Goal: Task Accomplishment & Management: Manage account settings

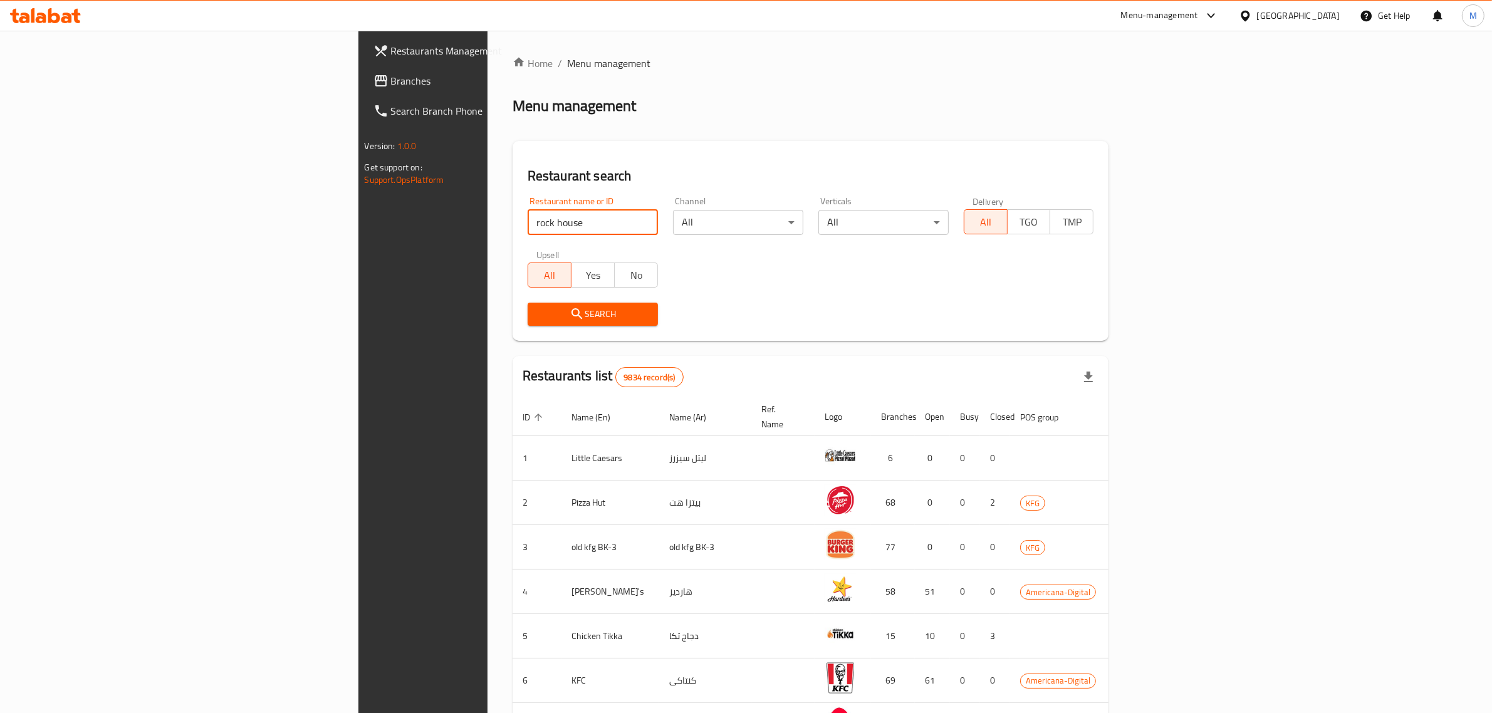
click button "Search" at bounding box center [593, 314] width 130 height 23
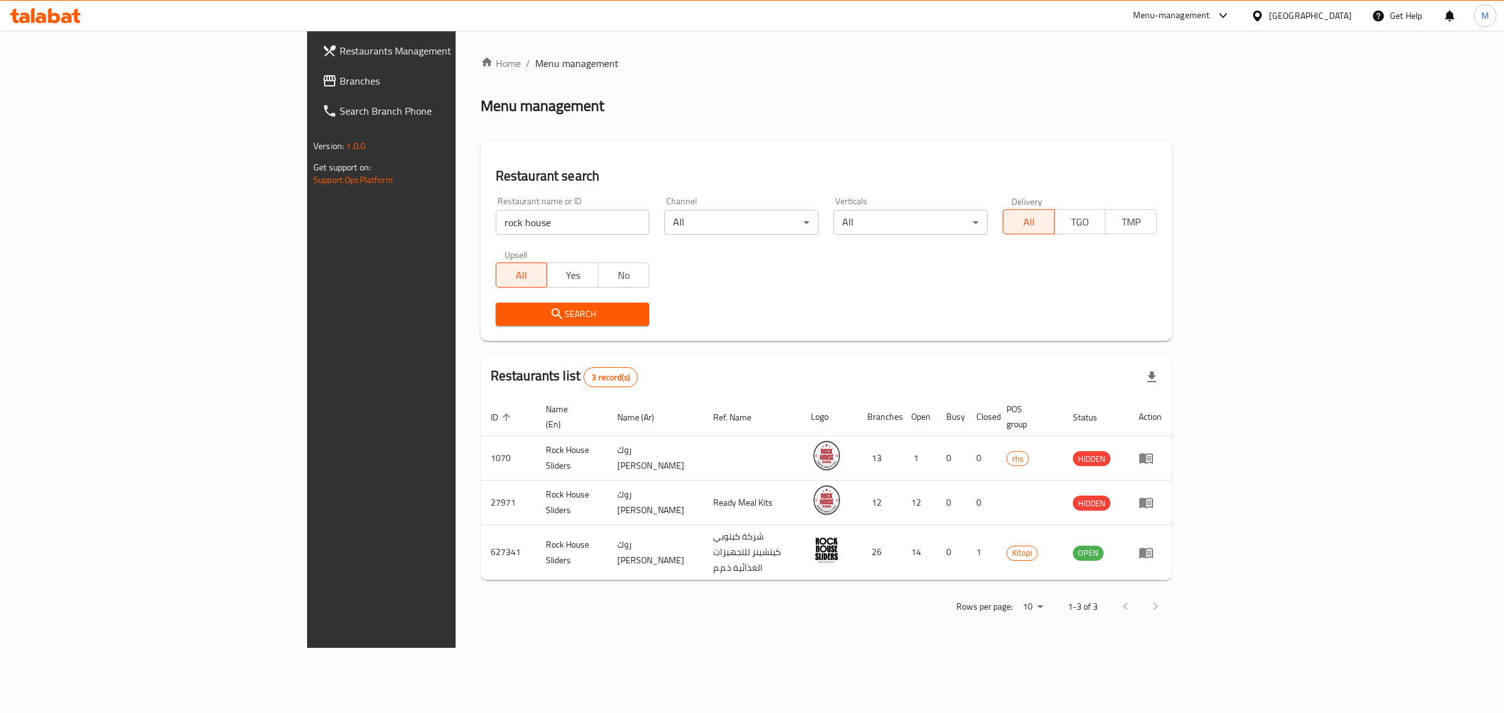
click at [496, 232] on input "rock house" at bounding box center [573, 222] width 154 height 25
paste input "677782"
click button "Search" at bounding box center [573, 314] width 154 height 23
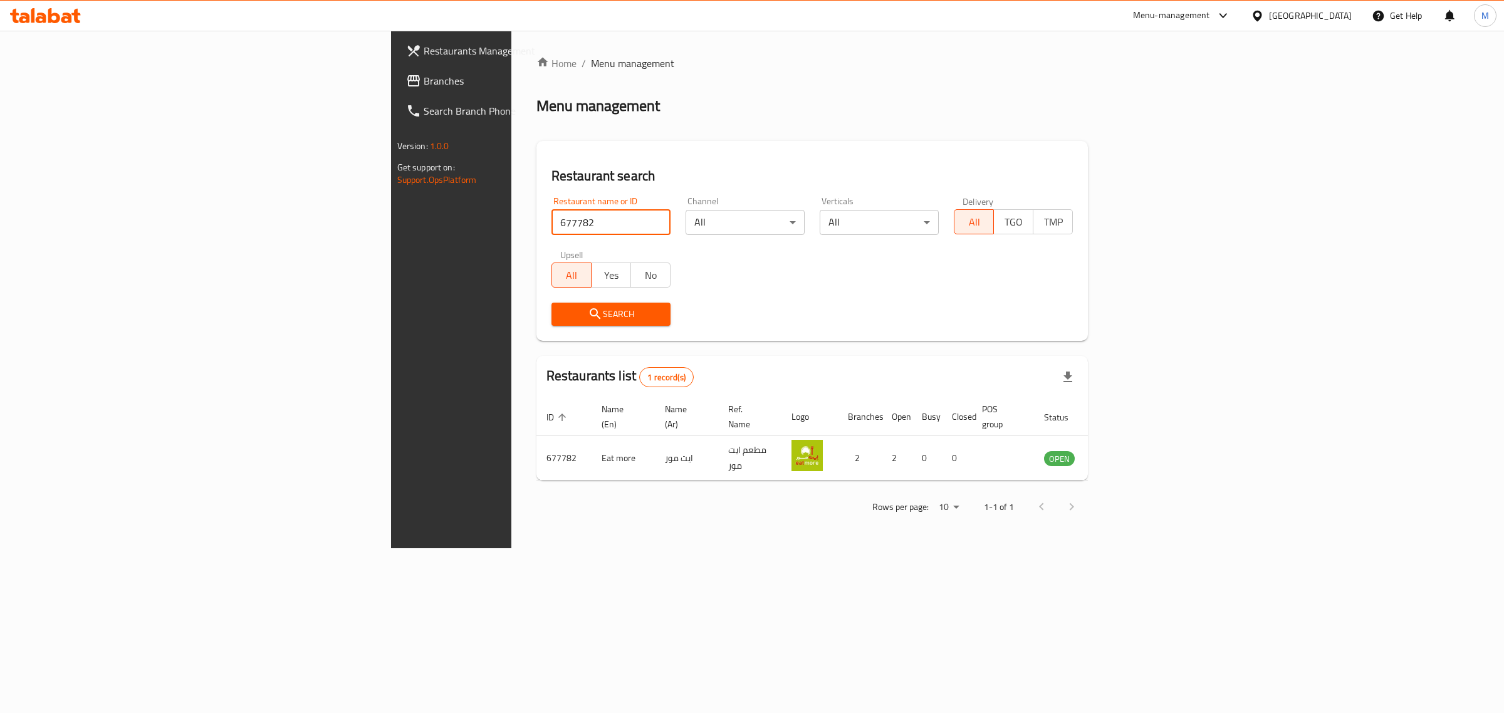
click at [552, 233] on input "677782" at bounding box center [611, 222] width 119 height 25
click button "Search" at bounding box center [611, 314] width 119 height 23
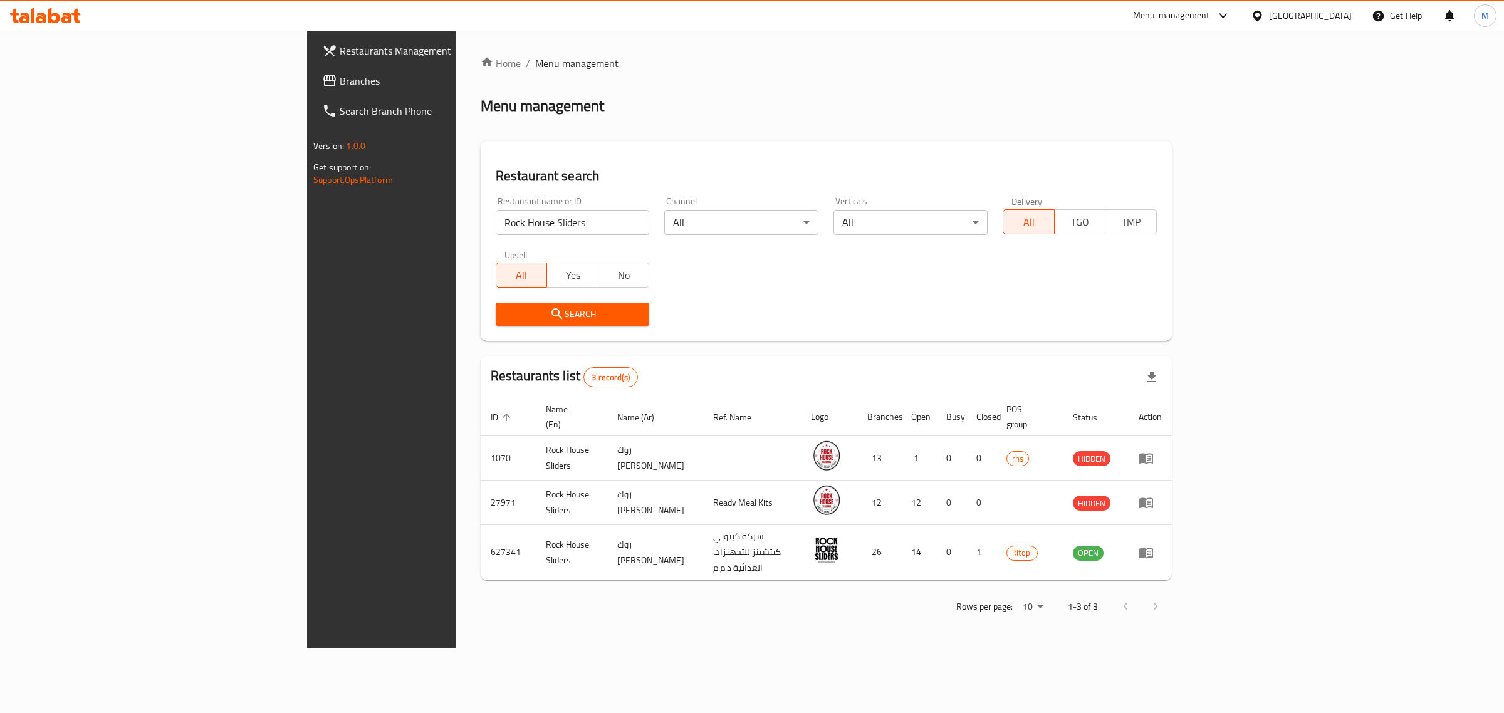
click at [496, 217] on input "Rock House Sliders" at bounding box center [573, 222] width 154 height 25
type input "mamas"
click button "Search" at bounding box center [573, 314] width 154 height 23
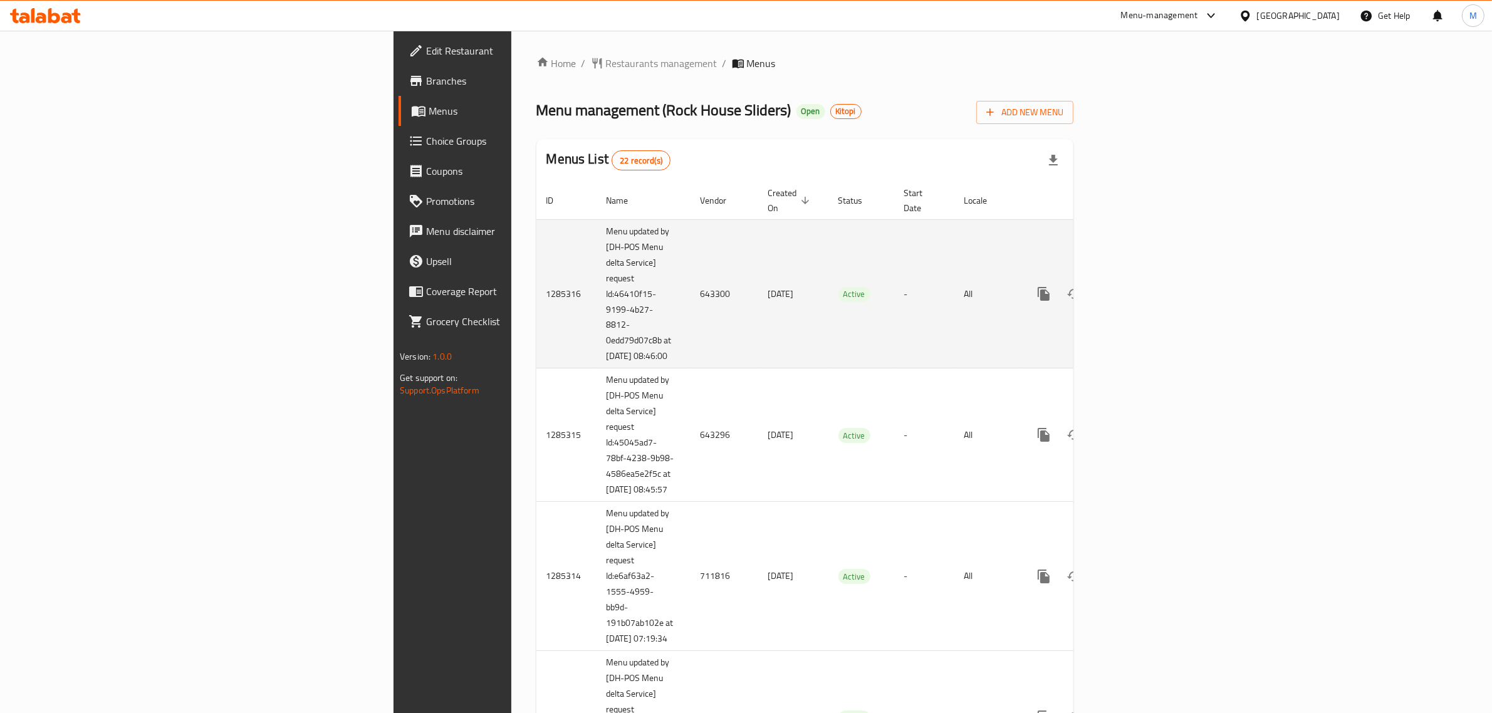
click at [1150, 286] on link "enhanced table" at bounding box center [1134, 294] width 30 height 30
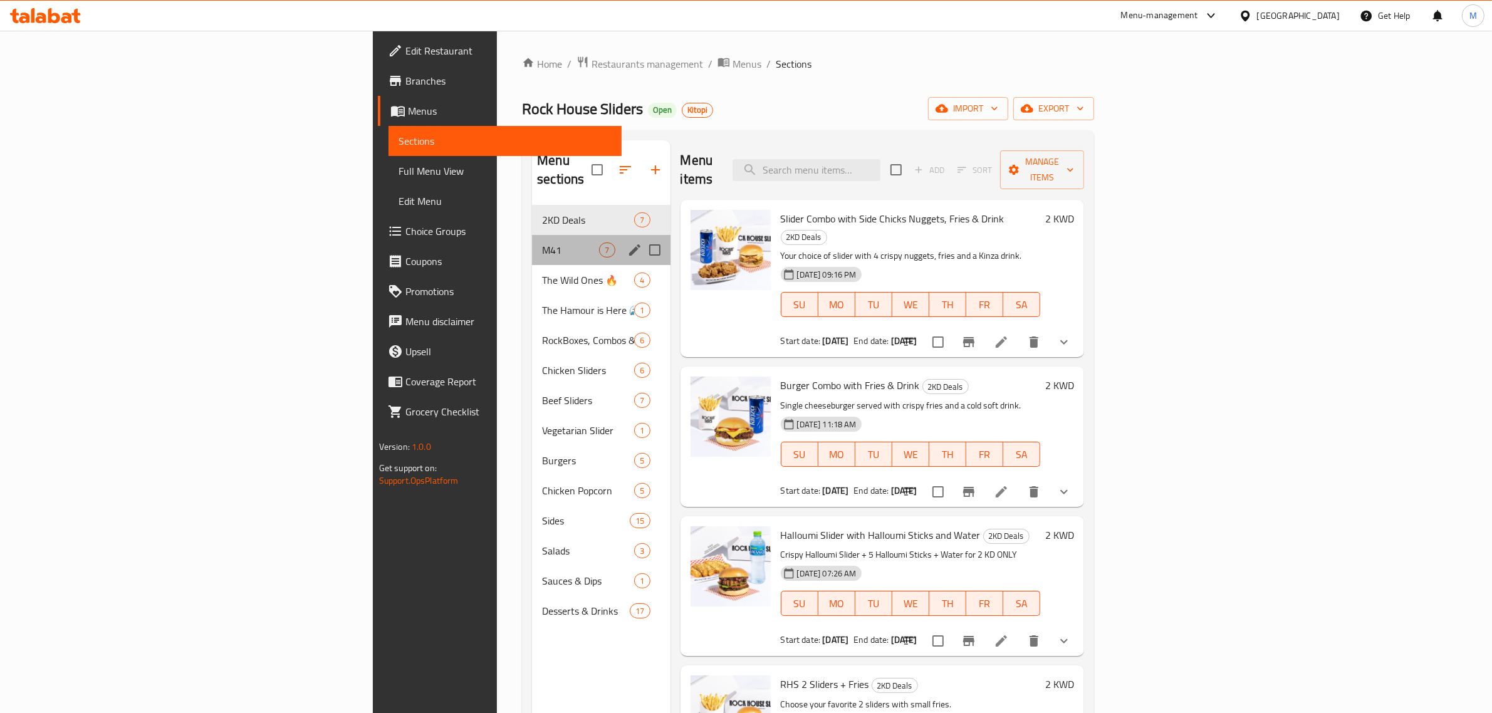
click at [532, 235] on div "M41 7" at bounding box center [601, 250] width 138 height 30
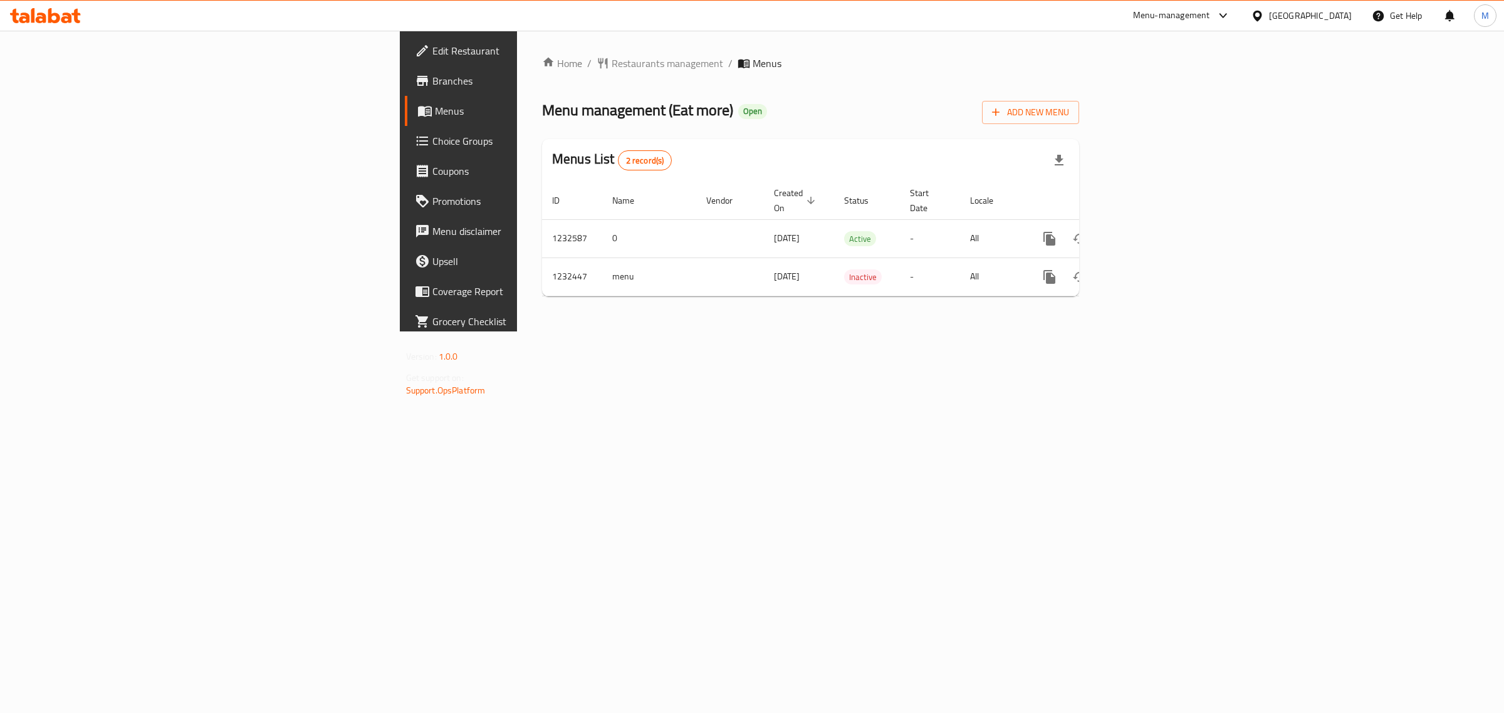
click at [432, 78] on span "Branches" at bounding box center [536, 80] width 209 height 15
click at [1146, 233] on icon "enhanced table" at bounding box center [1139, 238] width 11 height 11
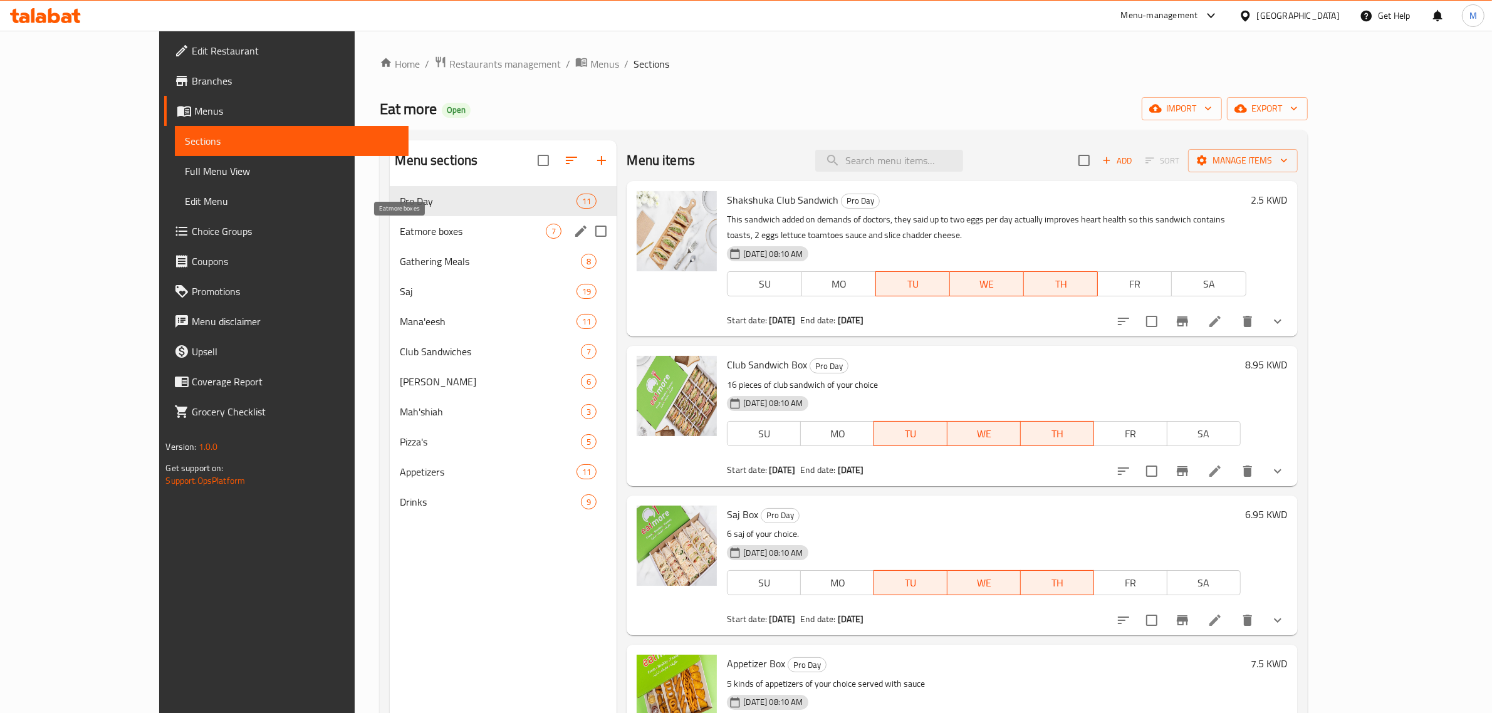
click at [400, 234] on span "Eatmore boxes" at bounding box center [473, 231] width 146 height 15
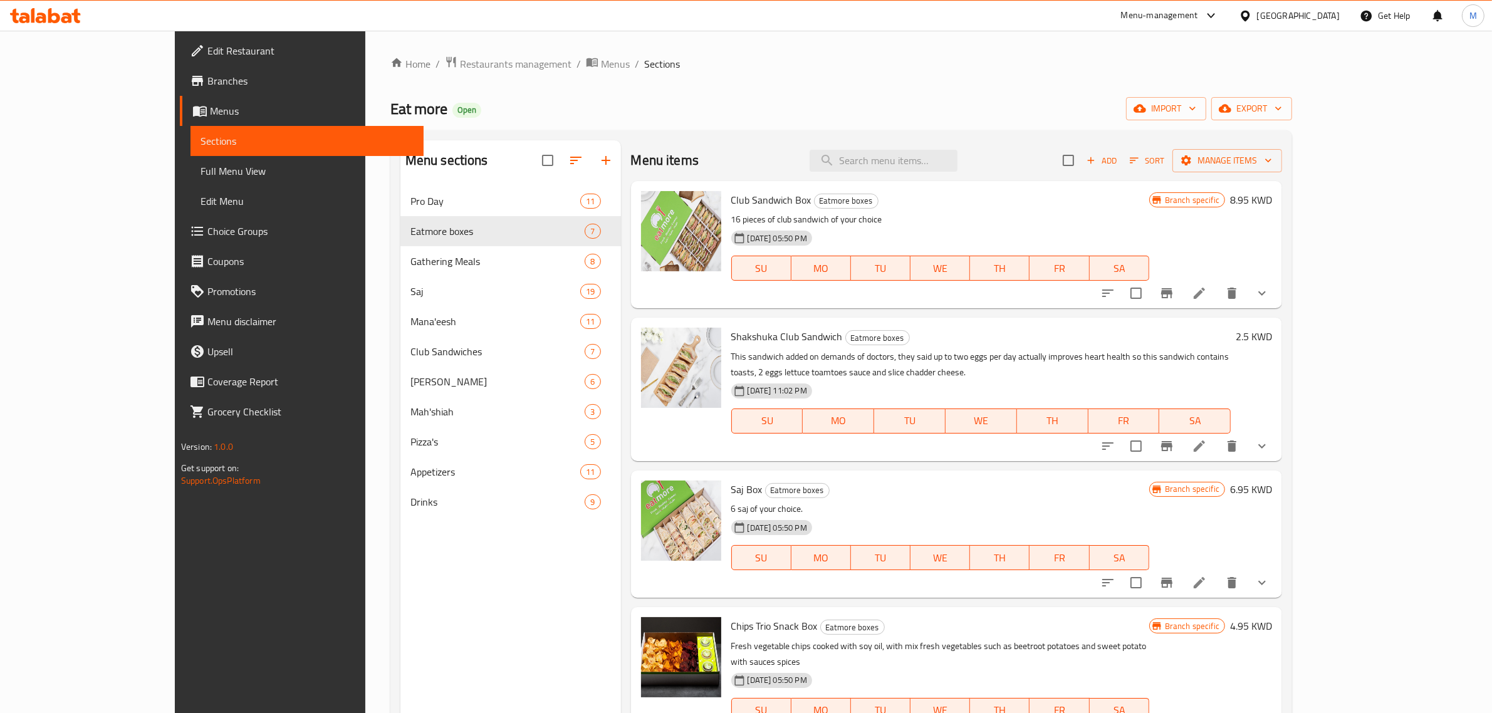
click at [731, 204] on span "Club Sandwich Box" at bounding box center [771, 200] width 80 height 19
copy h6 "Club Sandwich Box"
drag, startPoint x: 794, startPoint y: 335, endPoint x: 688, endPoint y: 333, distance: 105.3
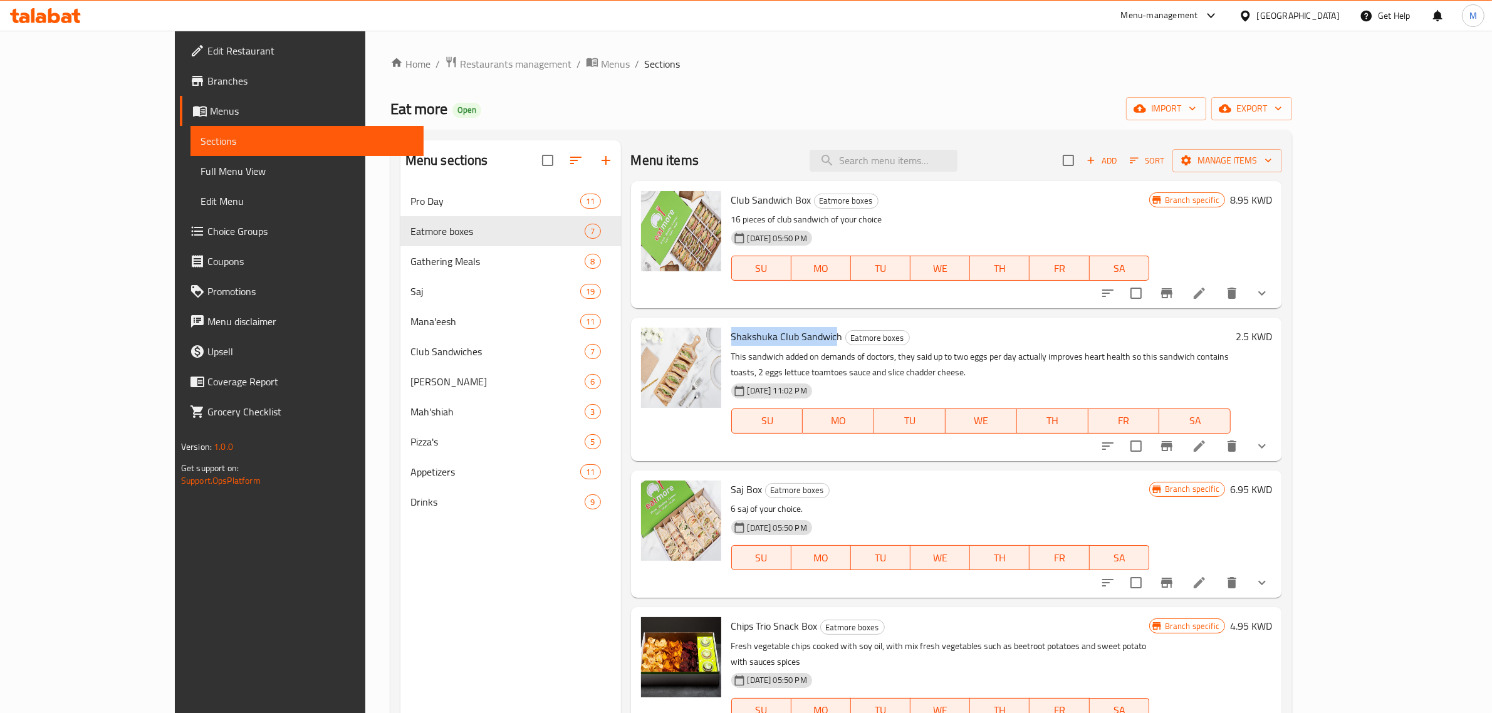
click at [731, 333] on span "Shakshuka Club Sandwich" at bounding box center [787, 336] width 112 height 19
copy span "Shakshuka Club Sandwic"
click at [935, 160] on input "search" at bounding box center [884, 161] width 148 height 22
paste input "Shakshuka Club Sandwic"
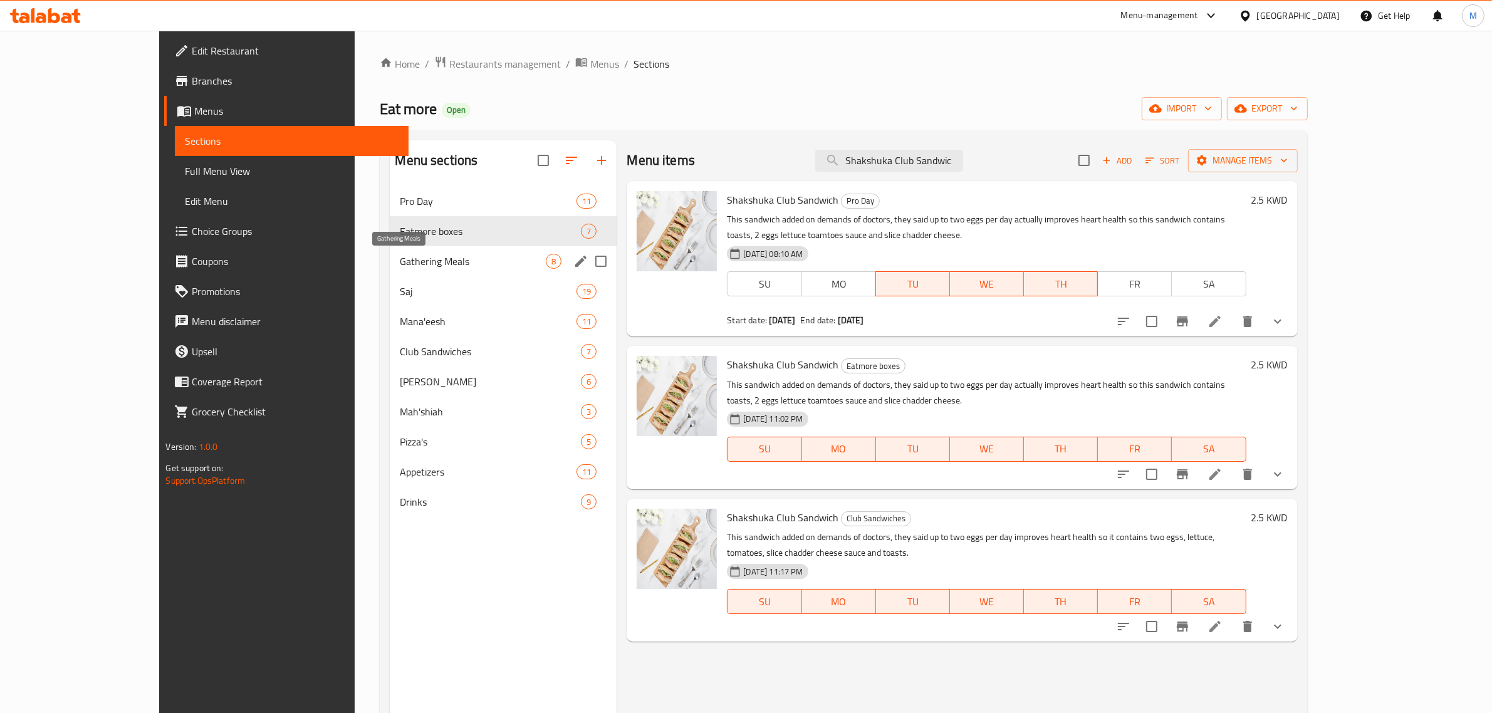
type input "Shakshuka Club Sandwic"
click at [436, 261] on span "Gathering Meals" at bounding box center [473, 261] width 146 height 15
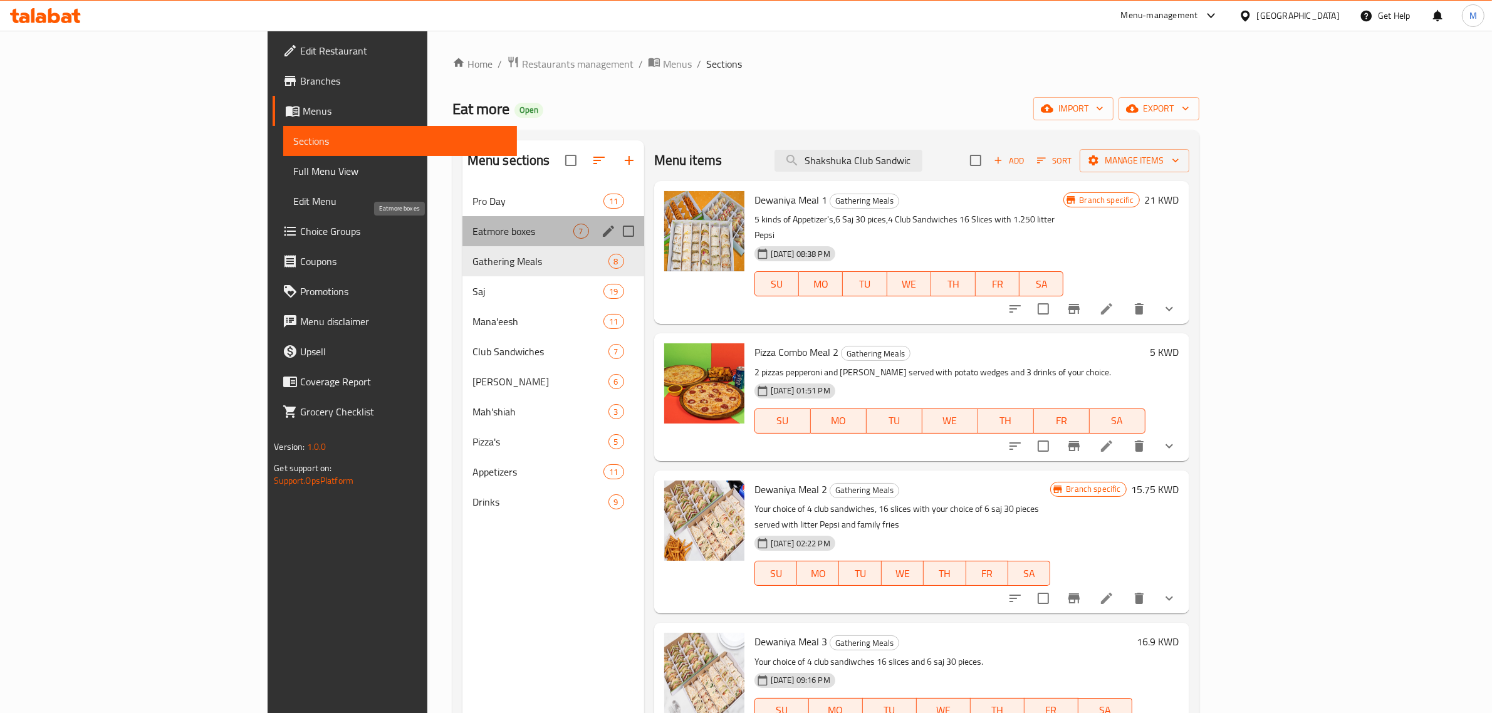
click at [473, 234] on span "Eatmore boxes" at bounding box center [523, 231] width 101 height 15
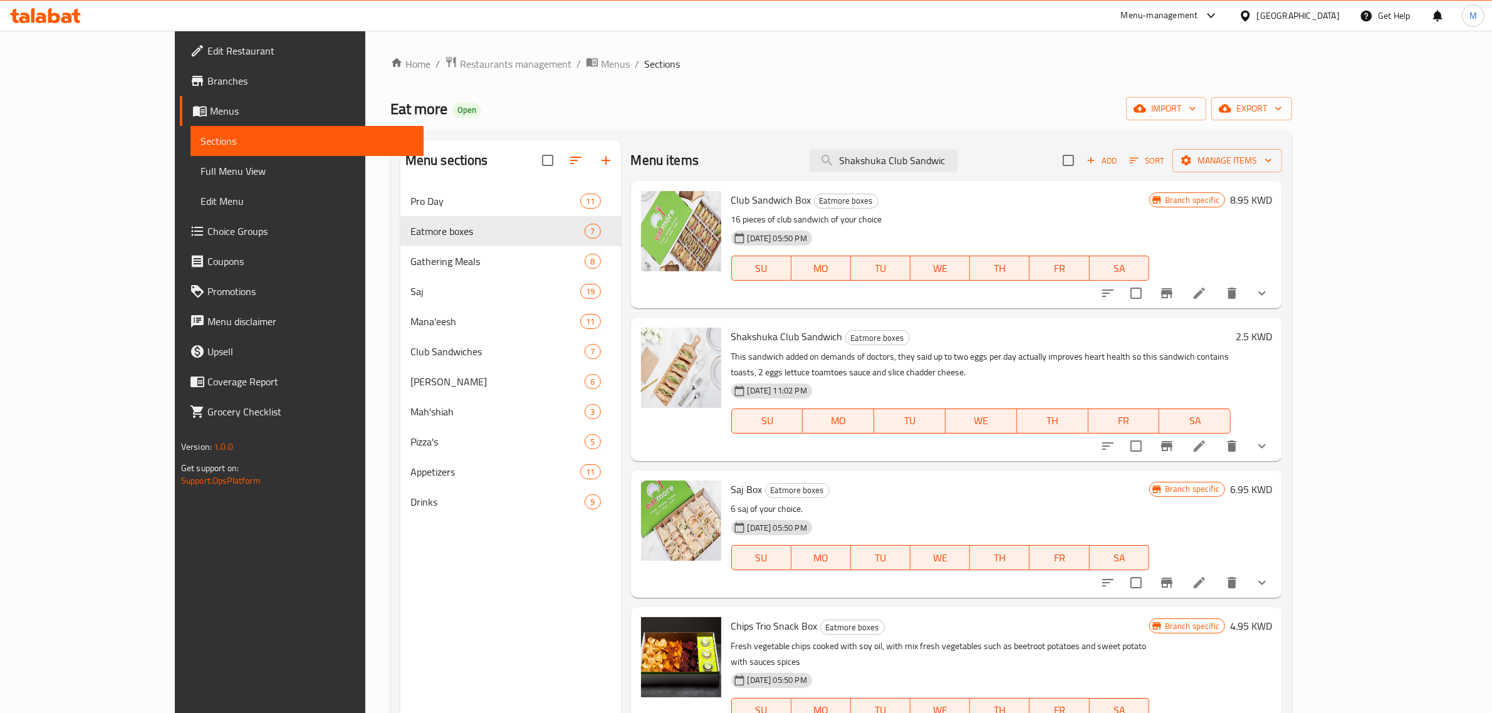
click at [731, 484] on span "Saj Box" at bounding box center [746, 489] width 31 height 19
copy h6 "Saj Box"
drag, startPoint x: 708, startPoint y: 624, endPoint x: 747, endPoint y: 622, distance: 38.3
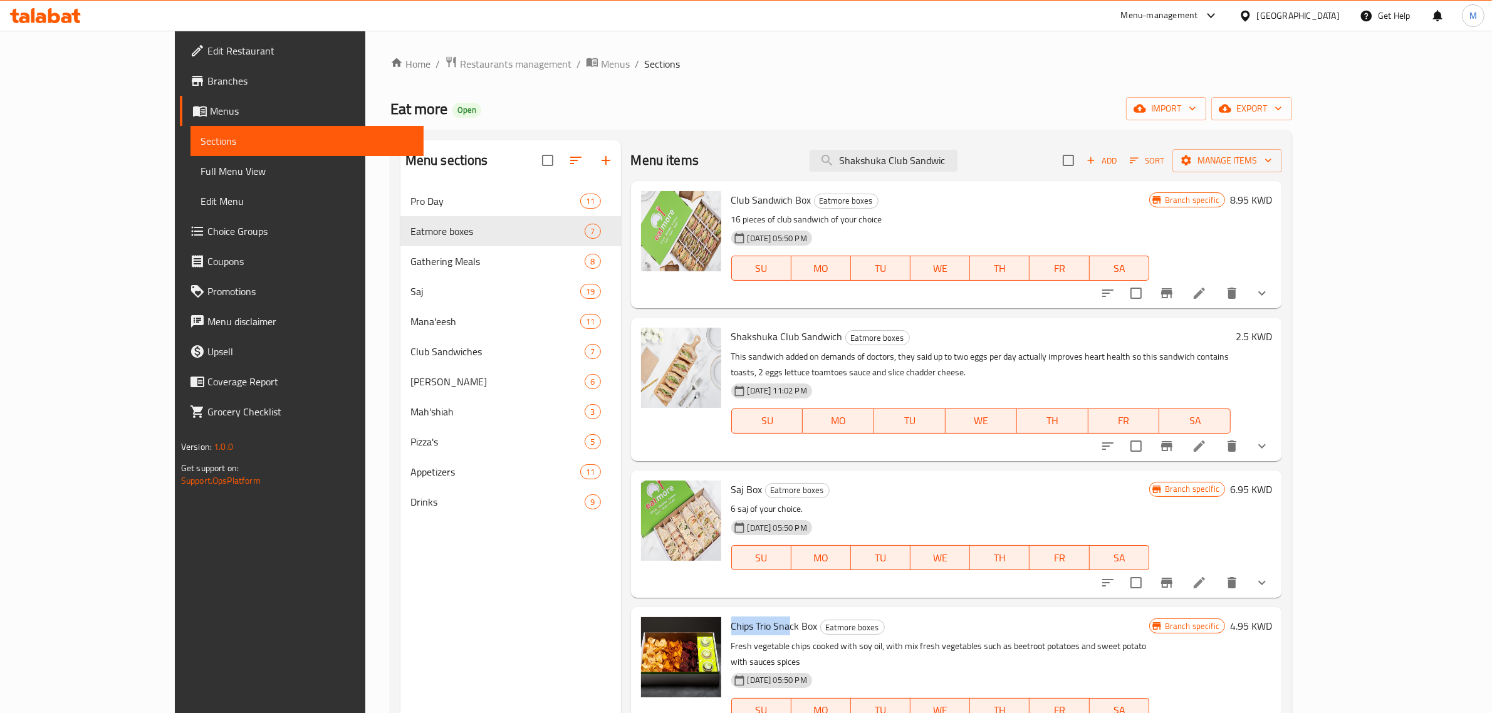
click at [747, 622] on div "Chips Trio Snack Box Eatmore boxes Fresh vegetable chips cooked with soy oil, w…" at bounding box center [940, 678] width 428 height 133
copy span "Chips Trio Sna"
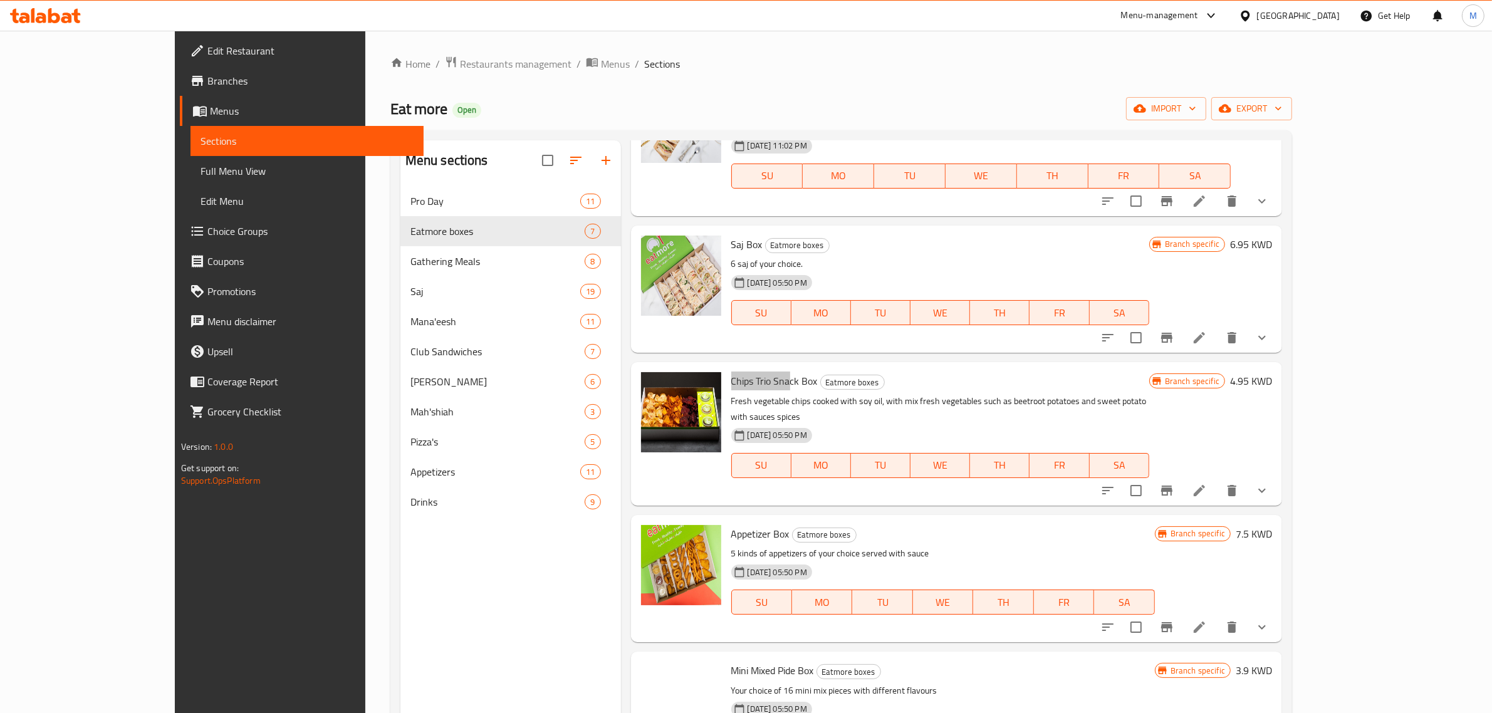
scroll to position [291, 0]
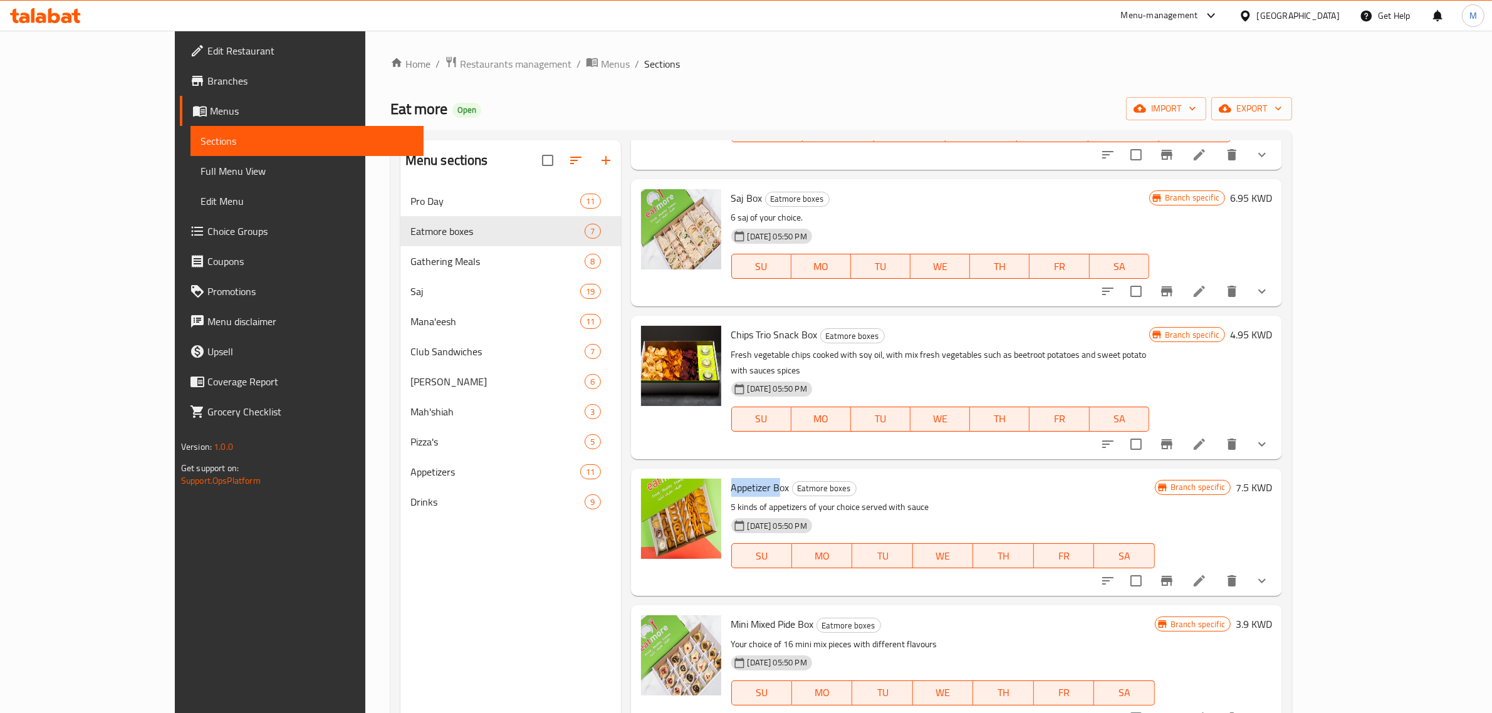
drag, startPoint x: 690, startPoint y: 468, endPoint x: 737, endPoint y: 468, distance: 47.0
click at [737, 478] on span "Appetizer Box" at bounding box center [760, 487] width 58 height 19
copy span "Appetizer B"
click at [1217, 570] on li at bounding box center [1199, 581] width 35 height 23
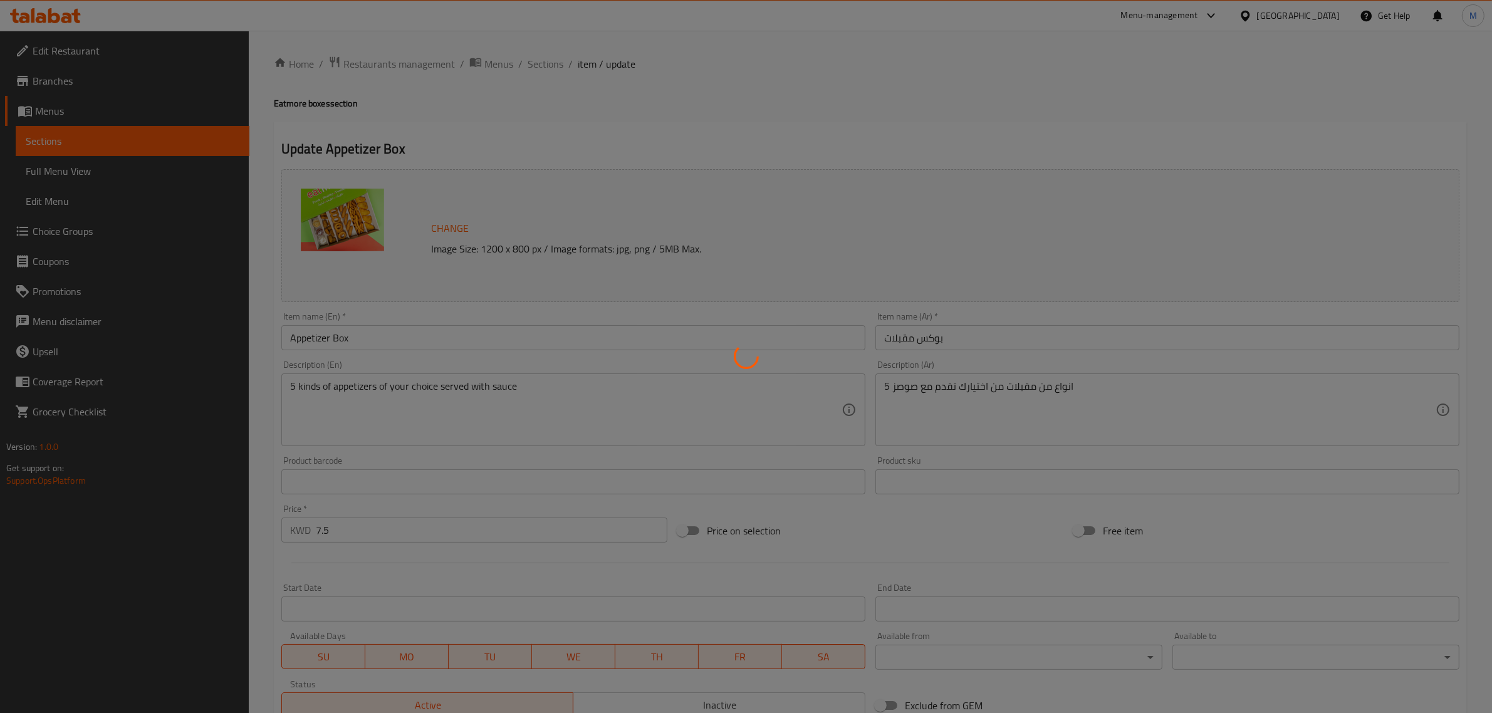
type input "اختيارك من المقبلات"
type input "5"
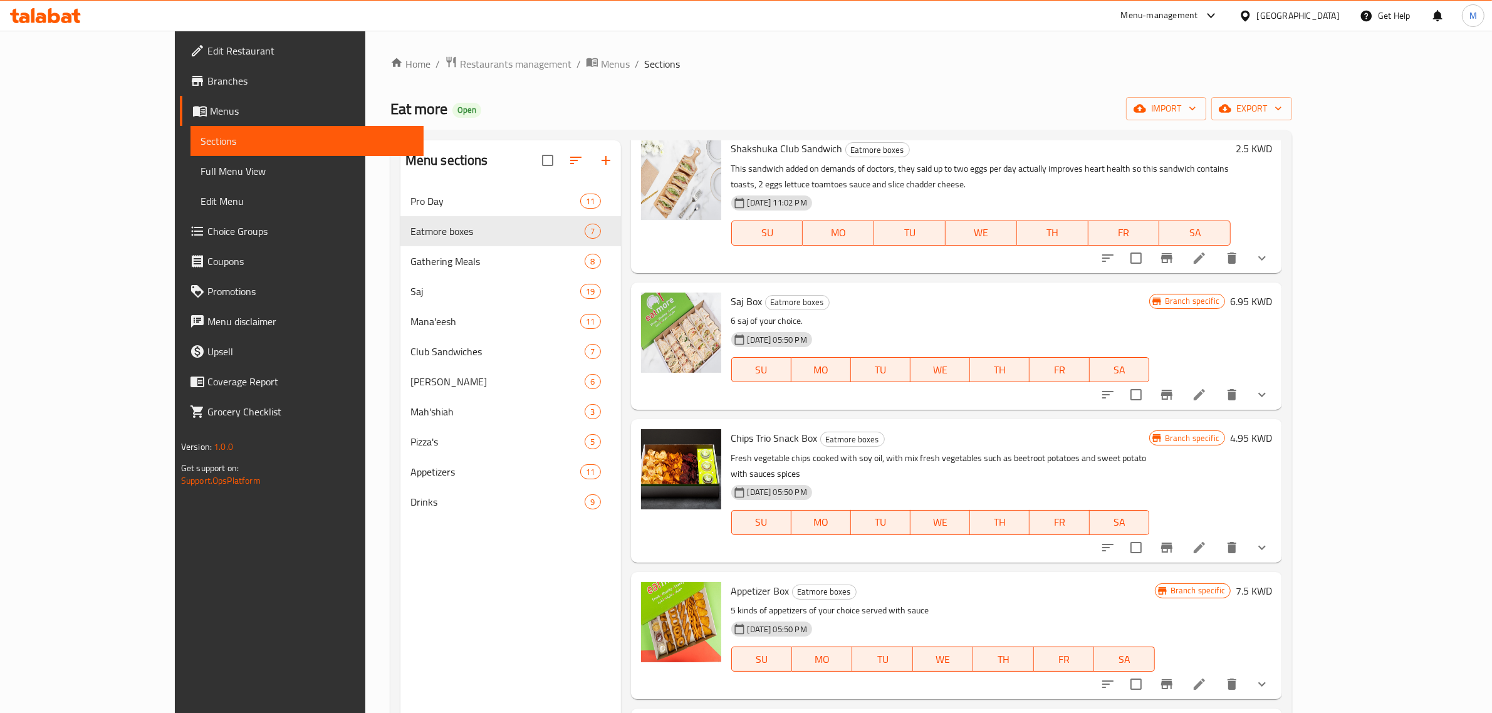
scroll to position [291, 0]
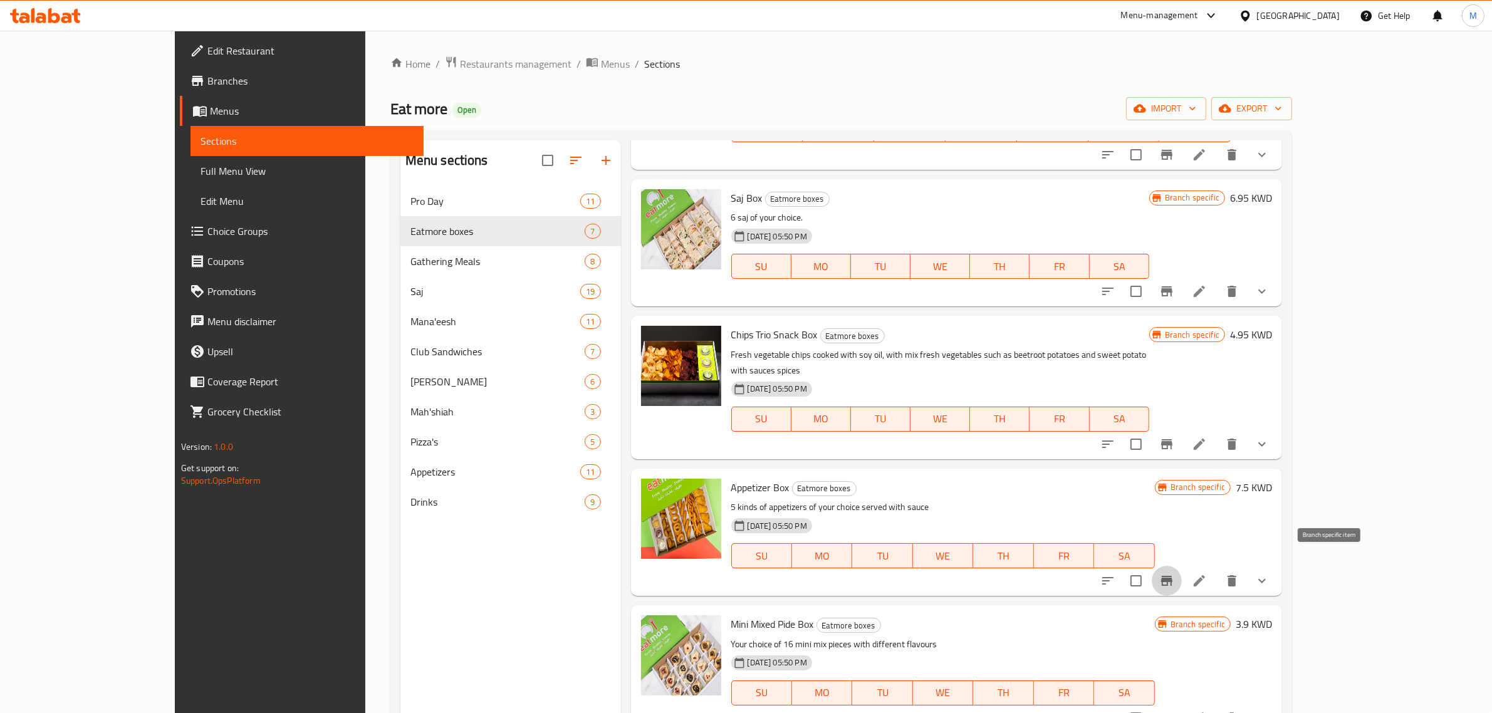
click at [1173, 576] on icon "Branch-specific-item" at bounding box center [1166, 581] width 11 height 10
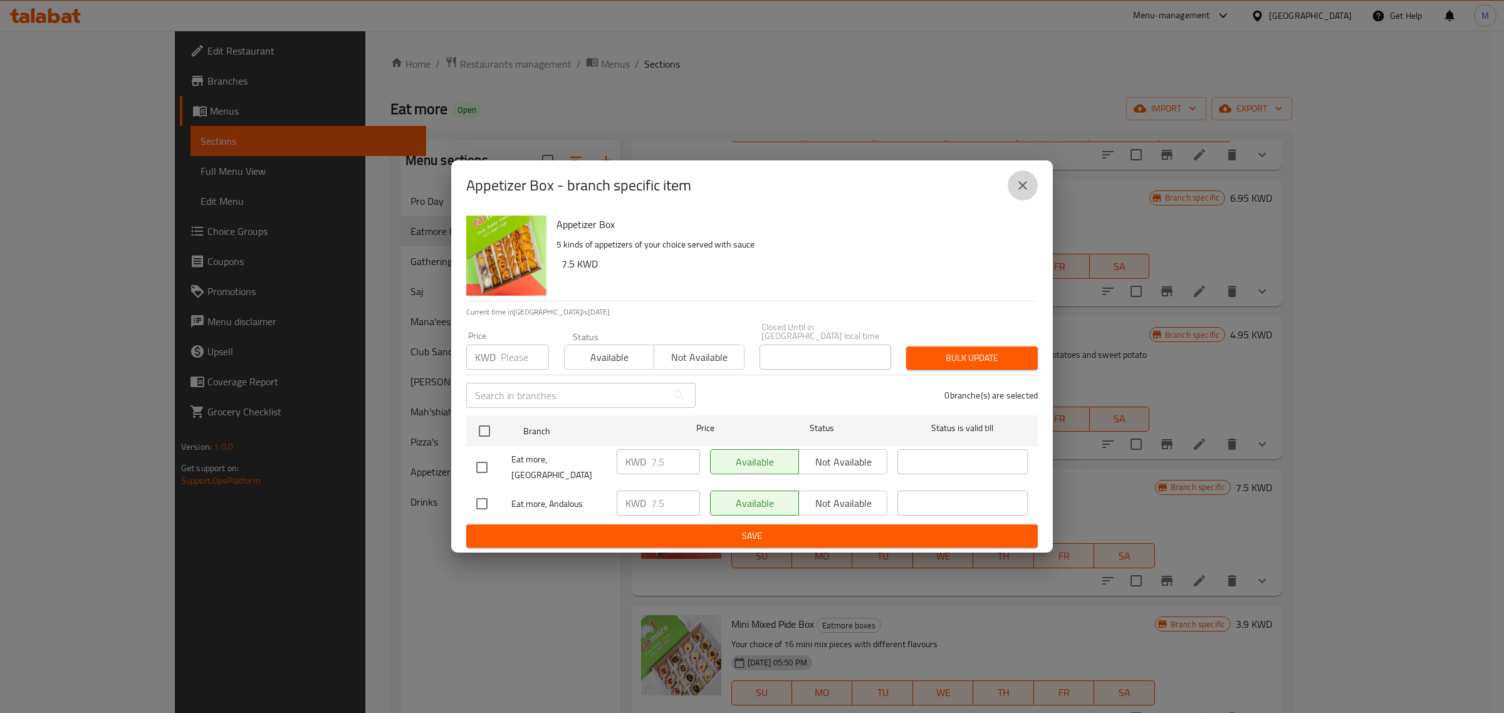
click at [1020, 193] on icon "close" at bounding box center [1022, 185] width 15 height 15
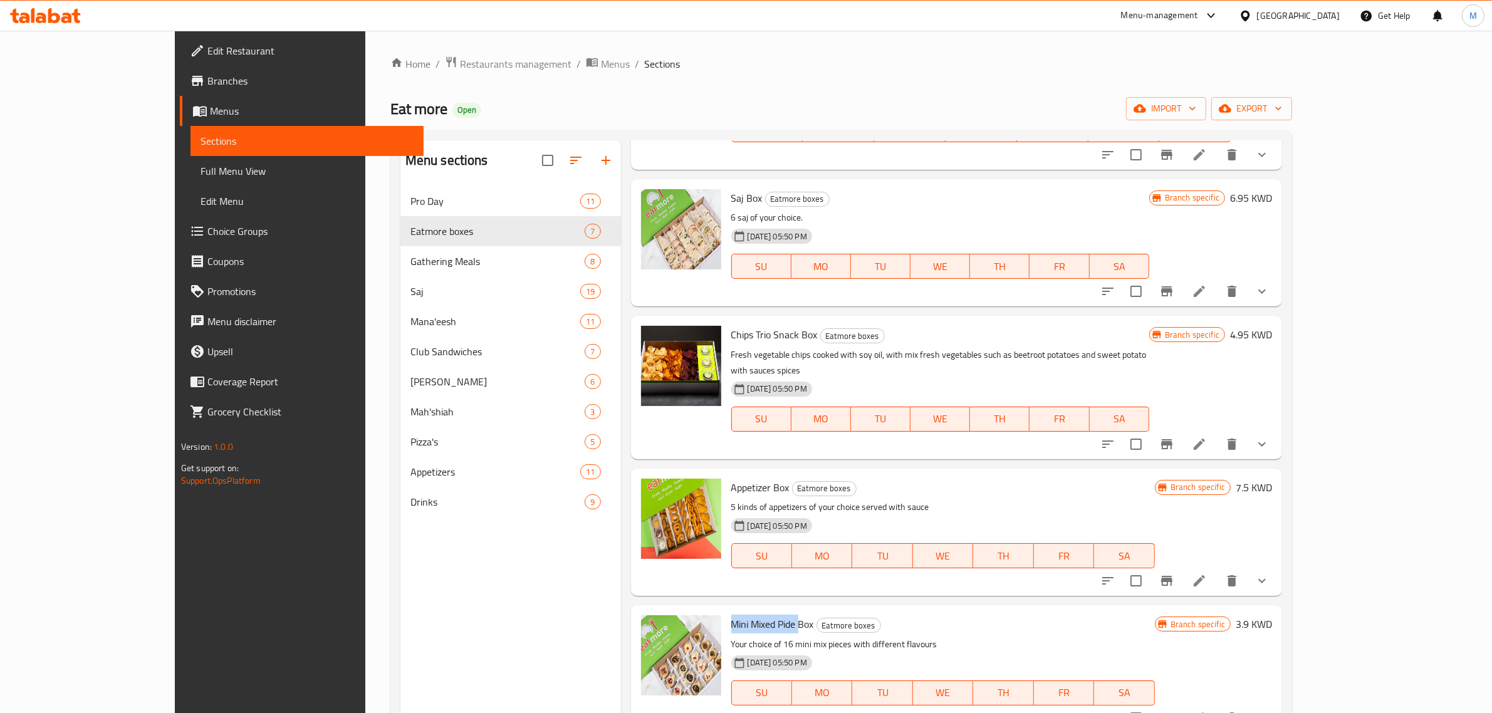
drag, startPoint x: 688, startPoint y: 603, endPoint x: 755, endPoint y: 596, distance: 67.4
click at [755, 610] on div "Mini Mixed Pide Box Eatmore boxes Your choice of 16 mini mix pieces with differ…" at bounding box center [943, 668] width 434 height 117
copy span "Mini Mixed Pide"
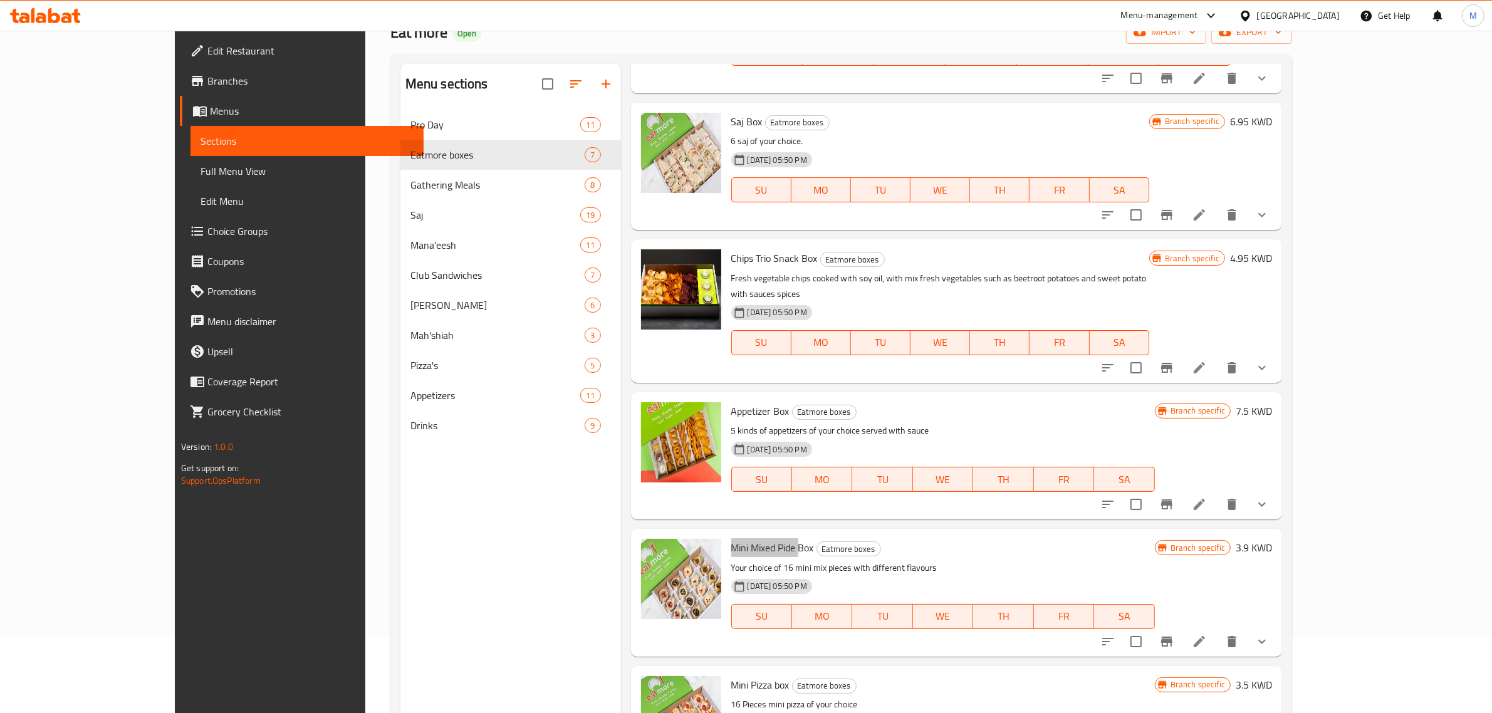
scroll to position [176, 0]
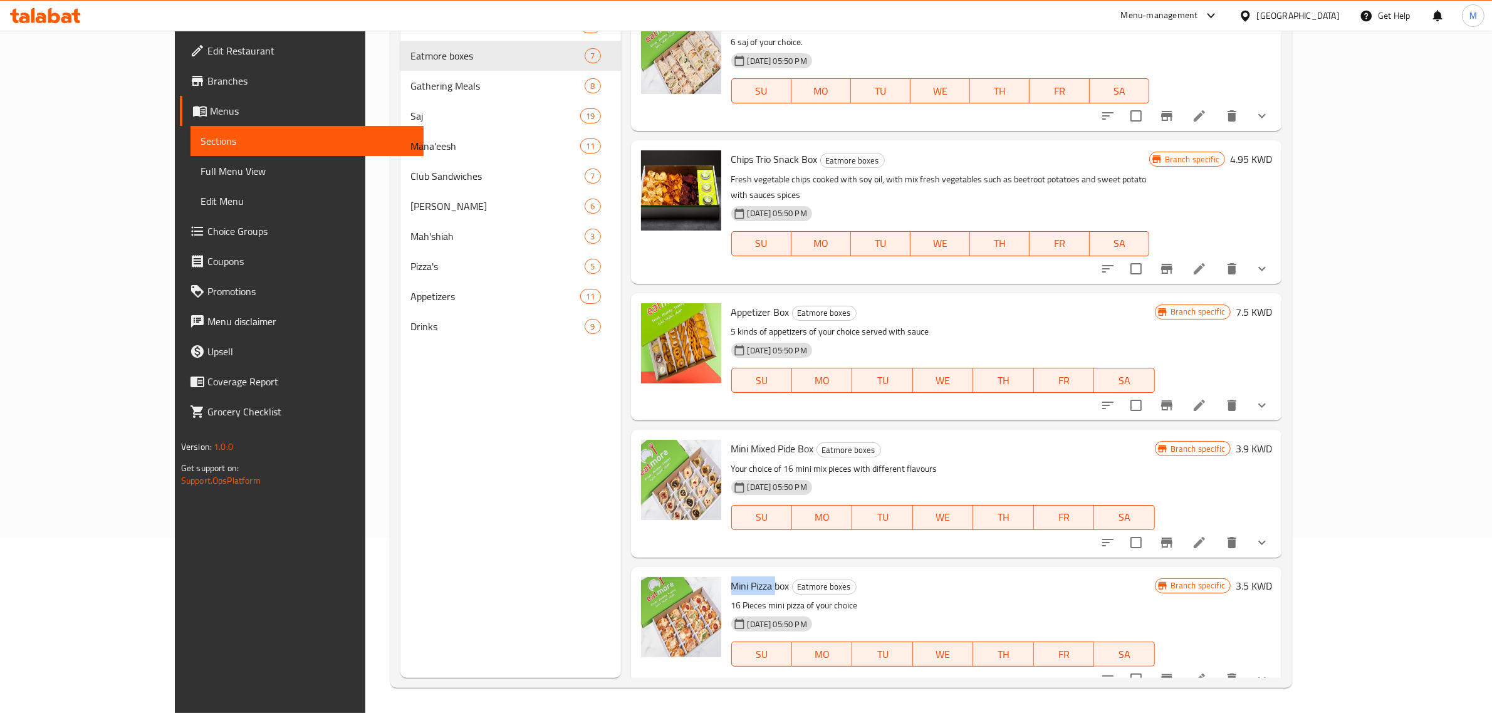
drag, startPoint x: 733, startPoint y: 569, endPoint x: 684, endPoint y: 565, distance: 49.1
click at [726, 572] on div "Mini Pizza box Eatmore boxes 16 Pieces mini pizza of your choice 08-05-2024 05:…" at bounding box center [943, 630] width 434 height 117
copy span "Mini Pizza"
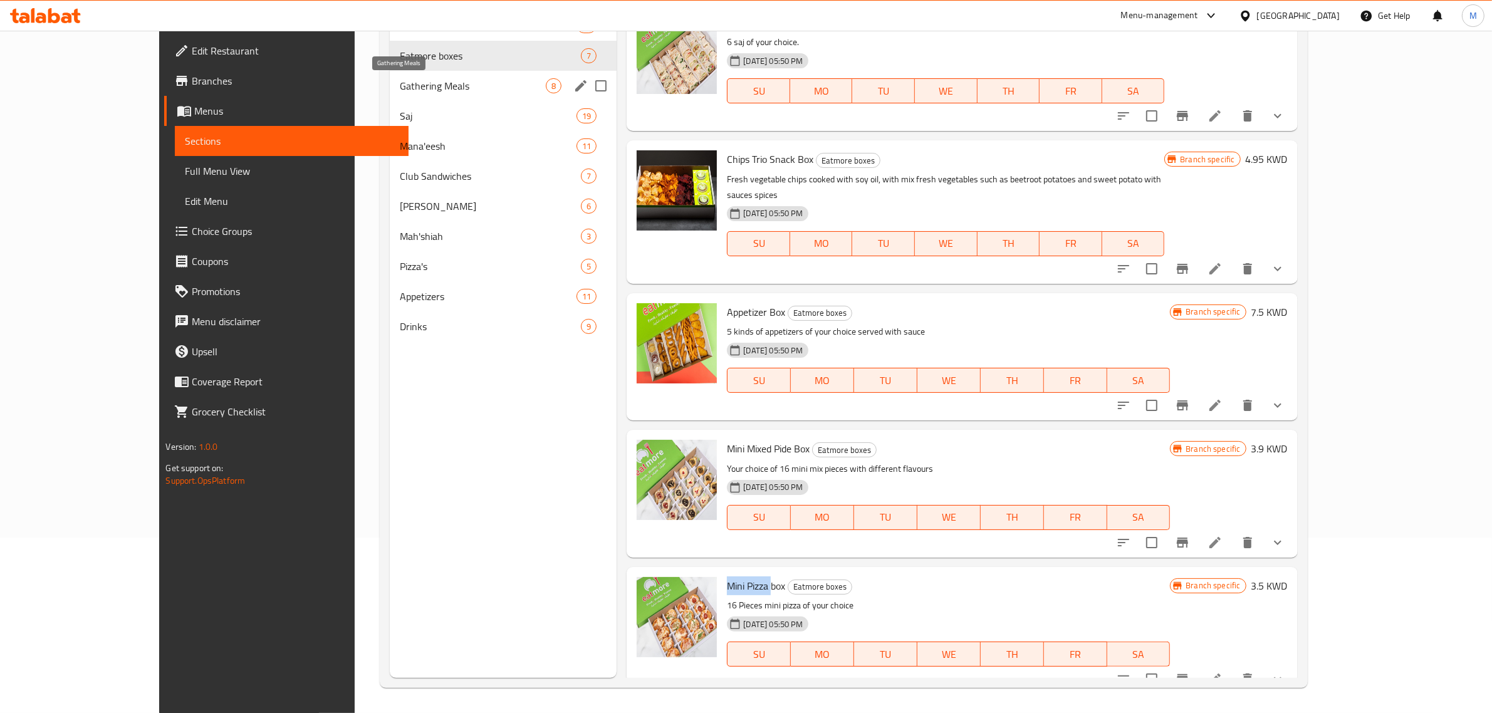
click at [409, 83] on span "Gathering Meals" at bounding box center [473, 85] width 146 height 15
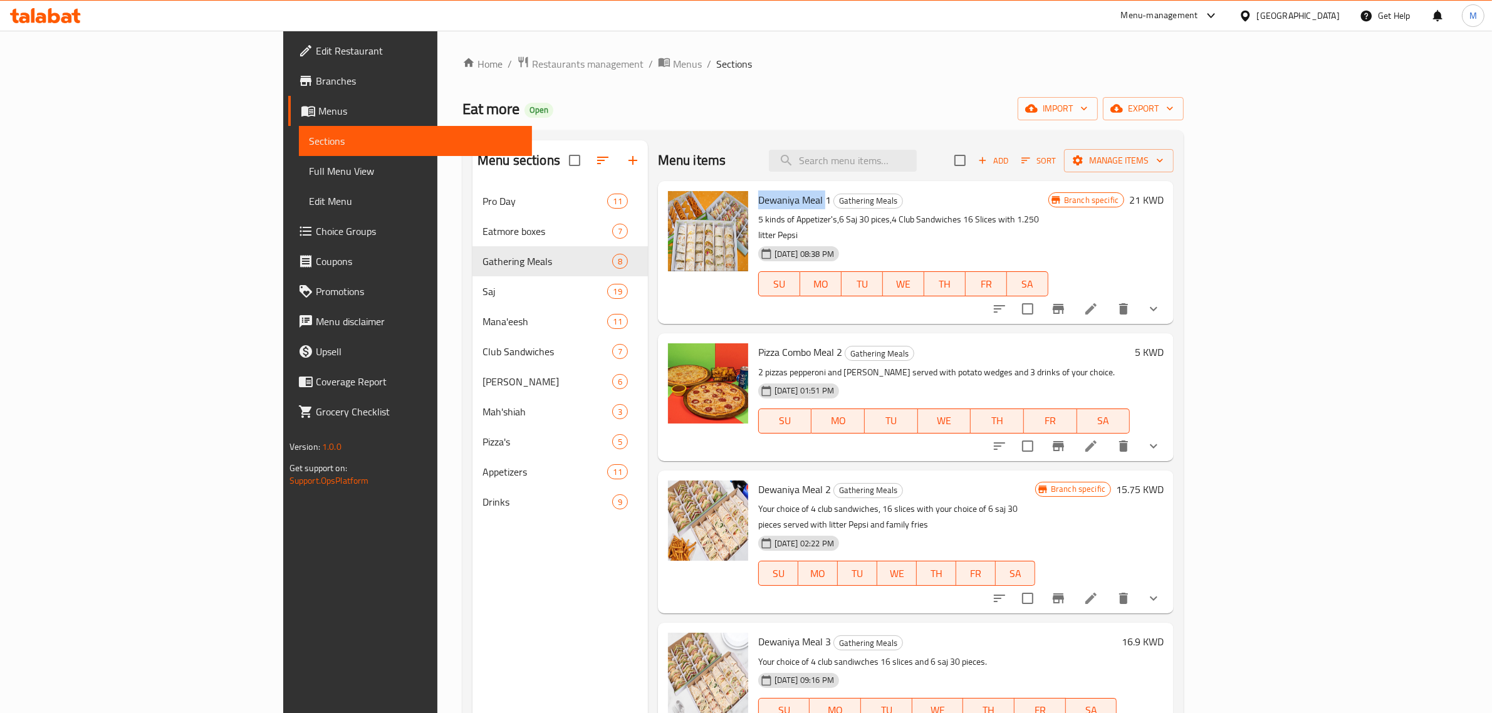
drag, startPoint x: 690, startPoint y: 196, endPoint x: 755, endPoint y: 197, distance: 65.2
click at [758, 197] on span "Dewaniya Meal 1" at bounding box center [794, 200] width 73 height 19
copy span "Dewaniya Meal"
drag, startPoint x: 688, startPoint y: 334, endPoint x: 753, endPoint y: 336, distance: 64.6
click at [758, 343] on span "Pizza Combo Meal 2" at bounding box center [800, 352] width 84 height 19
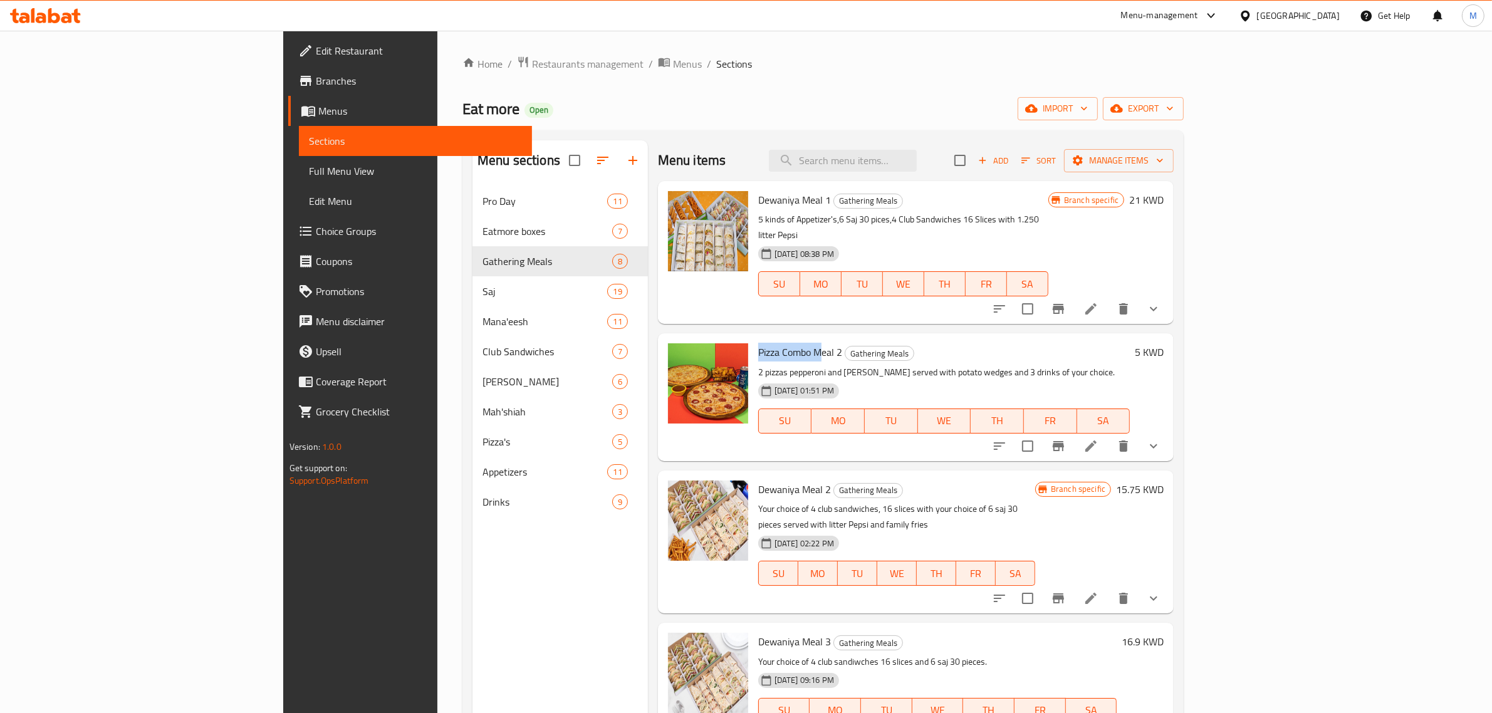
copy span "Pizza Combo M"
drag, startPoint x: 687, startPoint y: 475, endPoint x: 757, endPoint y: 475, distance: 69.6
click at [758, 480] on span "Dewaniya Meal 2" at bounding box center [794, 489] width 73 height 19
copy span "Dewaniya Meal 2"
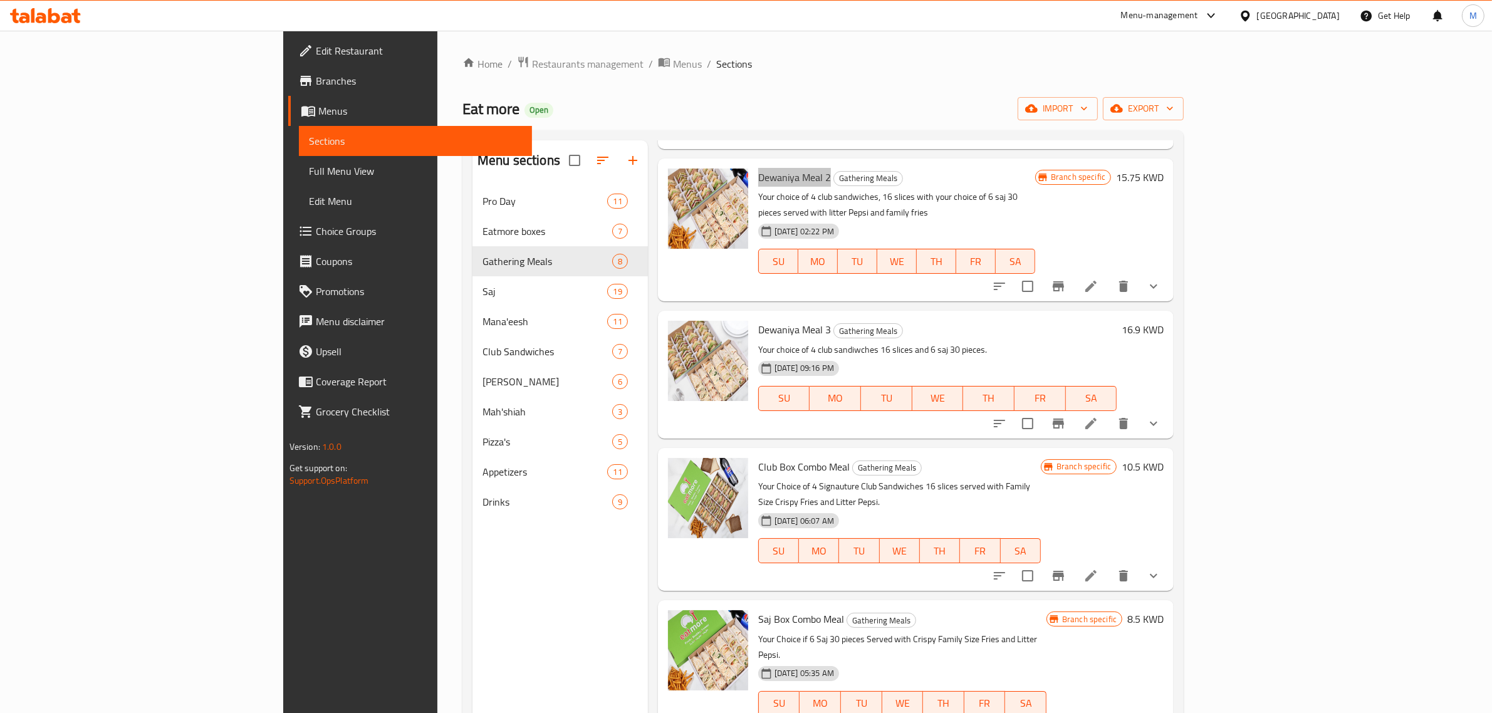
scroll to position [313, 0]
drag, startPoint x: 683, startPoint y: 298, endPoint x: 758, endPoint y: 293, distance: 75.4
click at [758, 315] on div "Dewaniya Meal 3 Gathering Meals Your choice of 4 club sandiwches 16 slices and …" at bounding box center [937, 373] width 369 height 117
copy span "Dewaniya Meal 3"
drag, startPoint x: 683, startPoint y: 433, endPoint x: 773, endPoint y: 433, distance: 89.6
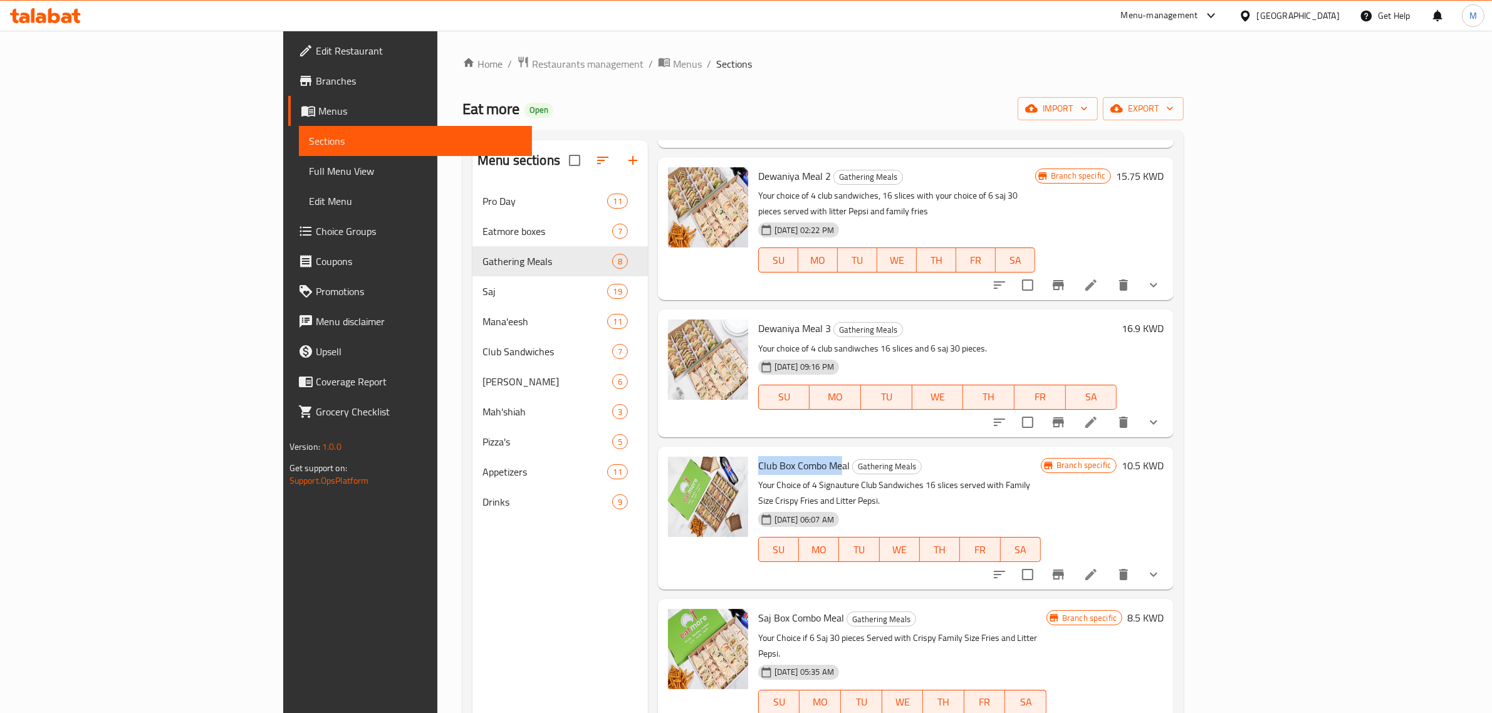
click at [773, 452] on div "Club Box Combo Meal Gathering Meals Your Choice of 4 Signauture Club Sandwiches…" at bounding box center [899, 518] width 293 height 133
copy span "Club Box Combo Me"
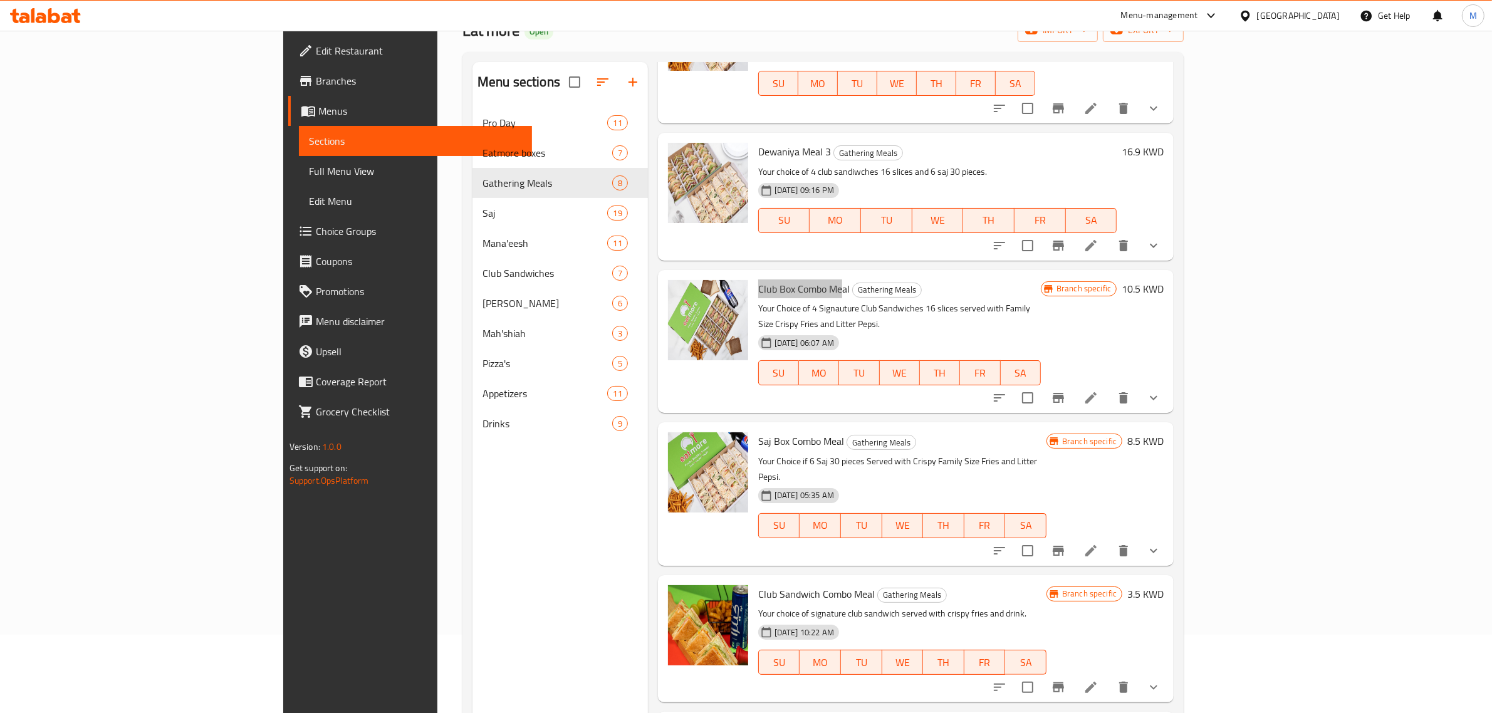
scroll to position [157, 0]
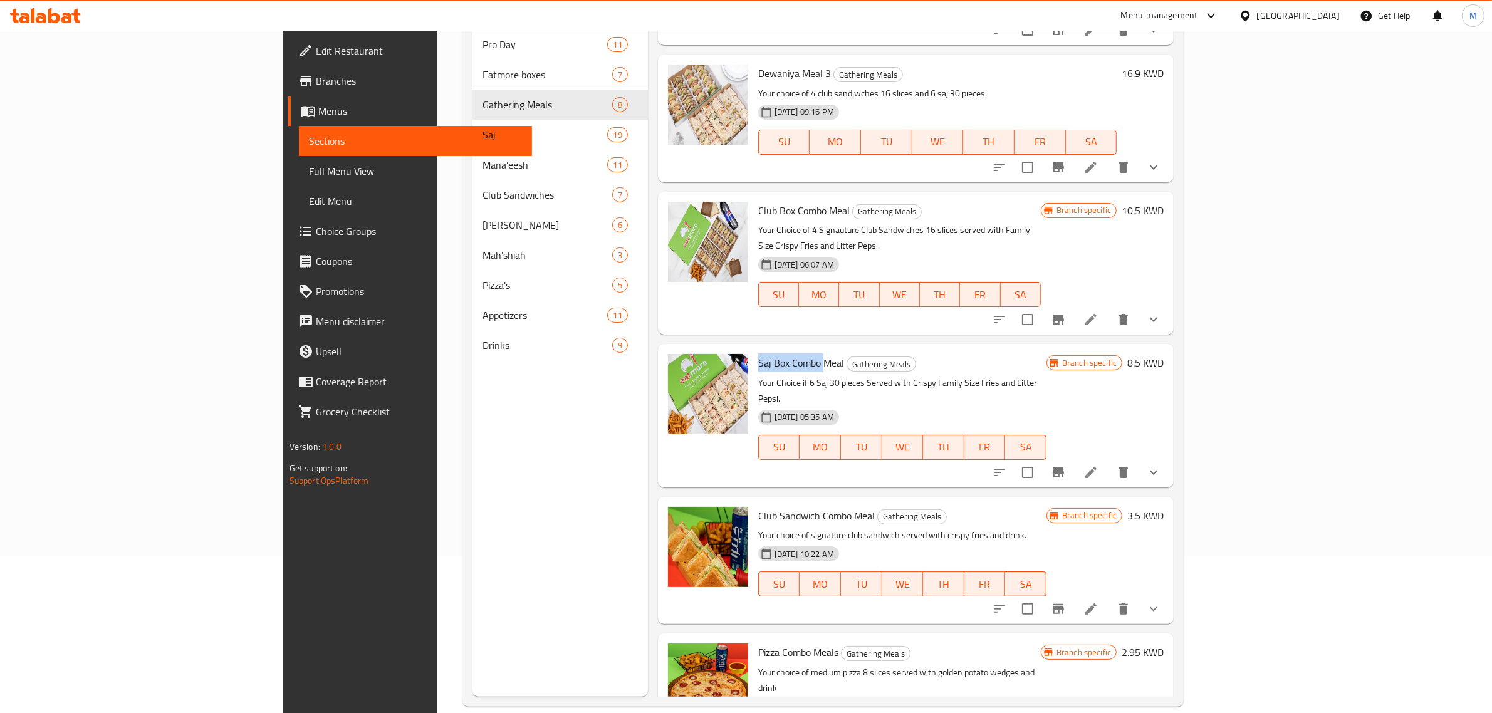
drag, startPoint x: 688, startPoint y: 311, endPoint x: 756, endPoint y: 308, distance: 68.4
click at [758, 354] on span "Saj Box Combo Meal" at bounding box center [801, 363] width 86 height 19
copy span "Saj Box Combo"
drag, startPoint x: 687, startPoint y: 453, endPoint x: 790, endPoint y: 445, distance: 103.1
click at [790, 502] on div "Club Sandwich Combo Meal Gathering Meals Your choice of signature club sandwich…" at bounding box center [902, 560] width 298 height 117
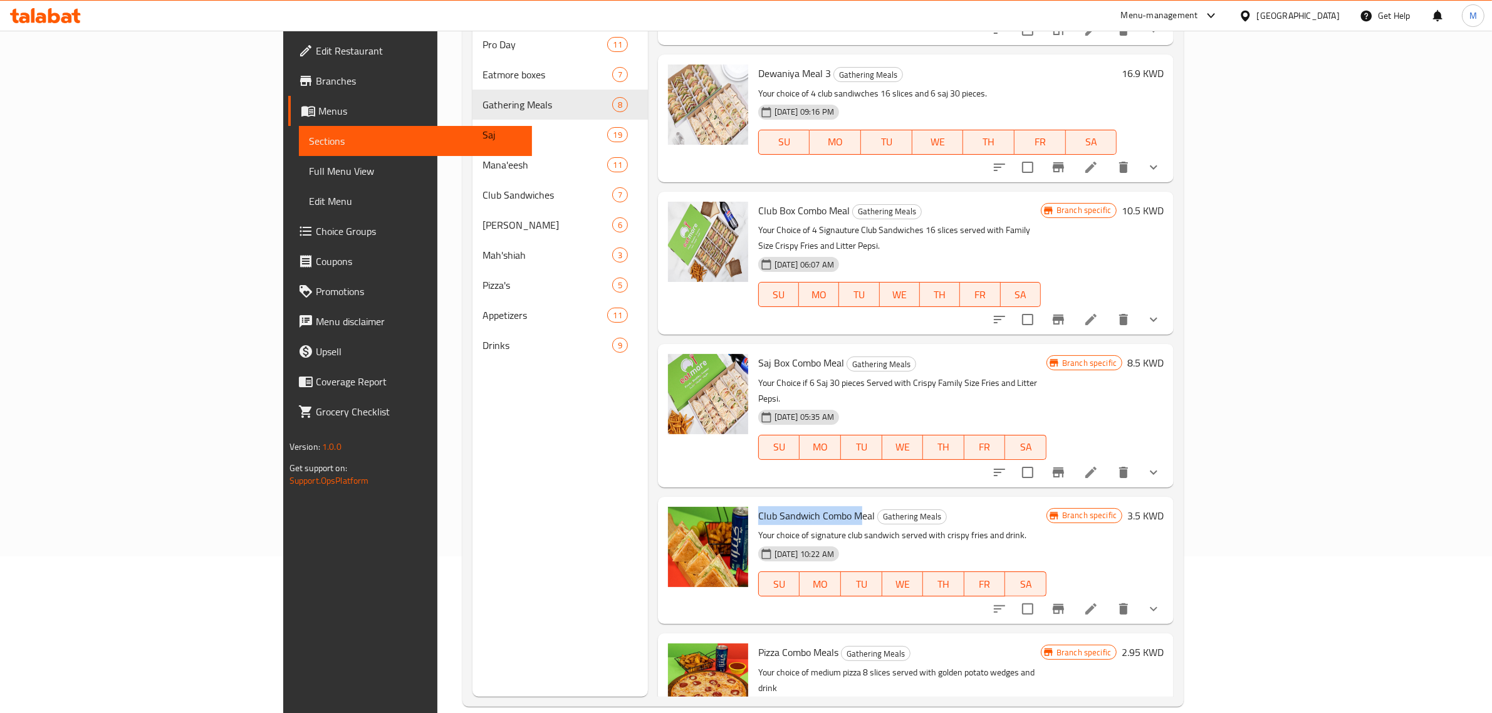
copy span "Club Sandwich Combo M"
drag, startPoint x: 689, startPoint y: 588, endPoint x: 757, endPoint y: 584, distance: 67.2
click at [758, 643] on span "Pizza Combo Meals" at bounding box center [798, 652] width 80 height 19
copy span "Pizza Combo Me"
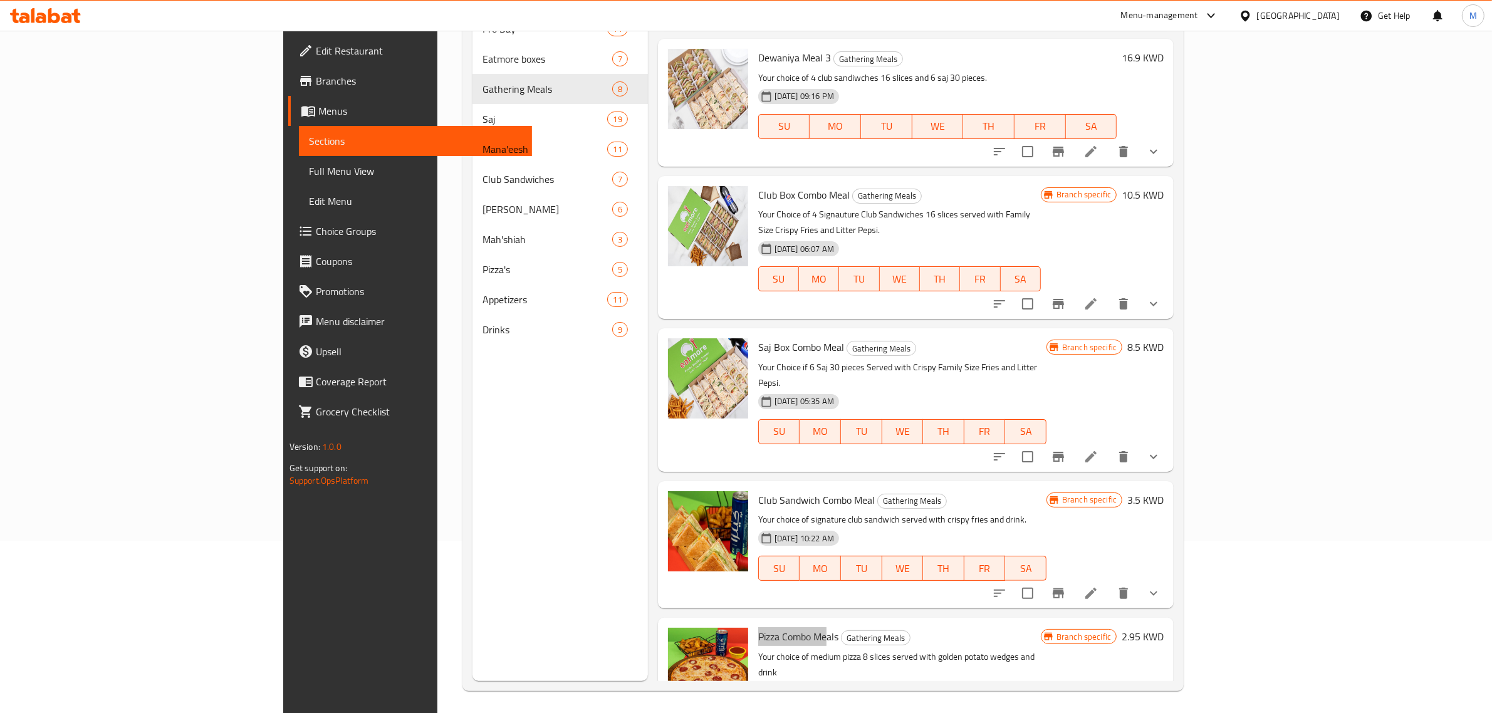
scroll to position [176, 0]
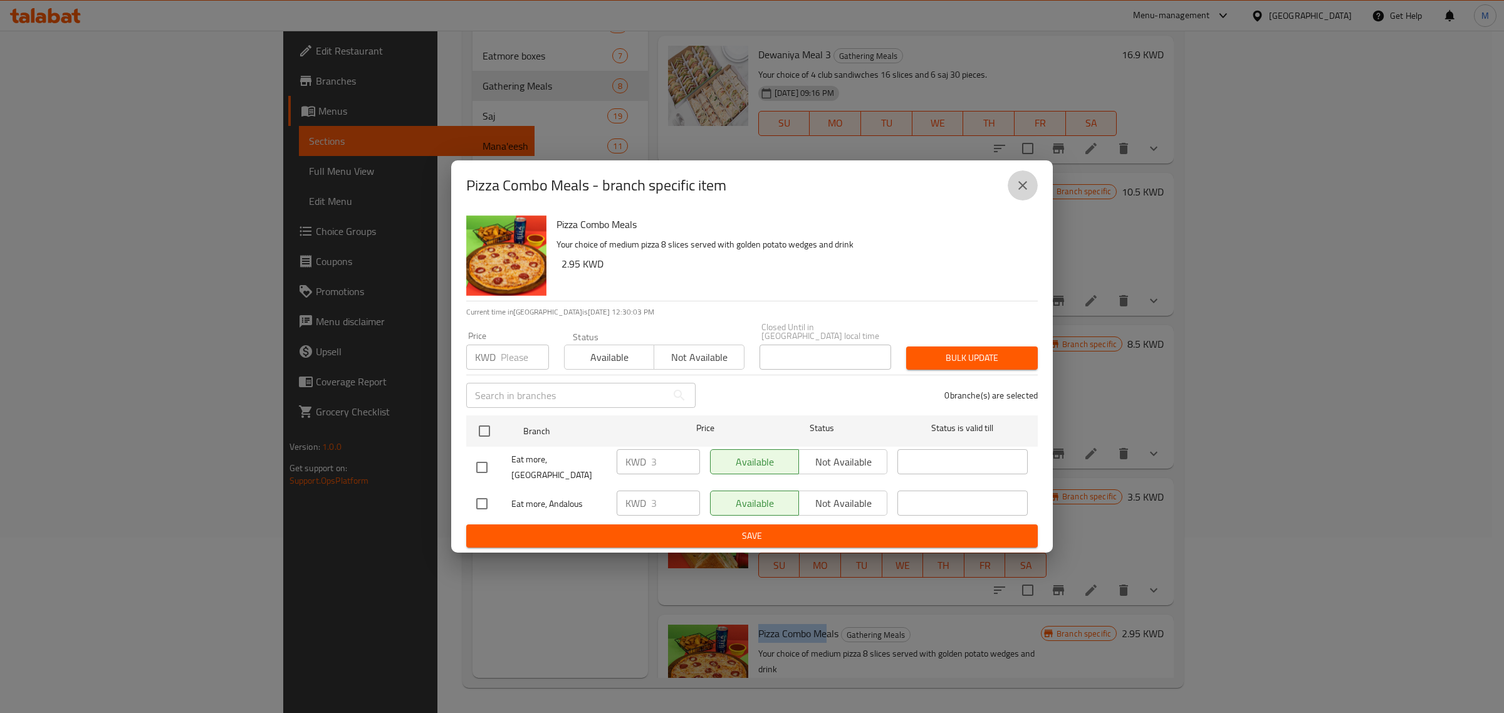
click at [1031, 196] on button "close" at bounding box center [1023, 185] width 30 height 30
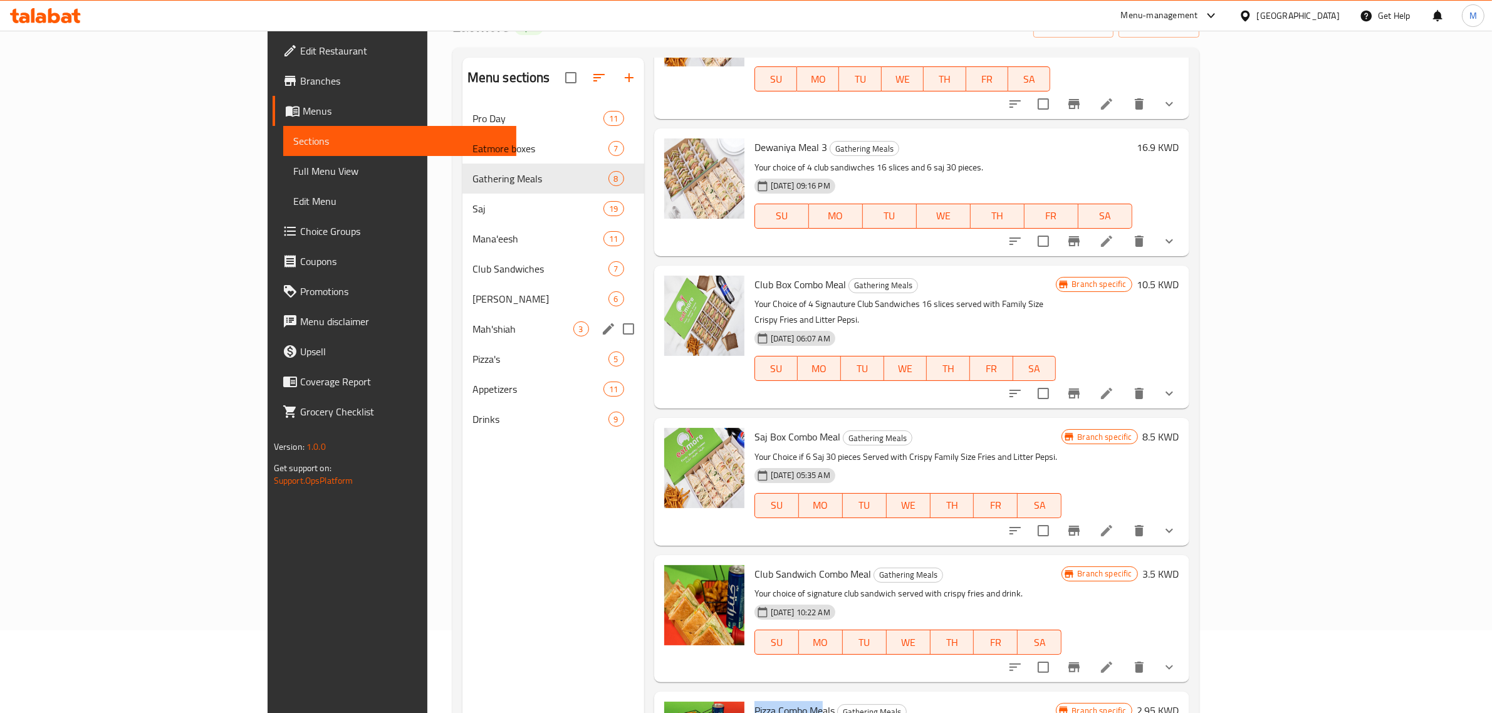
scroll to position [0, 0]
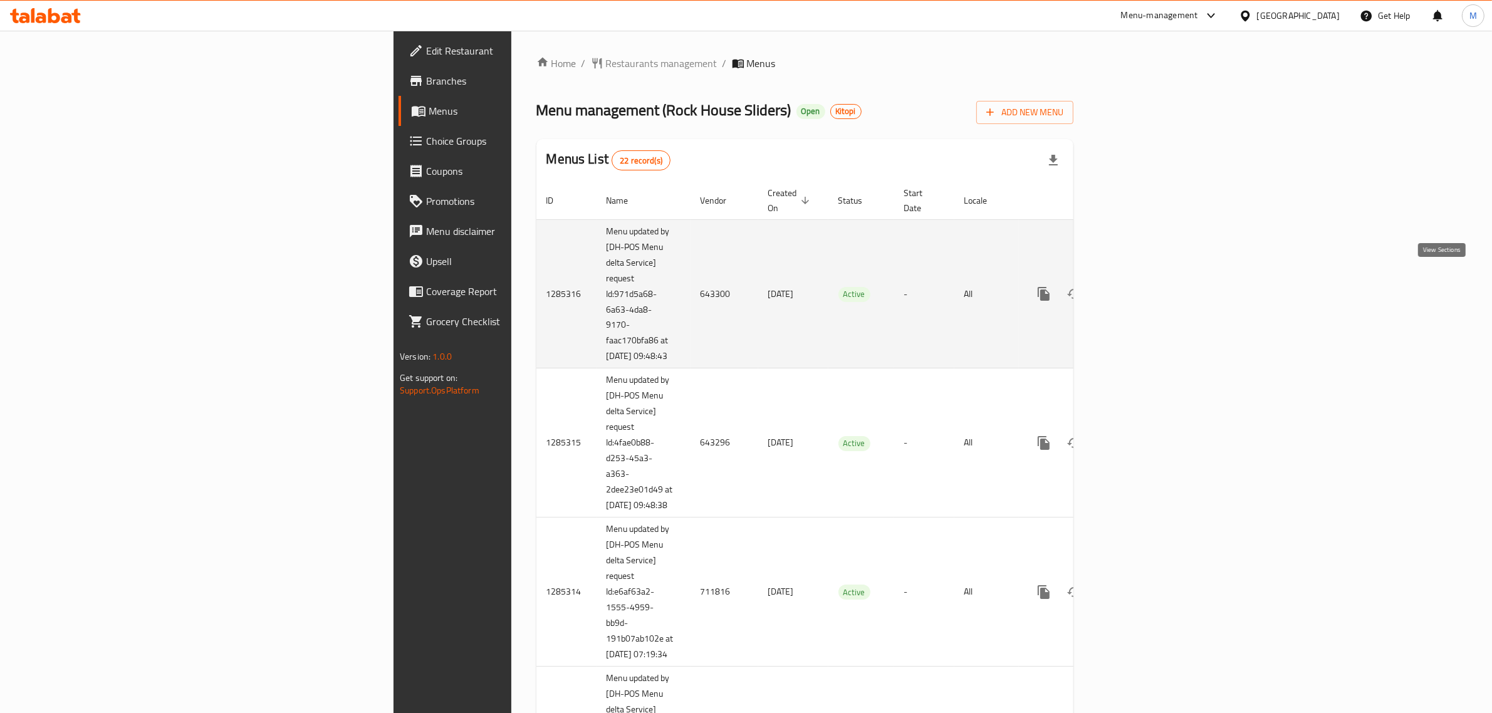
click at [1150, 279] on link "enhanced table" at bounding box center [1134, 294] width 30 height 30
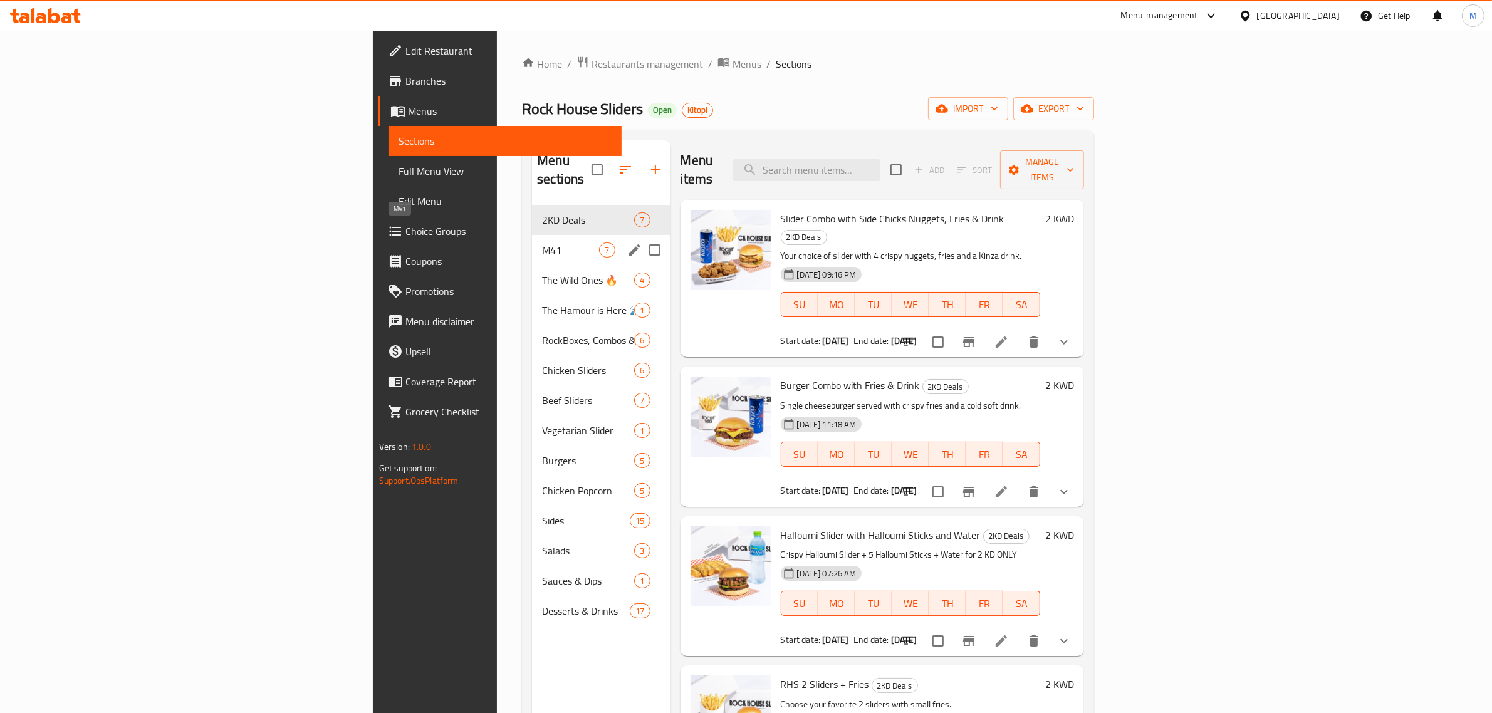
click at [542, 243] on span "M41" at bounding box center [570, 250] width 57 height 15
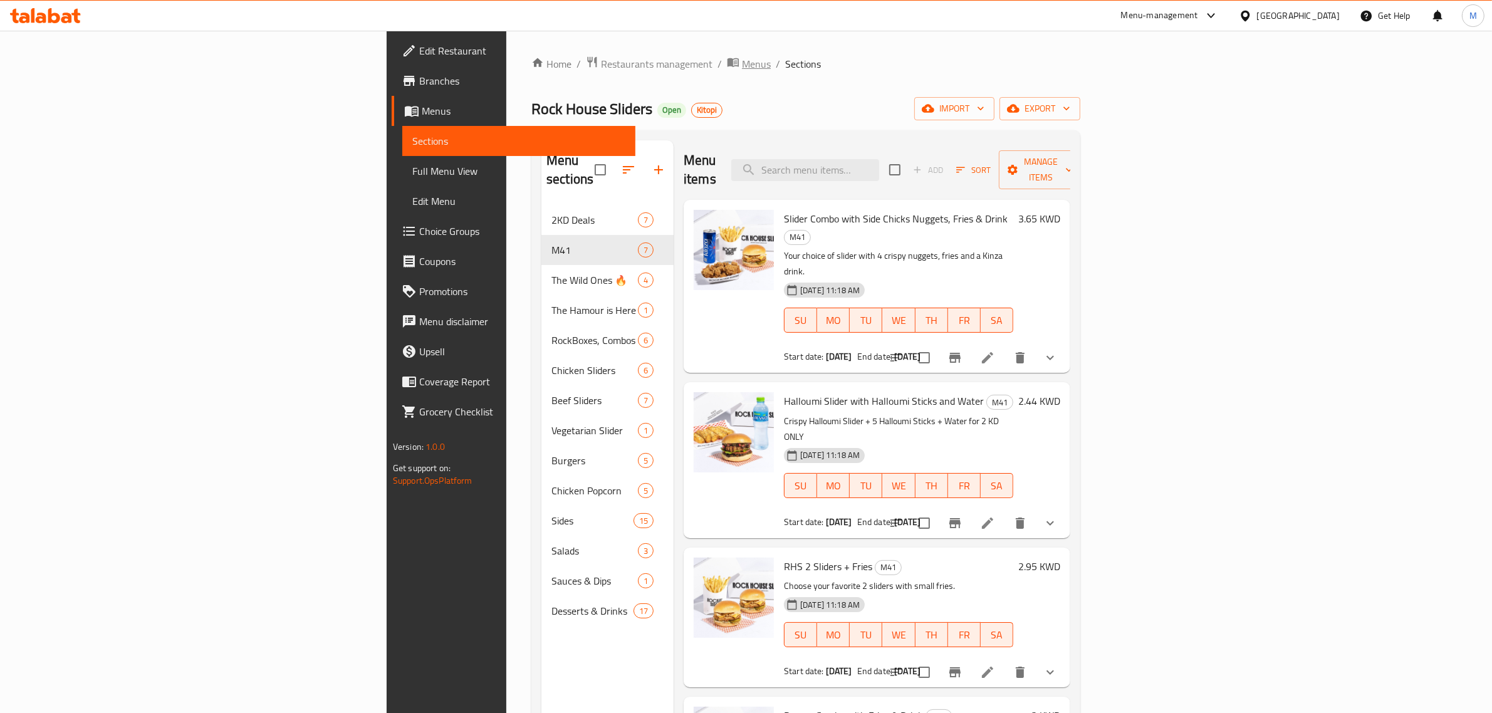
click at [742, 66] on span "Menus" at bounding box center [756, 63] width 29 height 15
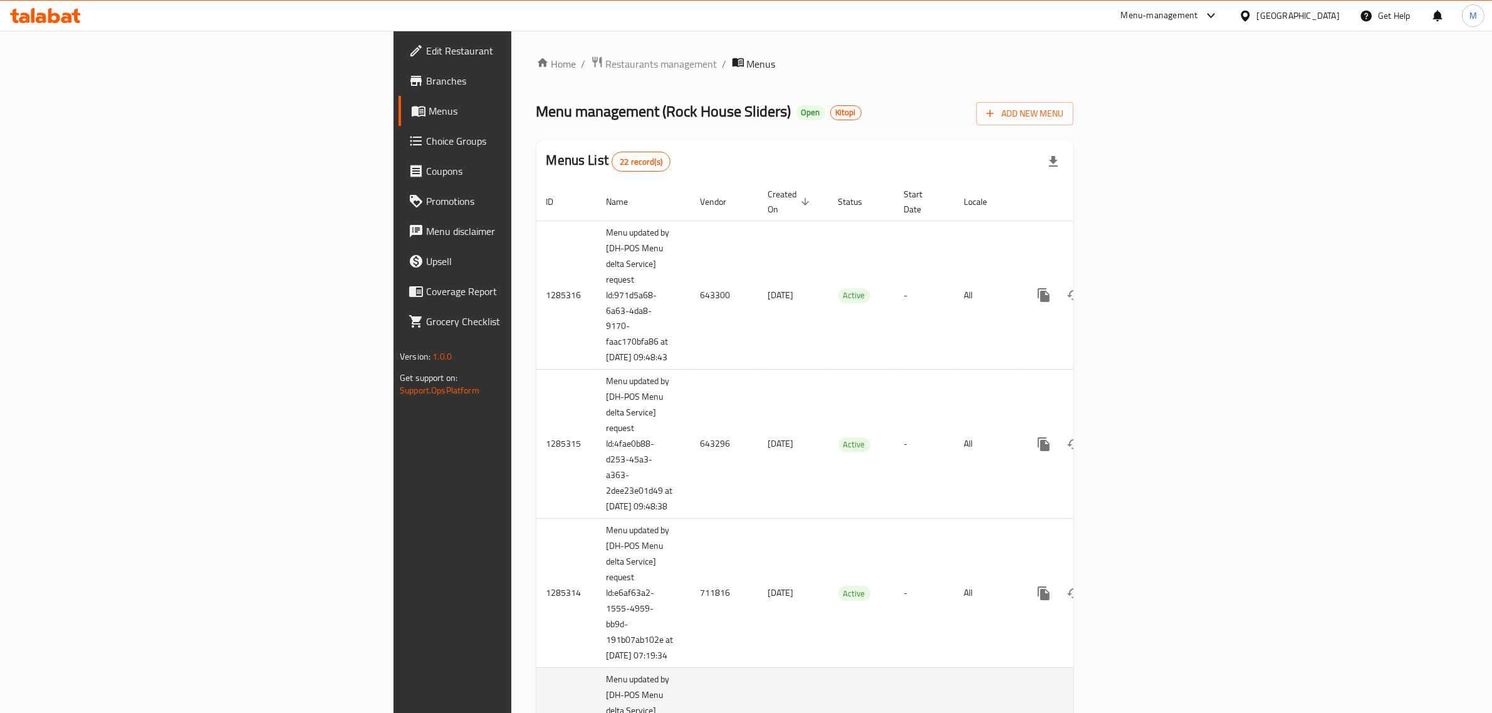
scroll to position [389, 0]
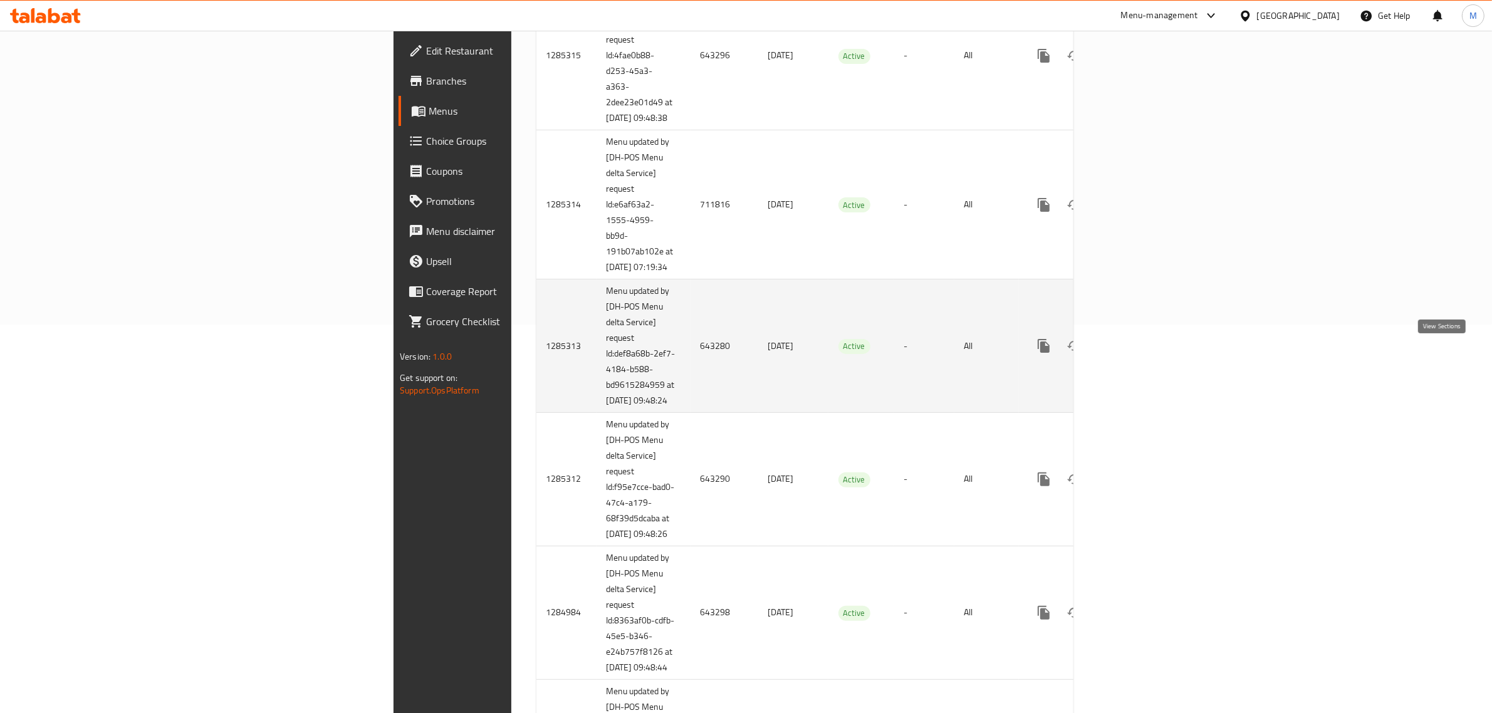
click at [1150, 361] on link "enhanced table" at bounding box center [1134, 346] width 30 height 30
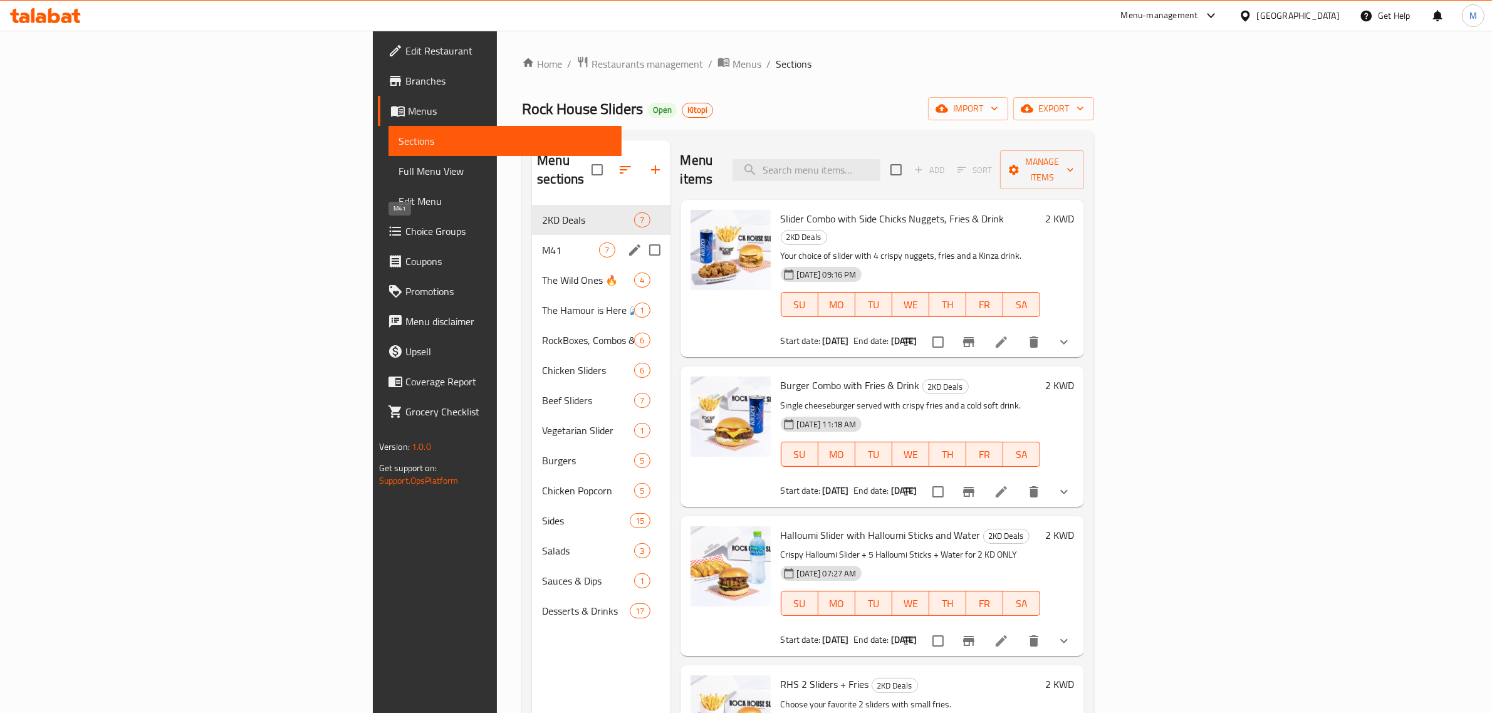
click at [542, 243] on span "M41" at bounding box center [570, 250] width 57 height 15
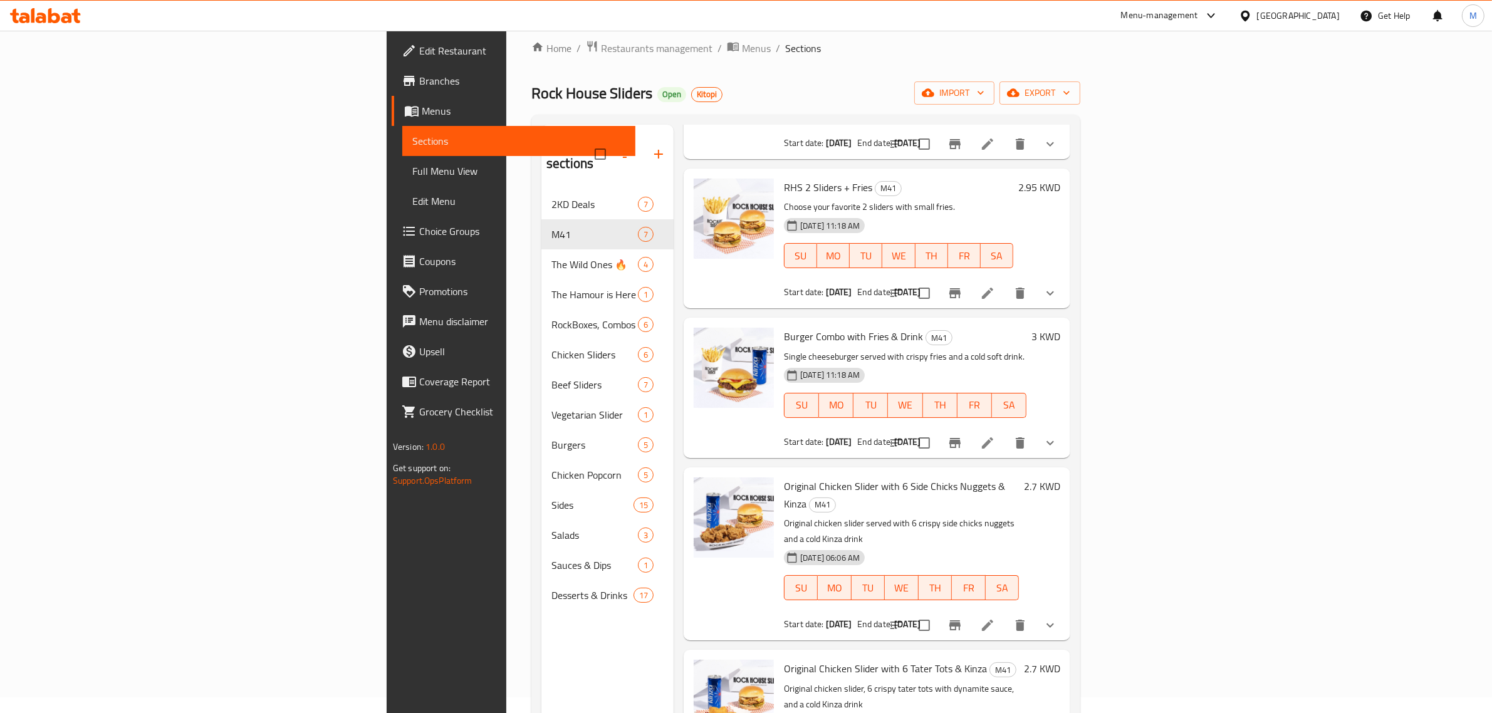
scroll to position [176, 0]
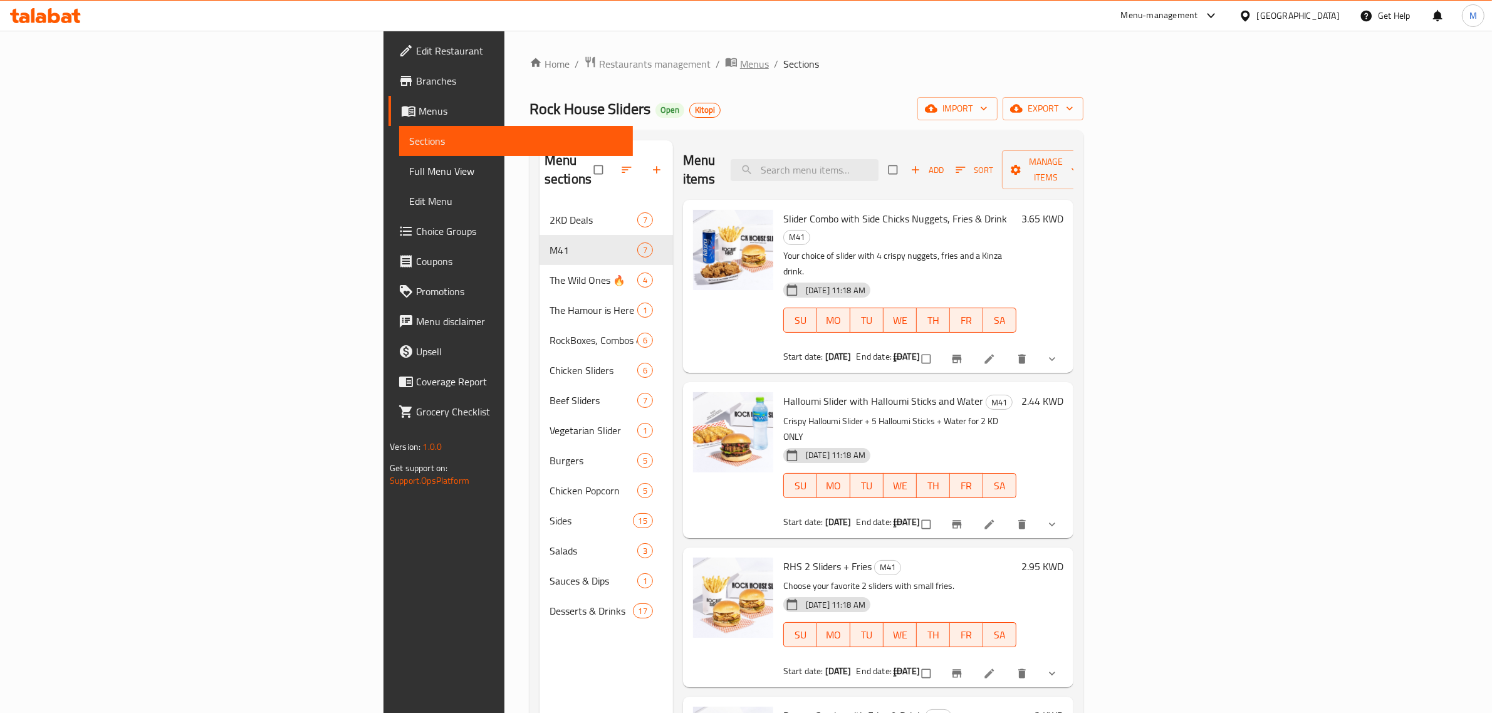
click at [740, 56] on span "Menus" at bounding box center [754, 63] width 29 height 15
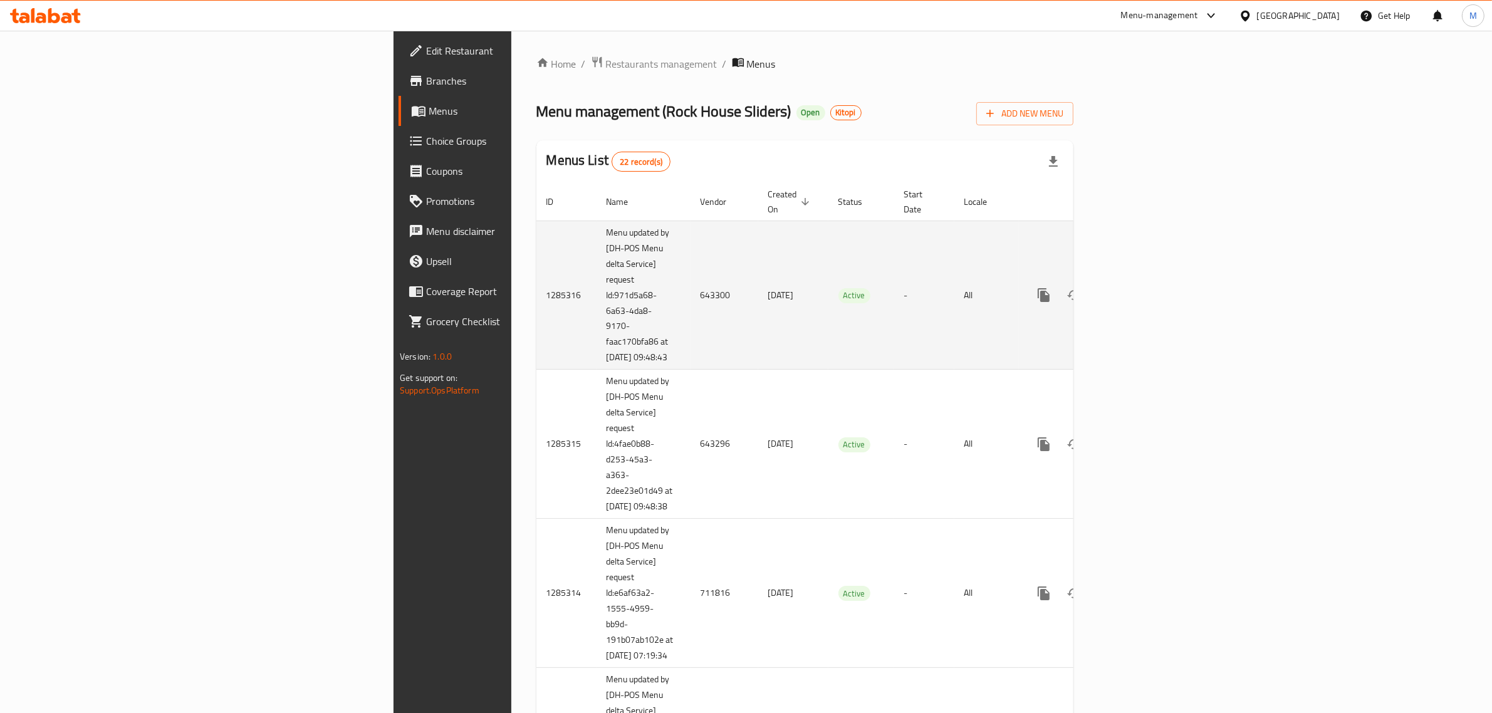
click at [758, 348] on td "24/04/2025" at bounding box center [793, 295] width 70 height 149
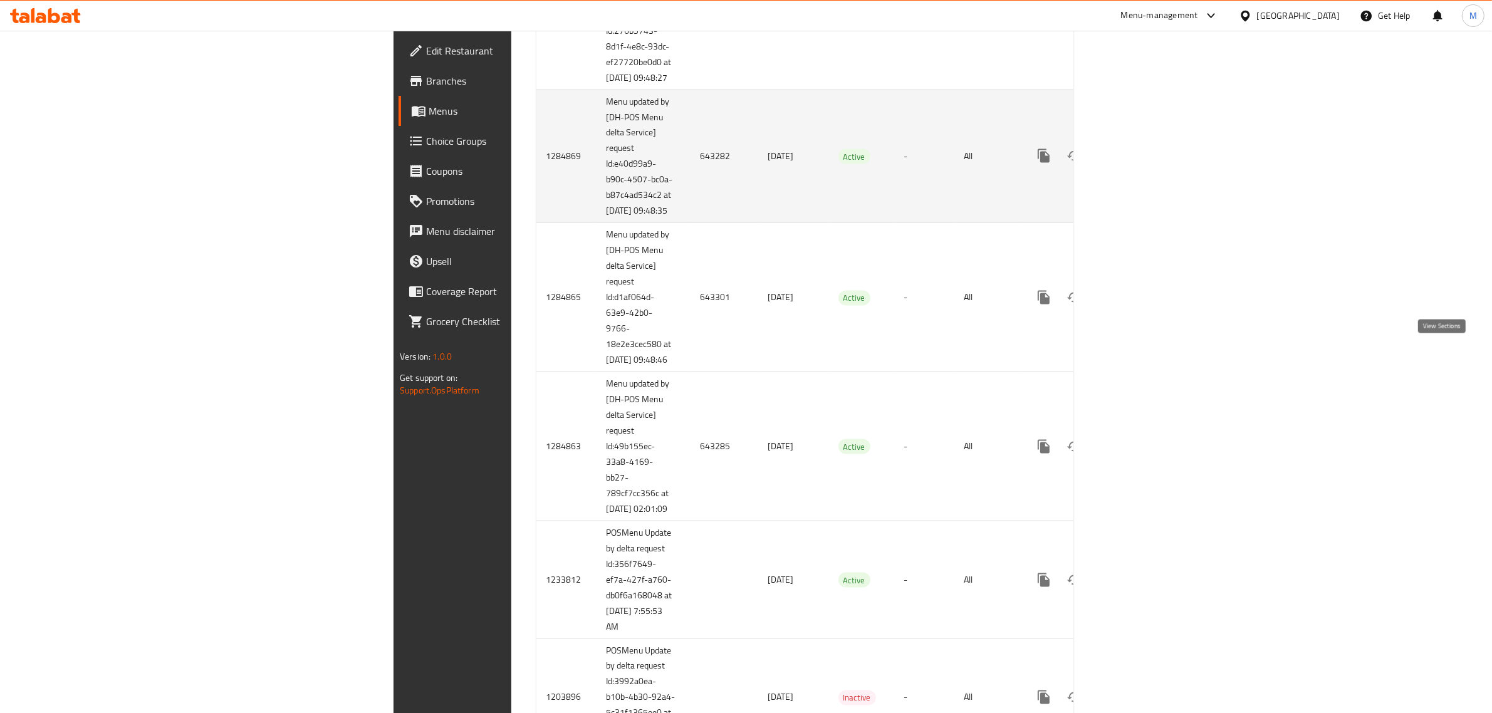
click at [1142, 164] on icon "enhanced table" at bounding box center [1134, 156] width 15 height 15
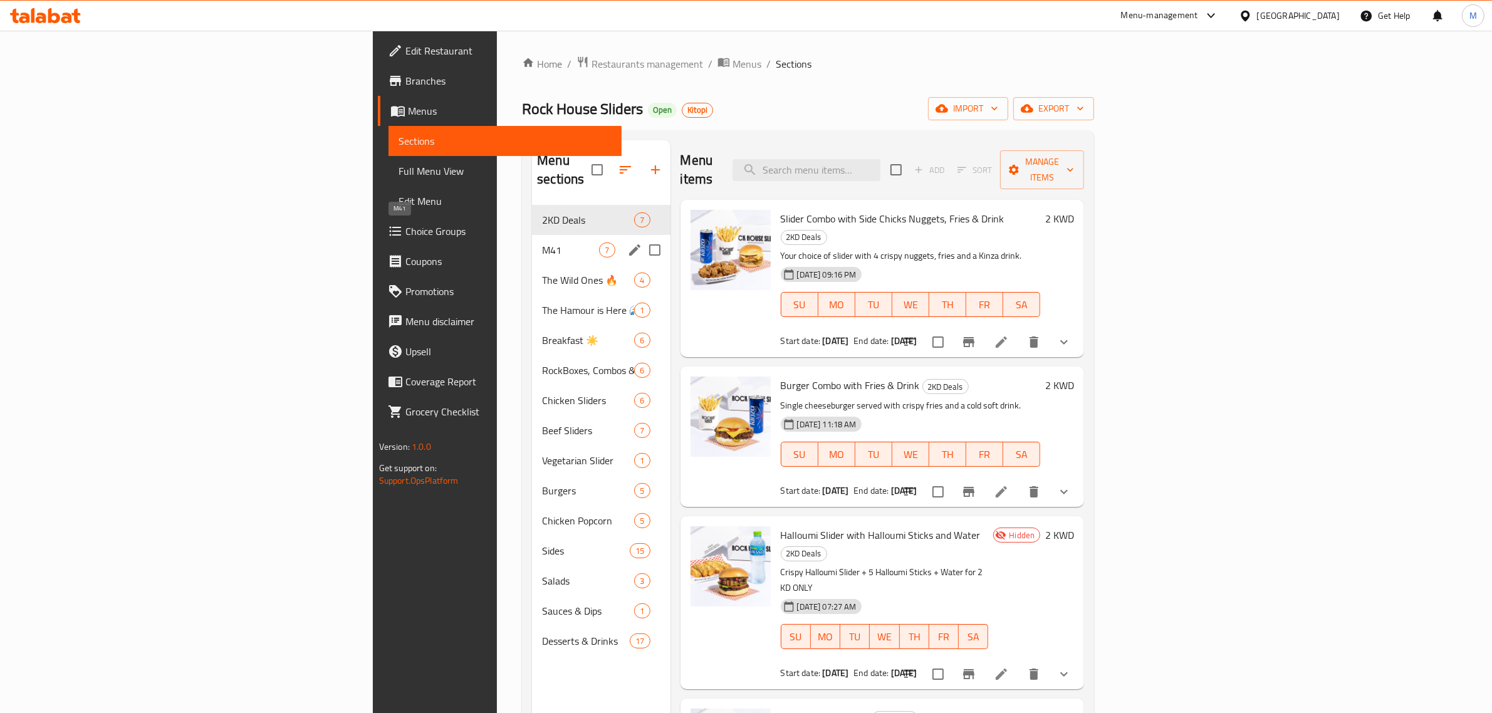
click at [542, 243] on span "M41" at bounding box center [570, 250] width 57 height 15
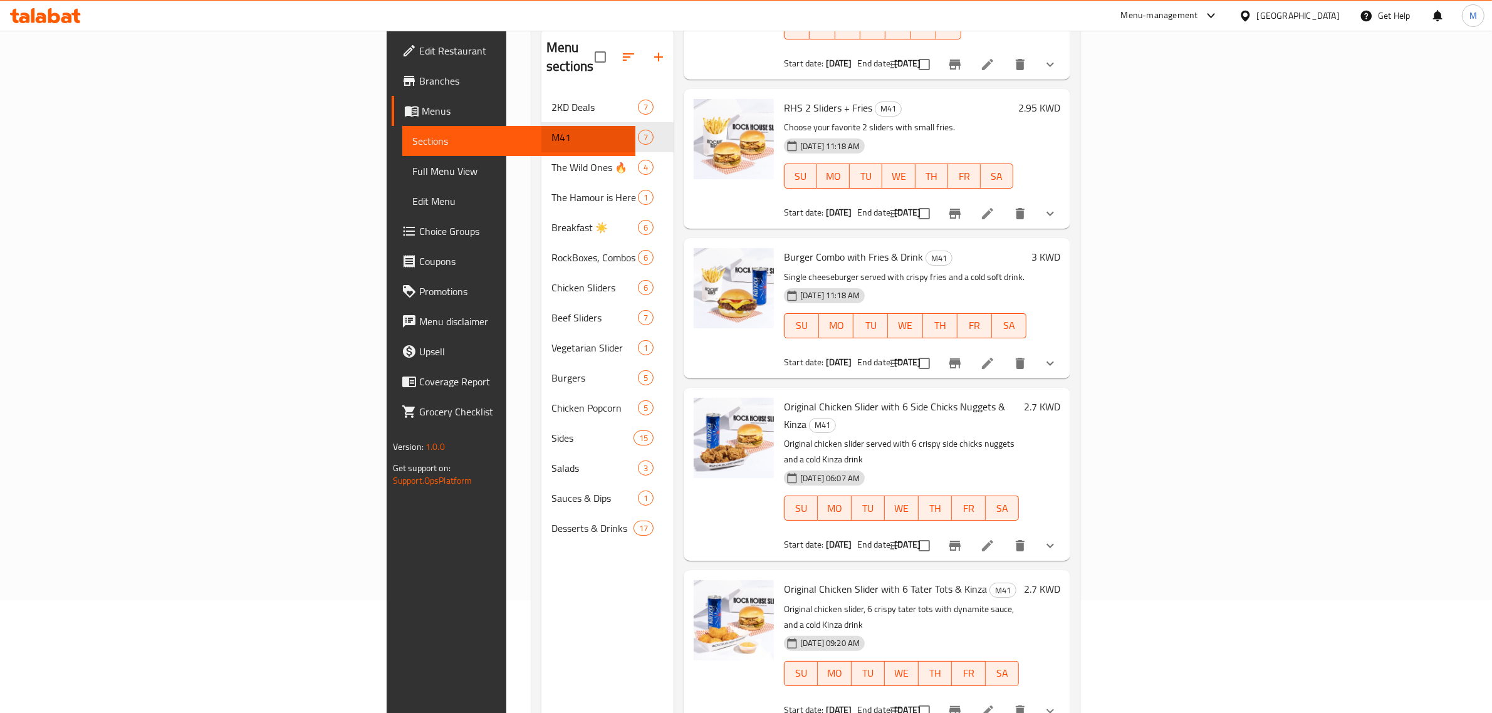
scroll to position [176, 0]
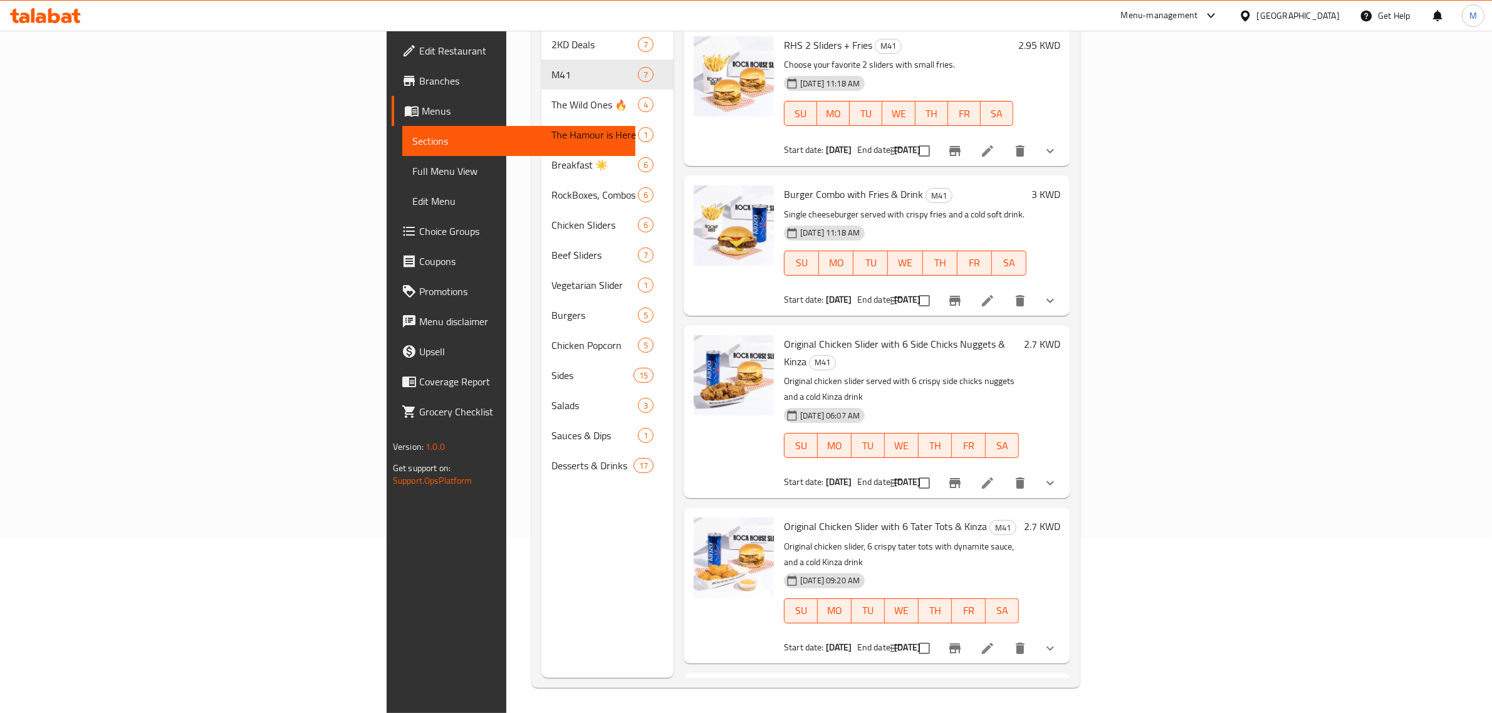
click at [1005, 637] on li at bounding box center [987, 648] width 35 height 23
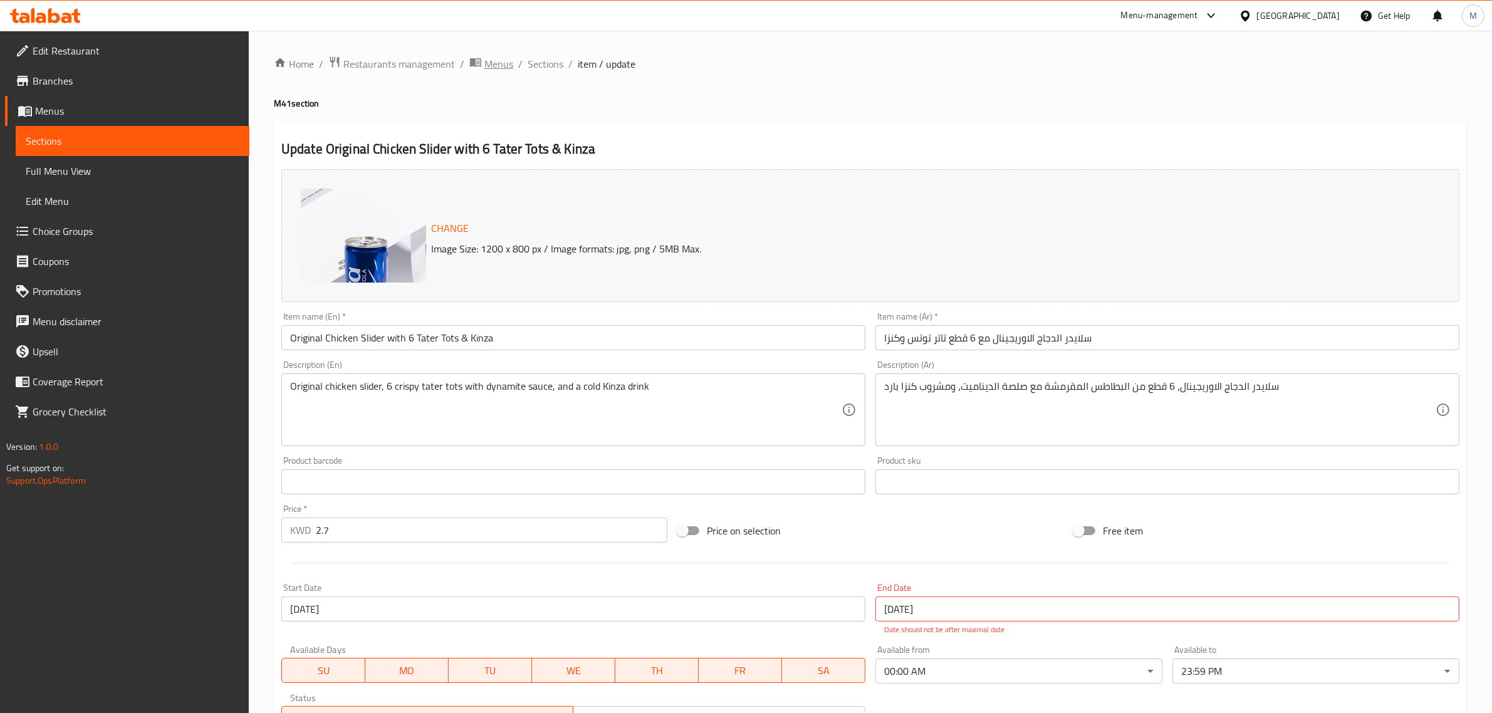
click at [493, 61] on span "Menus" at bounding box center [499, 63] width 29 height 15
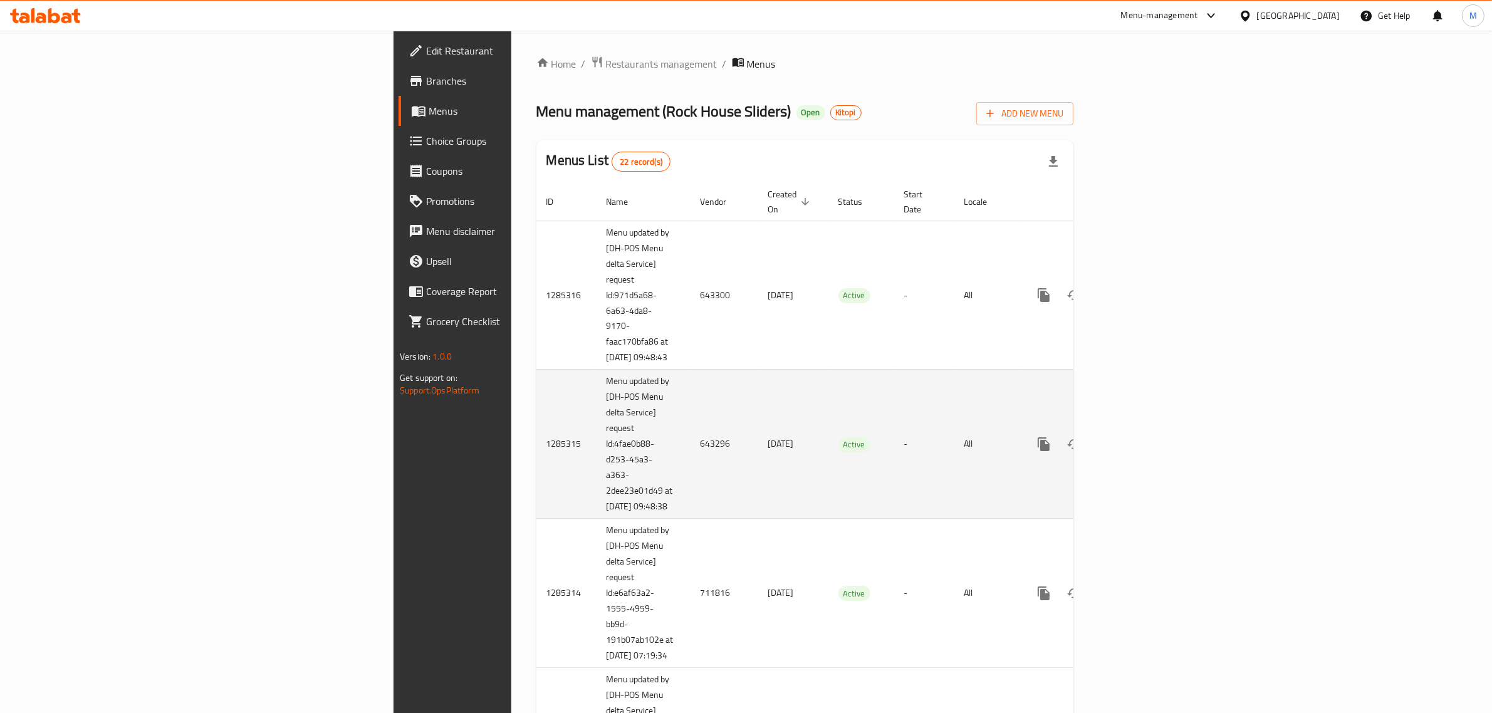
click at [758, 483] on td "24/04/2025" at bounding box center [793, 444] width 70 height 149
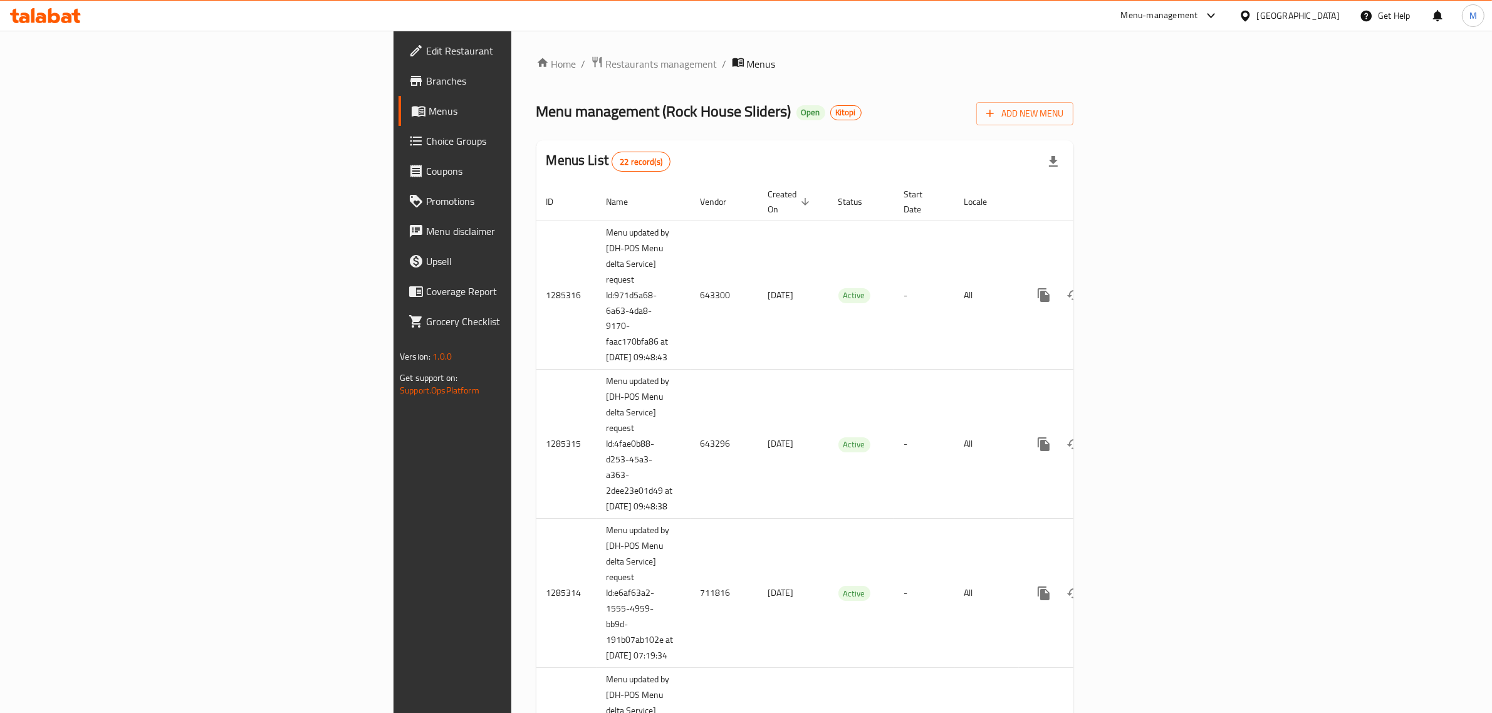
scroll to position [1284, 0]
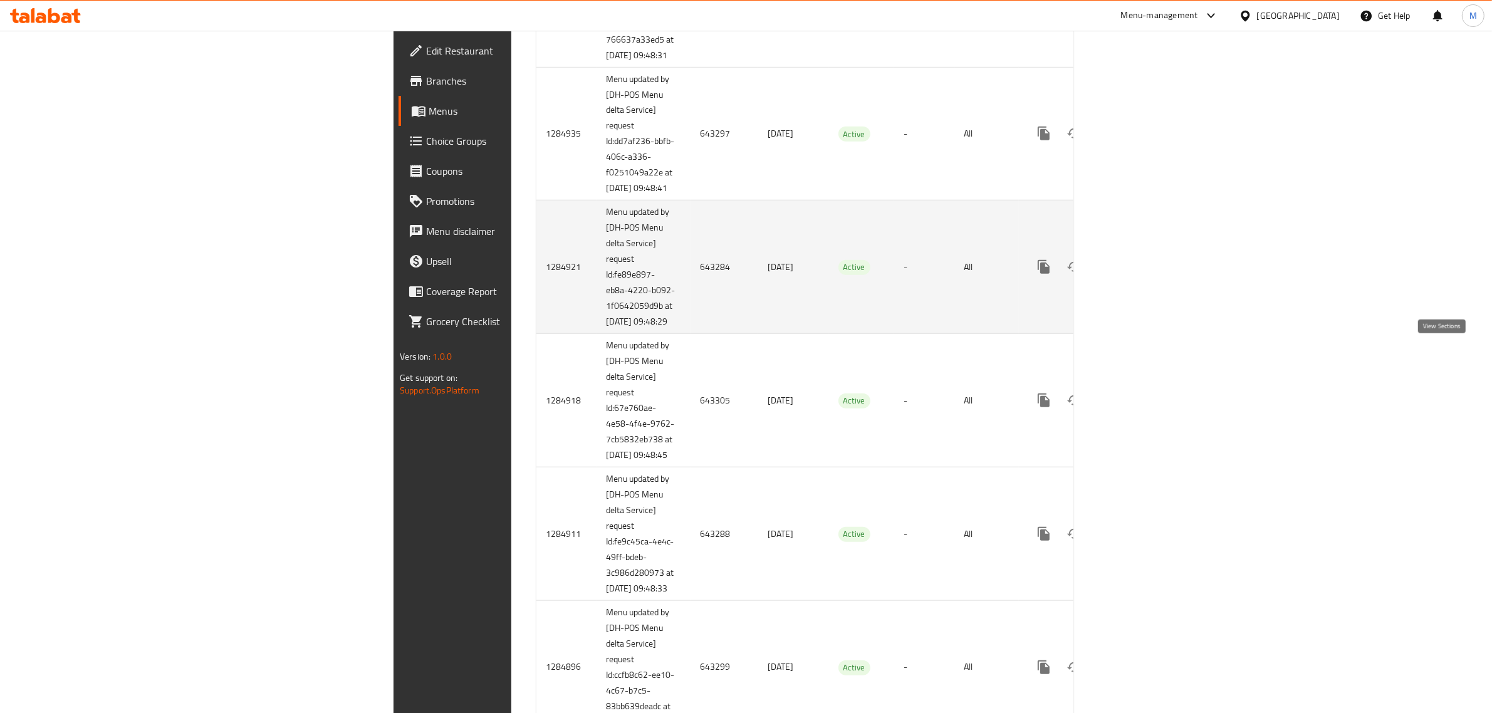
click at [1150, 282] on link "enhanced table" at bounding box center [1134, 267] width 30 height 30
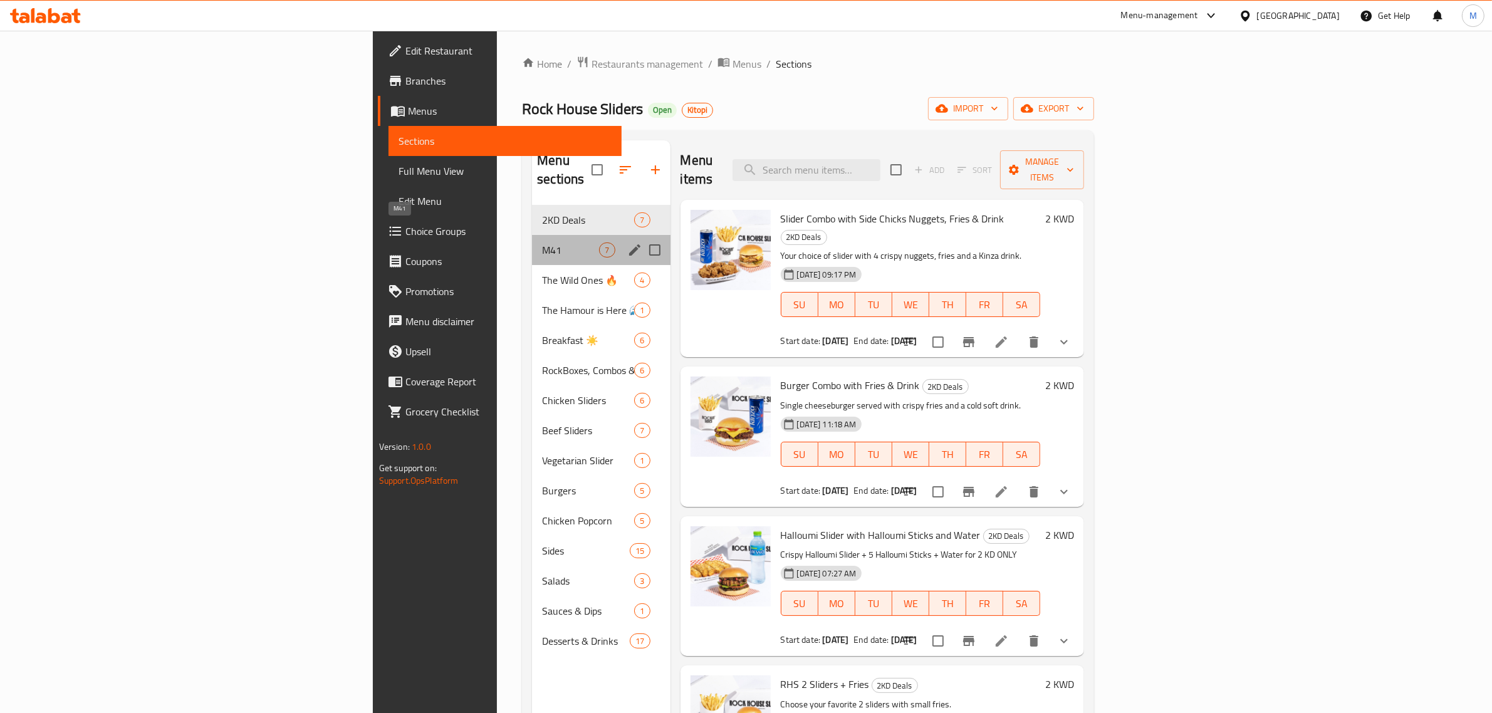
click at [542, 243] on span "M41" at bounding box center [570, 250] width 57 height 15
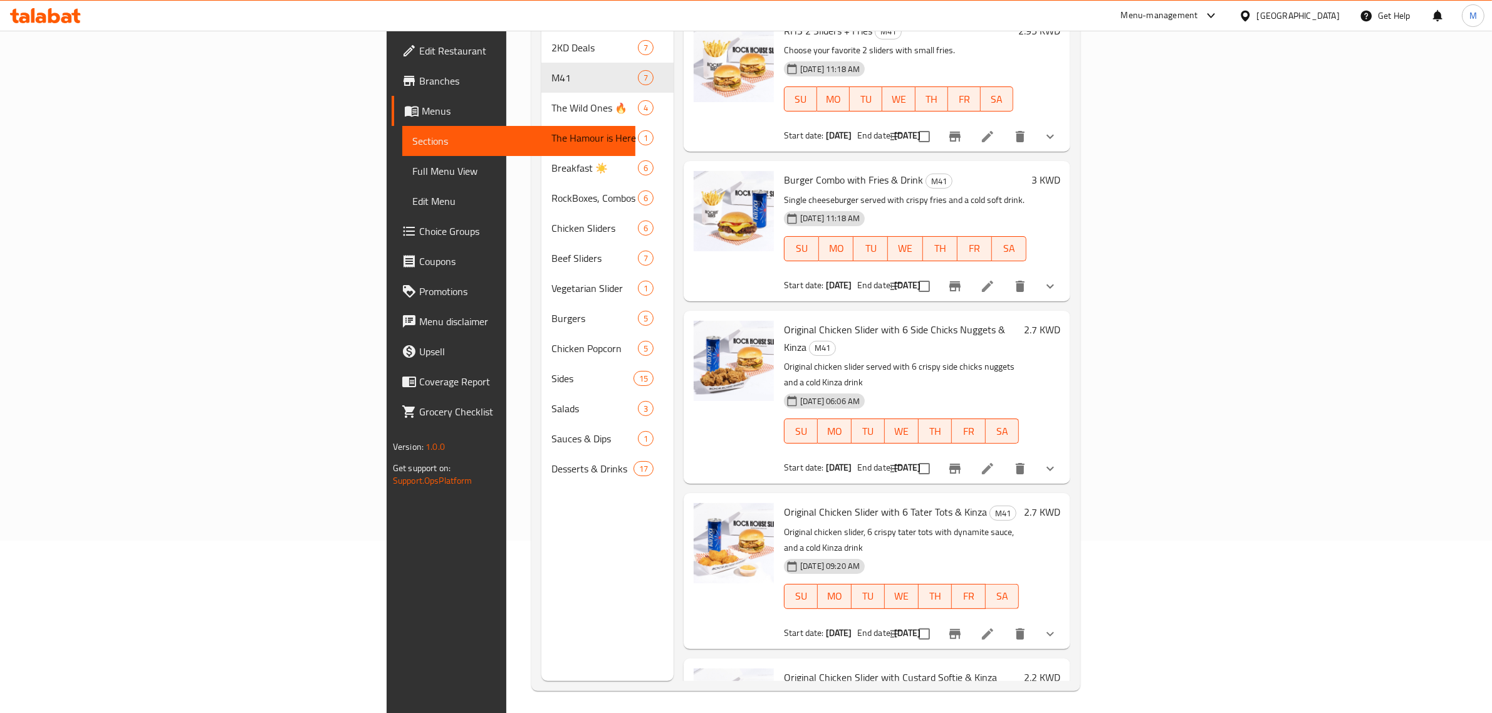
scroll to position [176, 0]
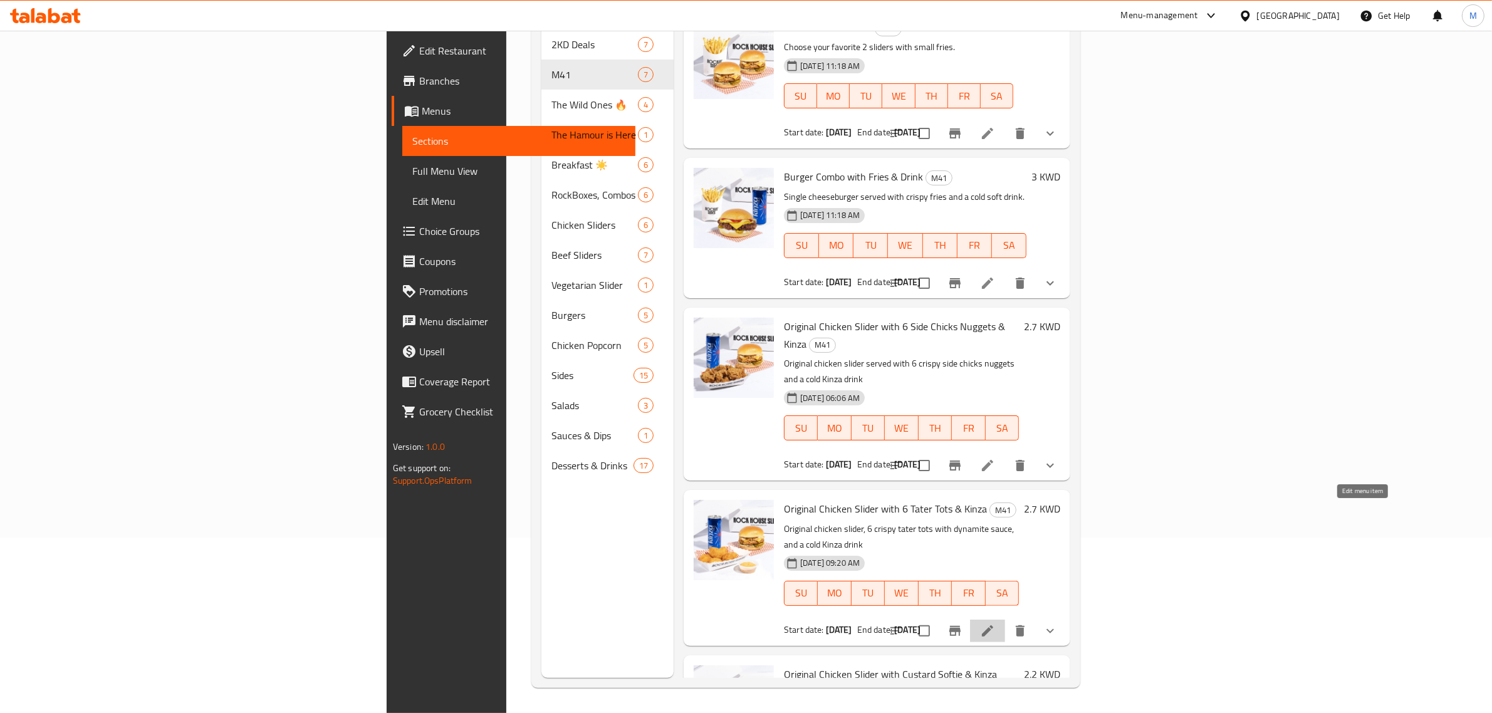
click at [995, 624] on icon at bounding box center [987, 631] width 15 height 15
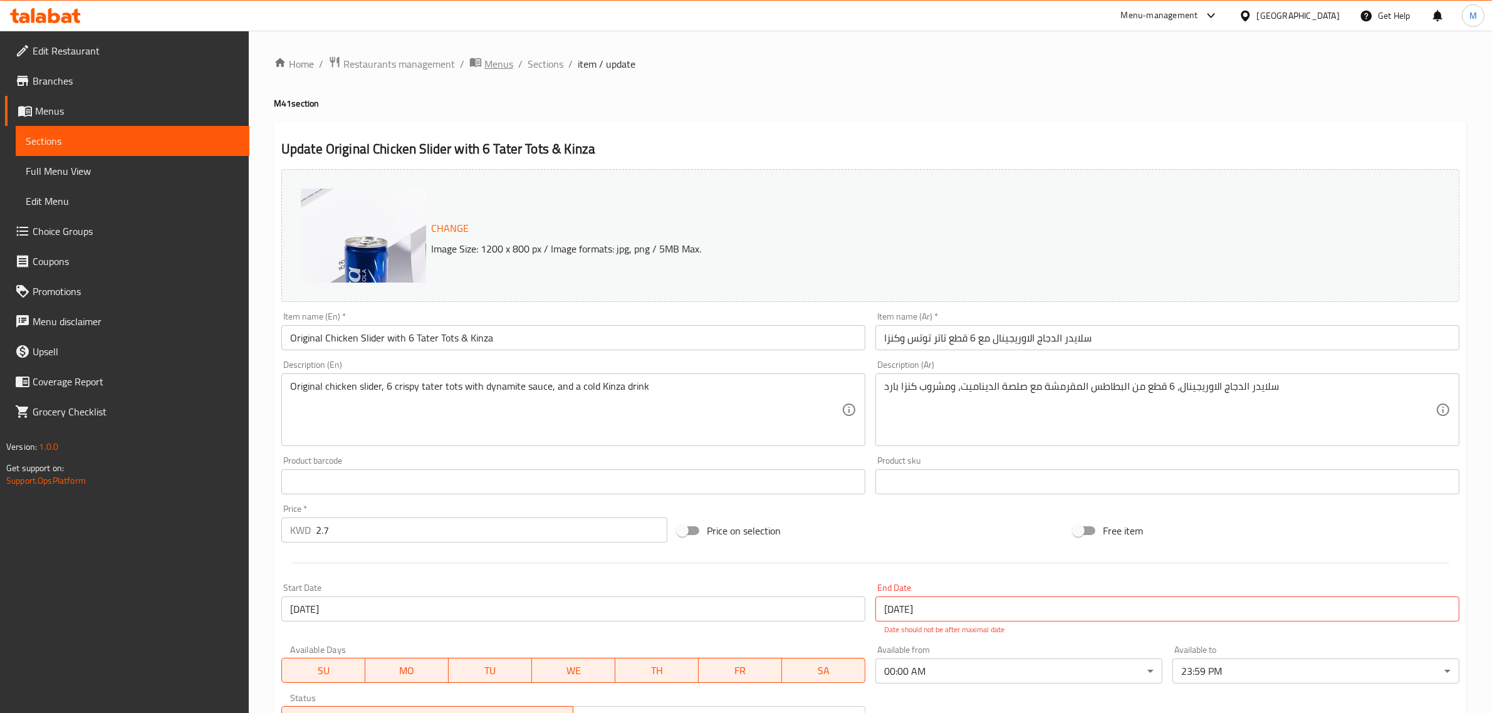
click at [502, 60] on span "Menus" at bounding box center [499, 63] width 29 height 15
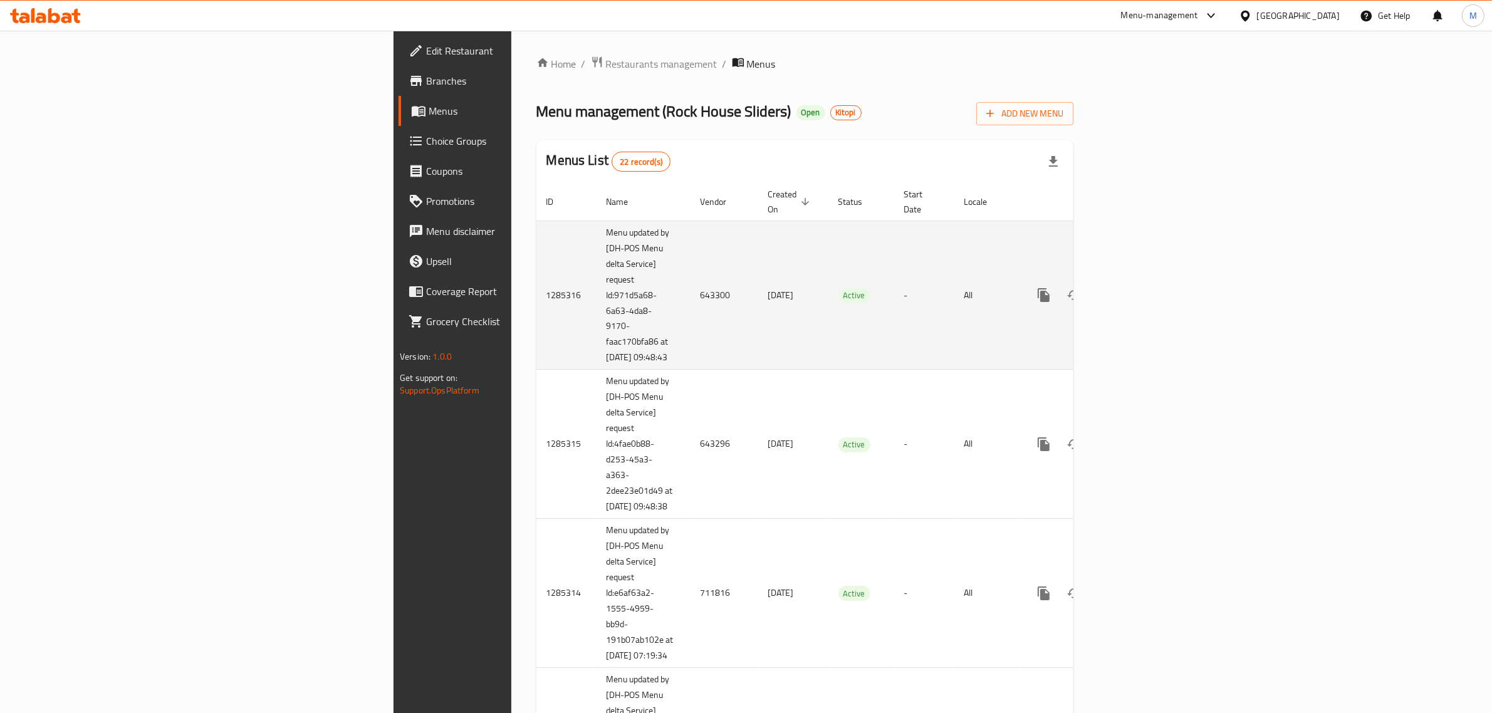
click at [758, 331] on td "24/04/2025" at bounding box center [793, 295] width 70 height 149
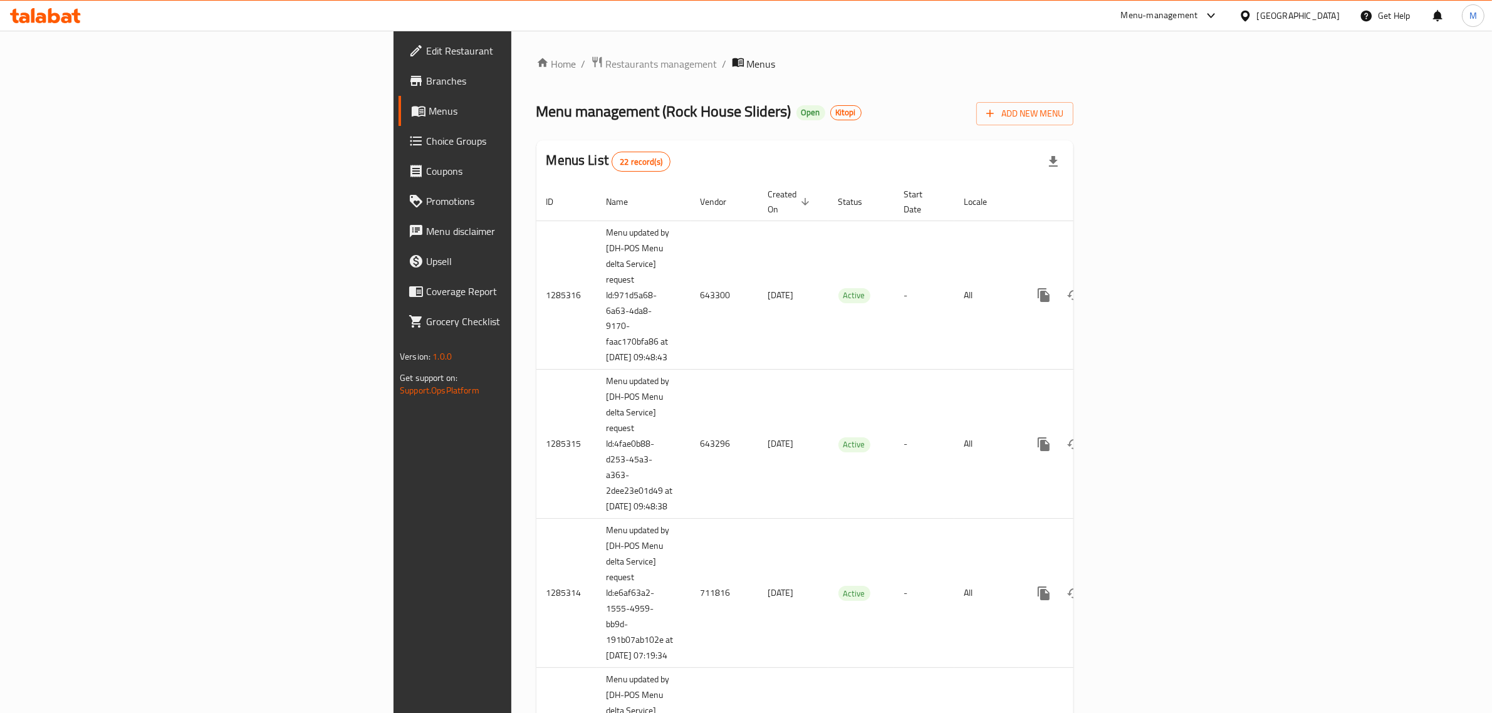
scroll to position [2030, 0]
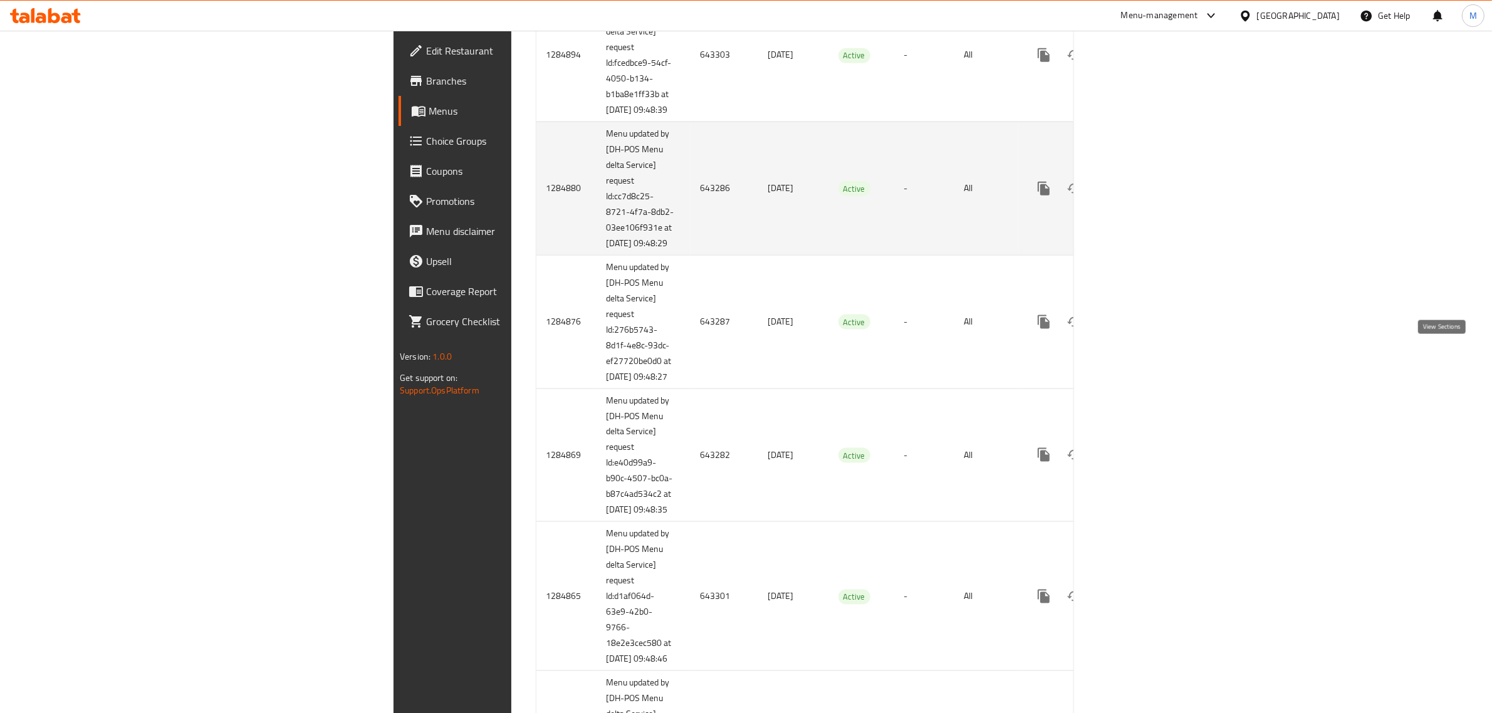
click at [1142, 196] on icon "enhanced table" at bounding box center [1134, 188] width 15 height 15
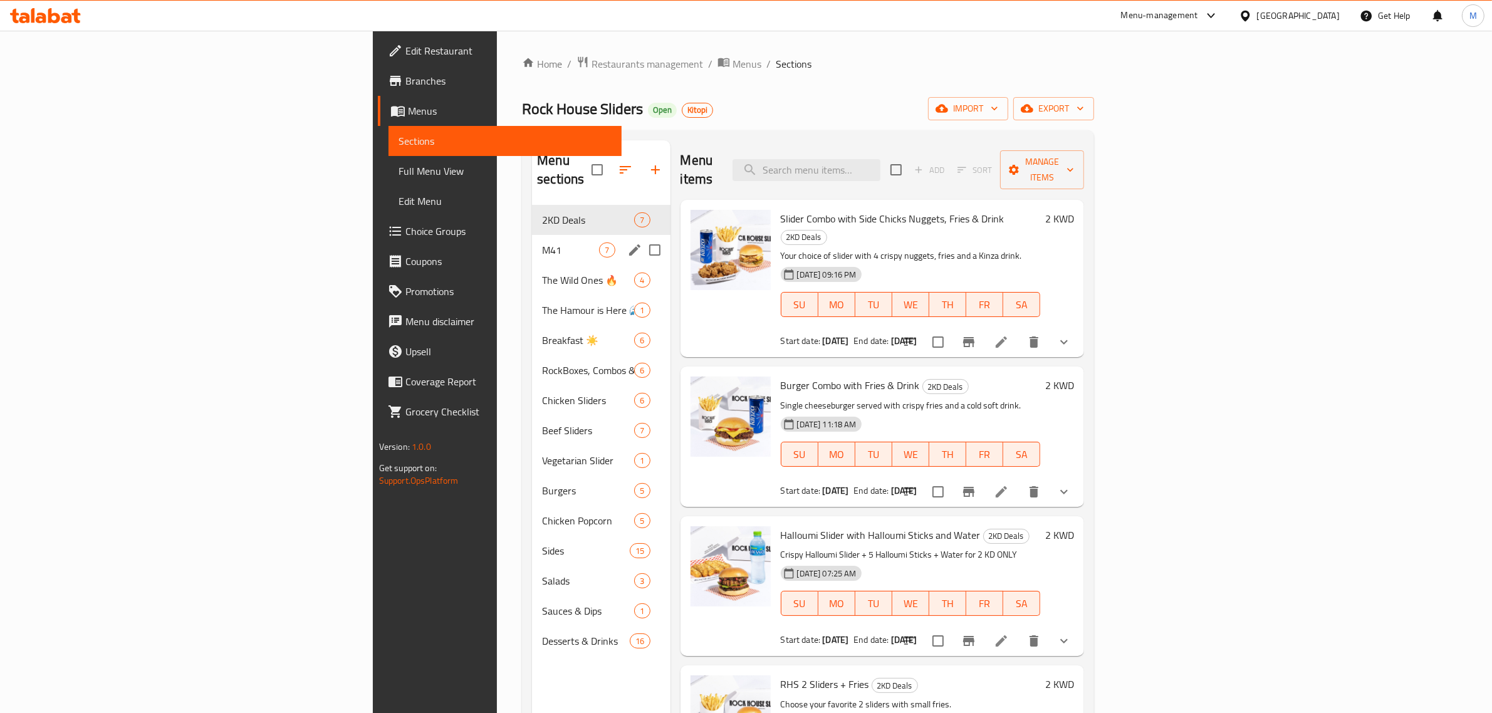
click at [542, 243] on span "M41" at bounding box center [570, 250] width 57 height 15
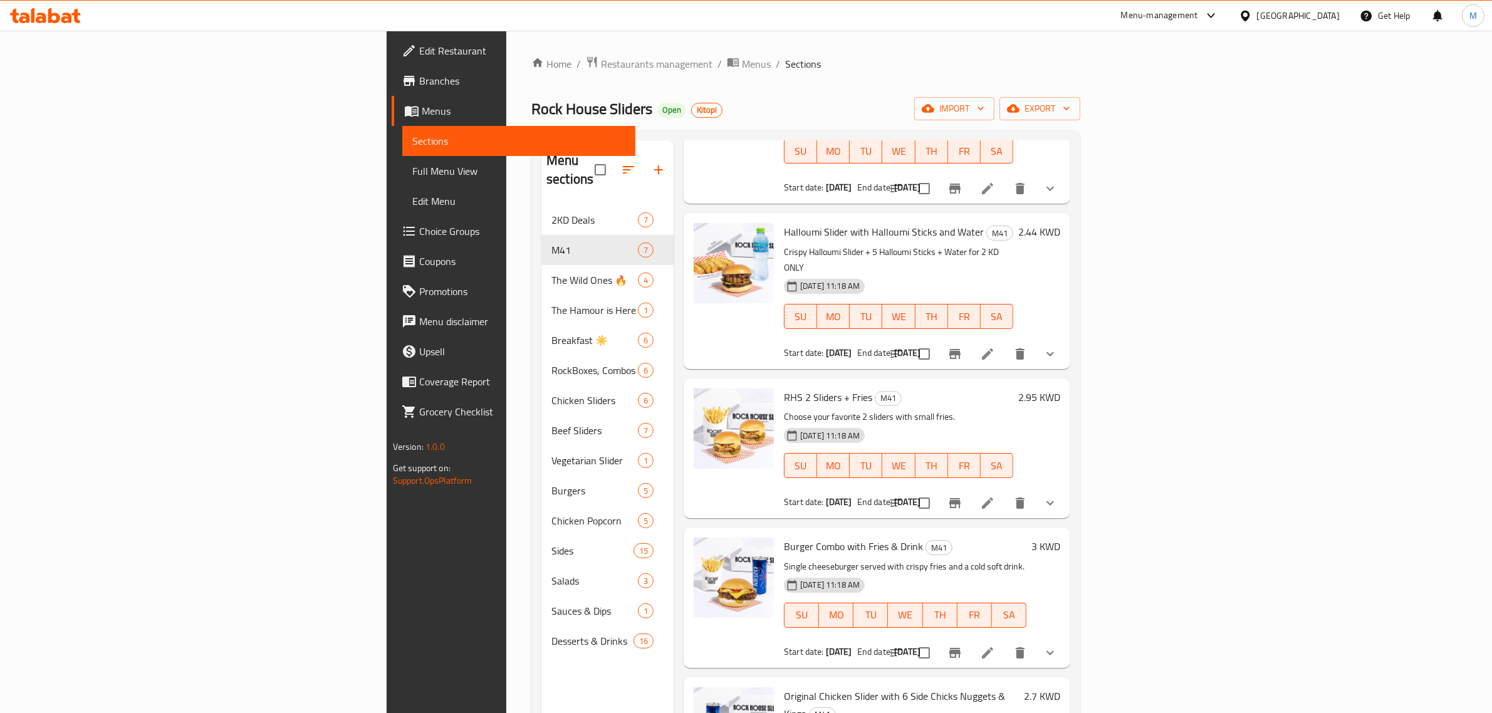
scroll to position [364, 0]
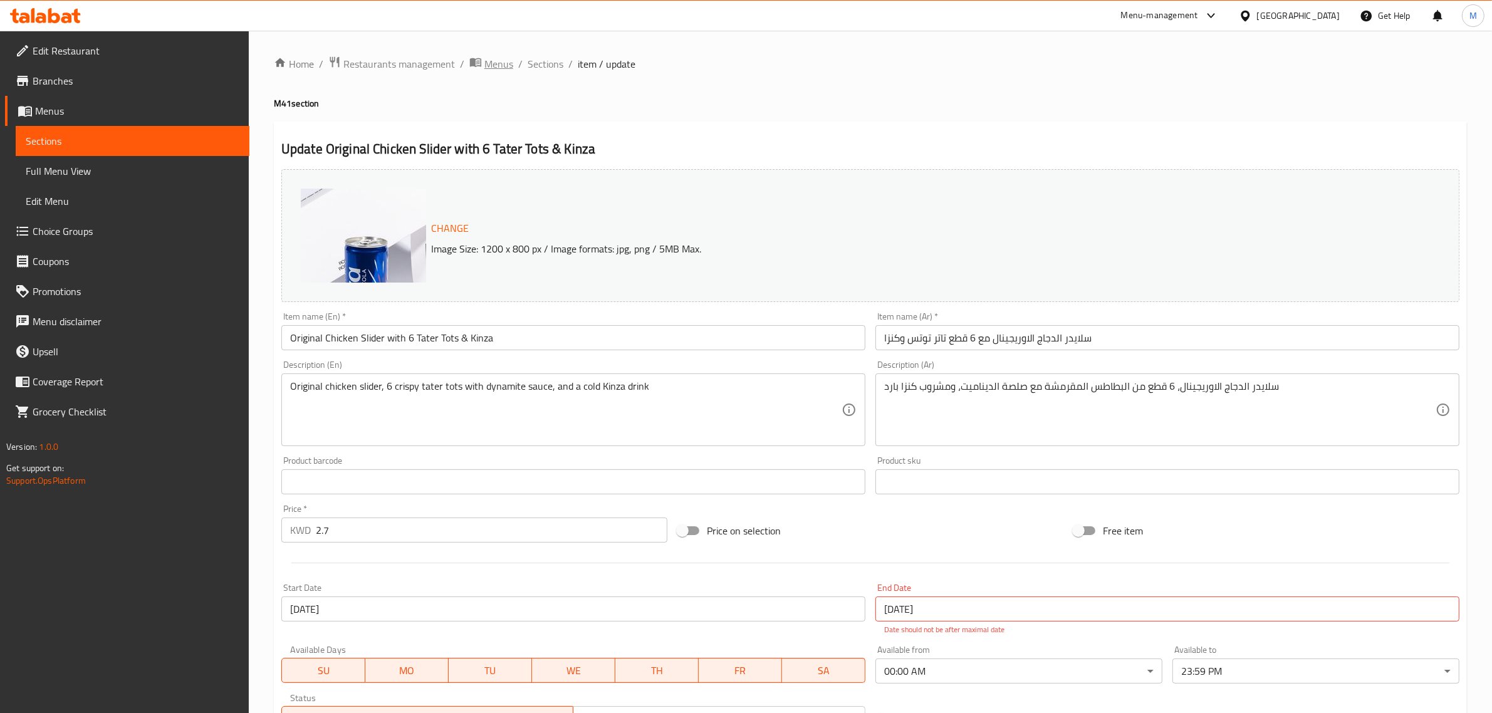
click at [501, 56] on span "Menus" at bounding box center [499, 63] width 29 height 15
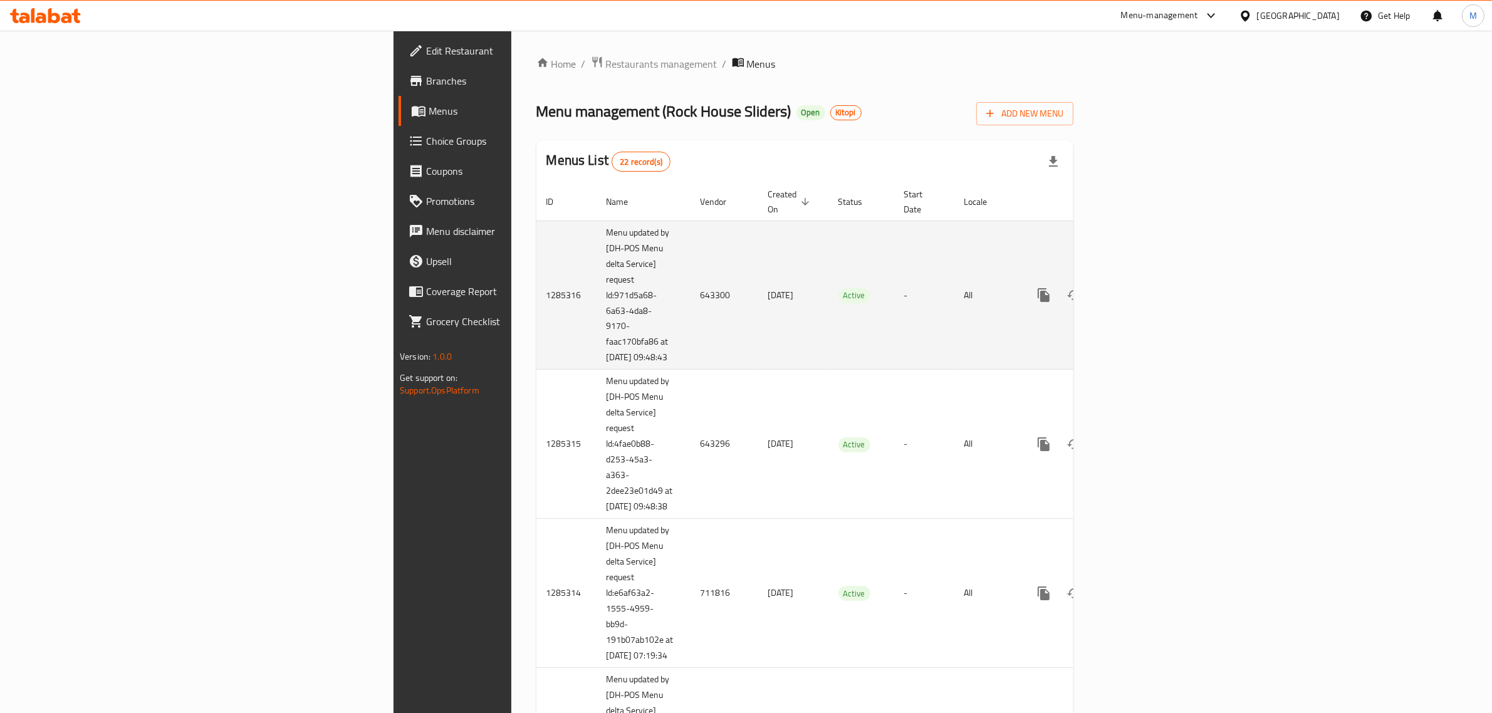
click at [758, 346] on td "24/04/2025" at bounding box center [793, 295] width 70 height 149
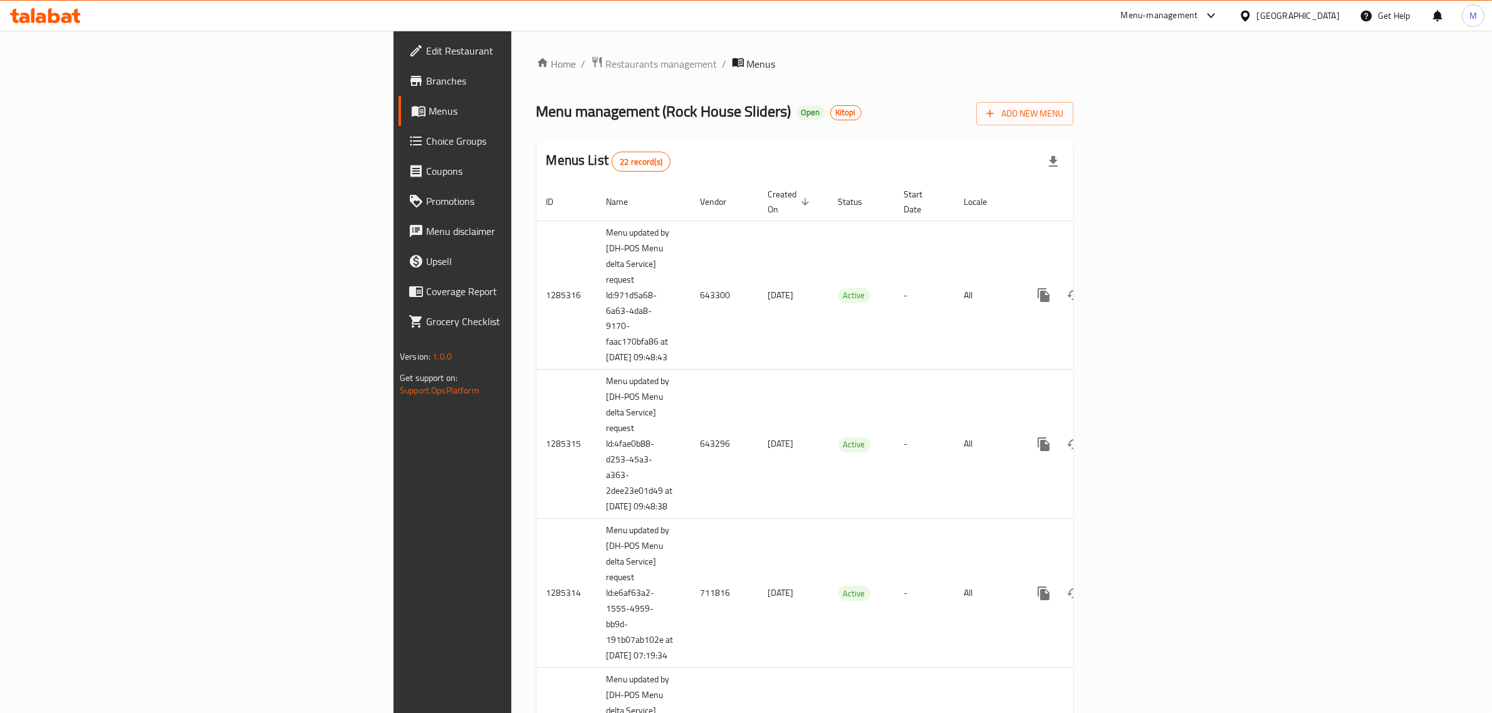
scroll to position [2179, 0]
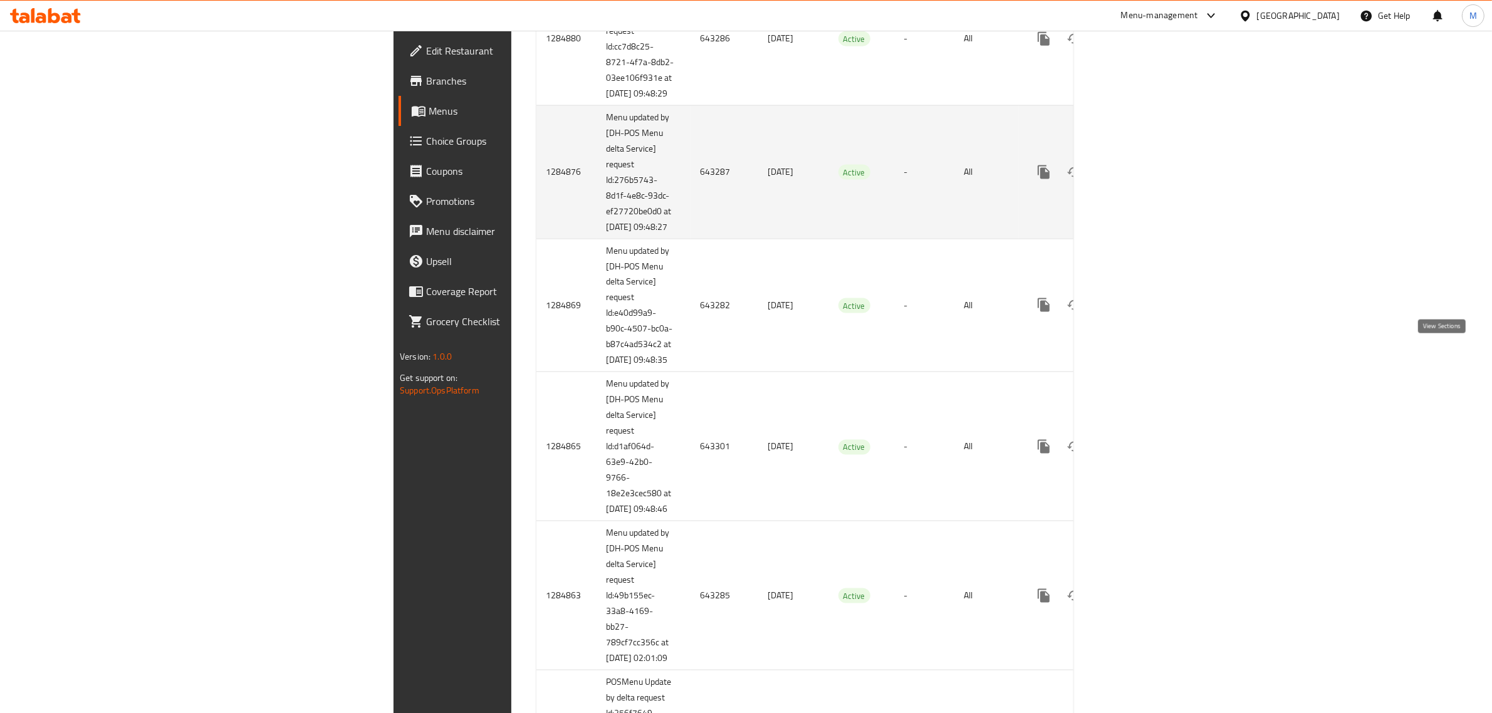
click at [1142, 180] on icon "enhanced table" at bounding box center [1134, 172] width 15 height 15
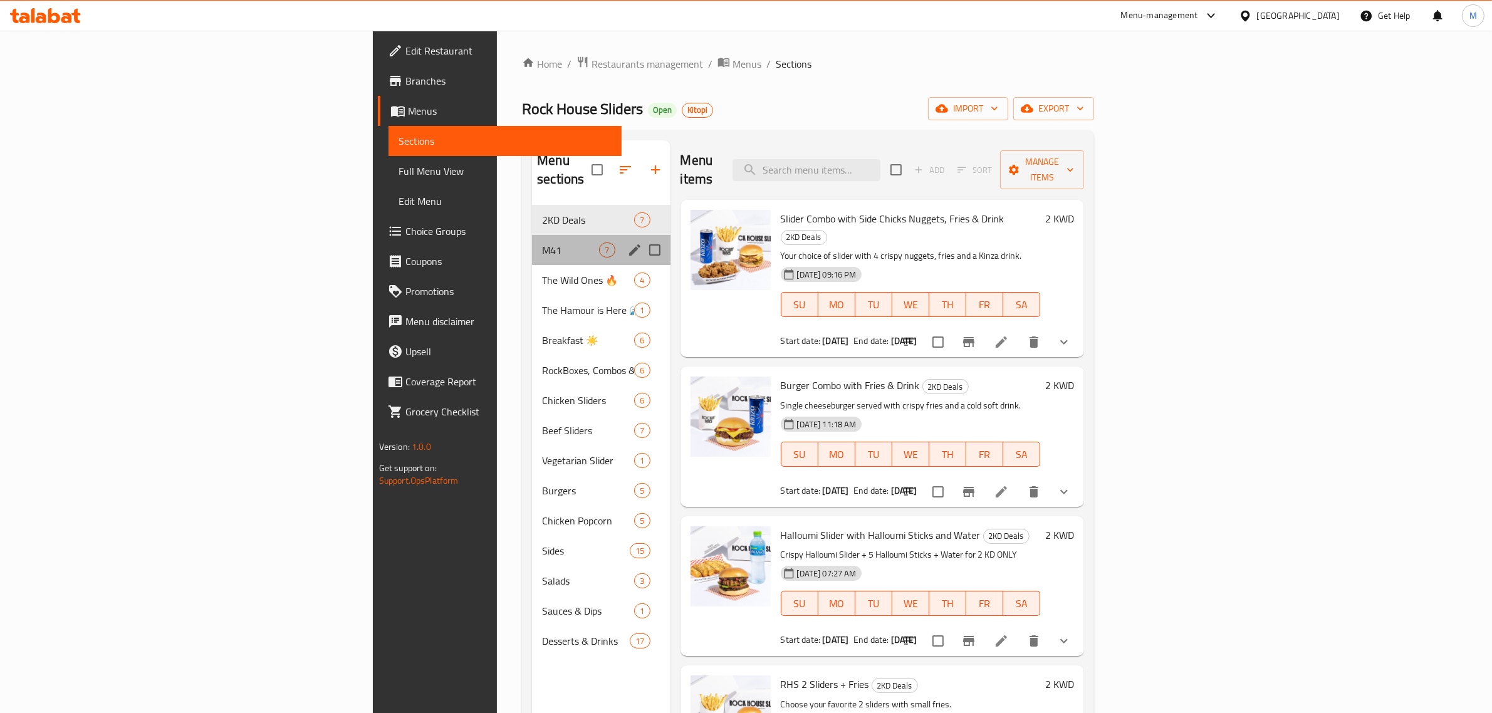
click at [532, 235] on div "M41 7" at bounding box center [601, 250] width 138 height 30
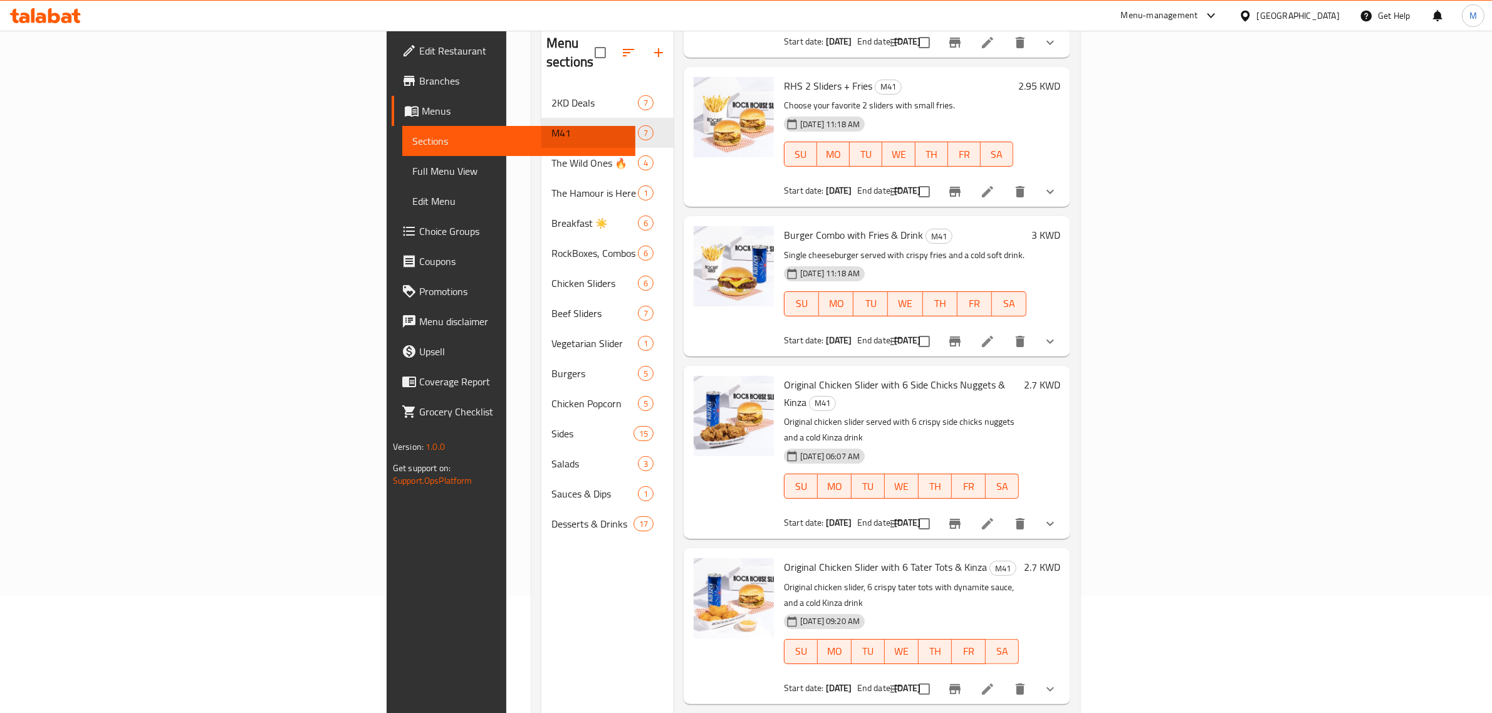
scroll to position [176, 0]
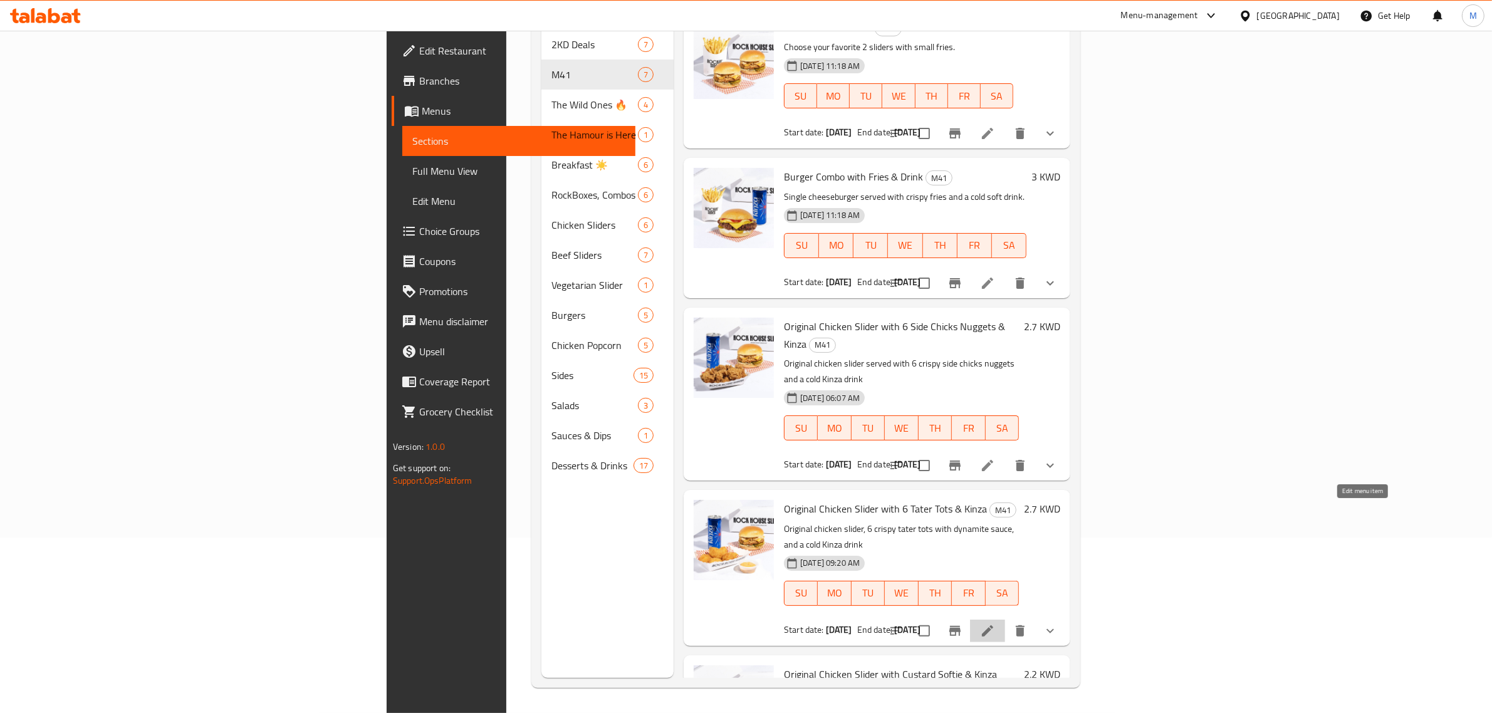
click at [993, 626] on icon at bounding box center [987, 631] width 11 height 11
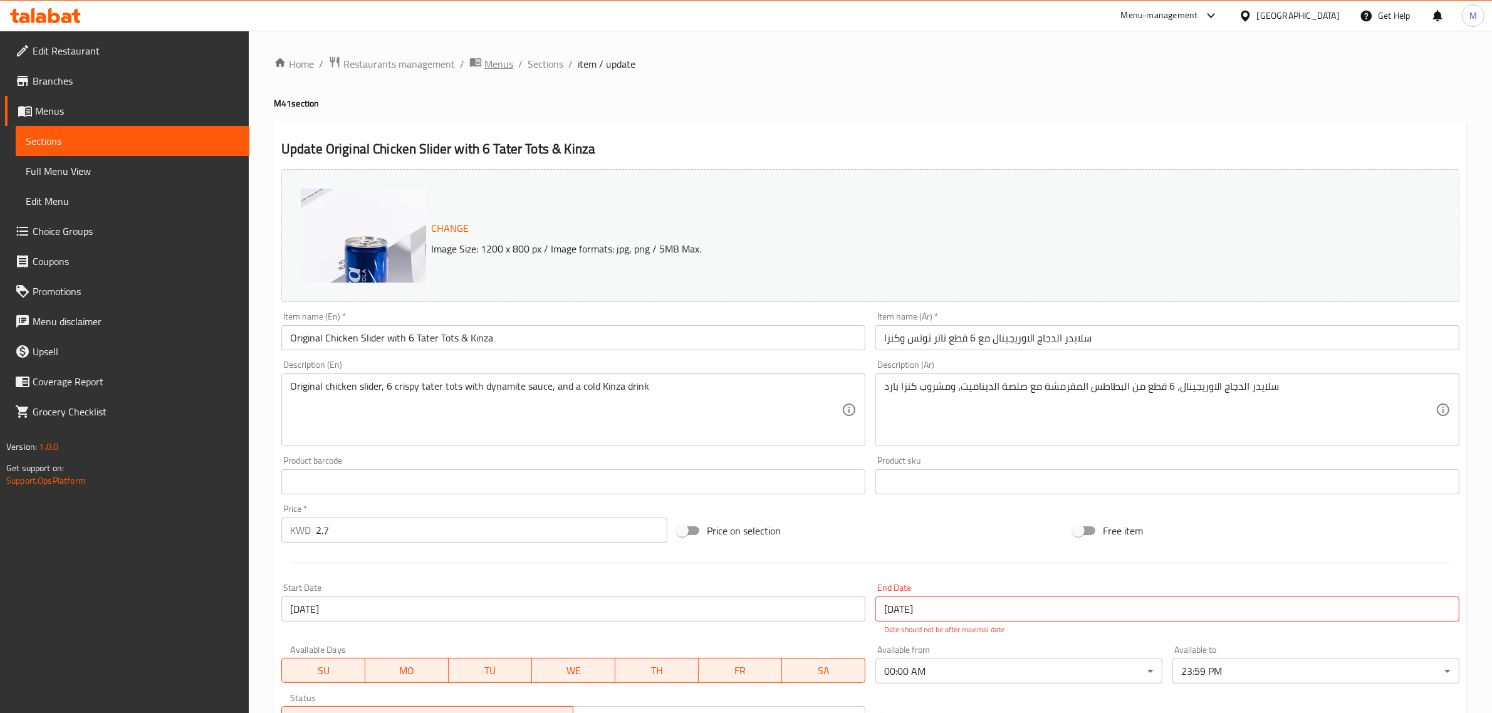
click at [503, 70] on span "Menus" at bounding box center [499, 63] width 29 height 15
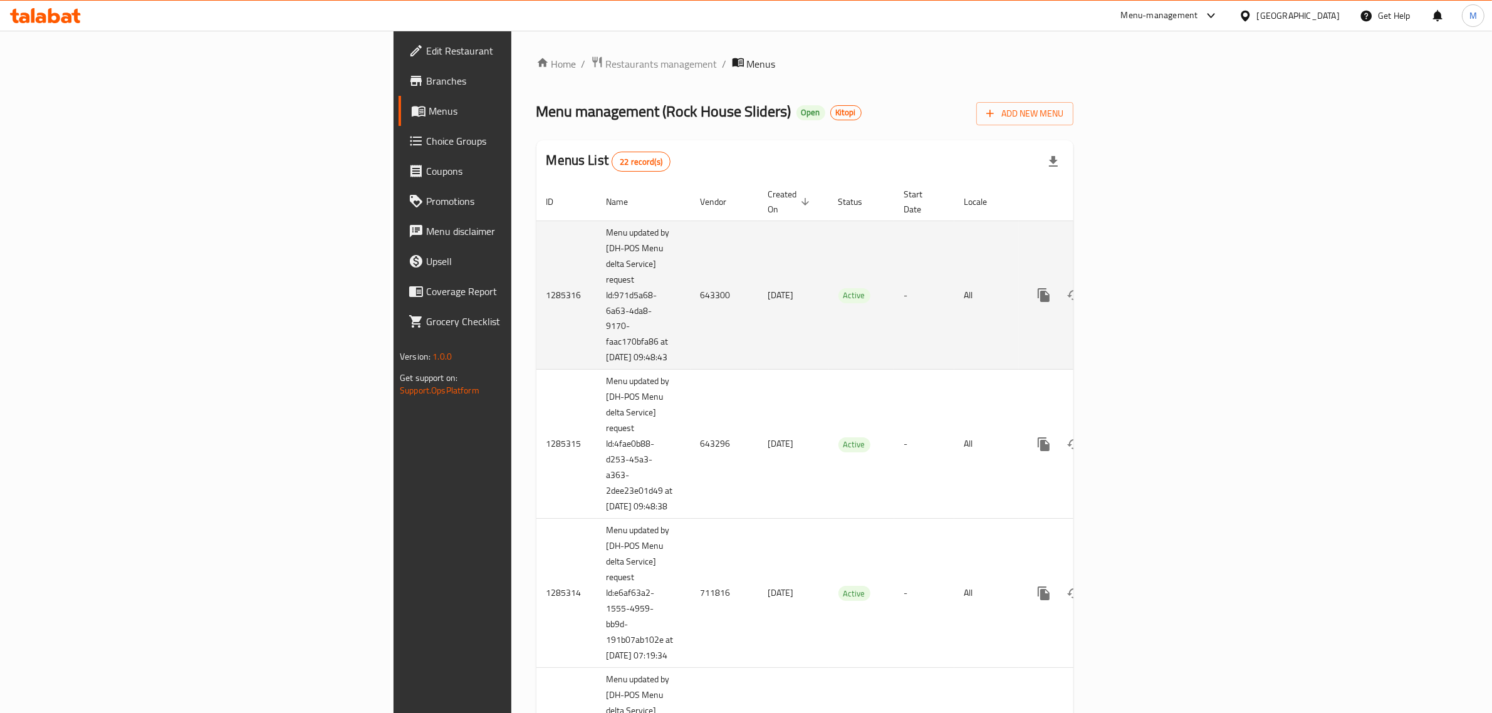
click at [758, 298] on td "24/04/2025" at bounding box center [793, 295] width 70 height 149
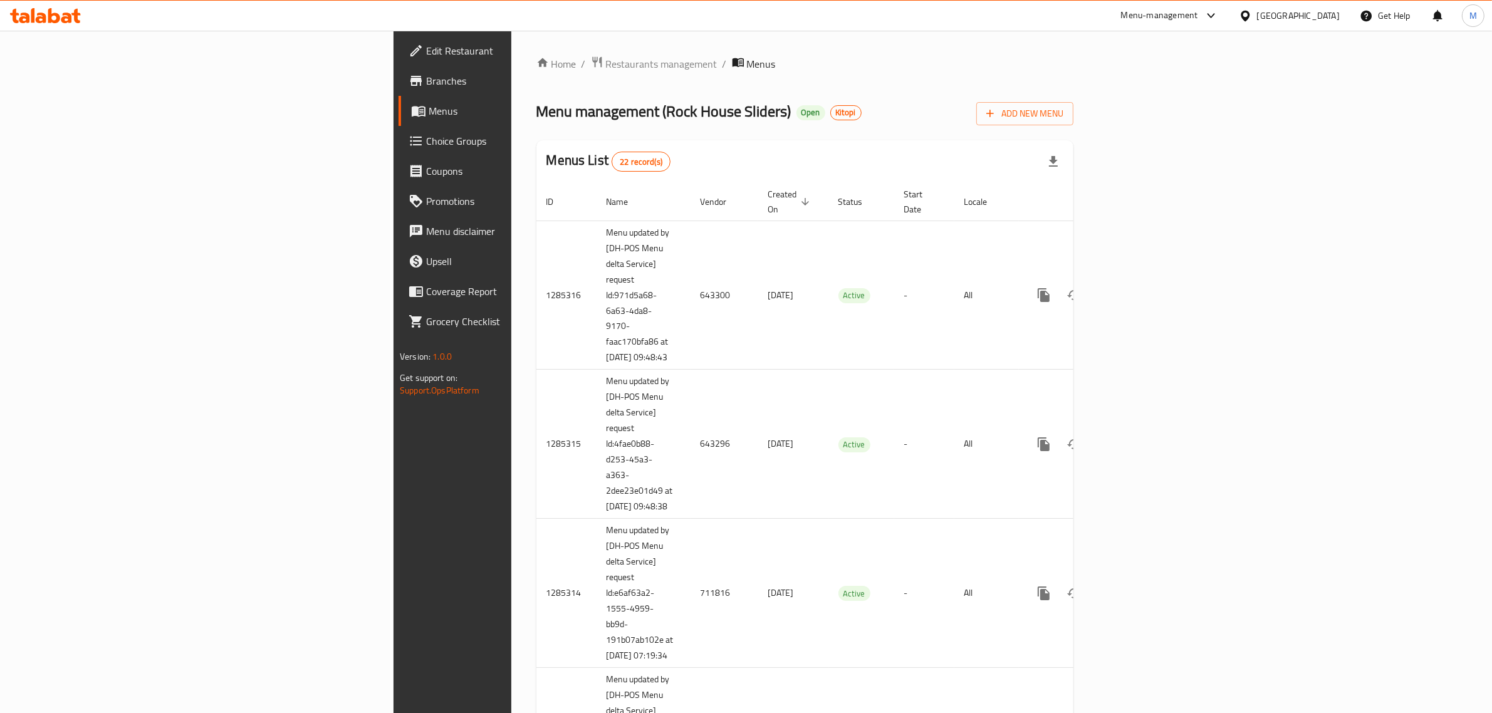
scroll to position [1583, 0]
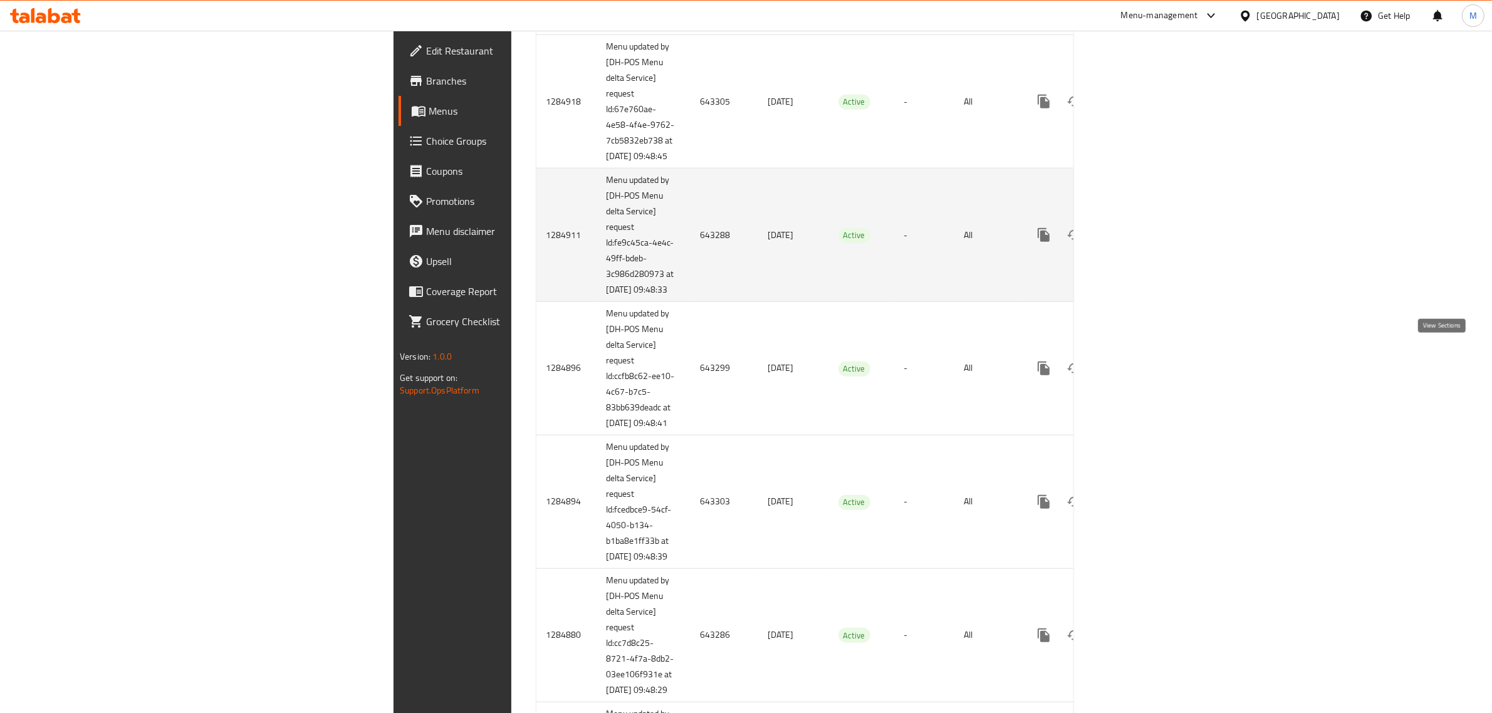
click at [1142, 243] on icon "enhanced table" at bounding box center [1134, 235] width 15 height 15
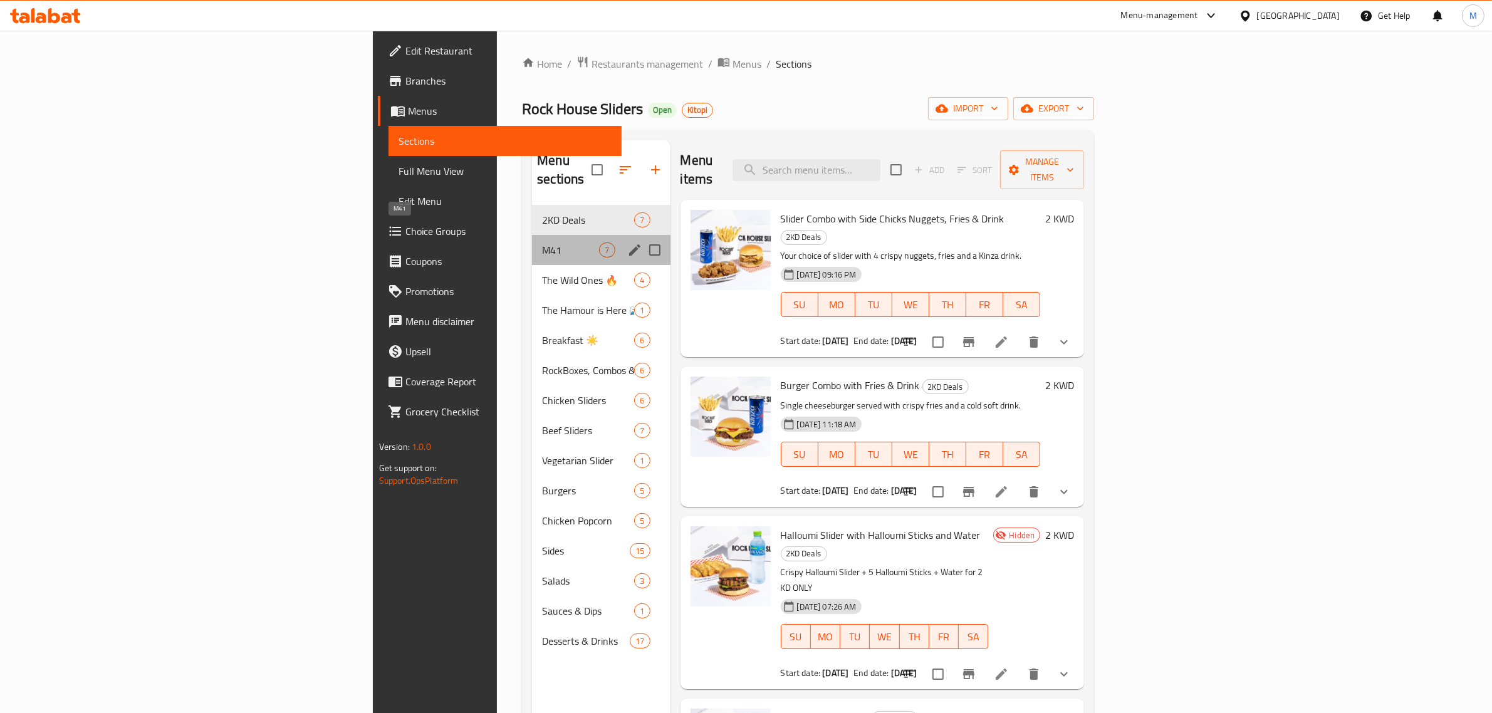
click at [542, 243] on span "M41" at bounding box center [570, 250] width 57 height 15
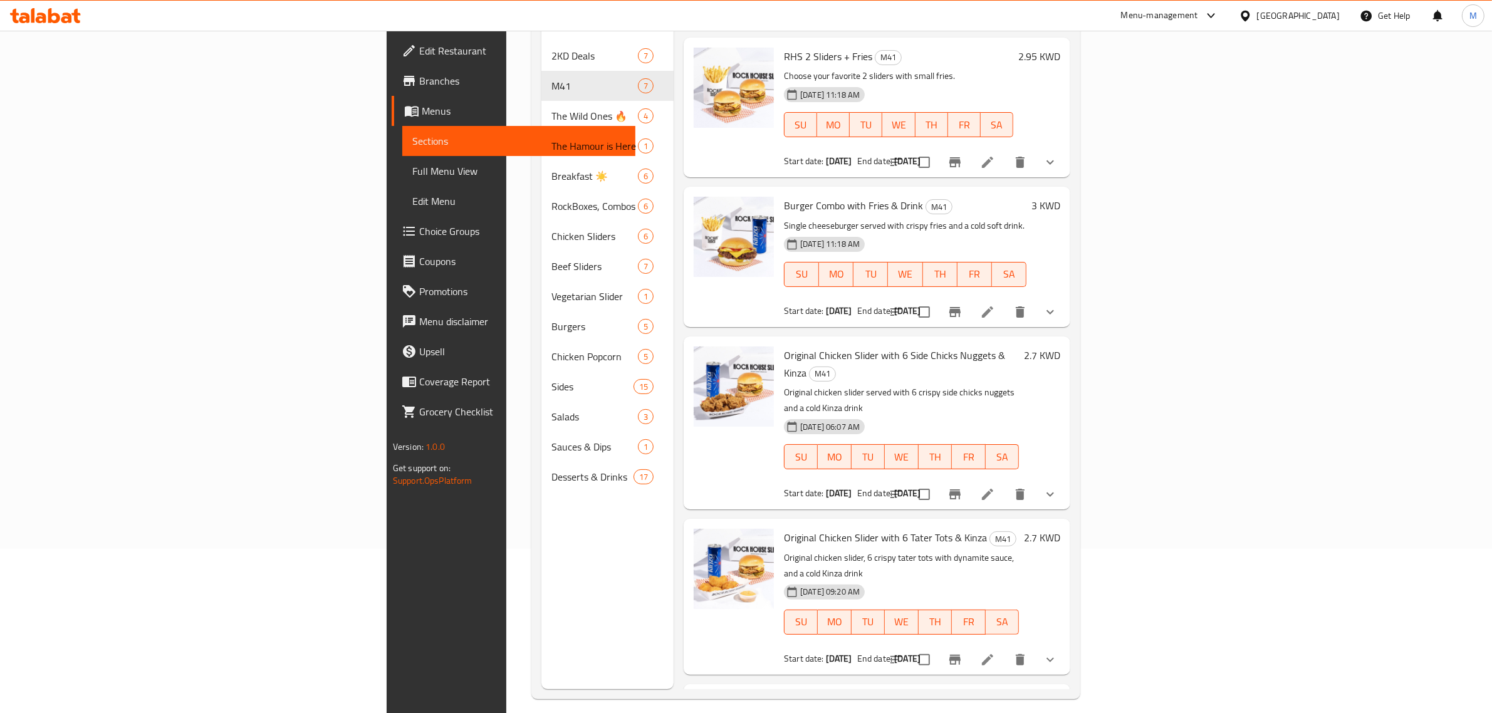
scroll to position [176, 0]
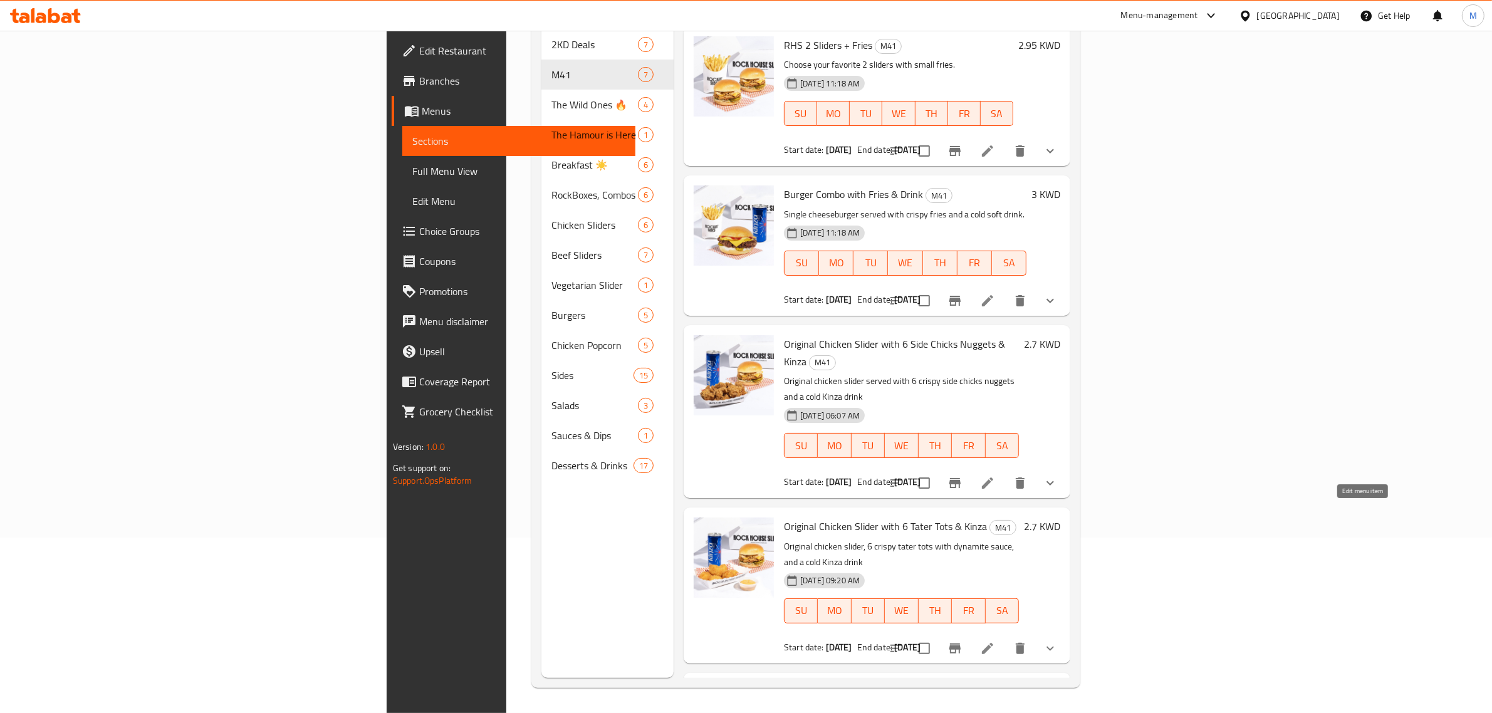
click at [993, 643] on icon at bounding box center [987, 648] width 11 height 11
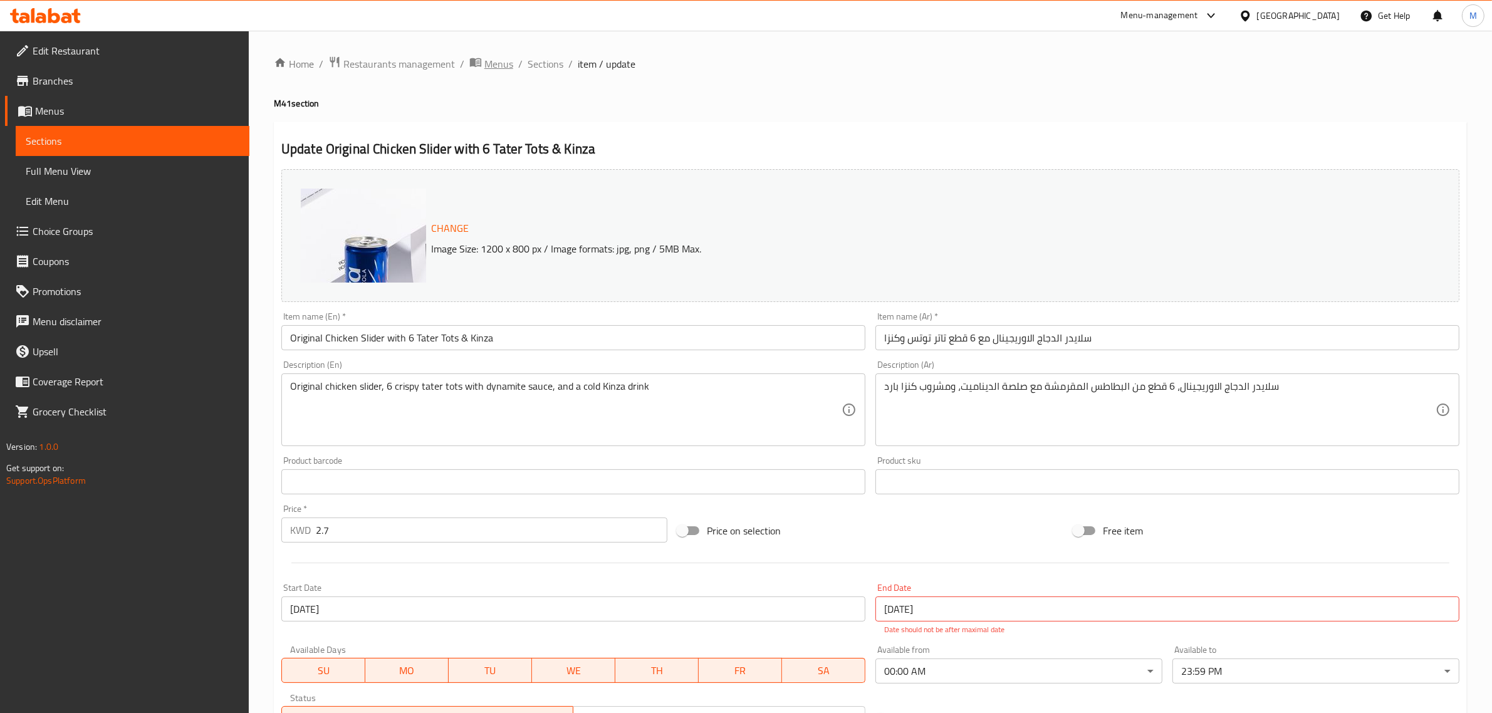
click at [495, 58] on span "Menus" at bounding box center [499, 63] width 29 height 15
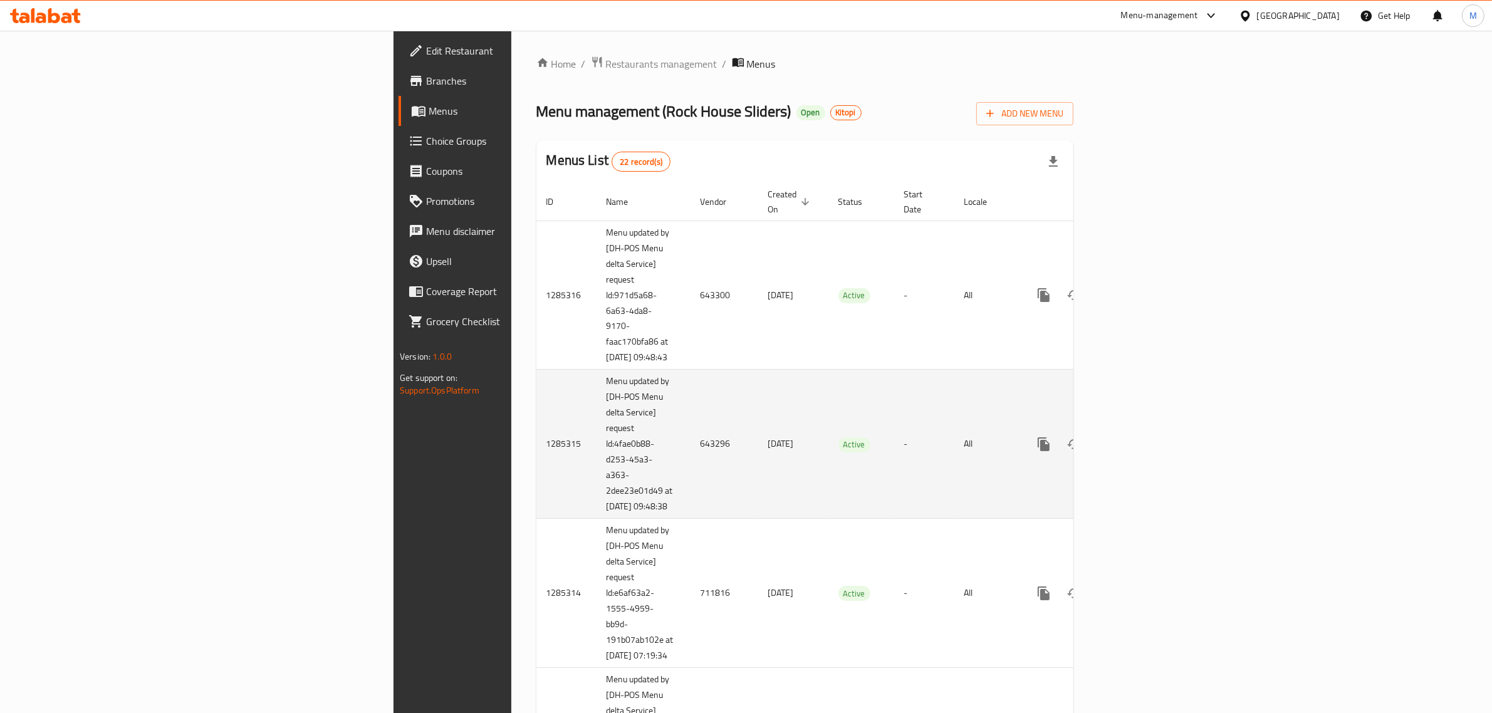
scroll to position [985, 0]
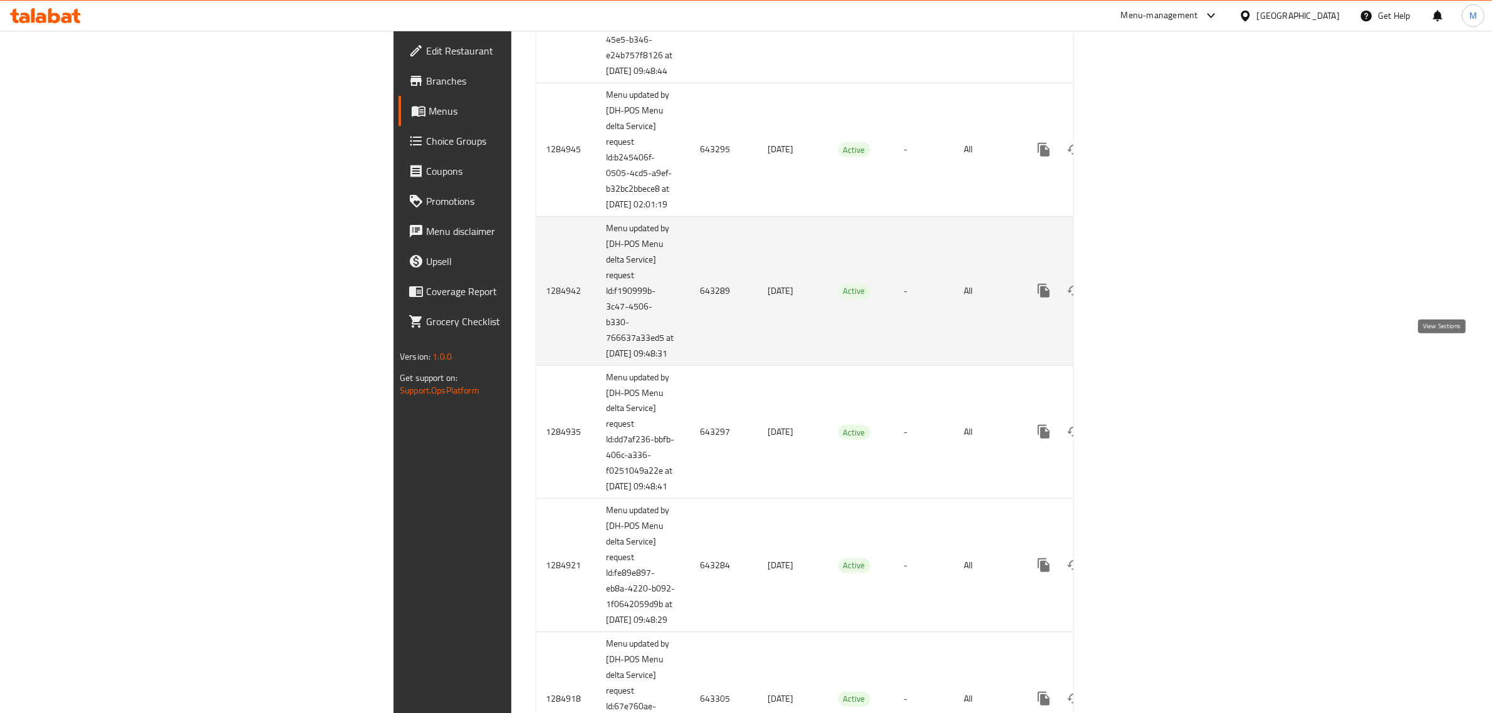
click at [1150, 306] on link "enhanced table" at bounding box center [1134, 291] width 30 height 30
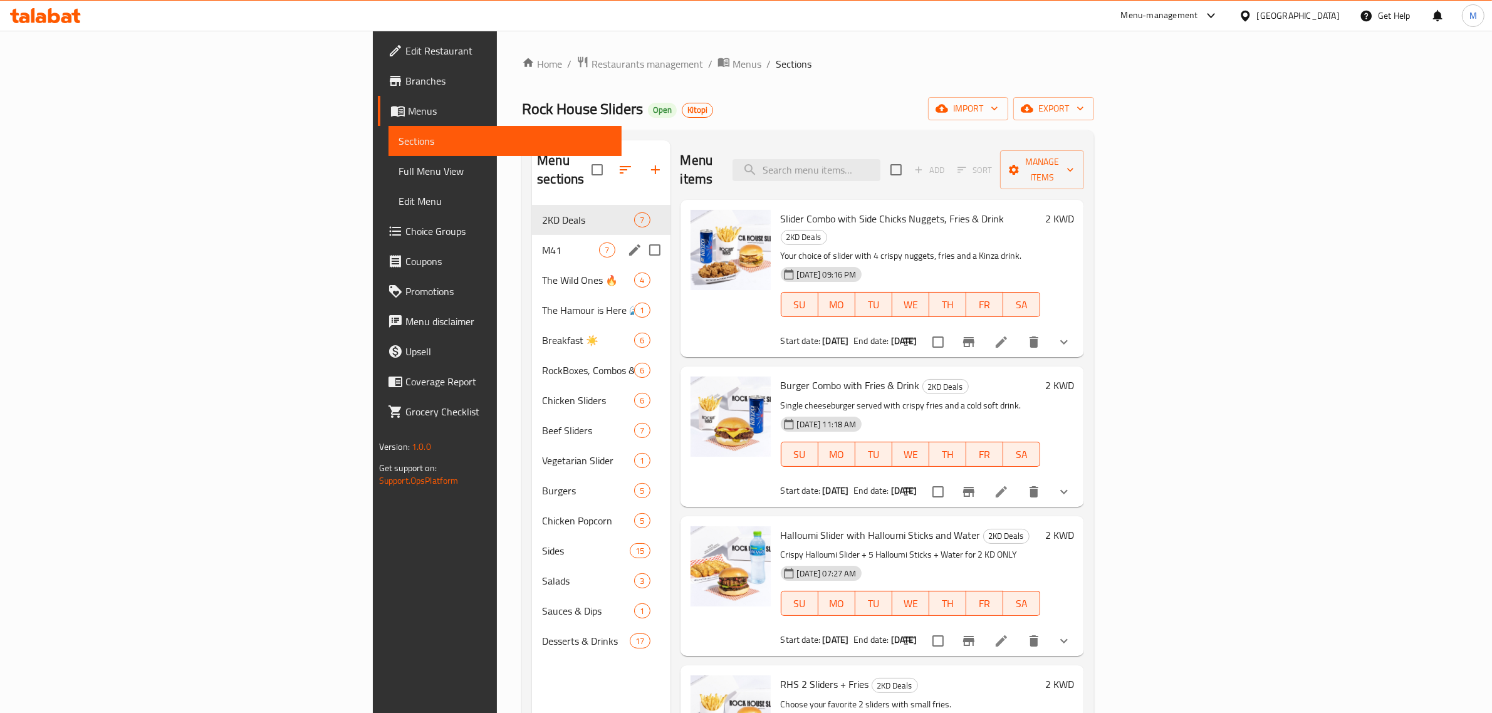
click at [532, 240] on div "M41 7" at bounding box center [601, 250] width 138 height 30
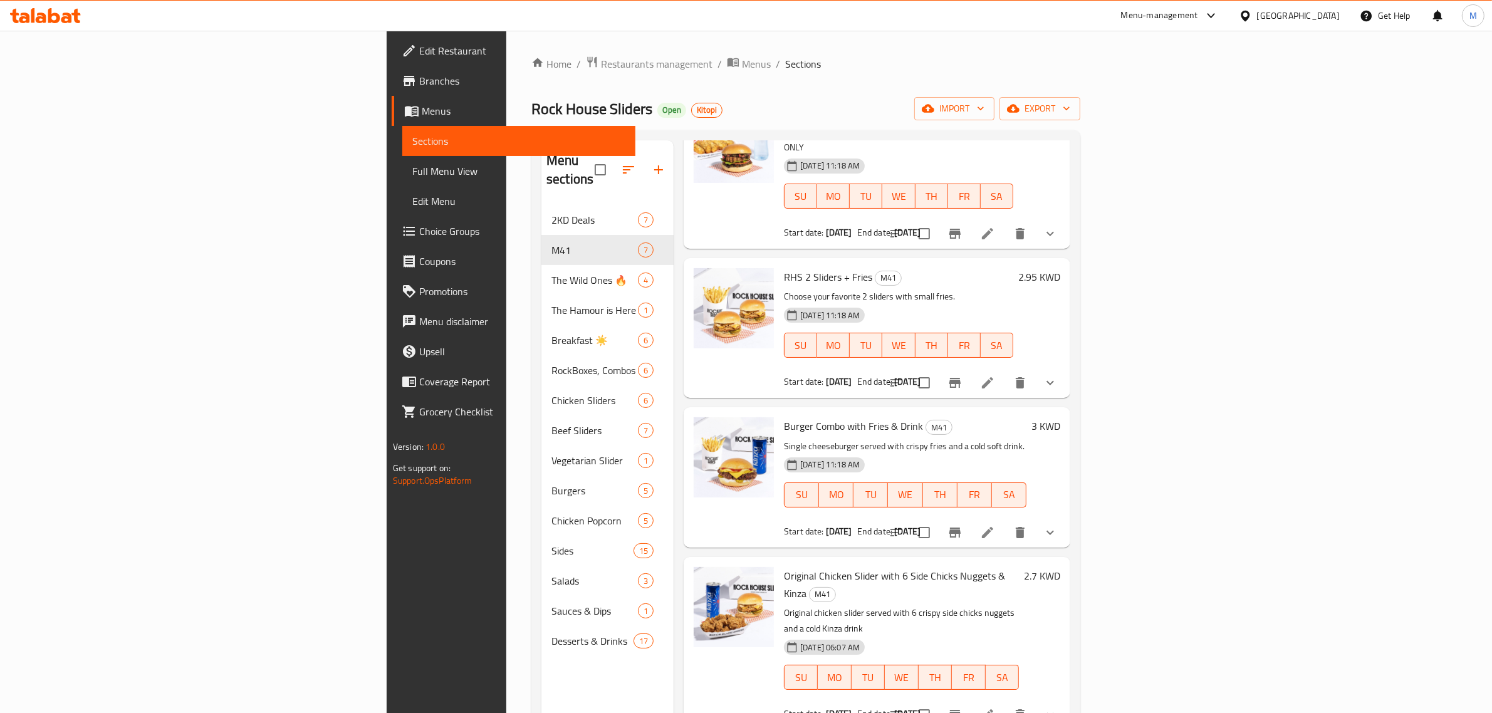
scroll to position [364, 0]
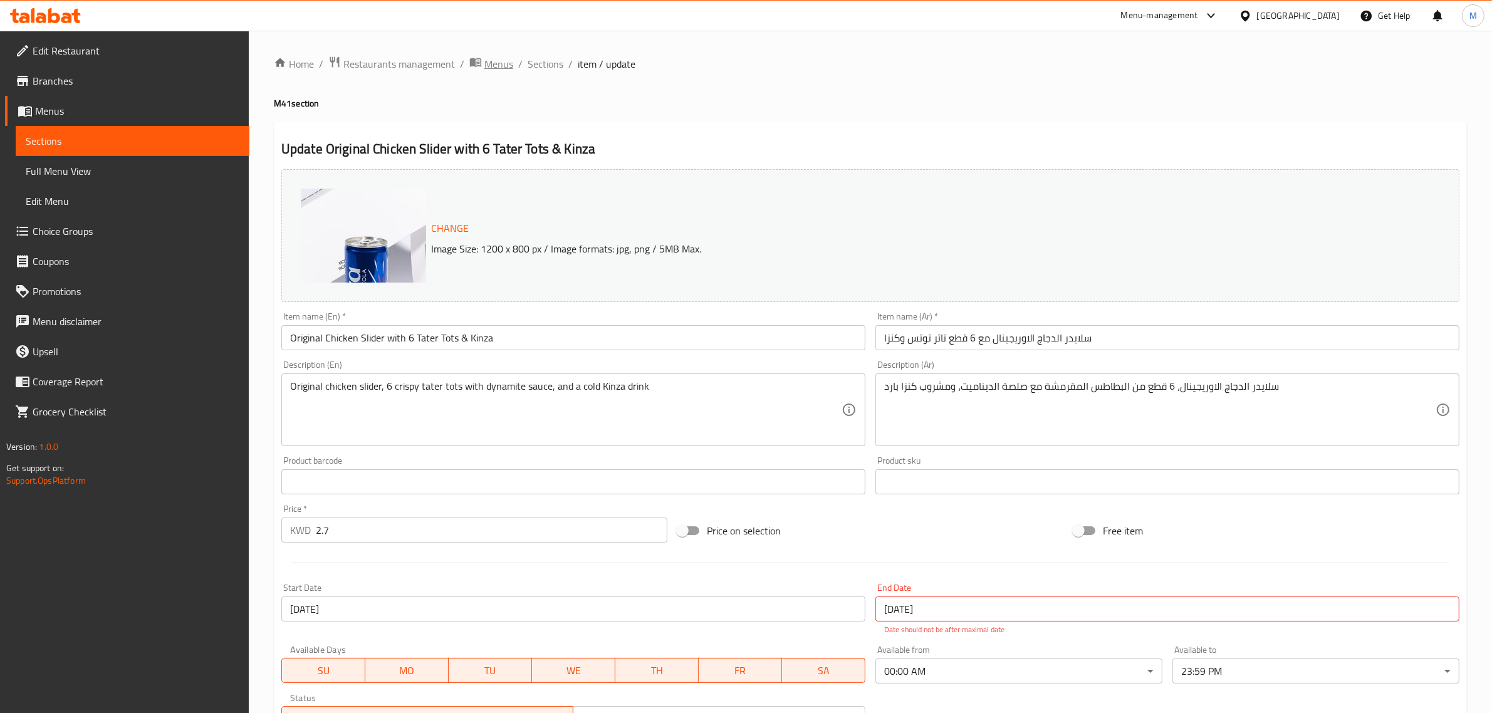
click at [498, 61] on span "Menus" at bounding box center [499, 63] width 29 height 15
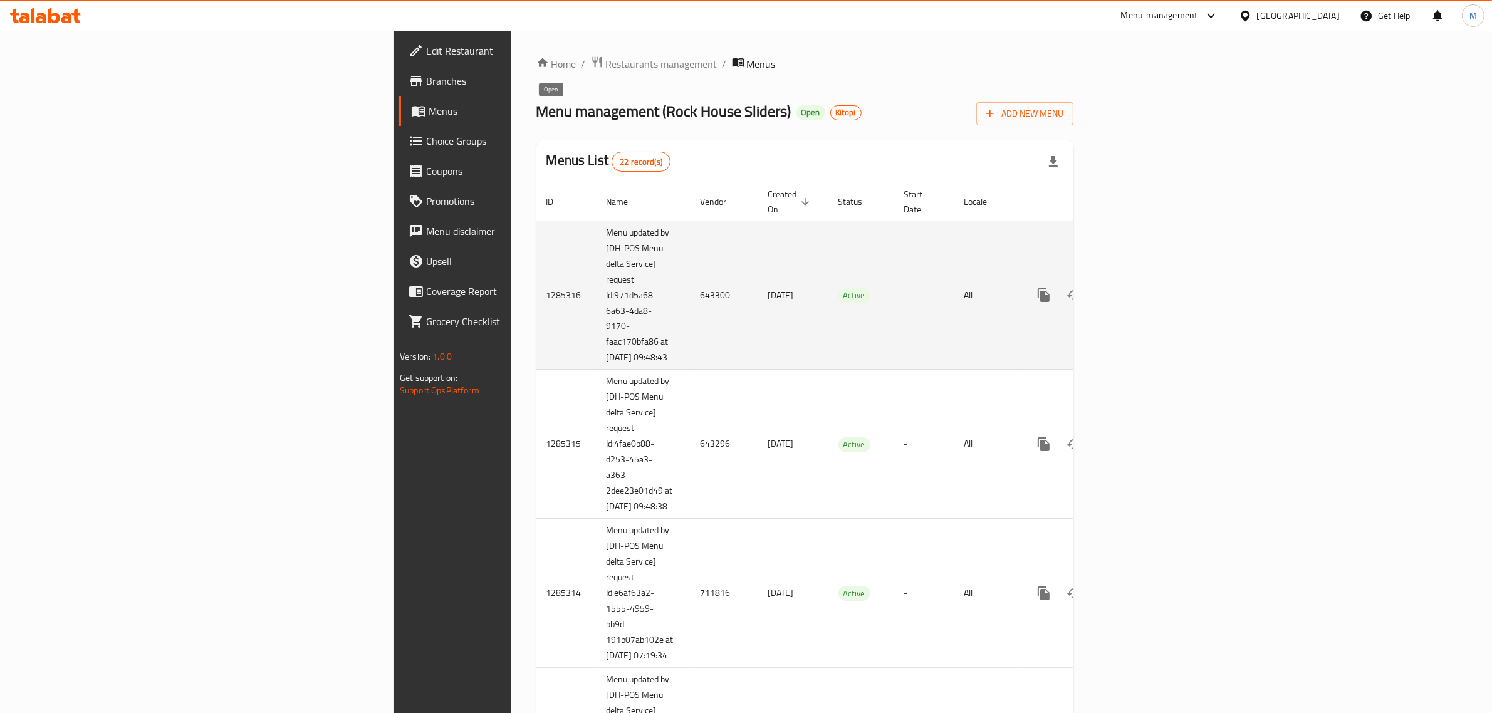
click at [758, 245] on td "24/04/2025" at bounding box center [793, 295] width 70 height 149
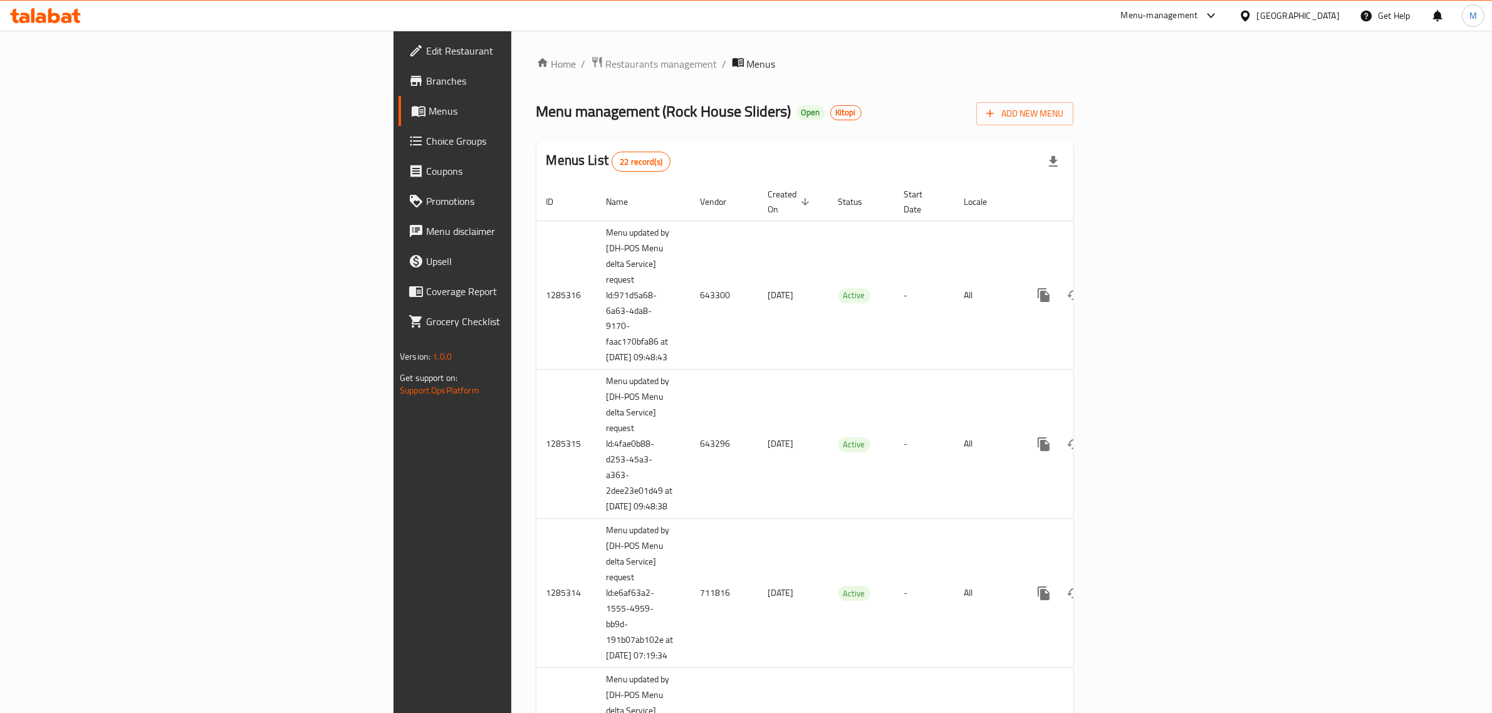
scroll to position [538, 0]
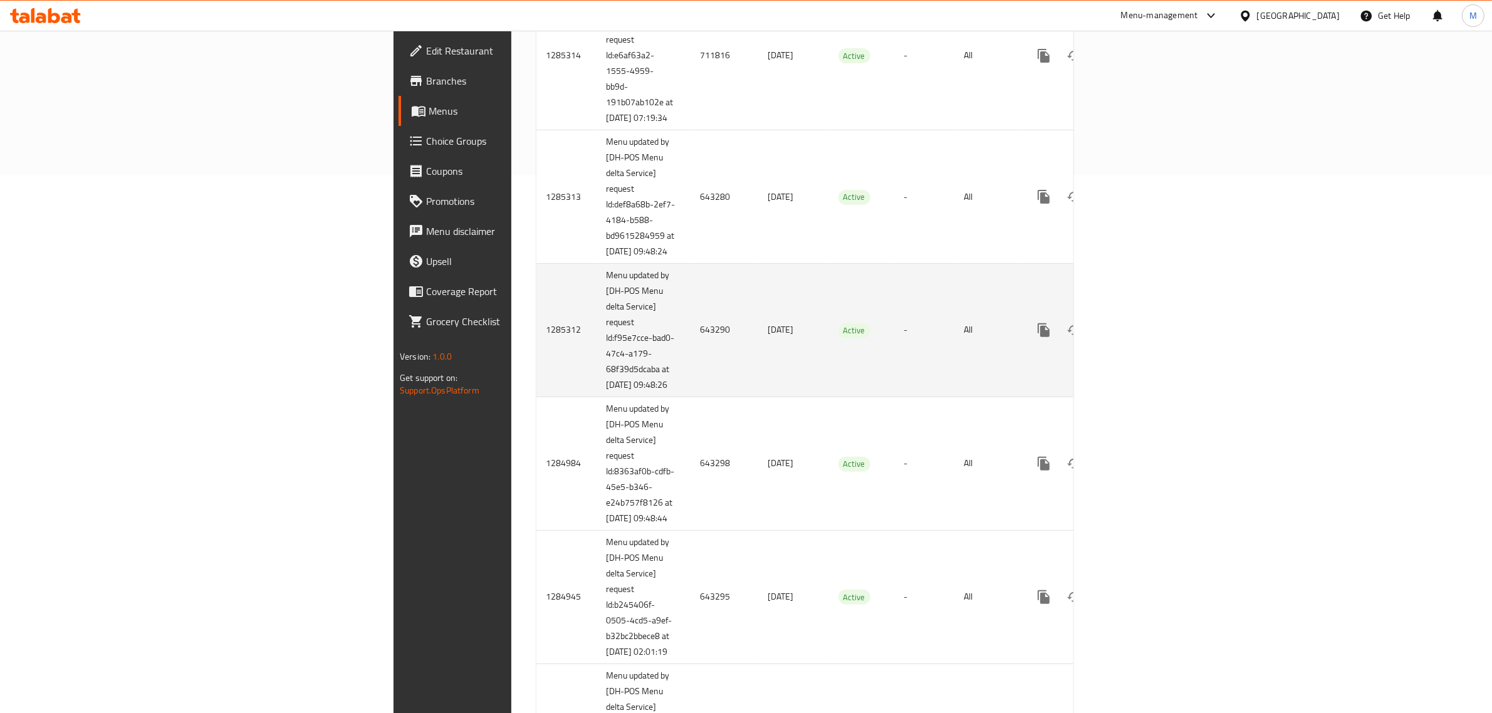
click at [1140, 336] on icon "enhanced table" at bounding box center [1134, 330] width 11 height 11
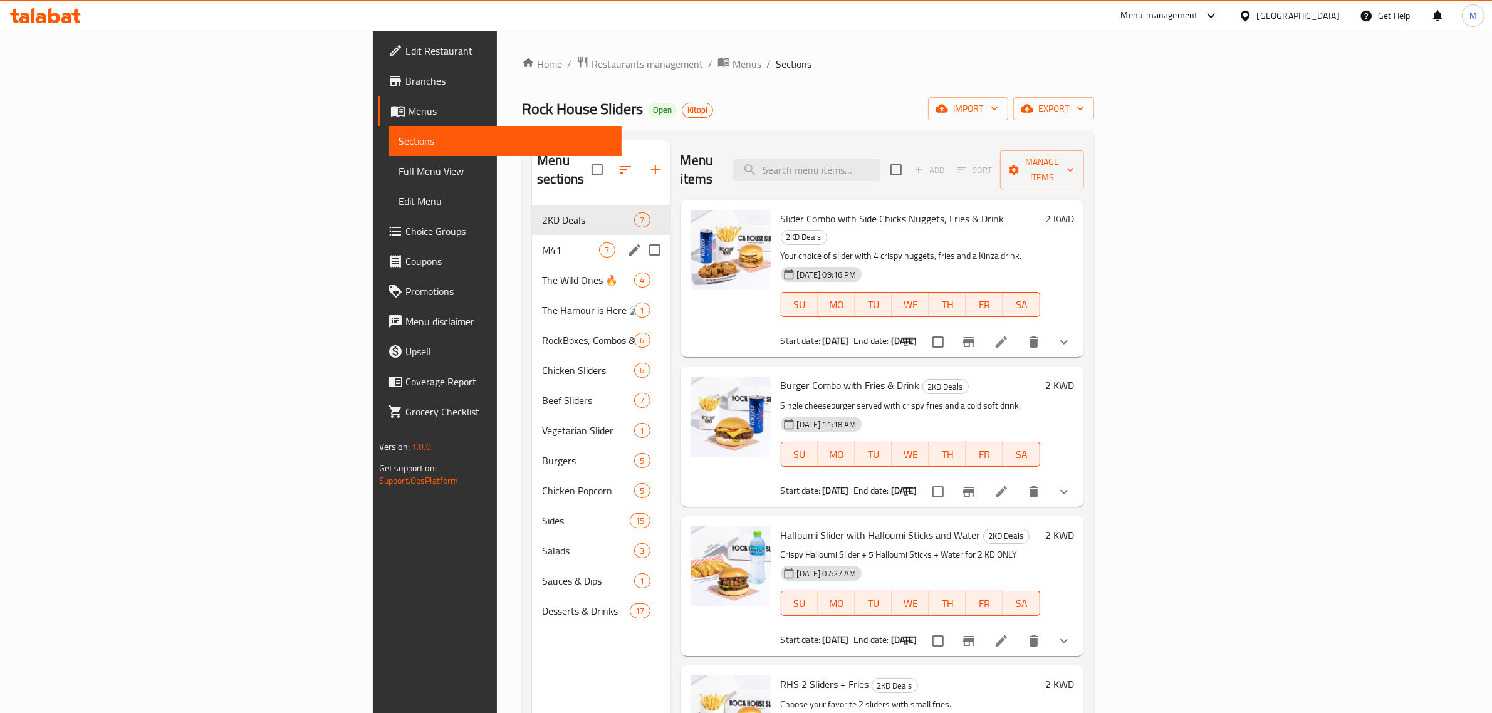
click at [542, 243] on span "M41" at bounding box center [570, 250] width 57 height 15
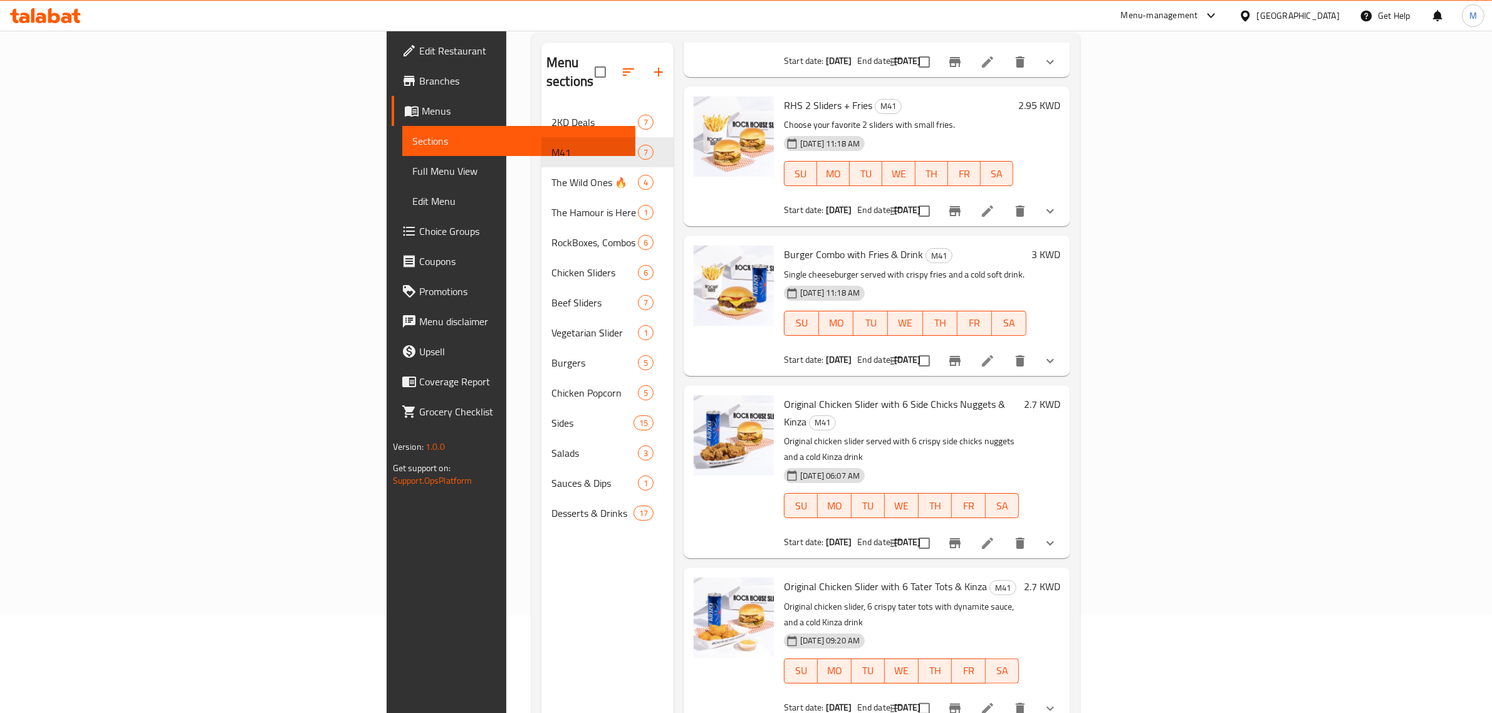
scroll to position [176, 0]
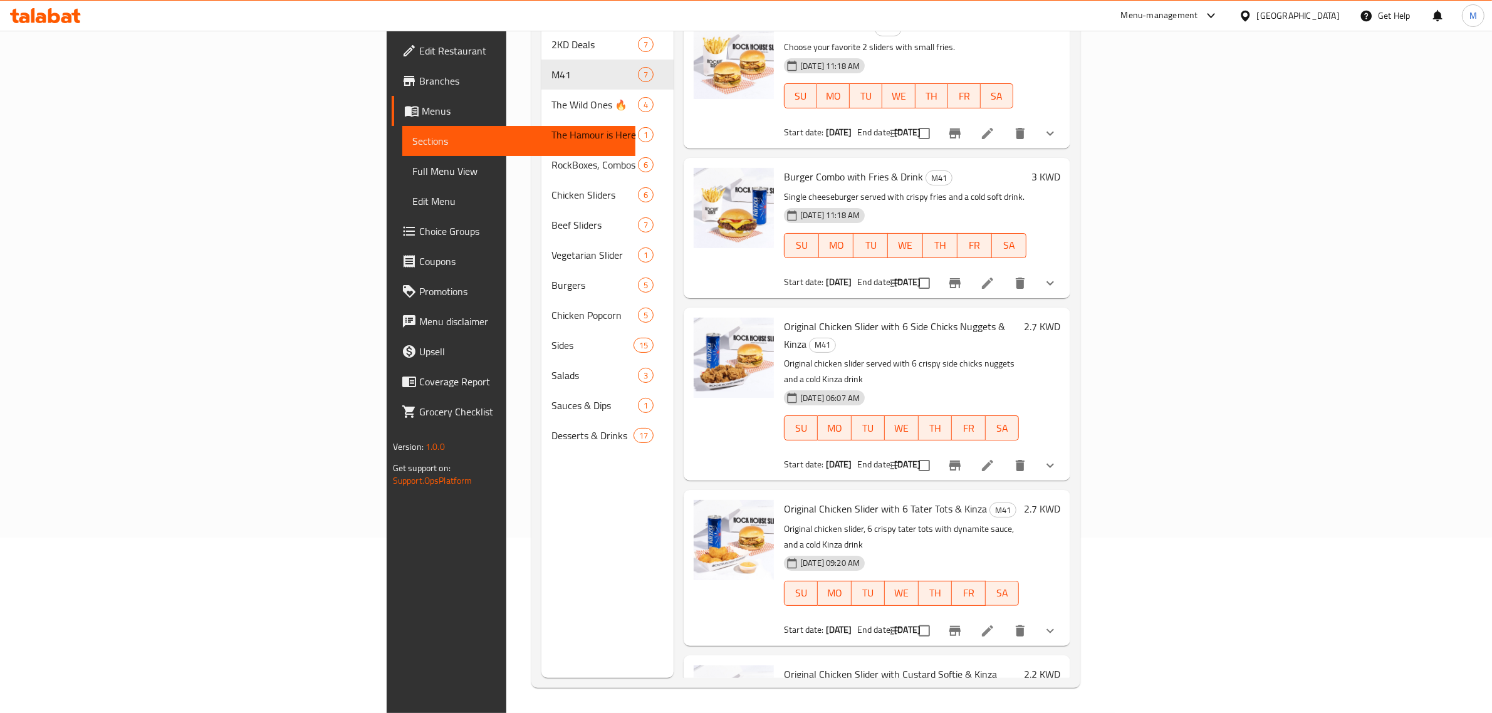
drag, startPoint x: 1341, startPoint y: 516, endPoint x: 1353, endPoint y: 517, distance: 11.4
click at [1066, 616] on div at bounding box center [973, 631] width 184 height 30
click at [995, 624] on icon at bounding box center [987, 631] width 15 height 15
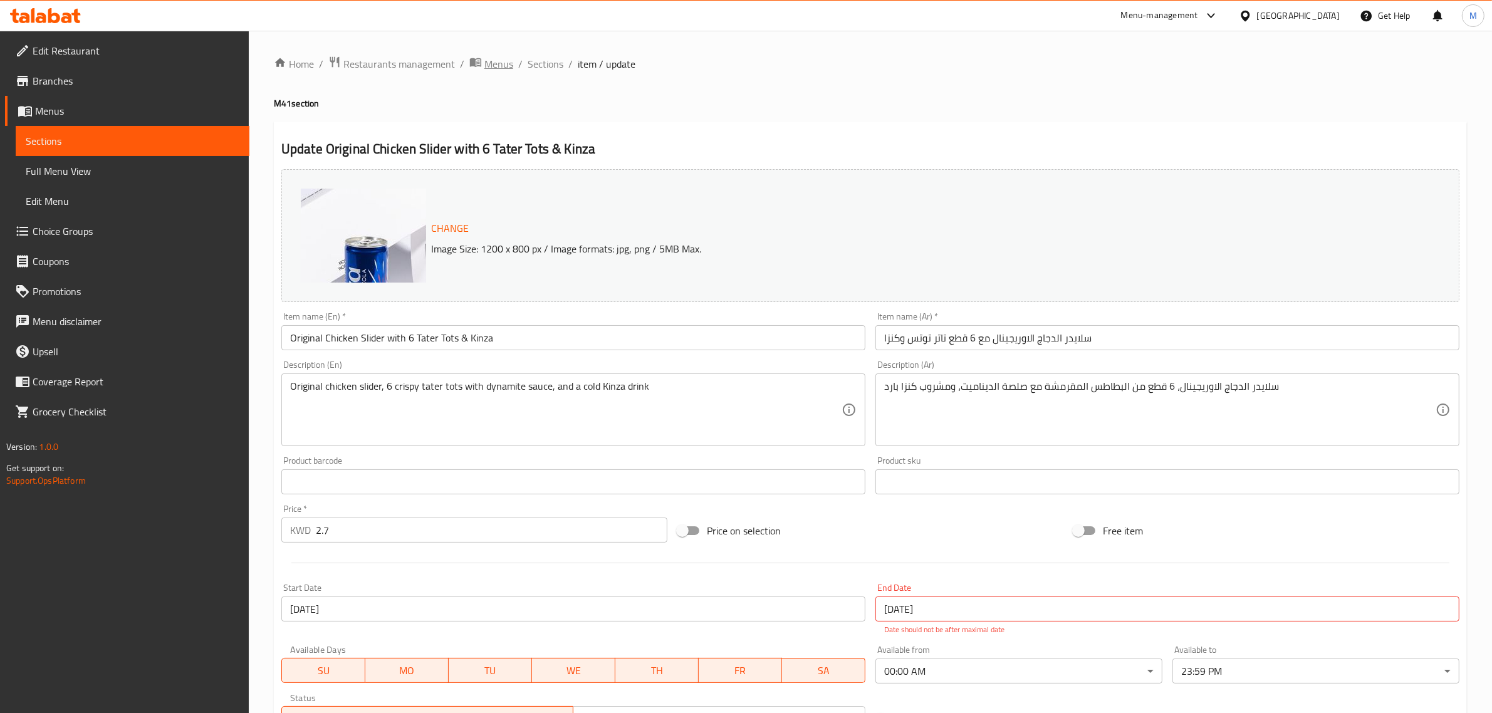
click at [485, 61] on span "Menus" at bounding box center [499, 63] width 29 height 15
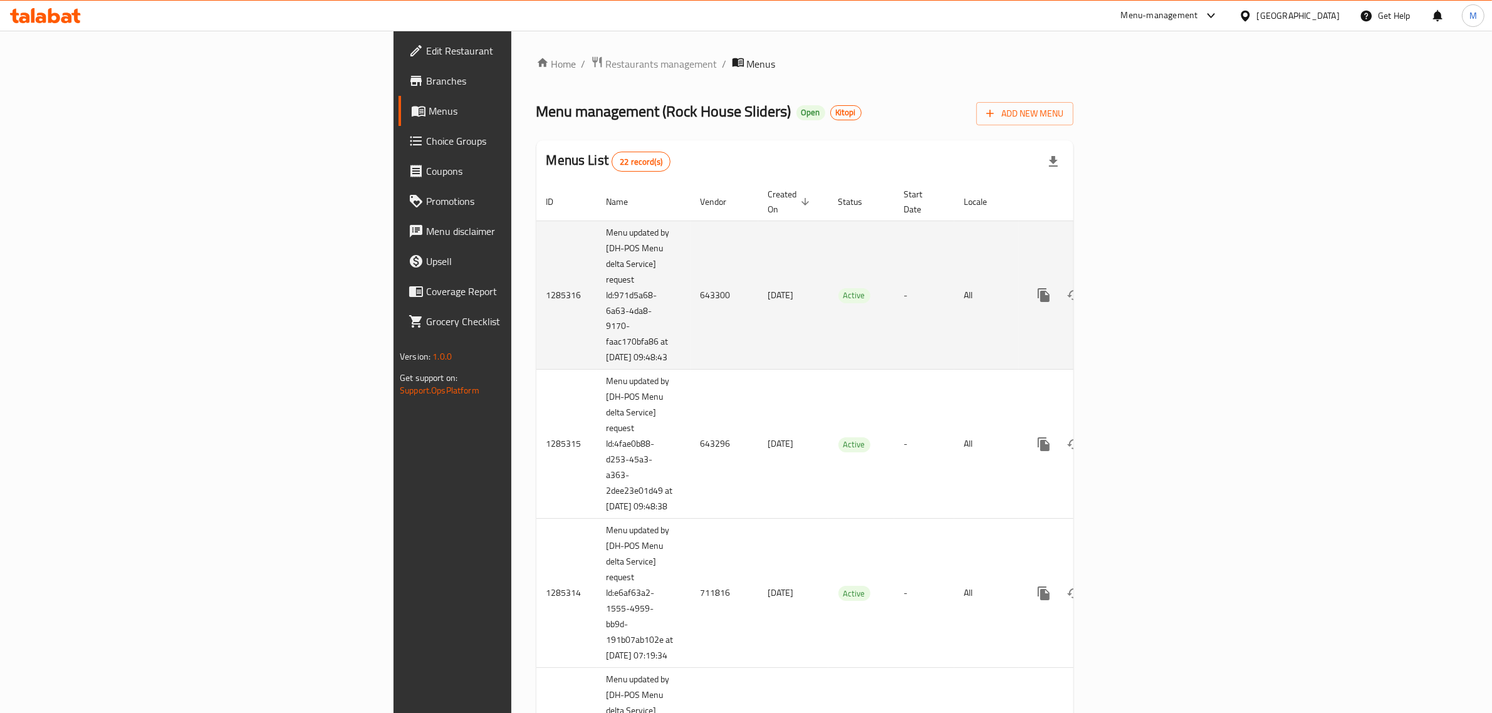
click at [829, 284] on td "Active" at bounding box center [862, 295] width 66 height 149
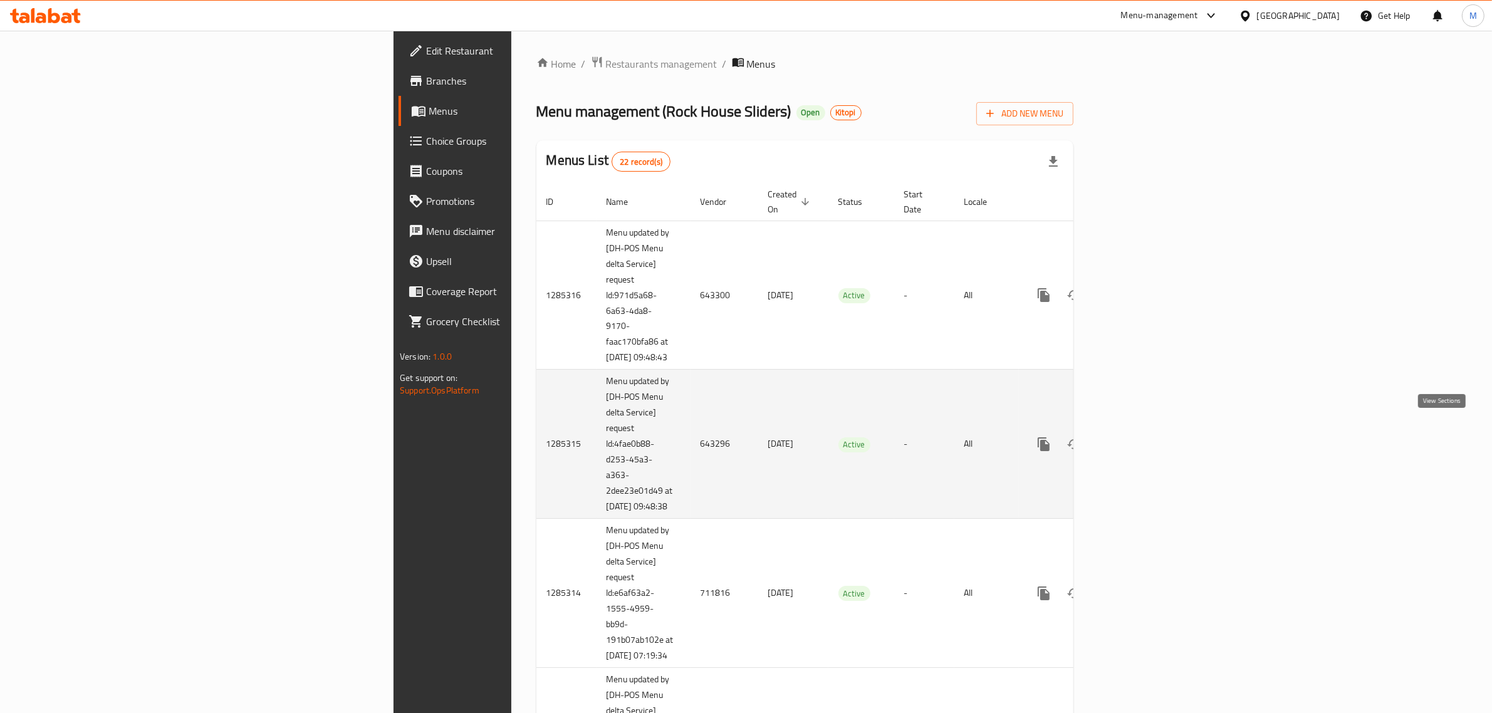
click at [1142, 437] on icon "enhanced table" at bounding box center [1134, 444] width 15 height 15
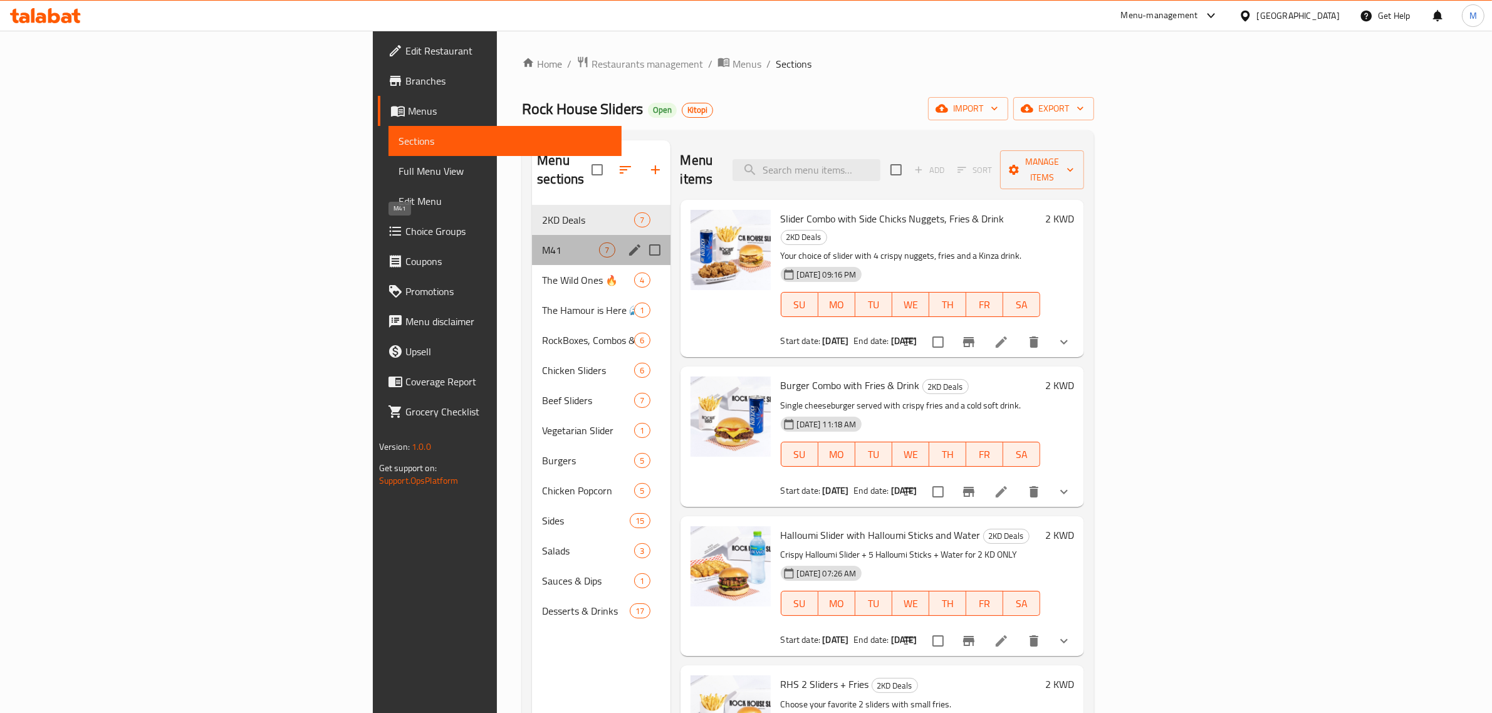
click at [542, 243] on span "M41" at bounding box center [570, 250] width 57 height 15
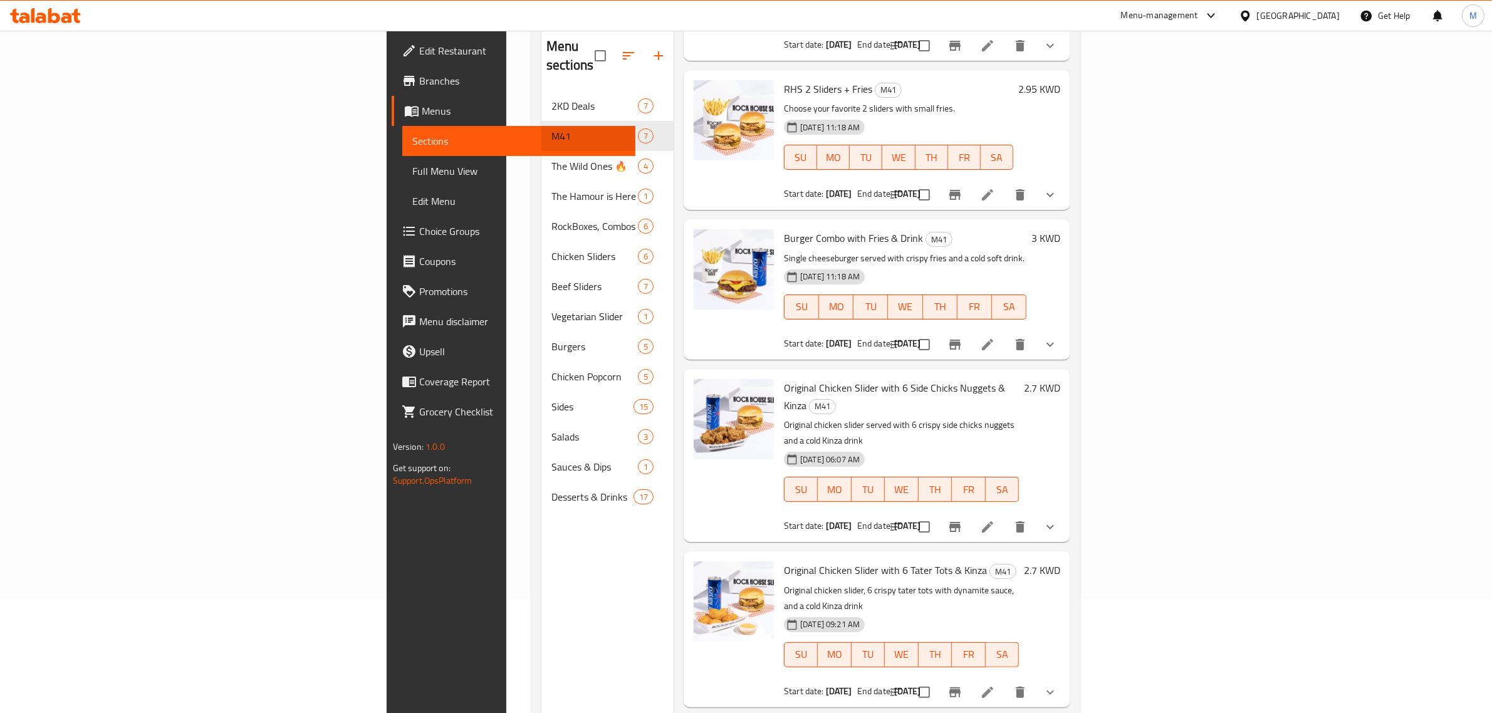
scroll to position [176, 0]
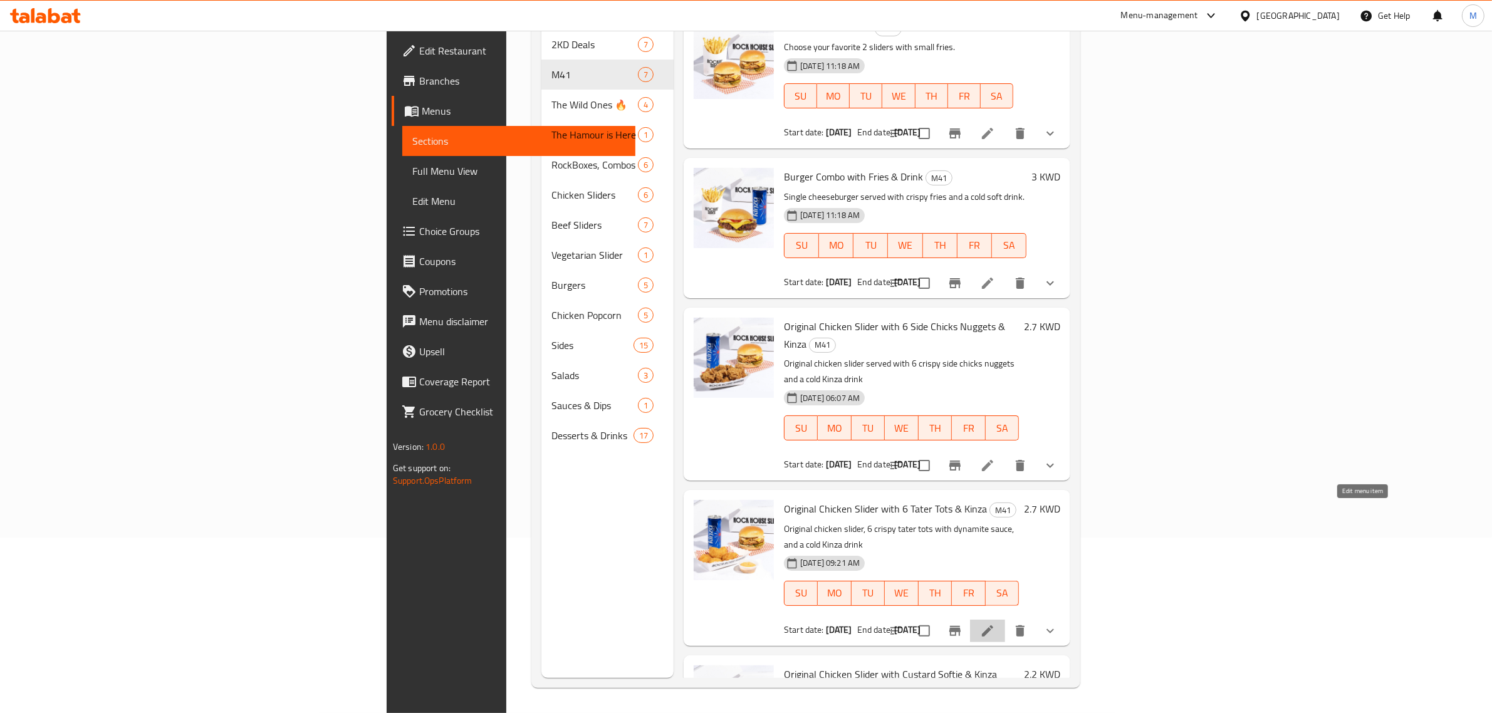
click at [995, 624] on icon at bounding box center [987, 631] width 15 height 15
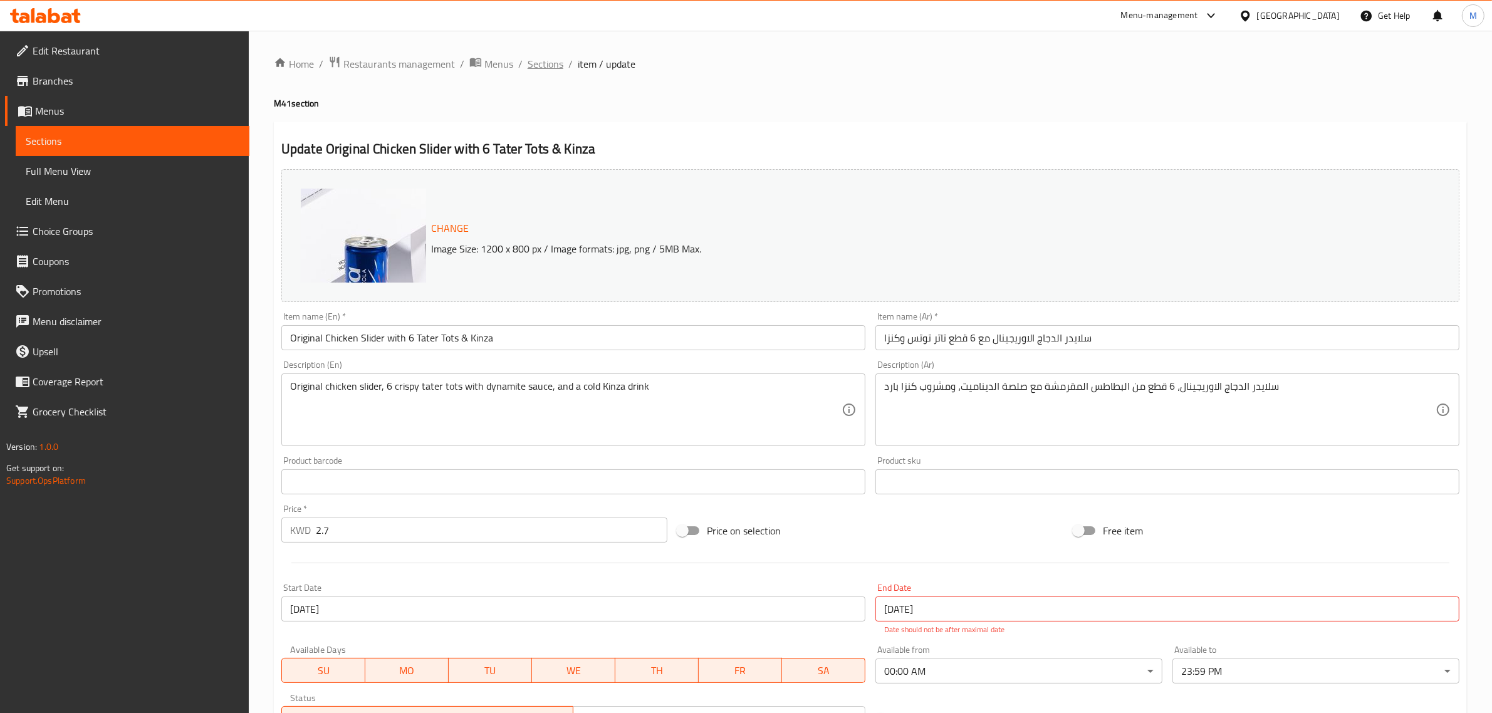
click at [536, 63] on span "Sections" at bounding box center [546, 63] width 36 height 15
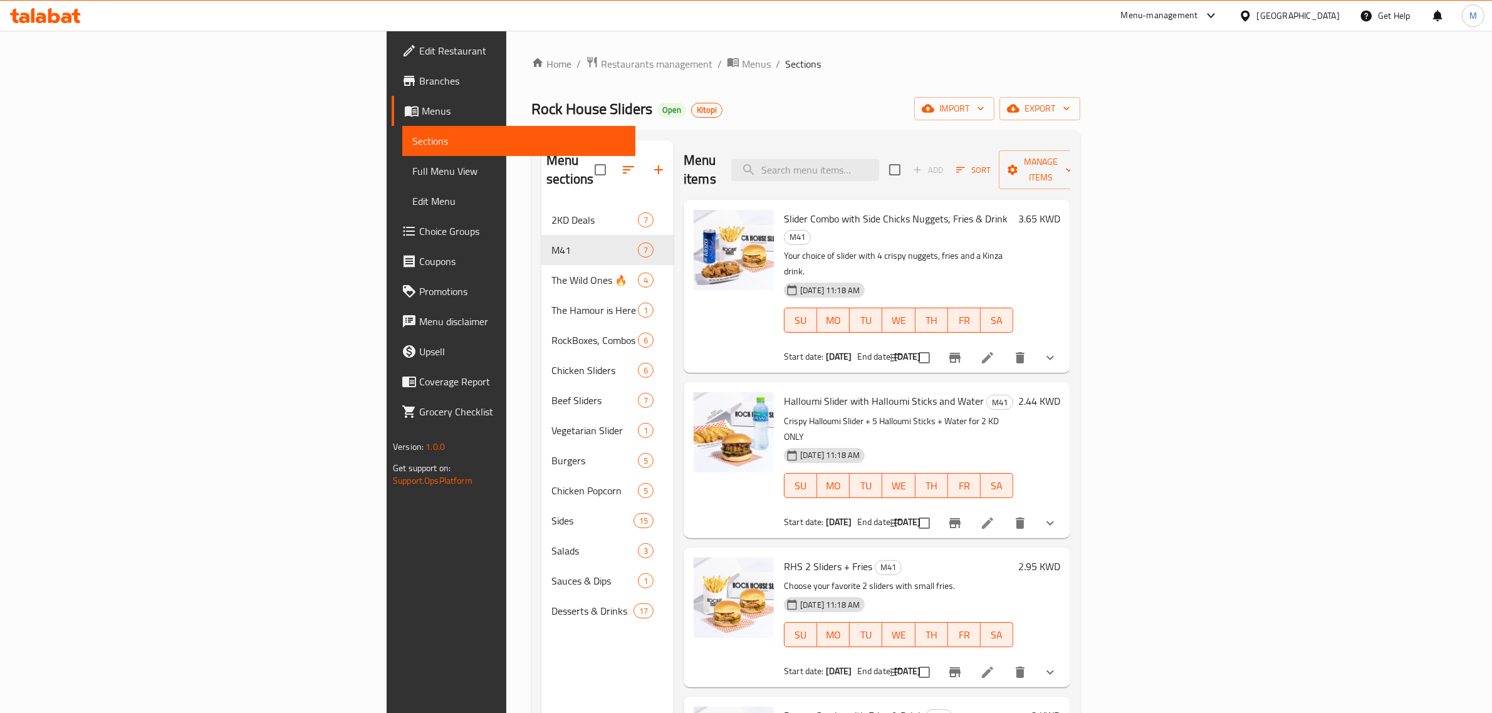
click at [832, 278] on div "07-08-2025 11:18 AM" at bounding box center [809, 290] width 60 height 25
click at [742, 65] on span "Menus" at bounding box center [756, 63] width 29 height 15
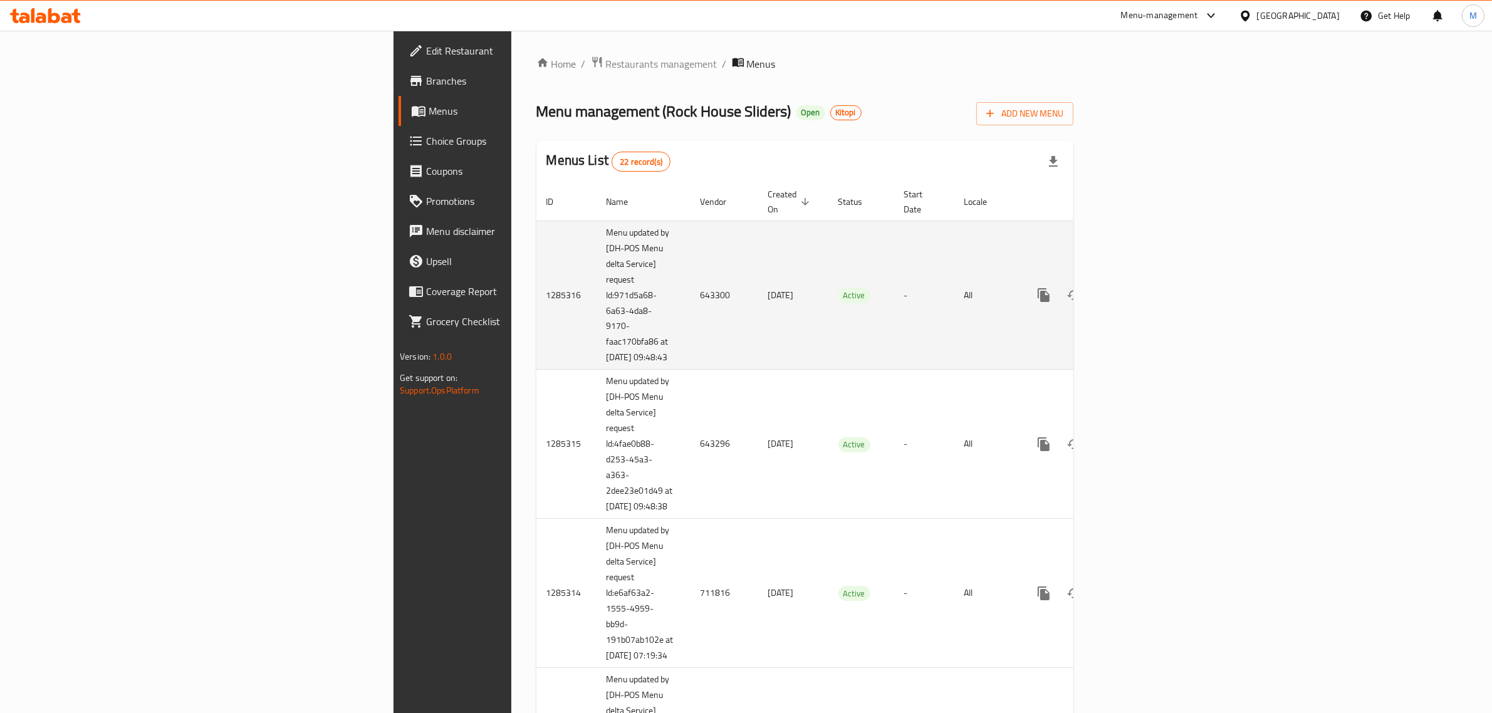
click at [850, 293] on td "Active" at bounding box center [862, 295] width 66 height 149
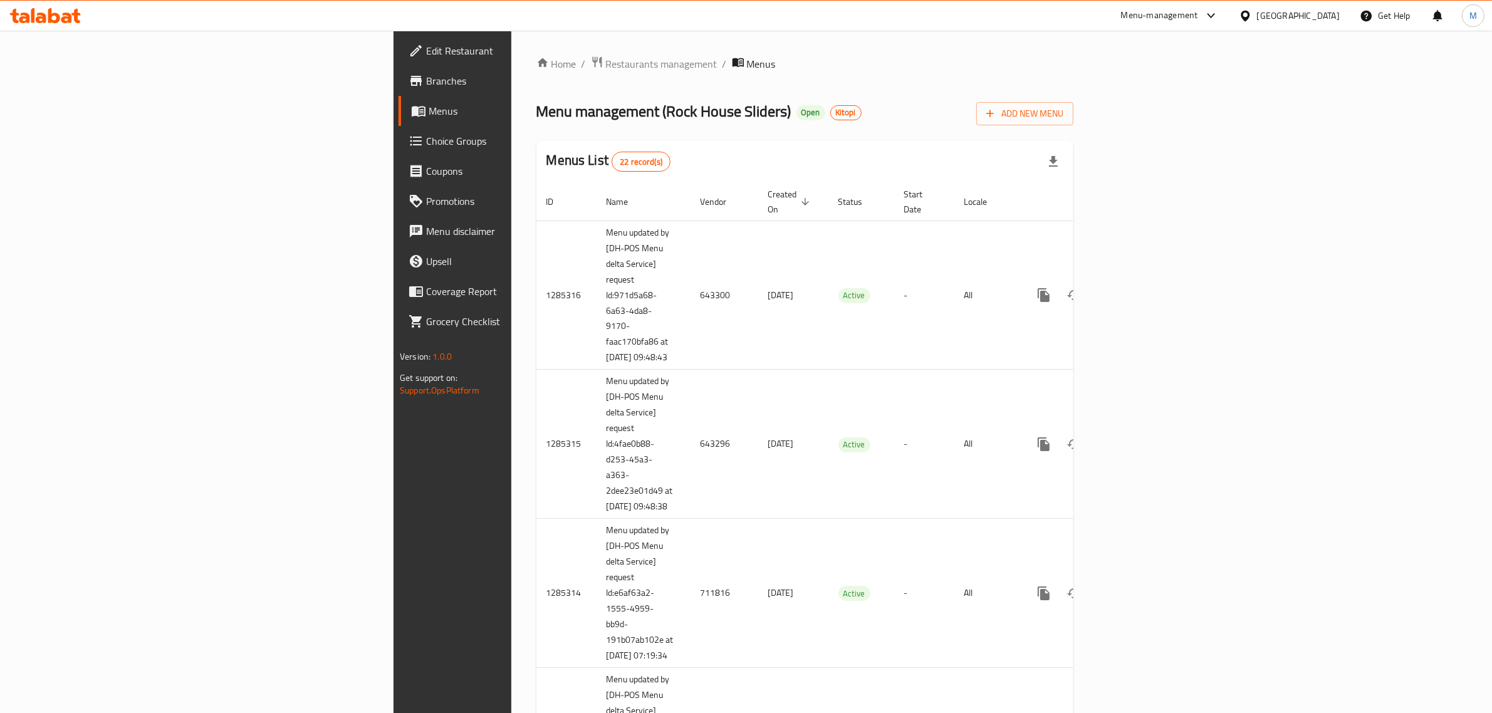
scroll to position [687, 0]
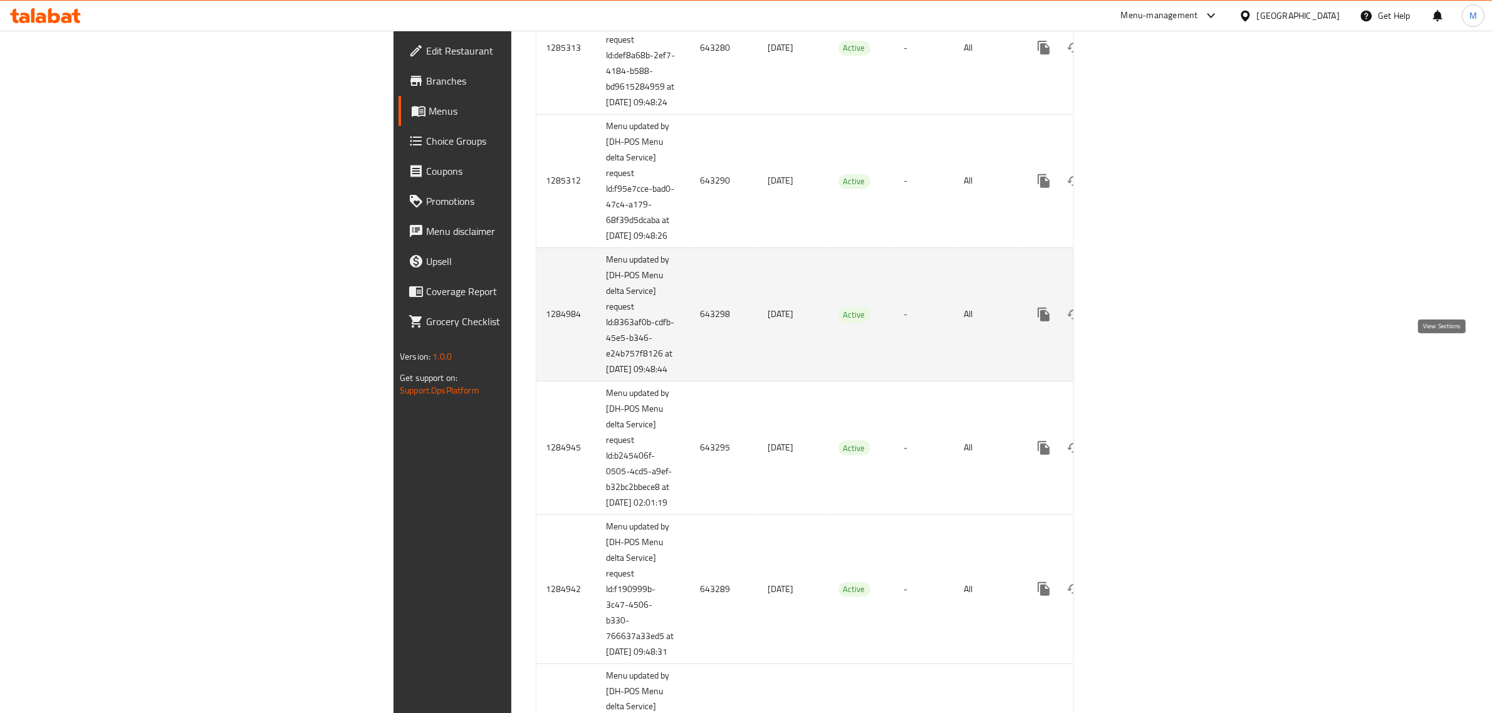
click at [1140, 320] on icon "enhanced table" at bounding box center [1134, 314] width 11 height 11
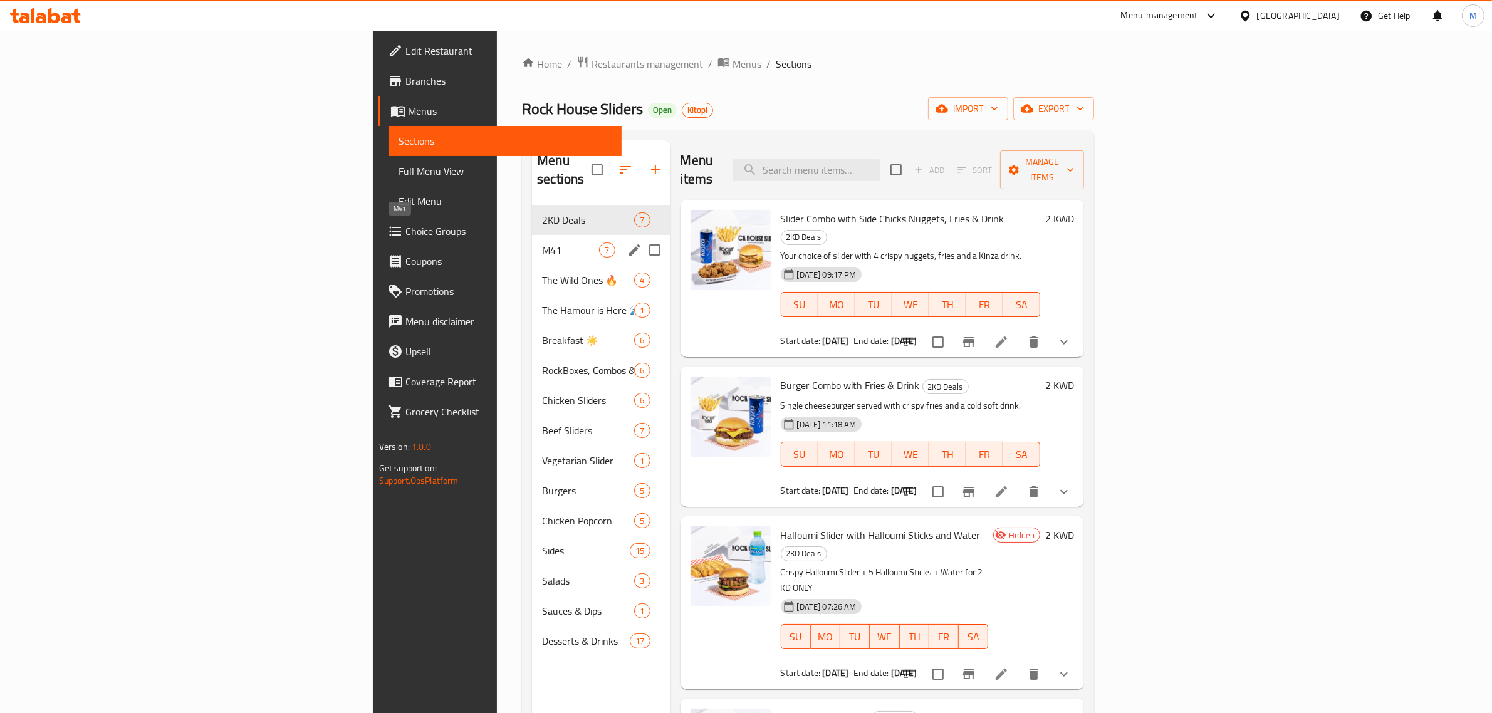
click at [542, 243] on span "M41" at bounding box center [570, 250] width 57 height 15
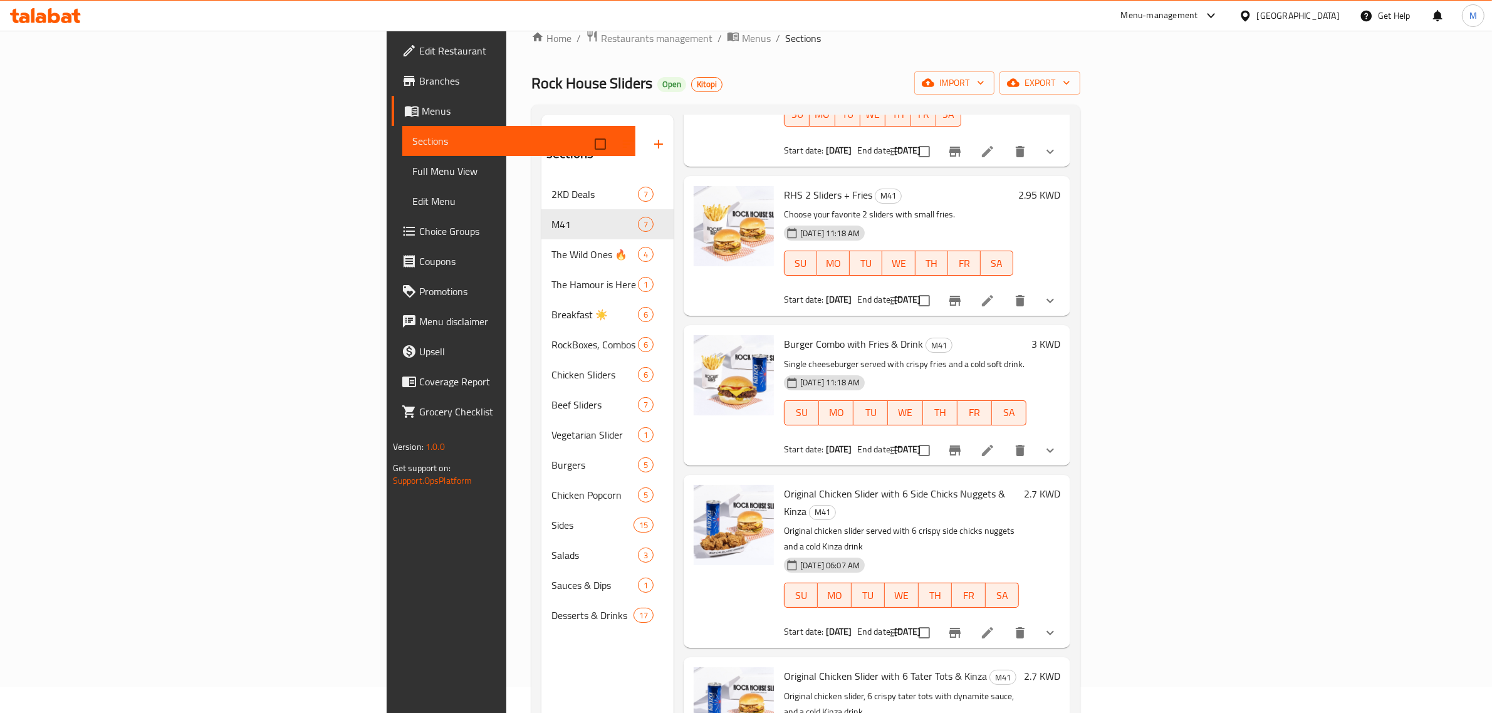
scroll to position [176, 0]
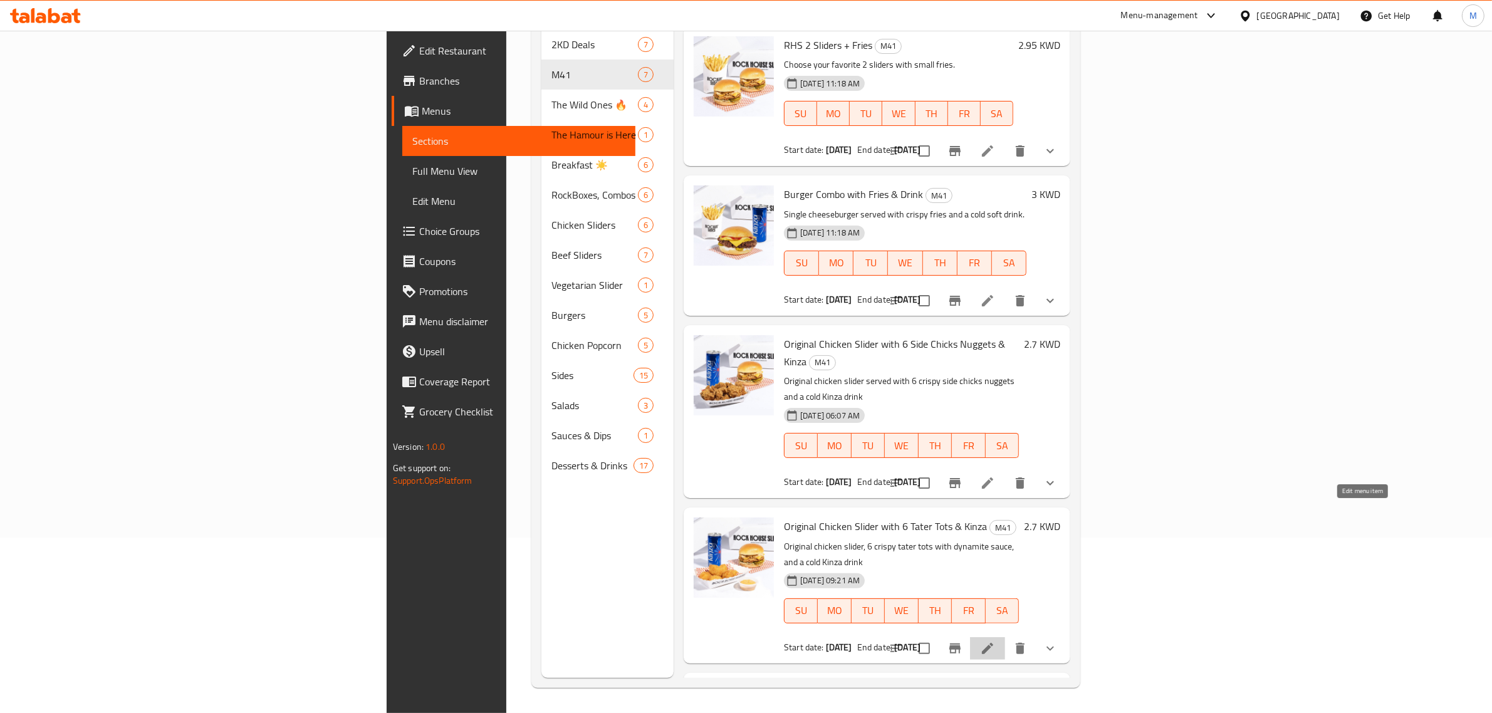
click at [993, 643] on icon at bounding box center [987, 648] width 11 height 11
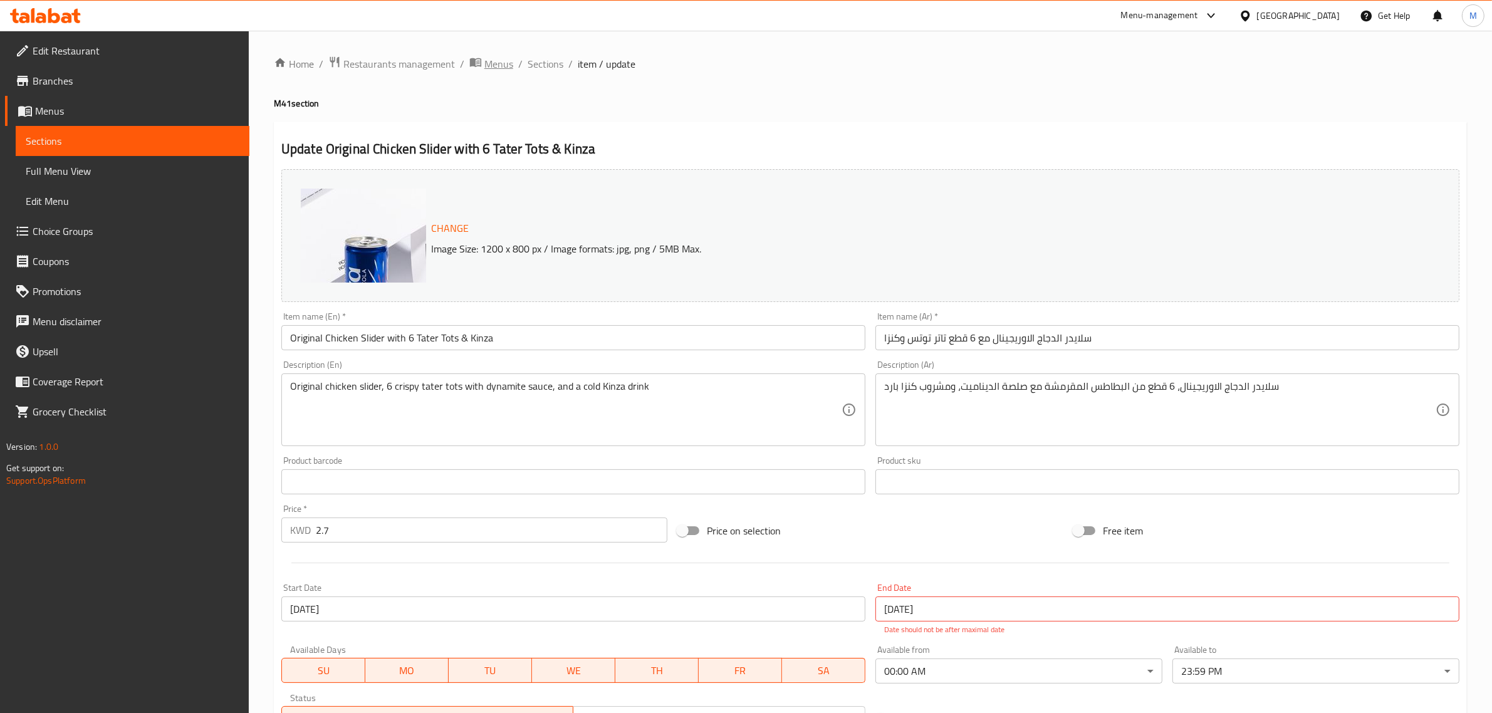
click at [503, 56] on span "Menus" at bounding box center [499, 63] width 29 height 15
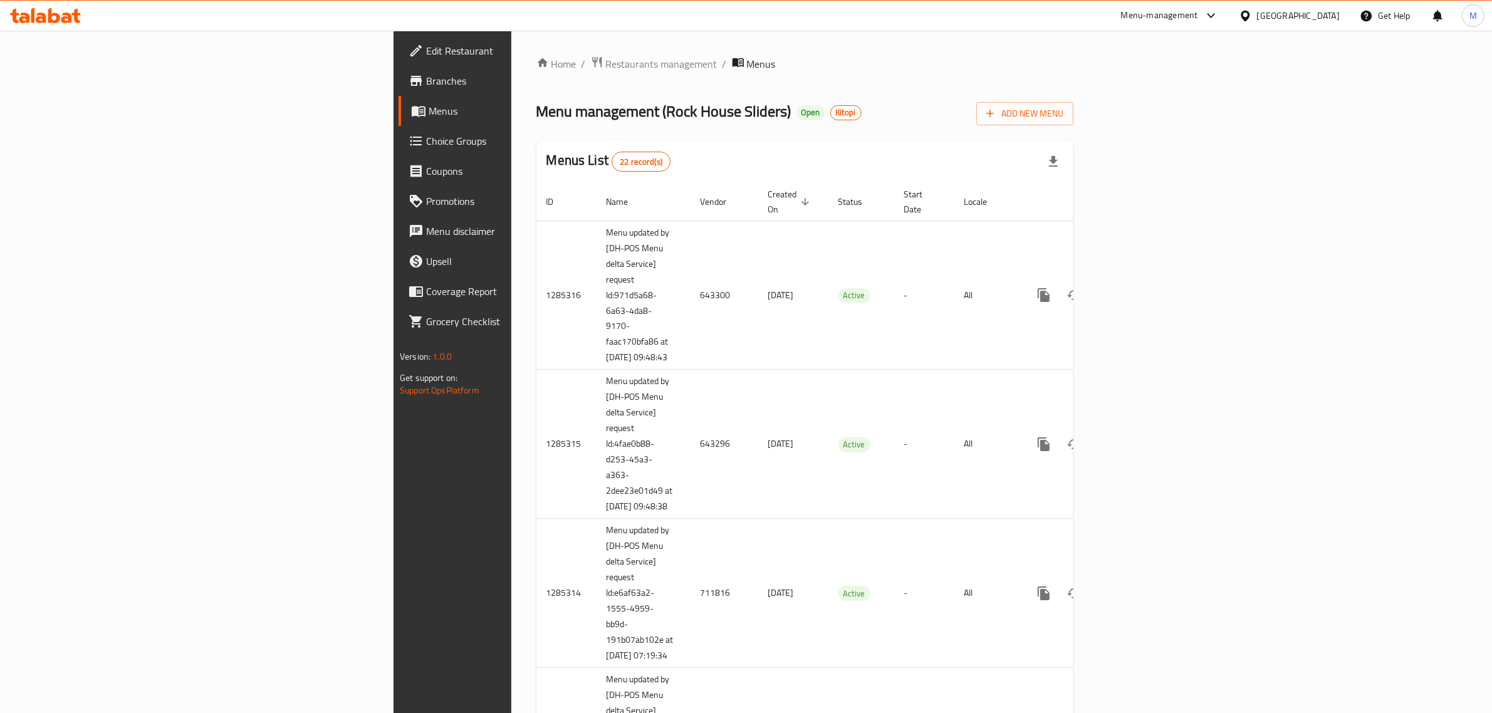
click at [829, 186] on th "Status" at bounding box center [862, 202] width 66 height 38
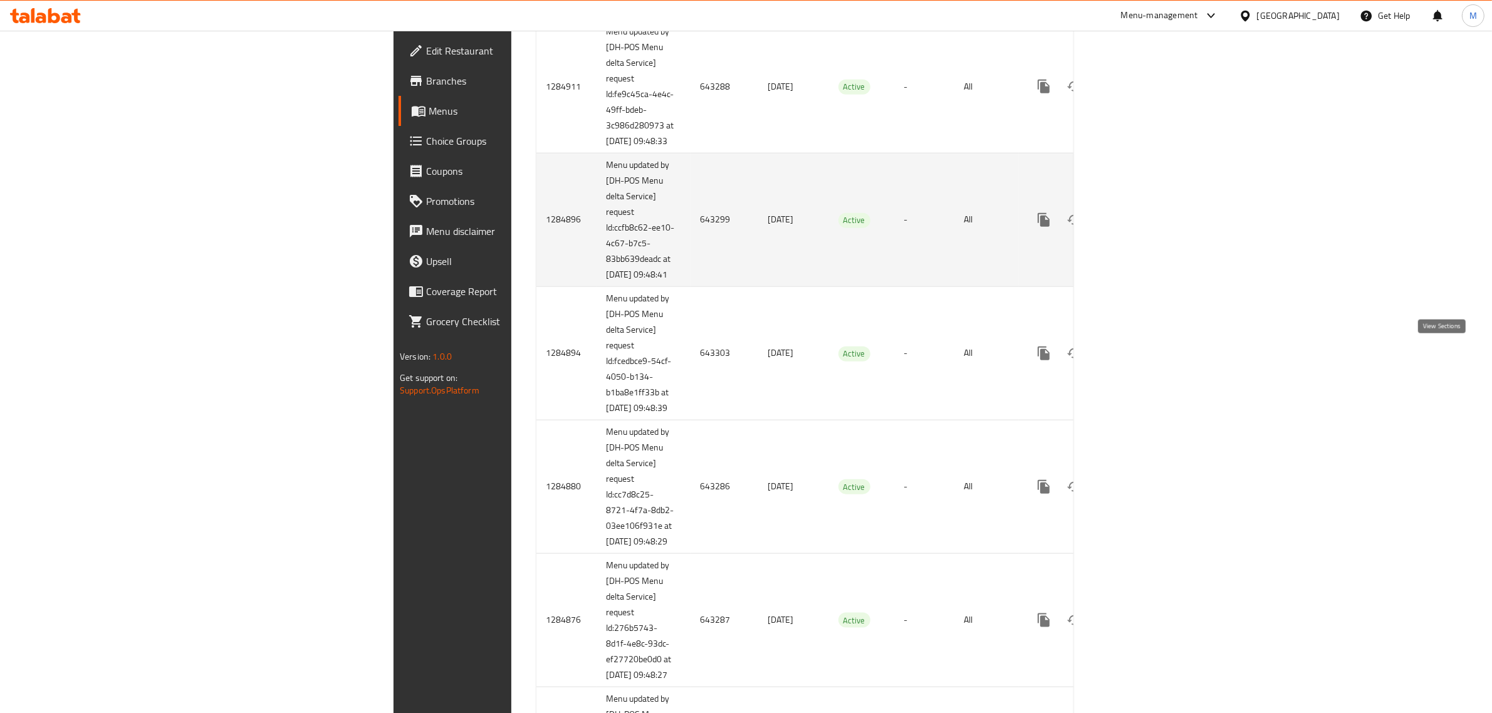
click at [1142, 228] on icon "enhanced table" at bounding box center [1134, 219] width 15 height 15
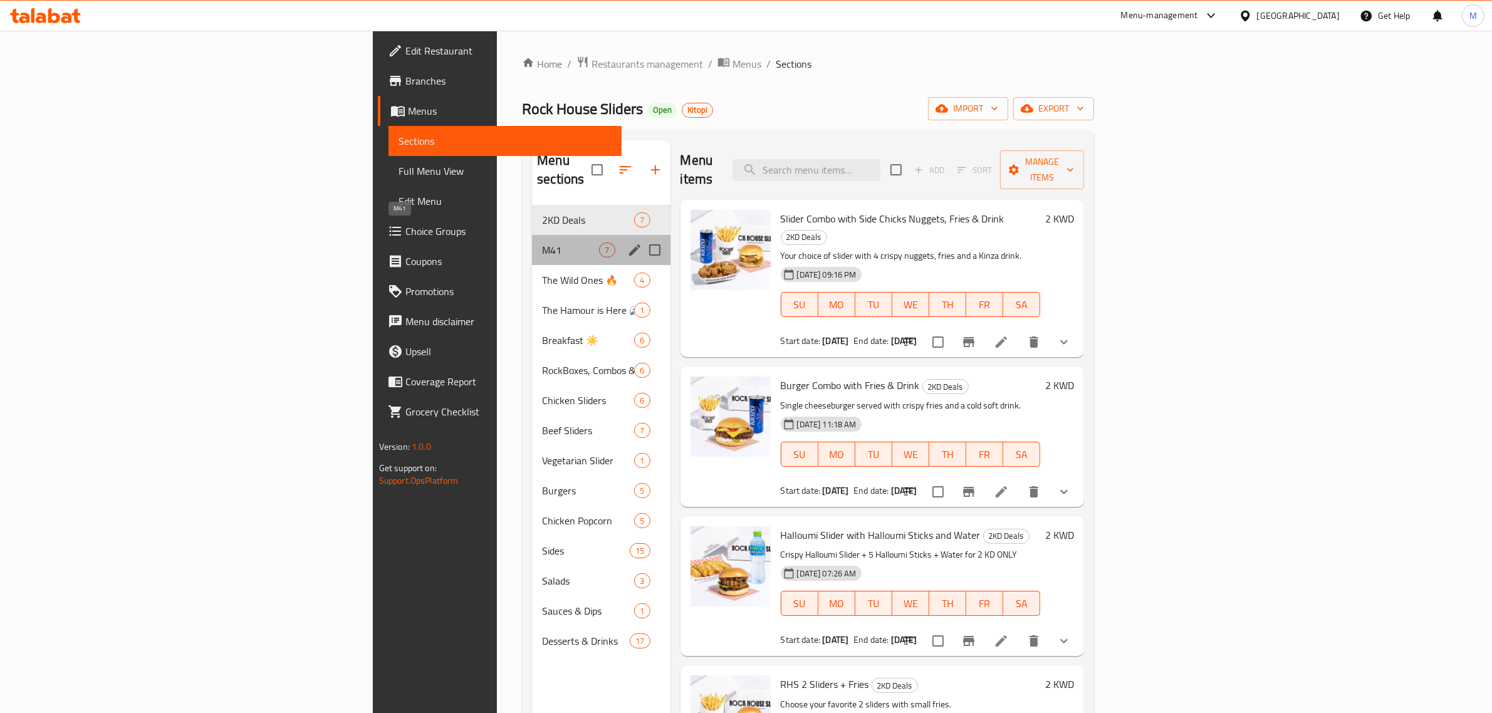
click at [542, 243] on span "M41" at bounding box center [570, 250] width 57 height 15
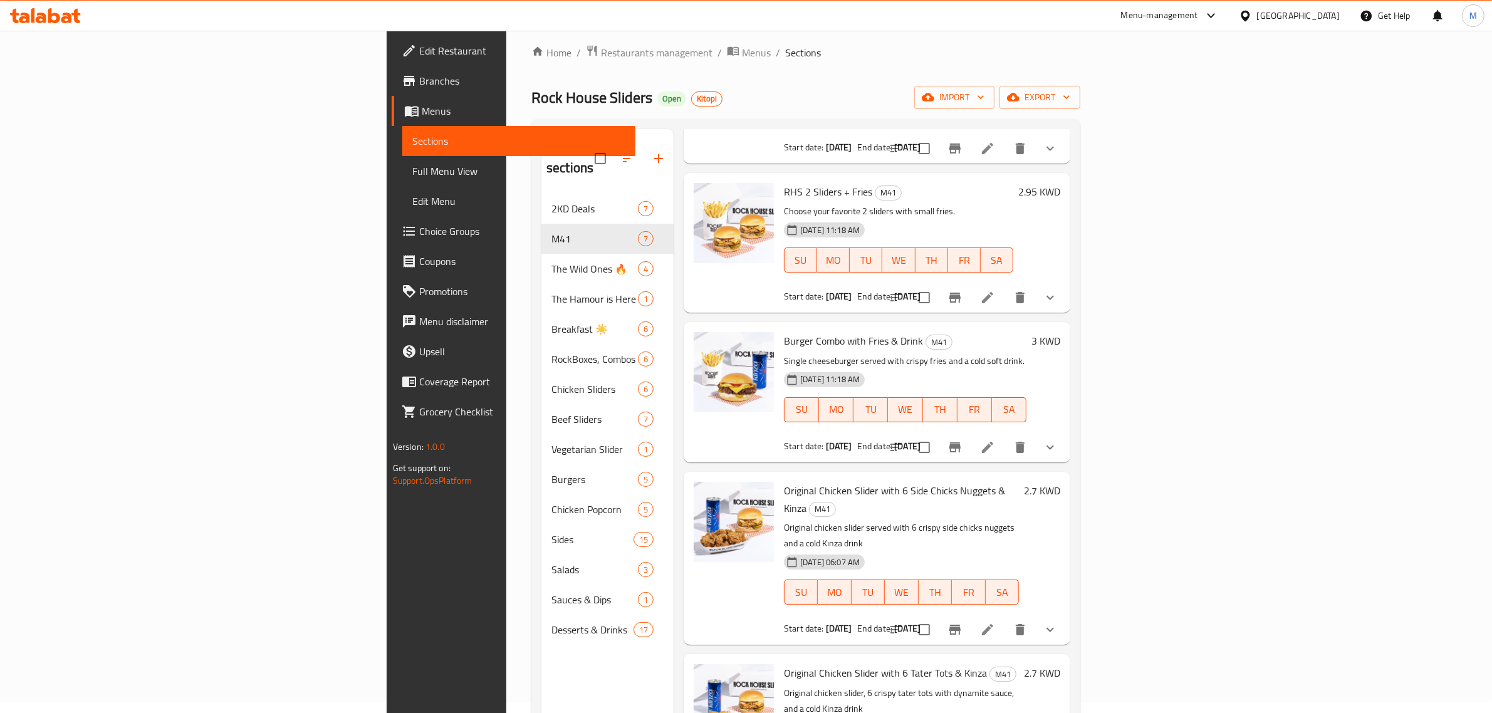
scroll to position [176, 0]
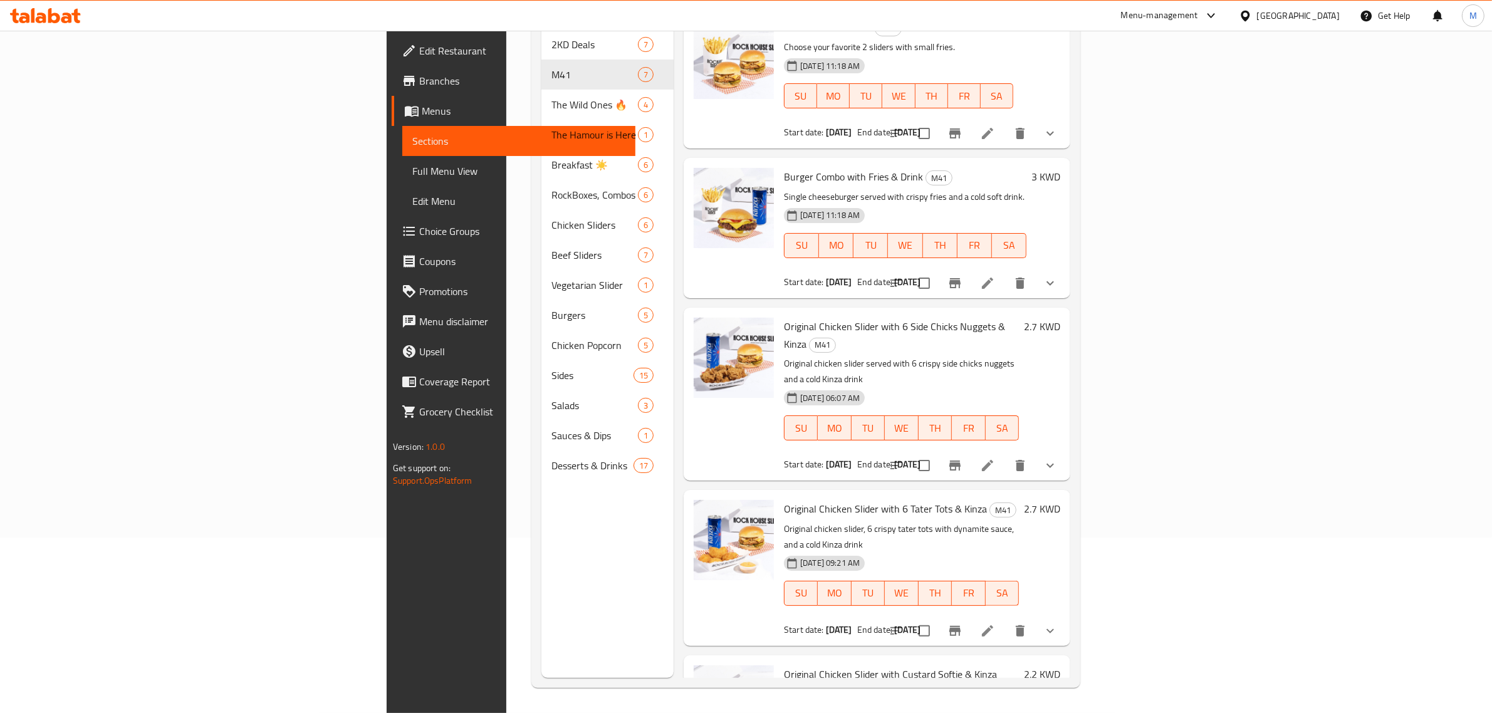
click at [995, 624] on icon at bounding box center [987, 631] width 15 height 15
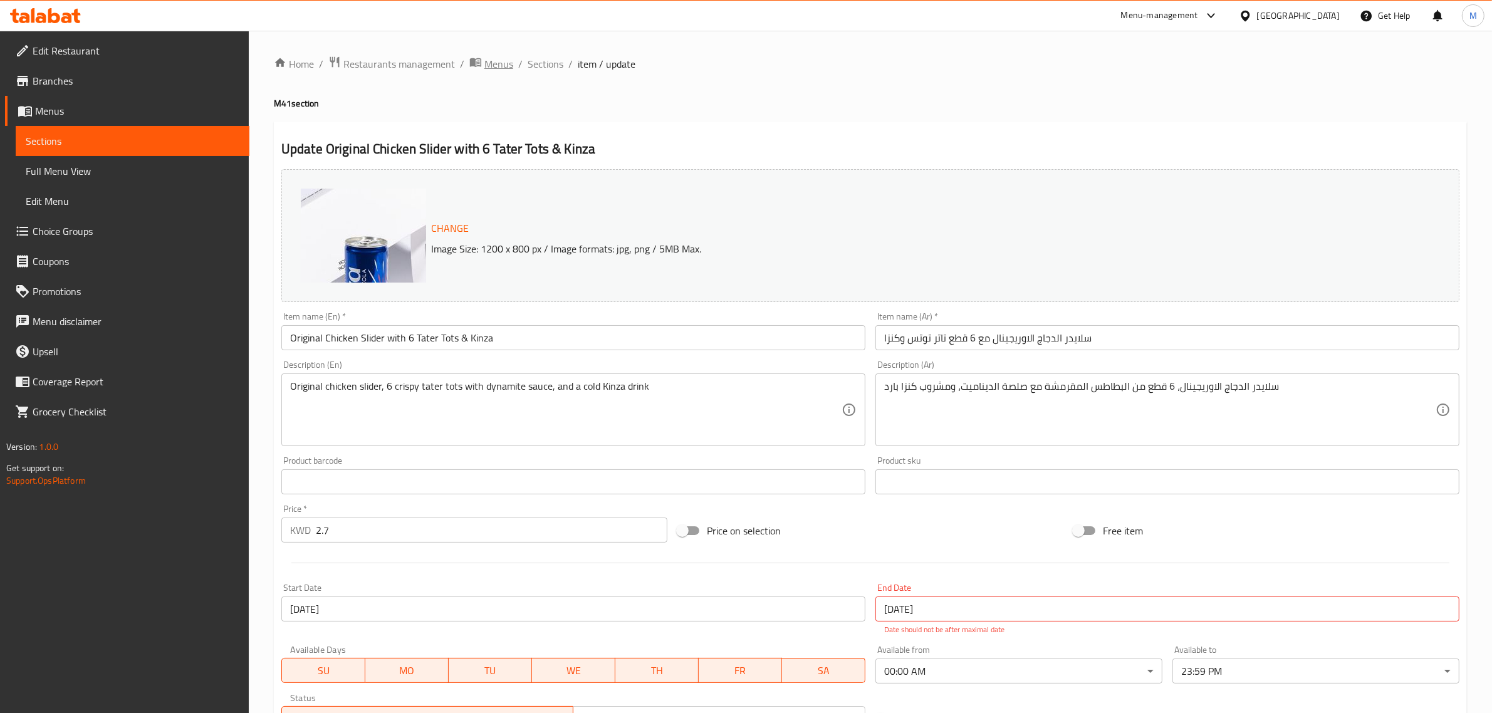
click at [500, 60] on span "Menus" at bounding box center [499, 63] width 29 height 15
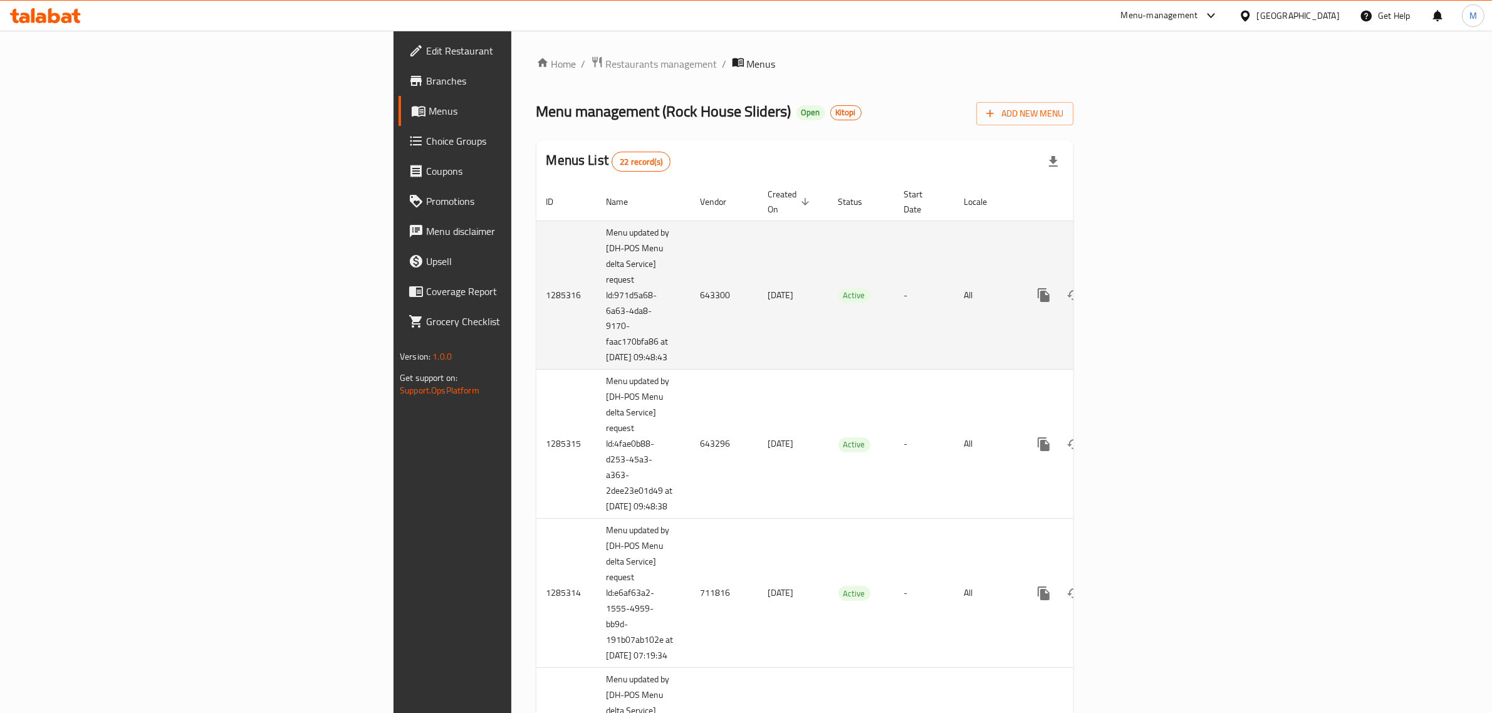
click at [829, 245] on td "Active" at bounding box center [862, 295] width 66 height 149
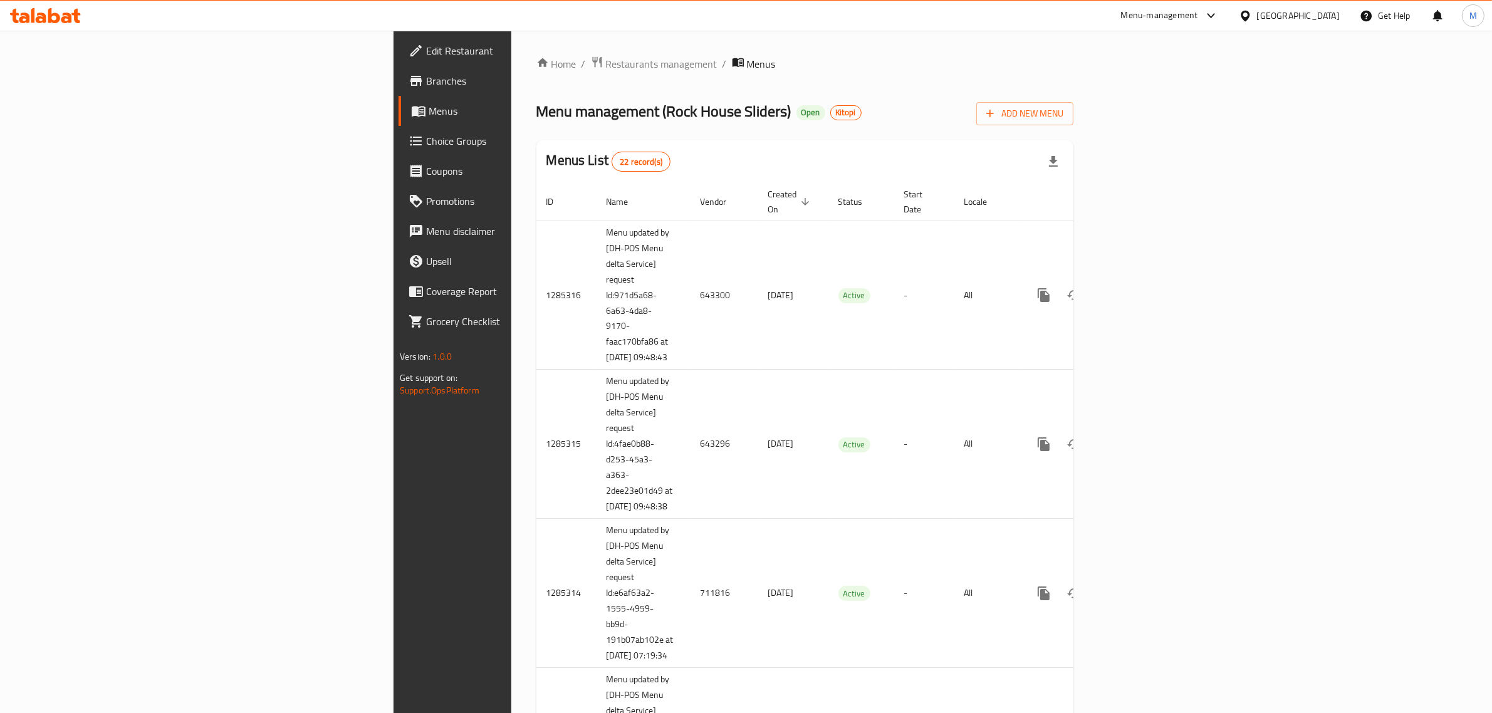
scroll to position [2486, 0]
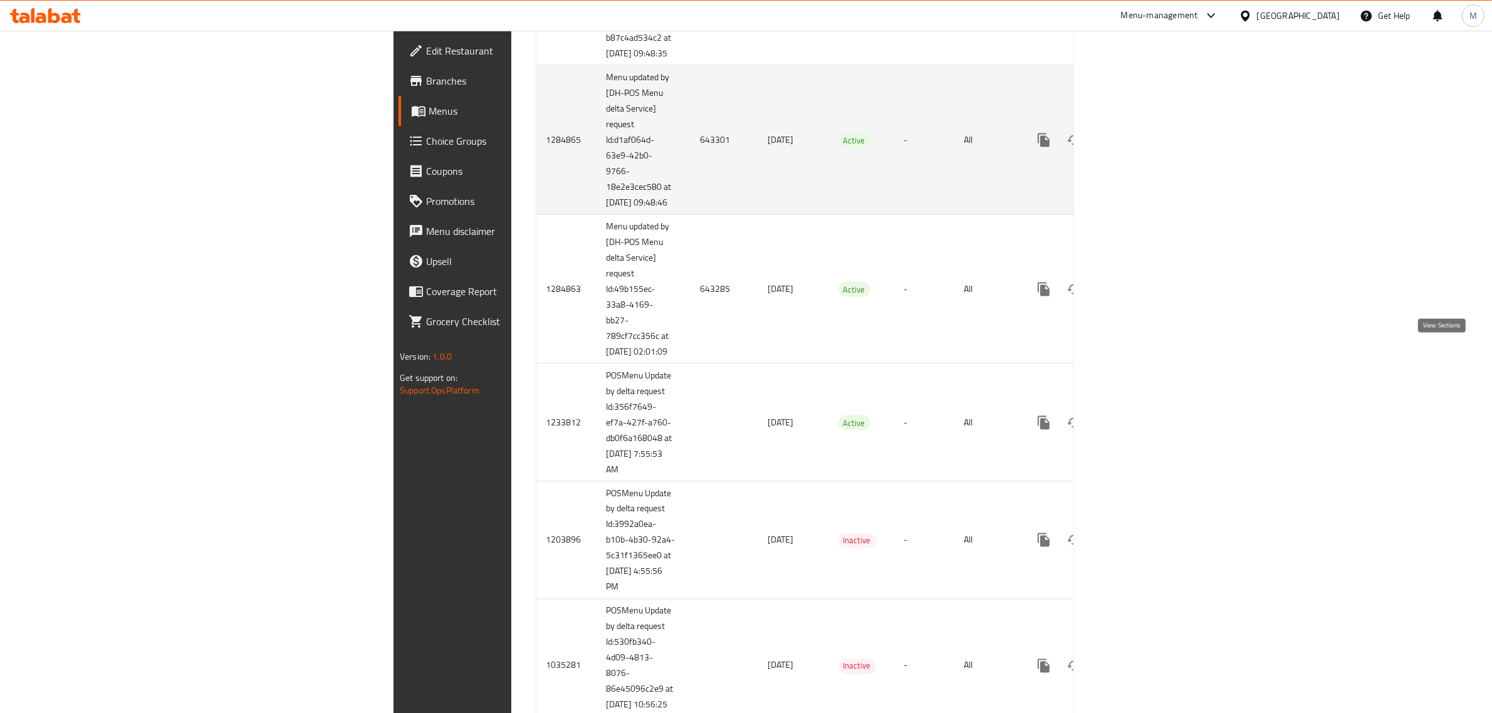
click at [1142, 148] on icon "enhanced table" at bounding box center [1134, 140] width 15 height 15
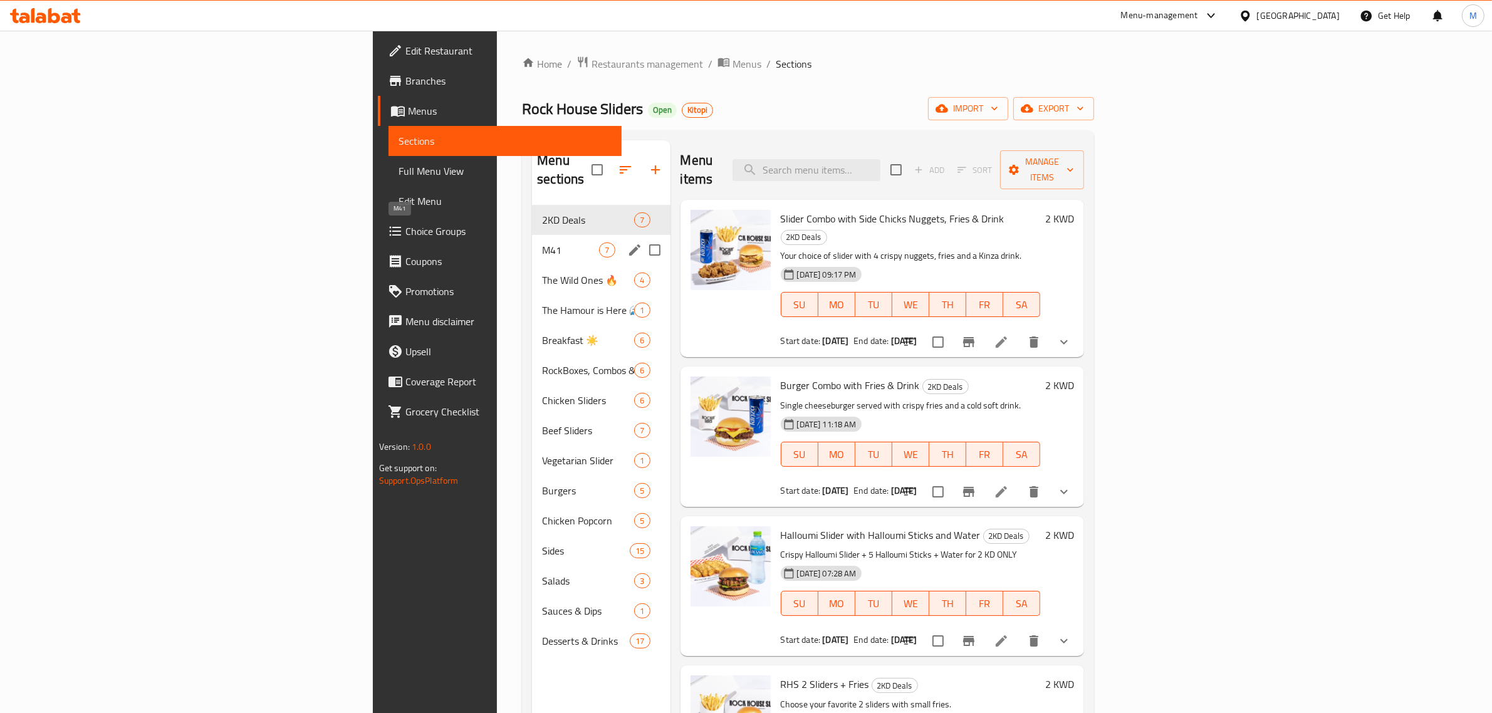
click at [542, 243] on span "M41" at bounding box center [570, 250] width 57 height 15
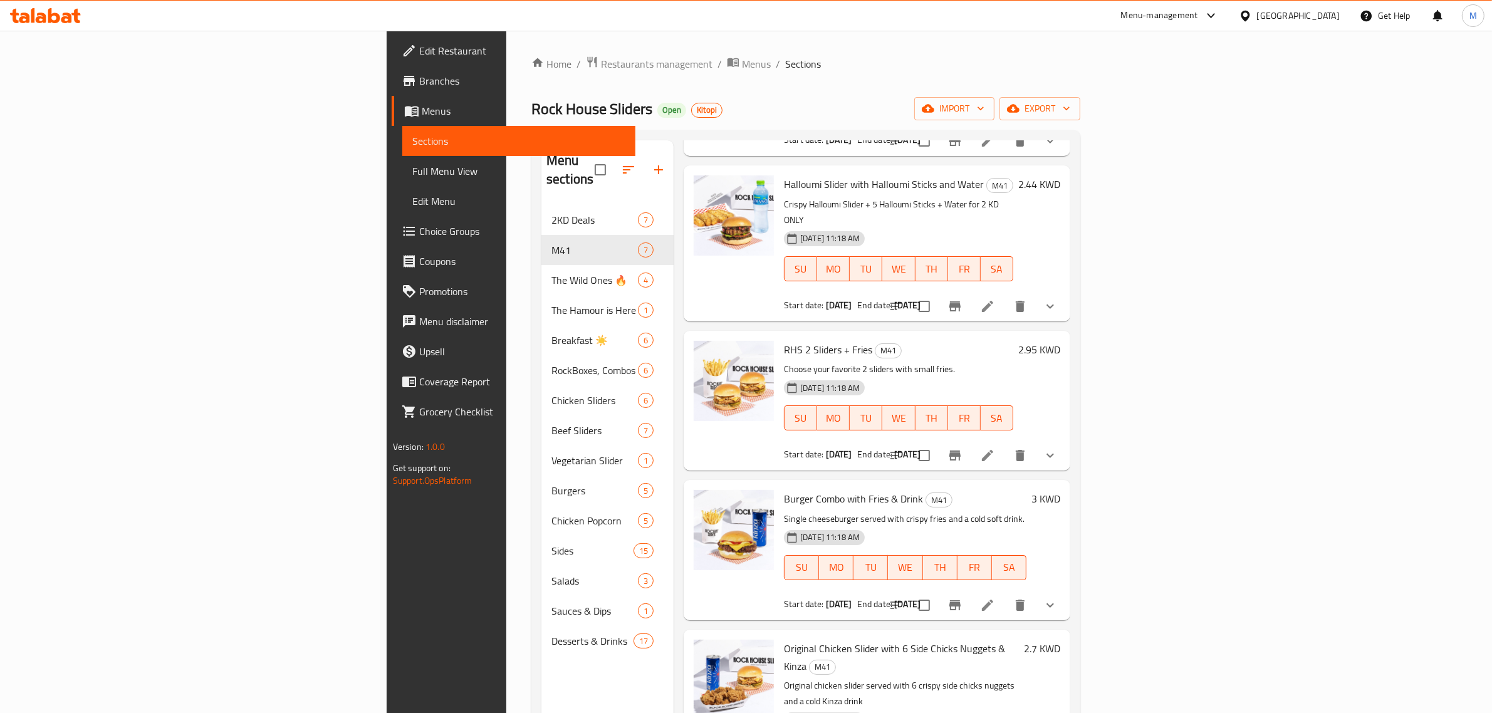
scroll to position [364, 0]
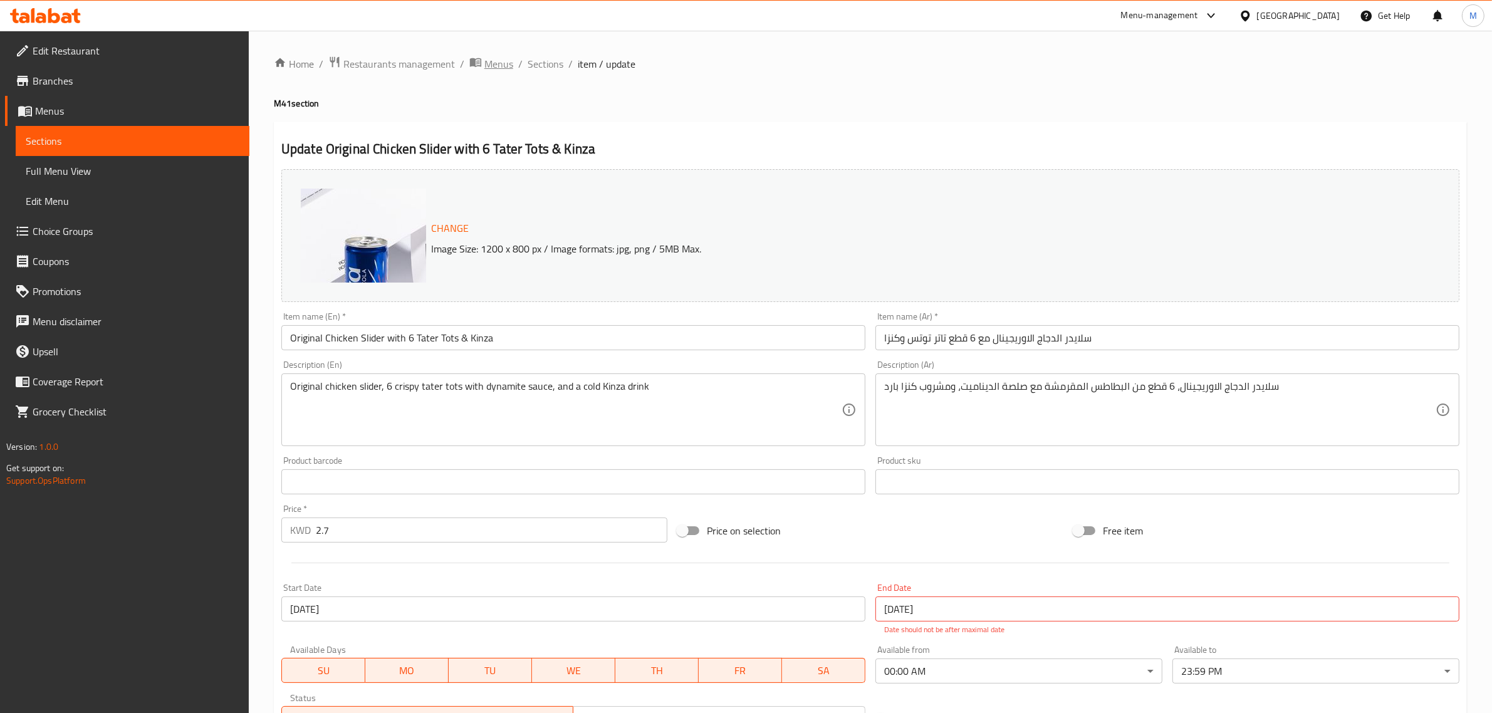
click at [486, 66] on span "Menus" at bounding box center [499, 63] width 29 height 15
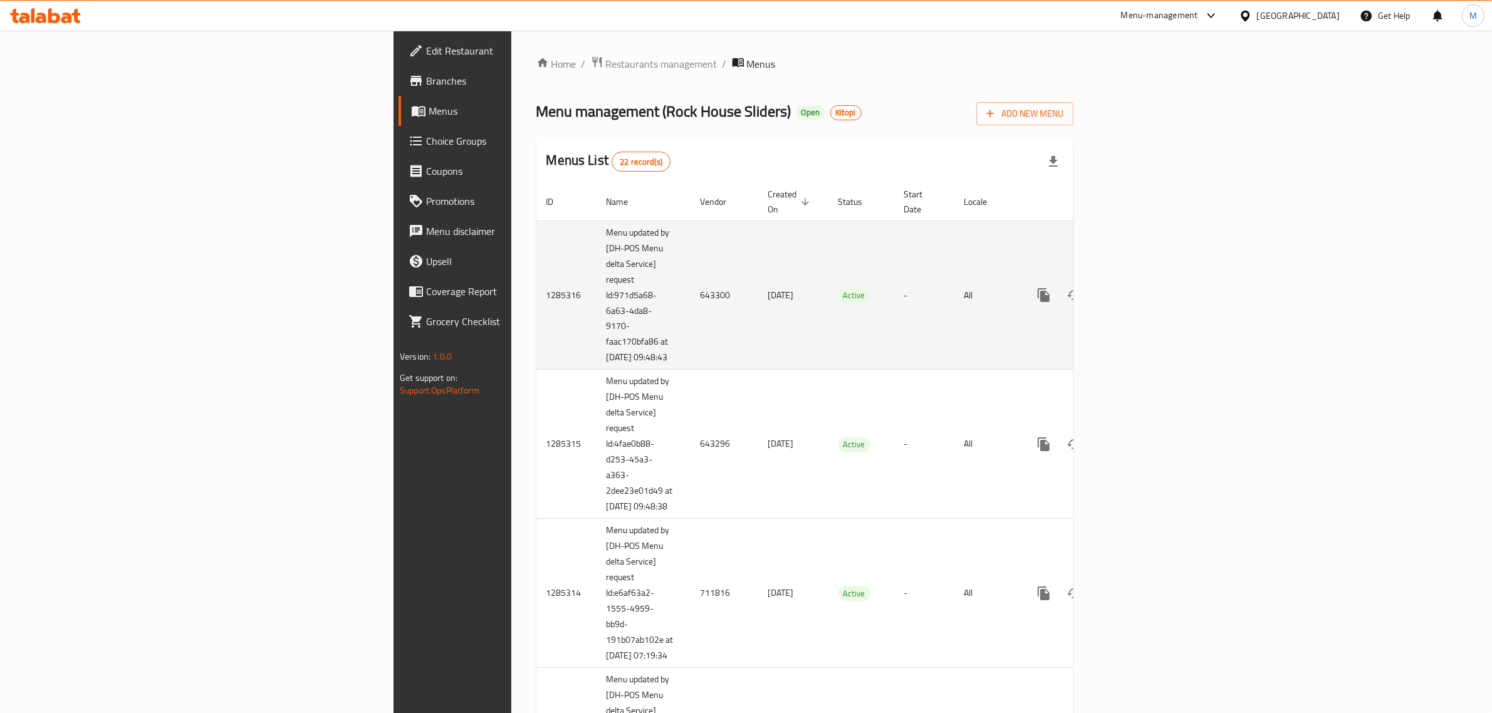
click at [758, 254] on td "24/04/2025" at bounding box center [793, 295] width 70 height 149
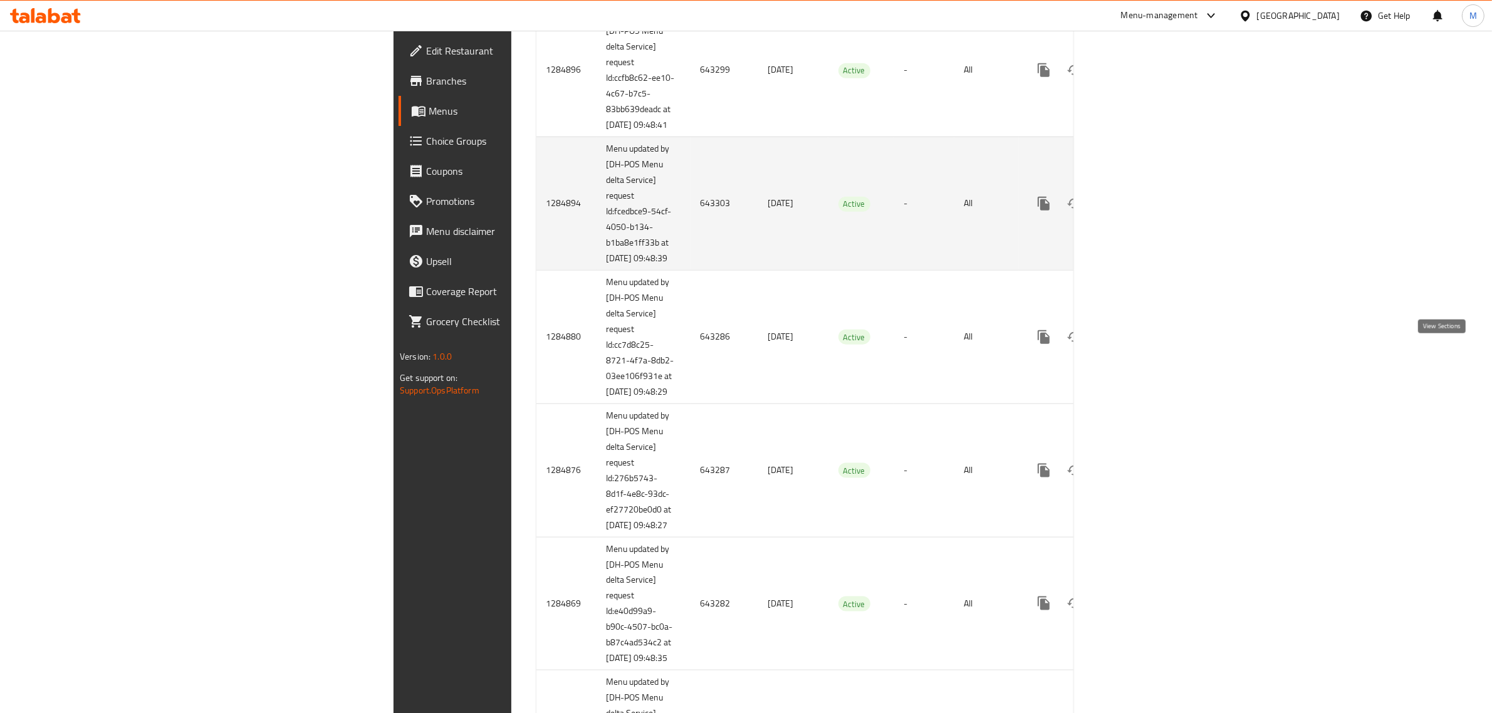
click at [1150, 219] on link "enhanced table" at bounding box center [1134, 204] width 30 height 30
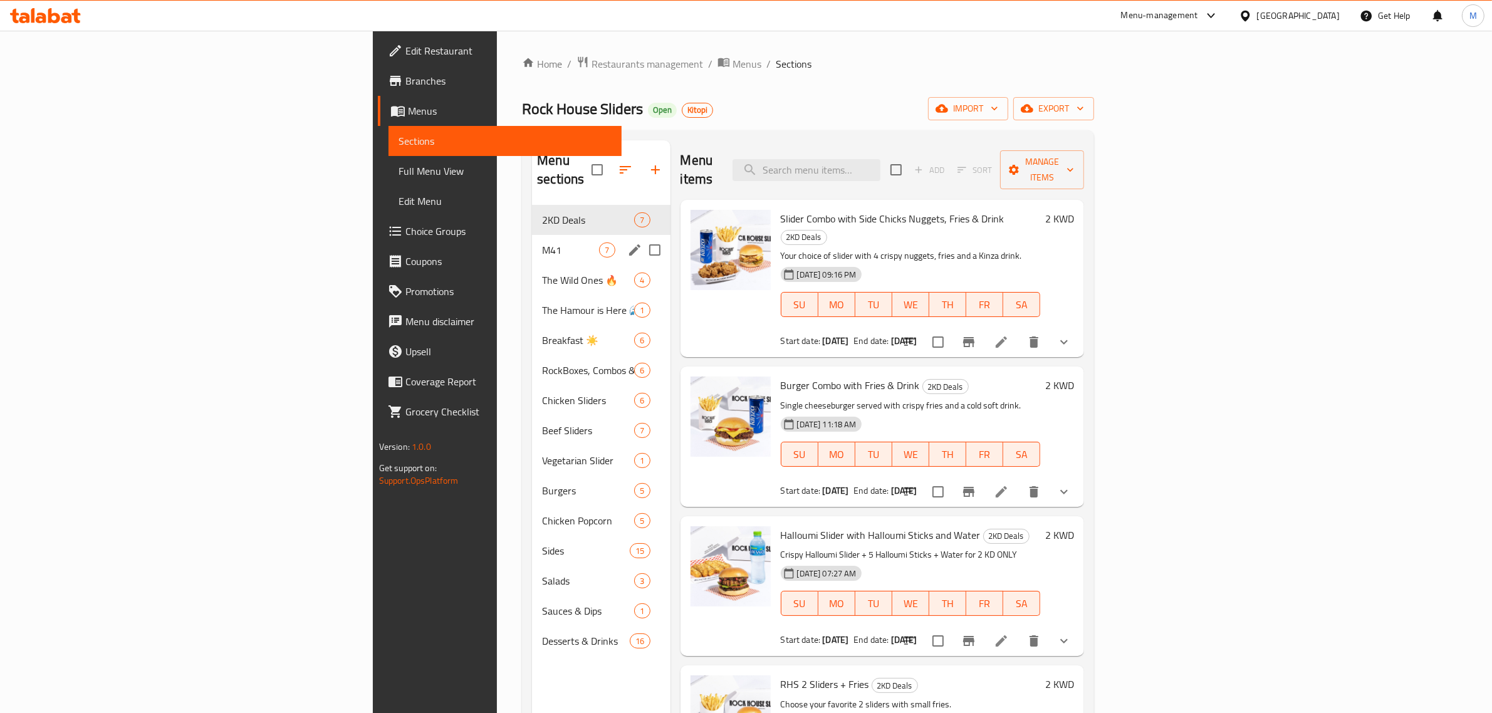
click at [542, 243] on span "M41" at bounding box center [570, 250] width 57 height 15
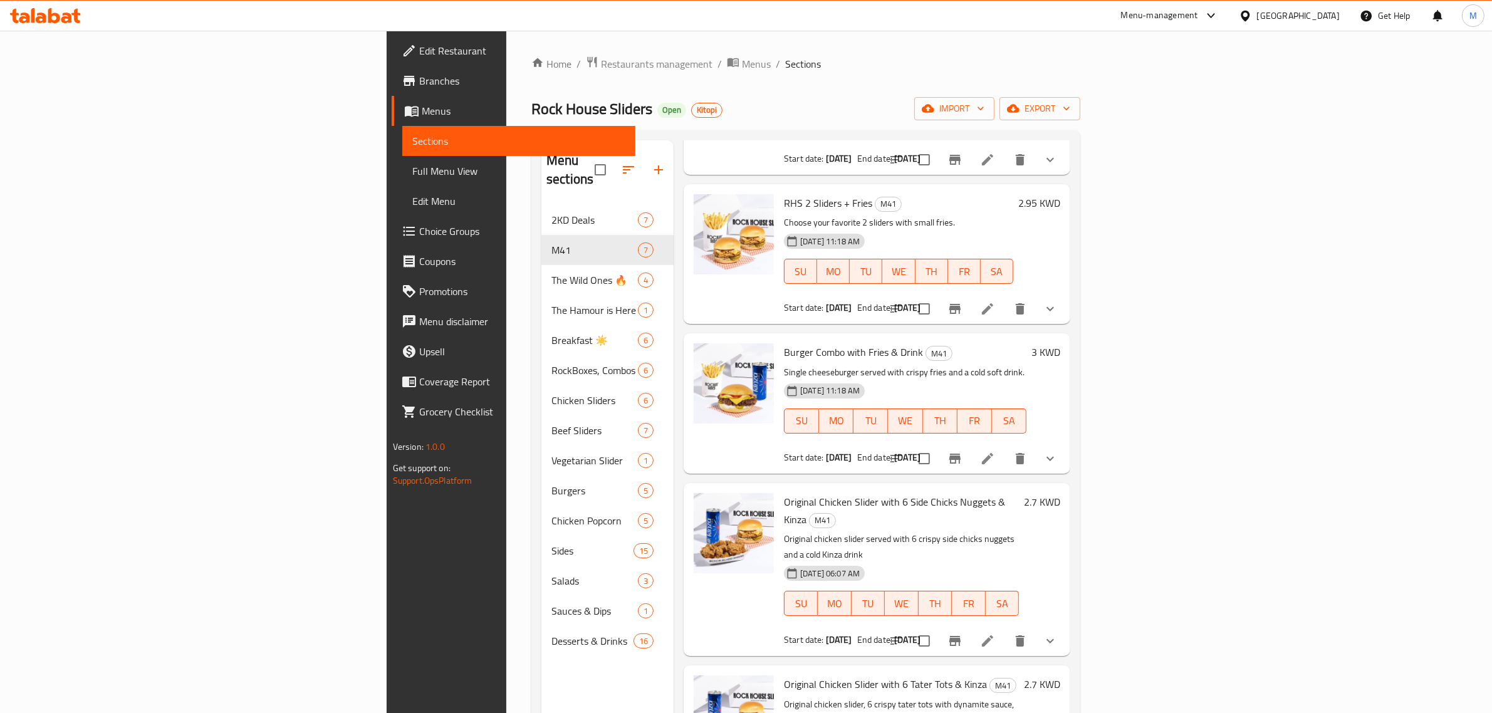
scroll to position [176, 0]
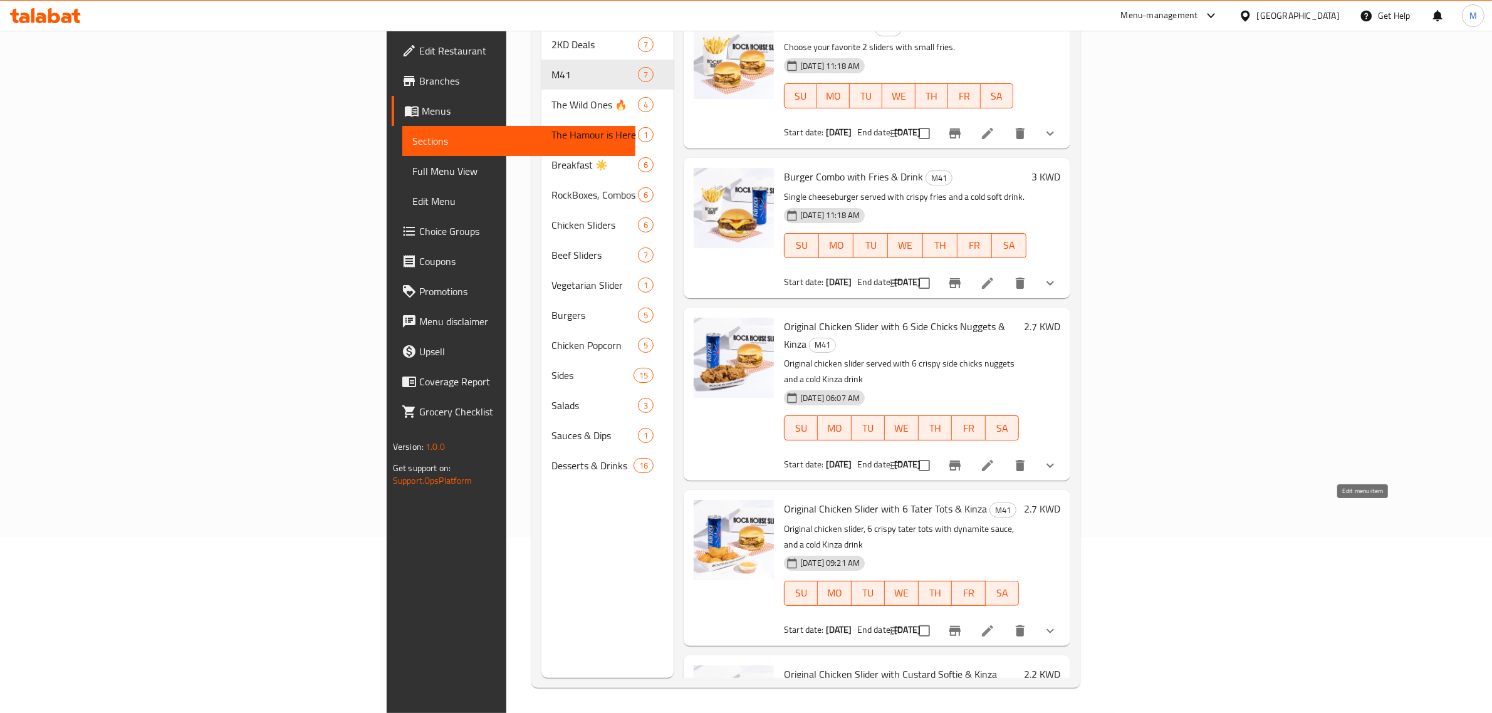
click at [995, 624] on icon at bounding box center [987, 631] width 15 height 15
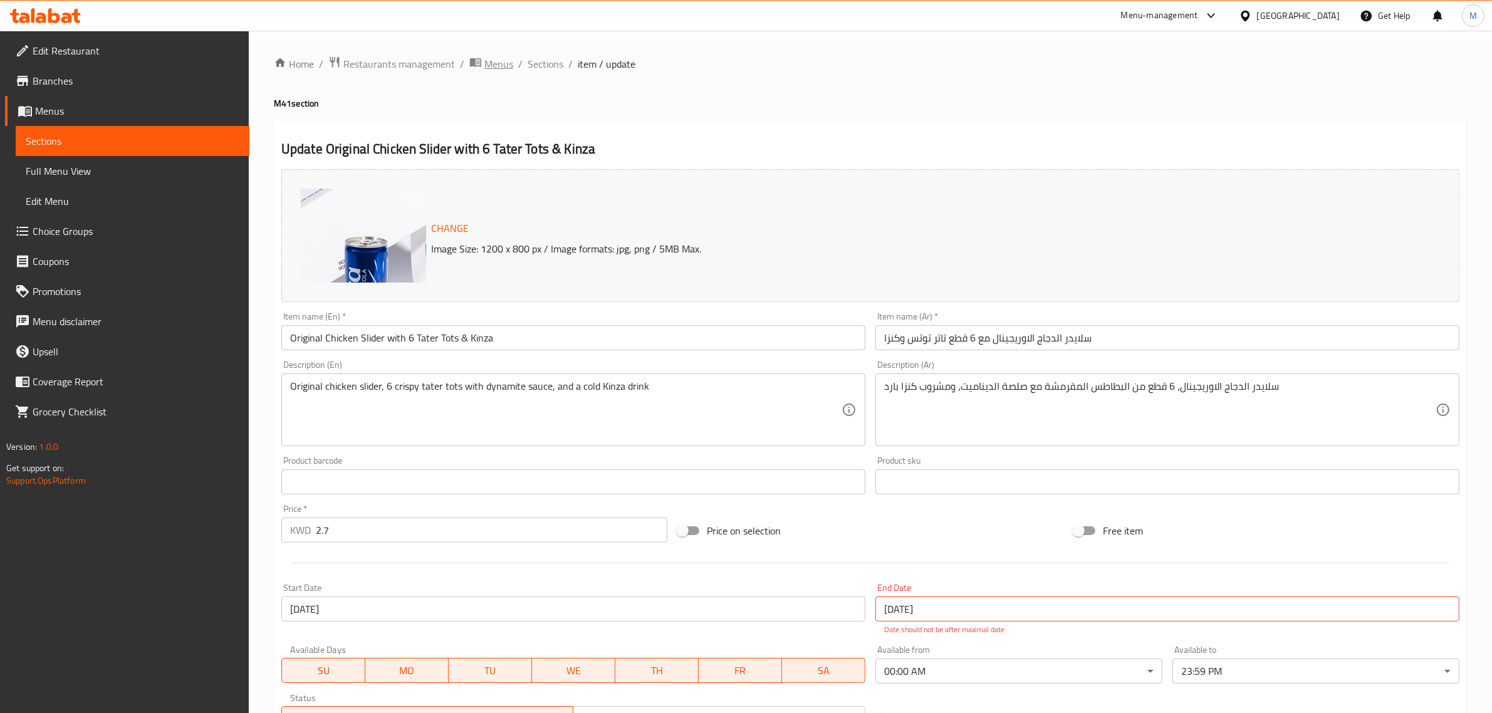
click at [503, 65] on span "Menus" at bounding box center [499, 63] width 29 height 15
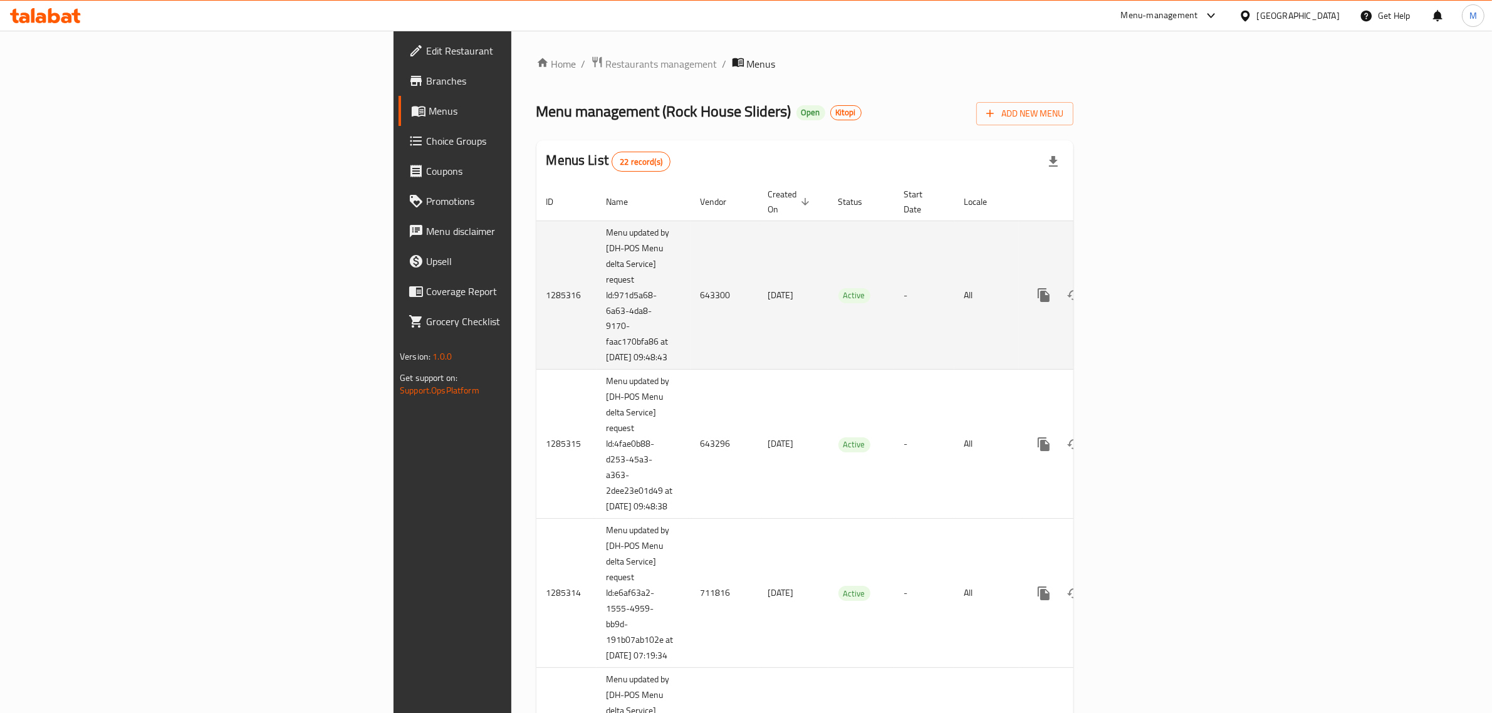
click at [829, 270] on td "Active" at bounding box center [862, 295] width 66 height 149
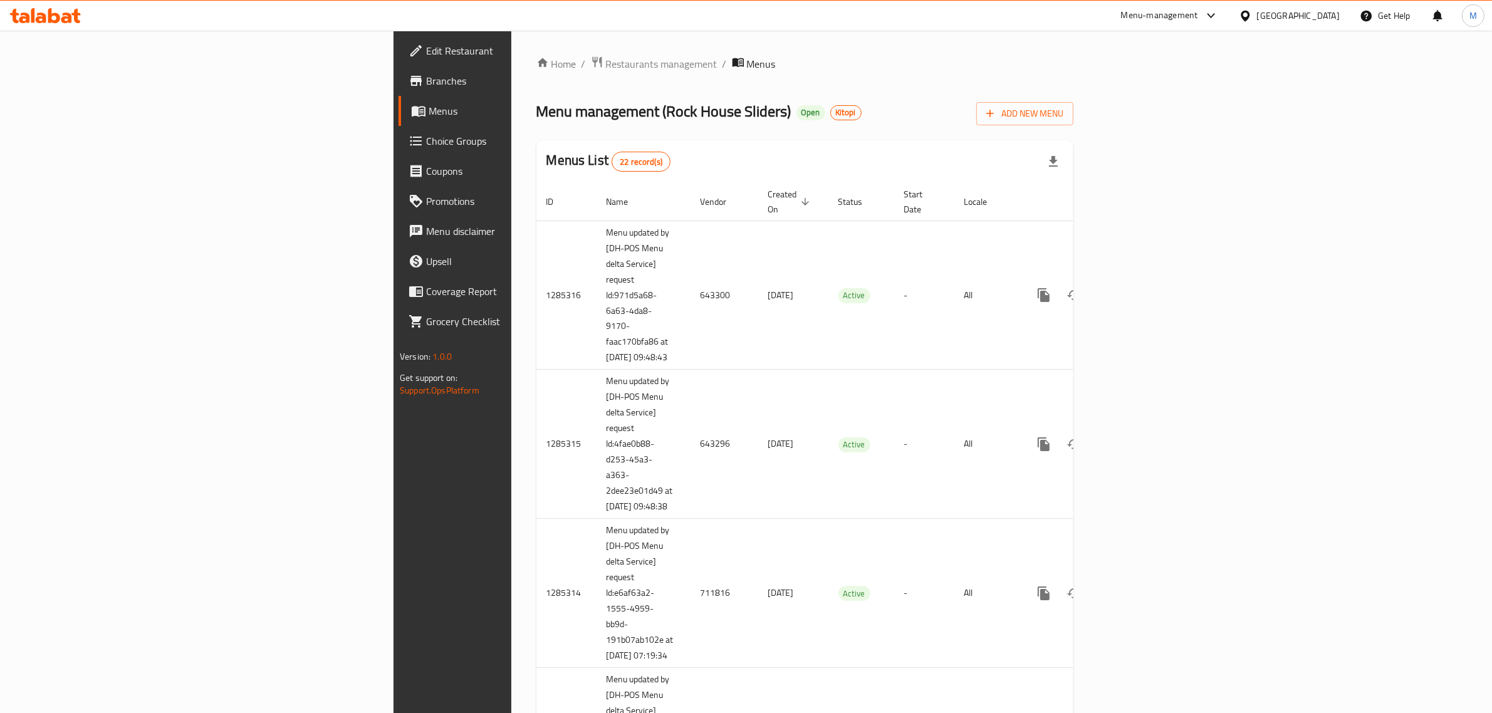
scroll to position [2650, 0]
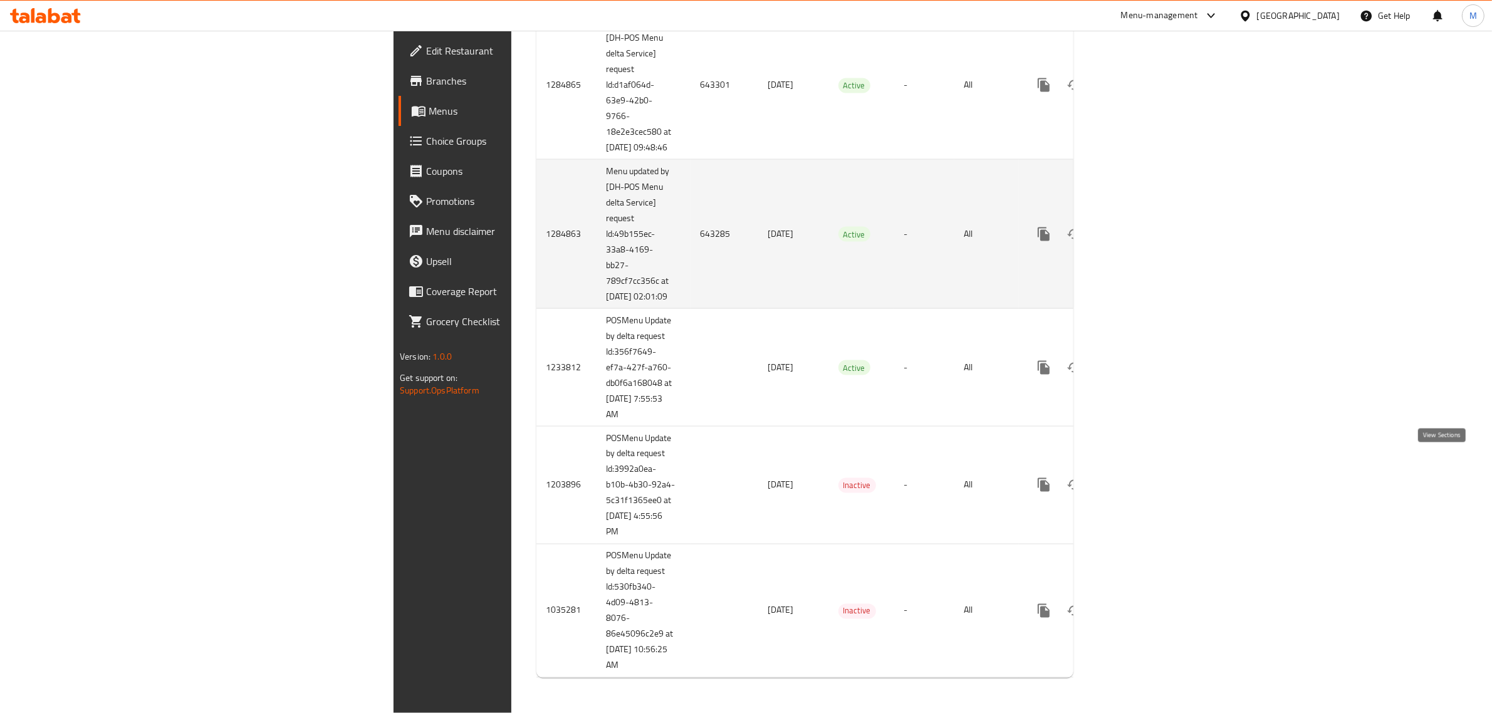
click at [1150, 249] on link "enhanced table" at bounding box center [1134, 234] width 30 height 30
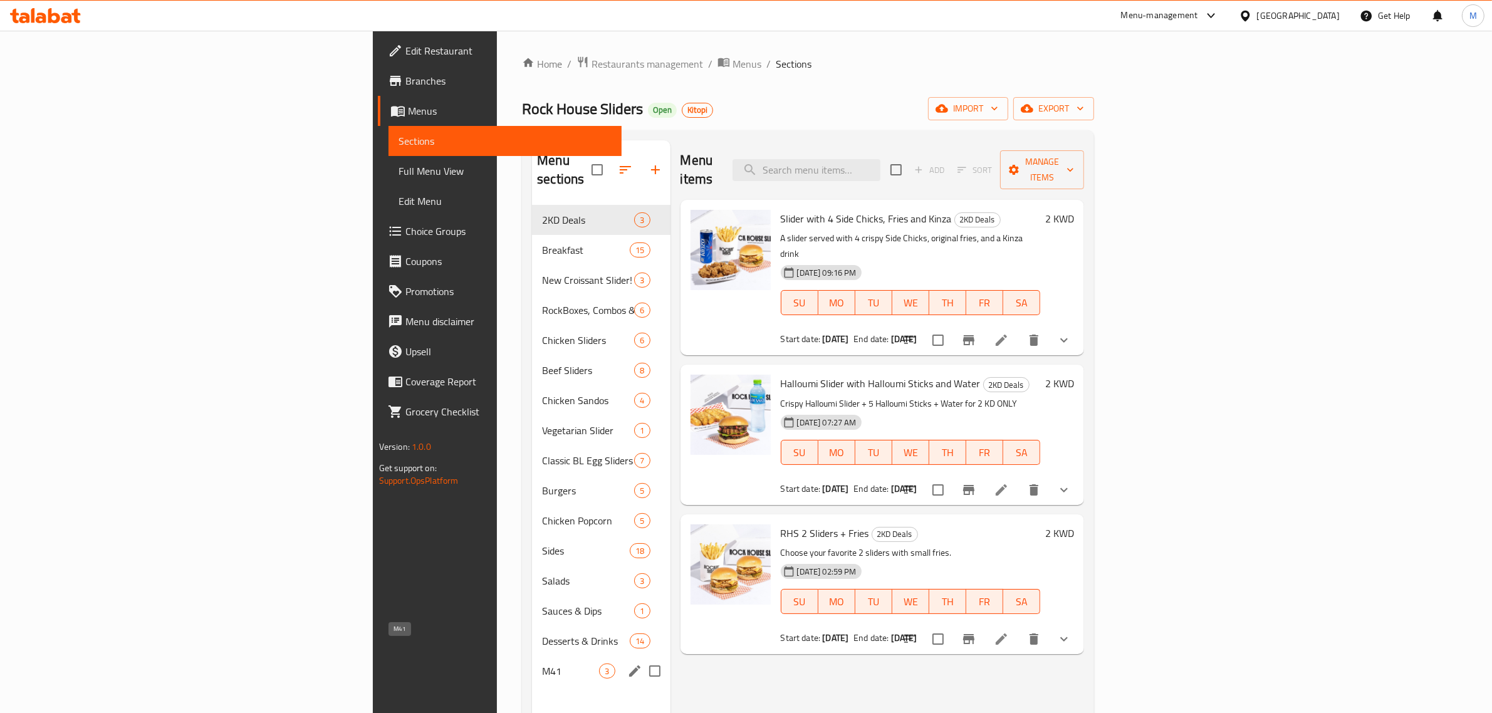
click at [542, 664] on span "M41" at bounding box center [570, 671] width 57 height 15
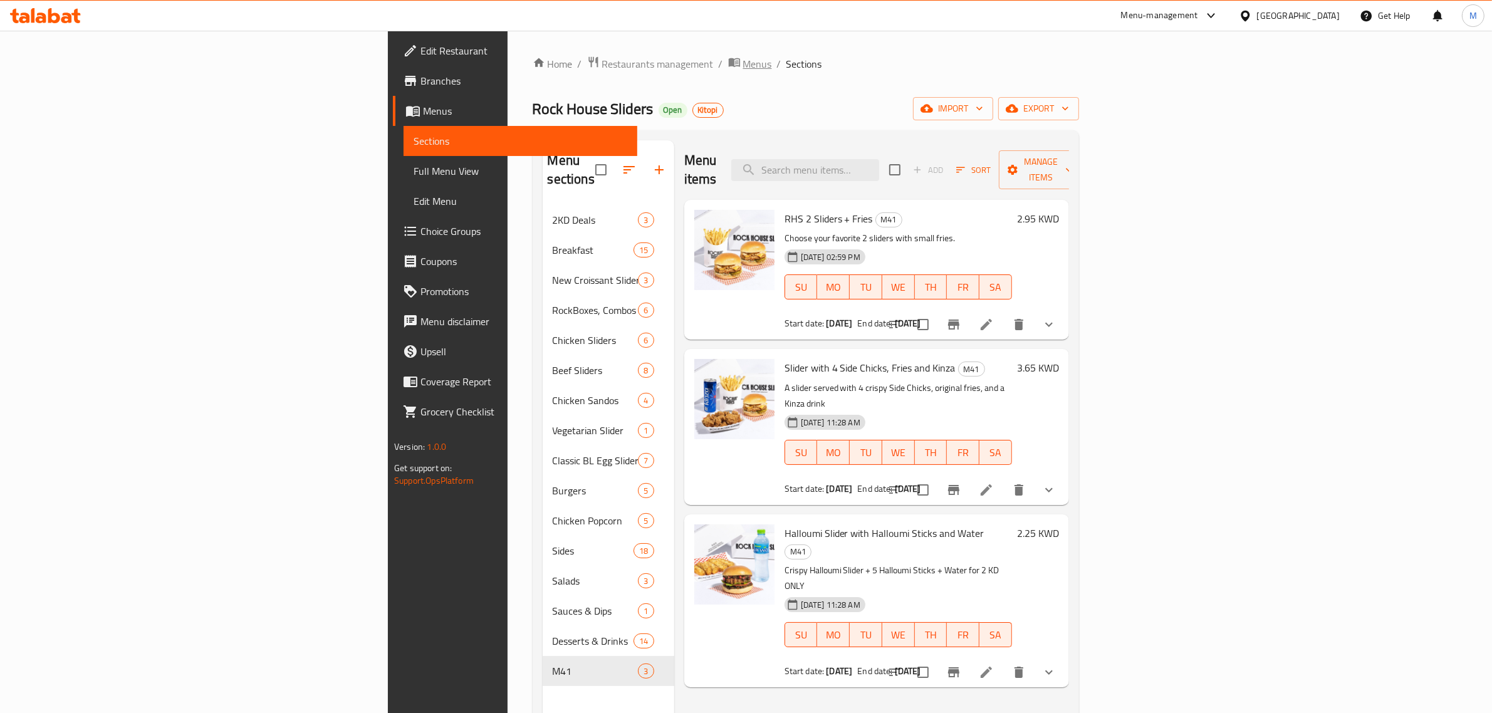
click at [743, 58] on span "Menus" at bounding box center [757, 63] width 29 height 15
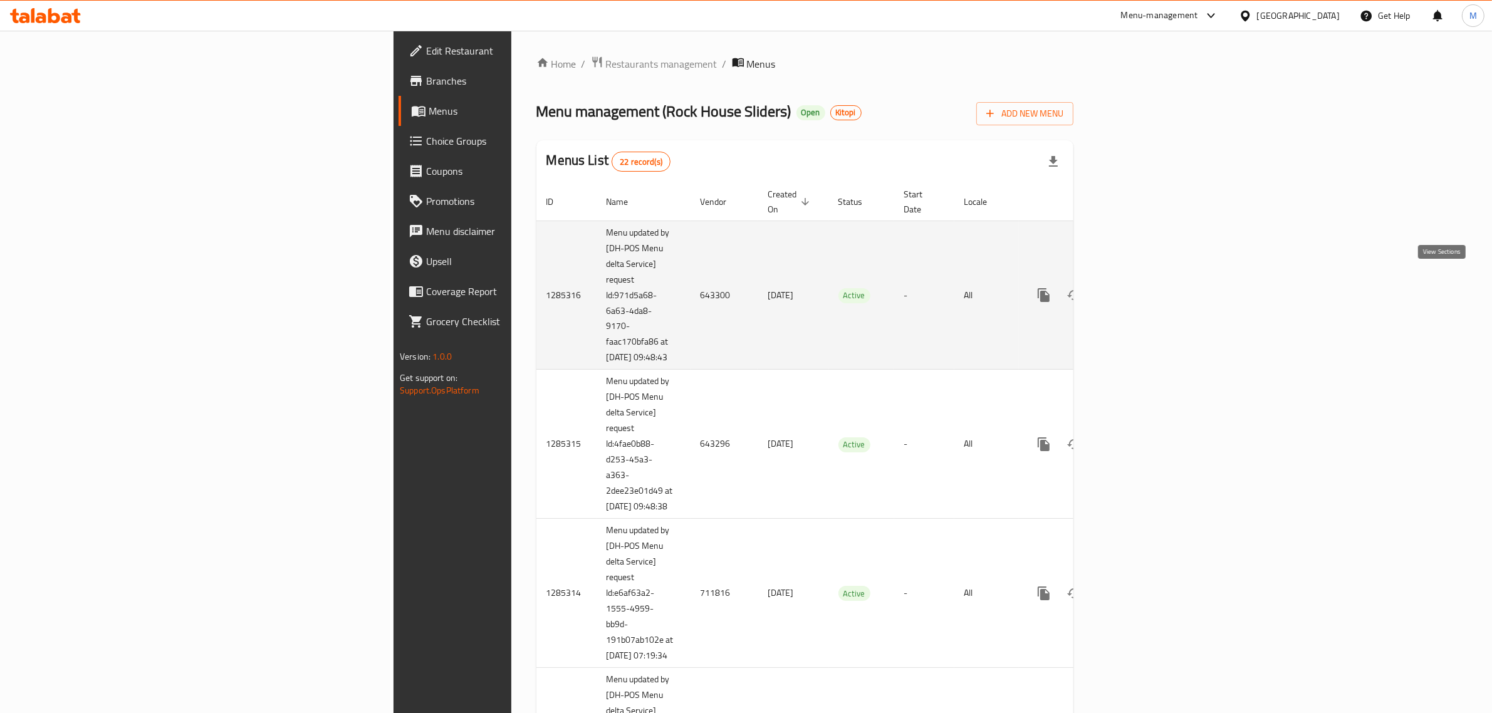
click at [1142, 288] on icon "enhanced table" at bounding box center [1134, 295] width 15 height 15
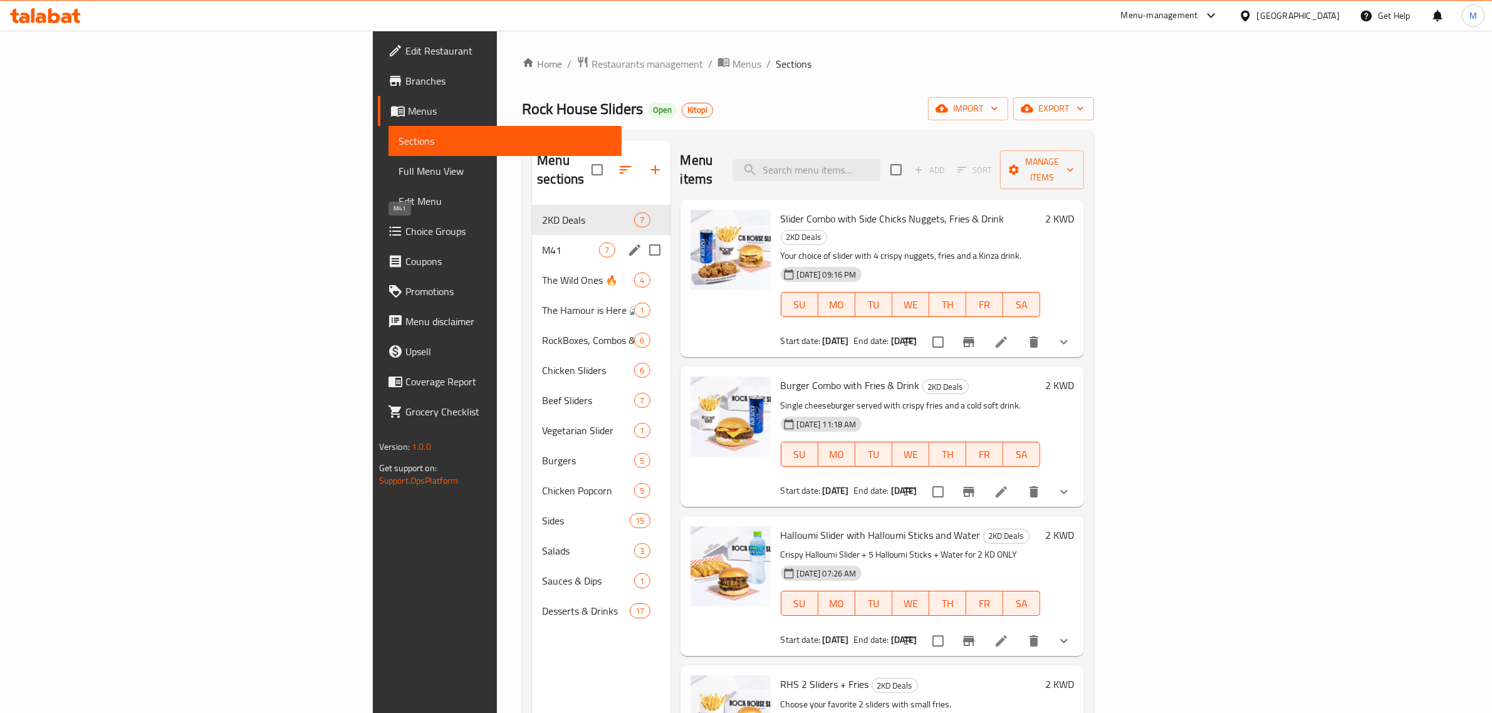
click at [542, 243] on span "M41" at bounding box center [570, 250] width 57 height 15
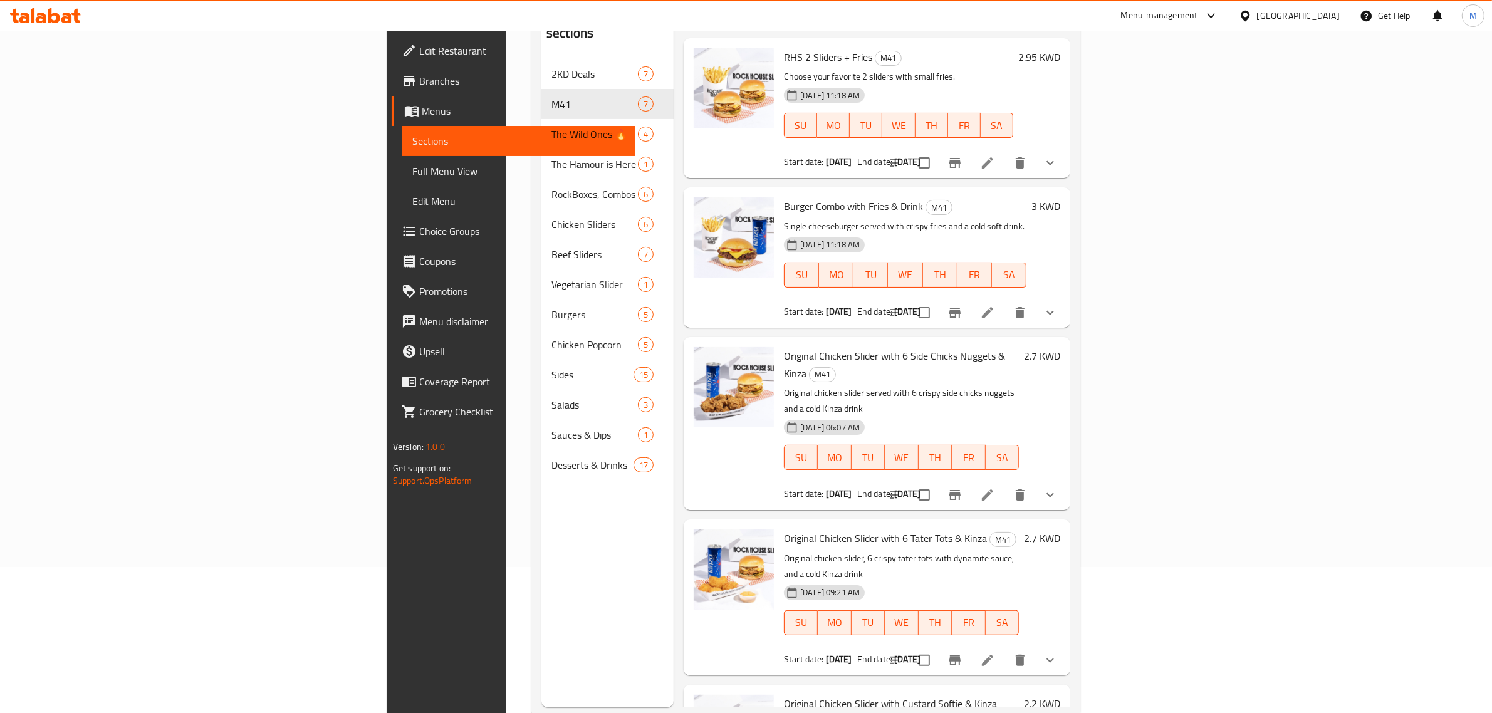
scroll to position [176, 0]
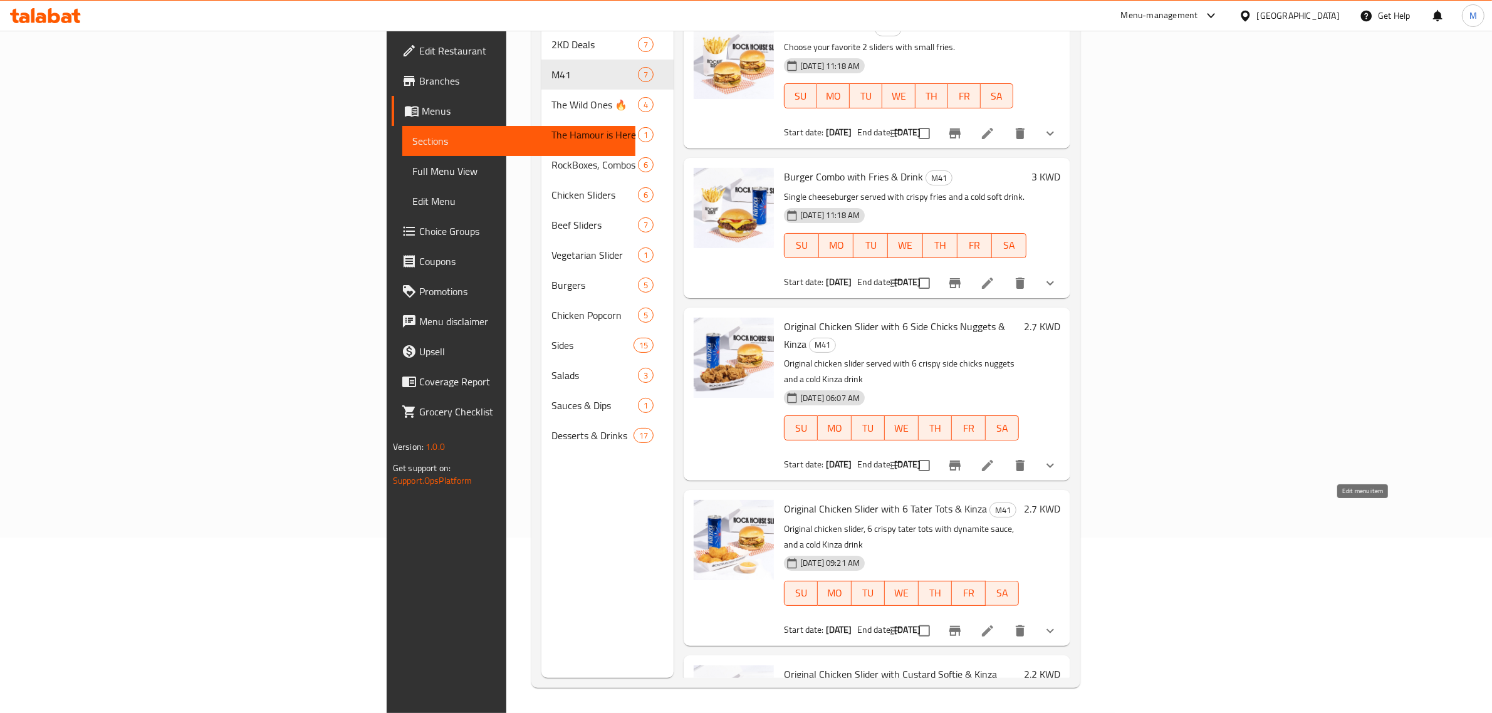
click at [995, 624] on icon at bounding box center [987, 631] width 15 height 15
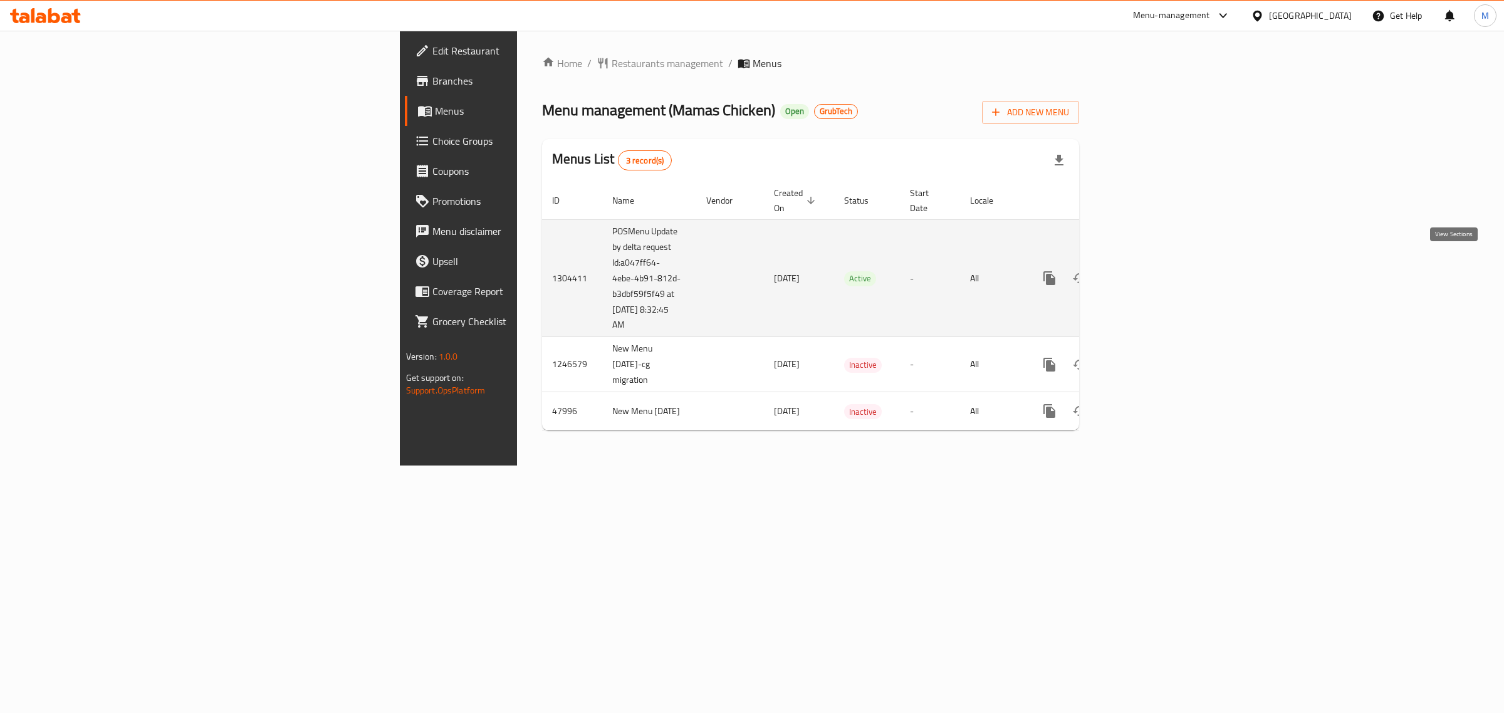
click at [1148, 271] on icon "enhanced table" at bounding box center [1140, 278] width 15 height 15
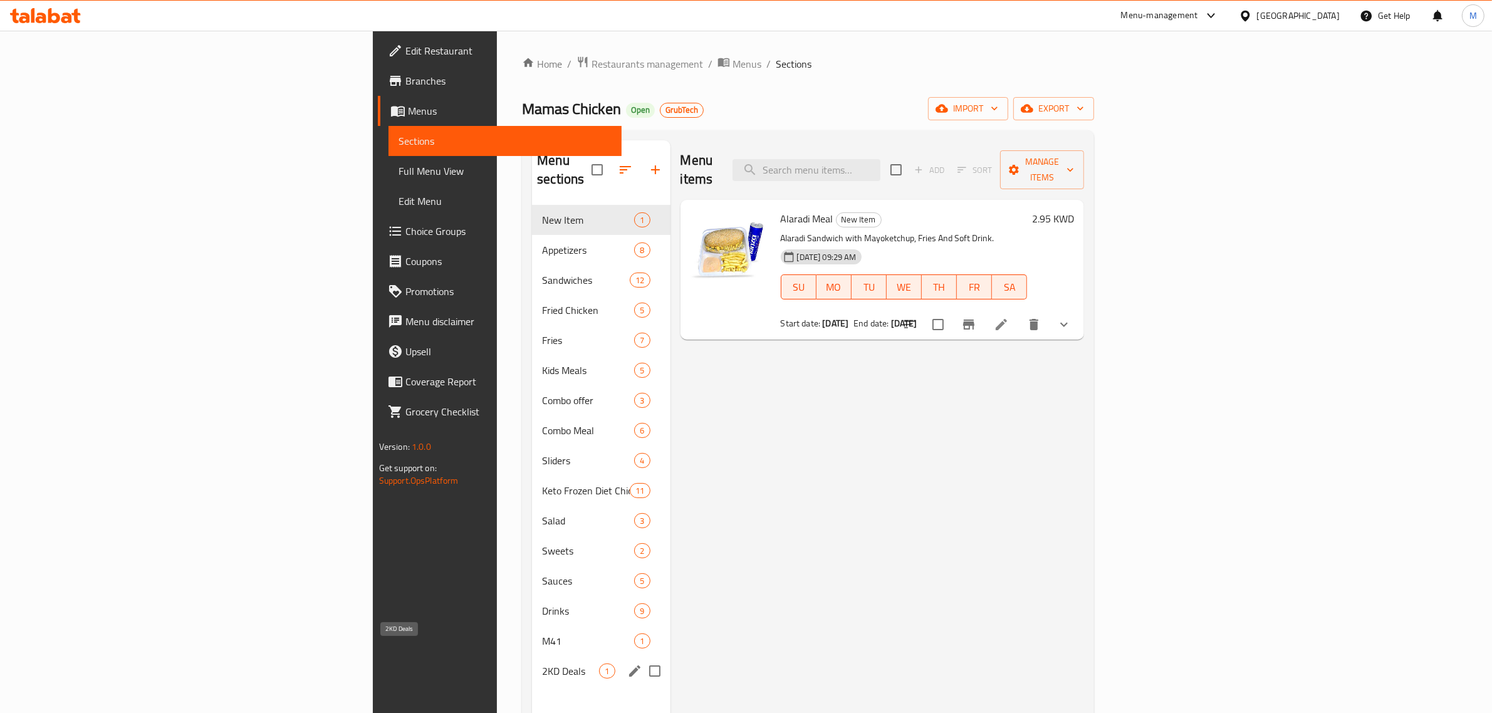
click at [542, 664] on span "2KD Deals" at bounding box center [570, 671] width 57 height 15
